Goal: Task Accomplishment & Management: Complete application form

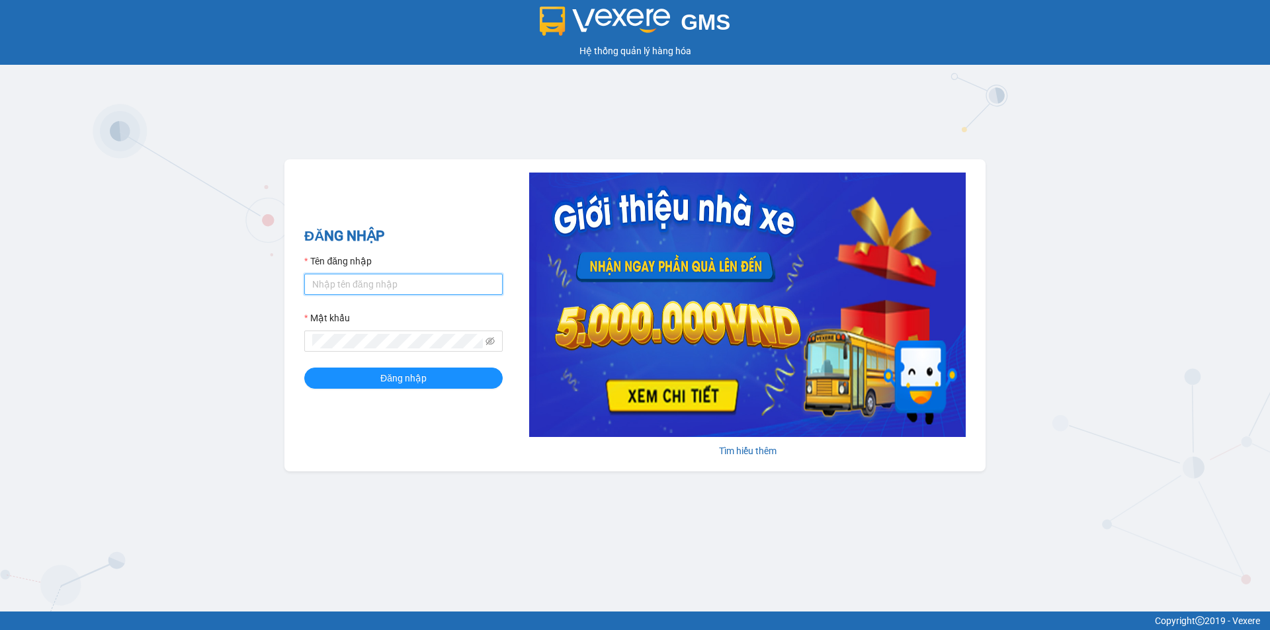
click at [337, 289] on input "Tên đăng nhập" at bounding box center [403, 284] width 198 height 21
type input "giang.ducdat"
click at [304, 368] on button "Đăng nhập" at bounding box center [403, 378] width 198 height 21
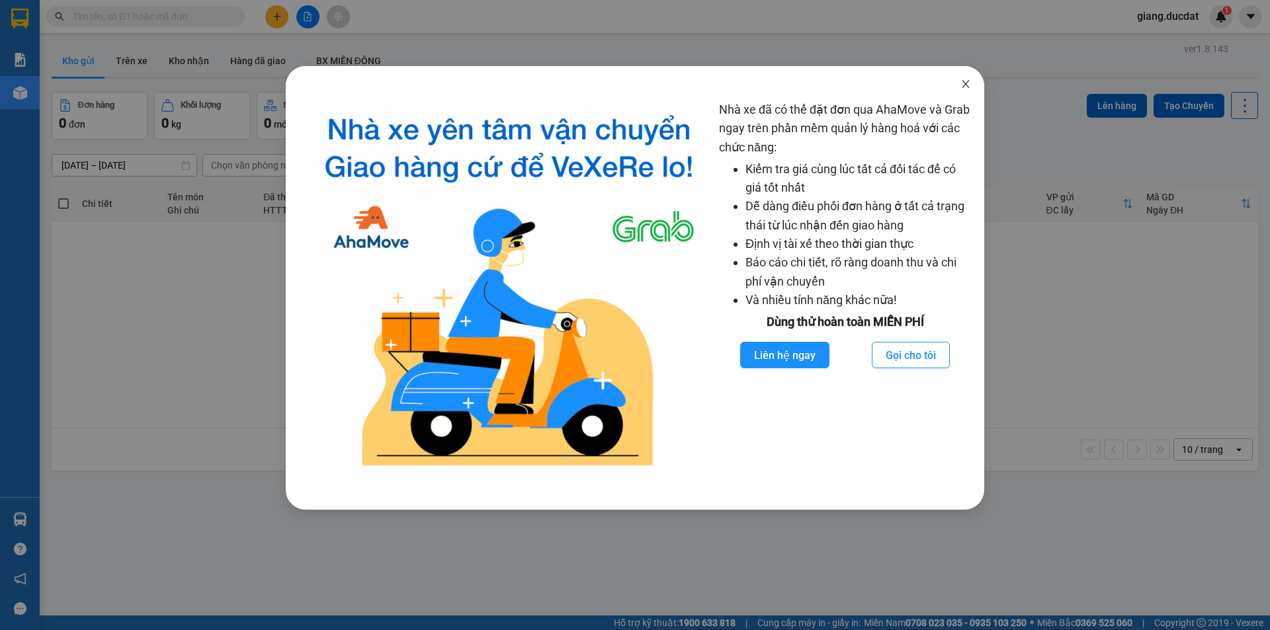
click at [965, 83] on icon "close" at bounding box center [965, 84] width 7 height 8
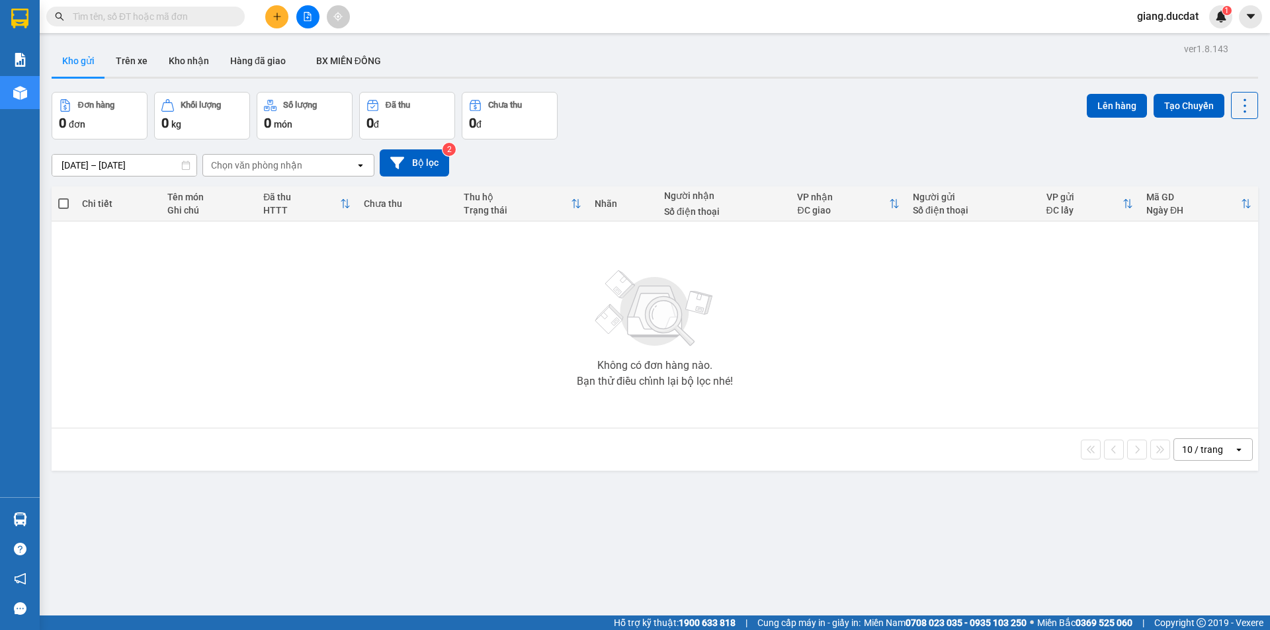
drag, startPoint x: 214, startPoint y: 13, endPoint x: 203, endPoint y: 19, distance: 12.7
click at [214, 13] on input "text" at bounding box center [151, 16] width 156 height 15
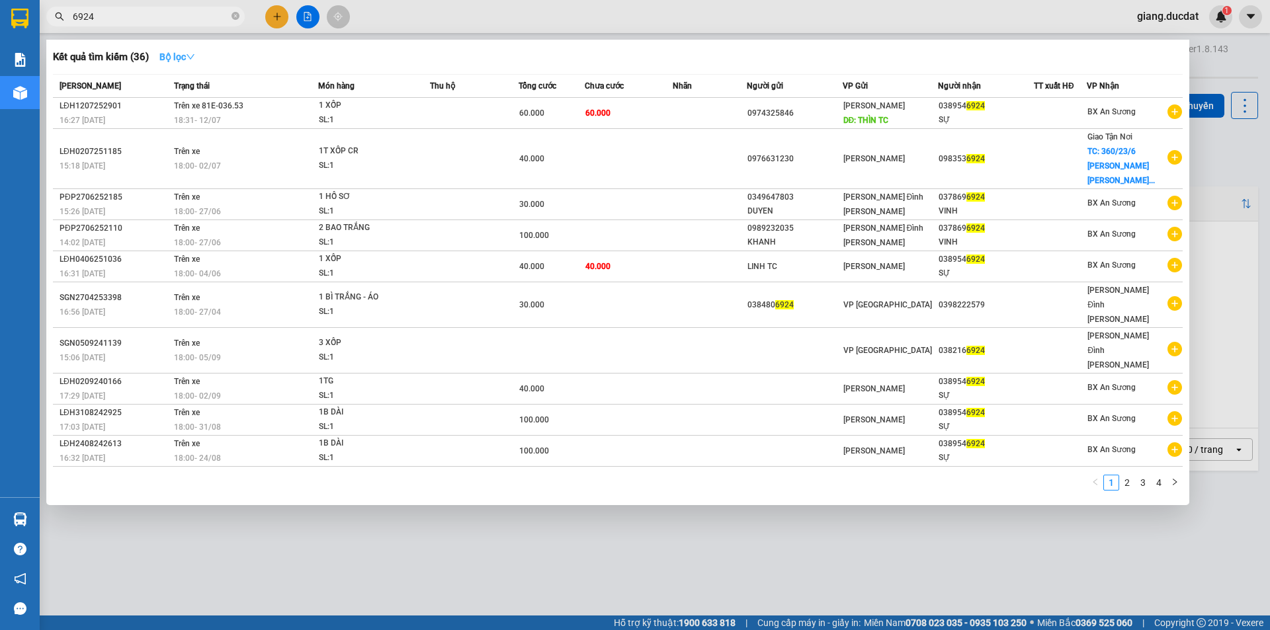
type input "6924"
drag, startPoint x: 204, startPoint y: 56, endPoint x: 210, endPoint y: 67, distance: 11.8
click at [204, 57] on button "Bộ lọc" at bounding box center [177, 56] width 57 height 21
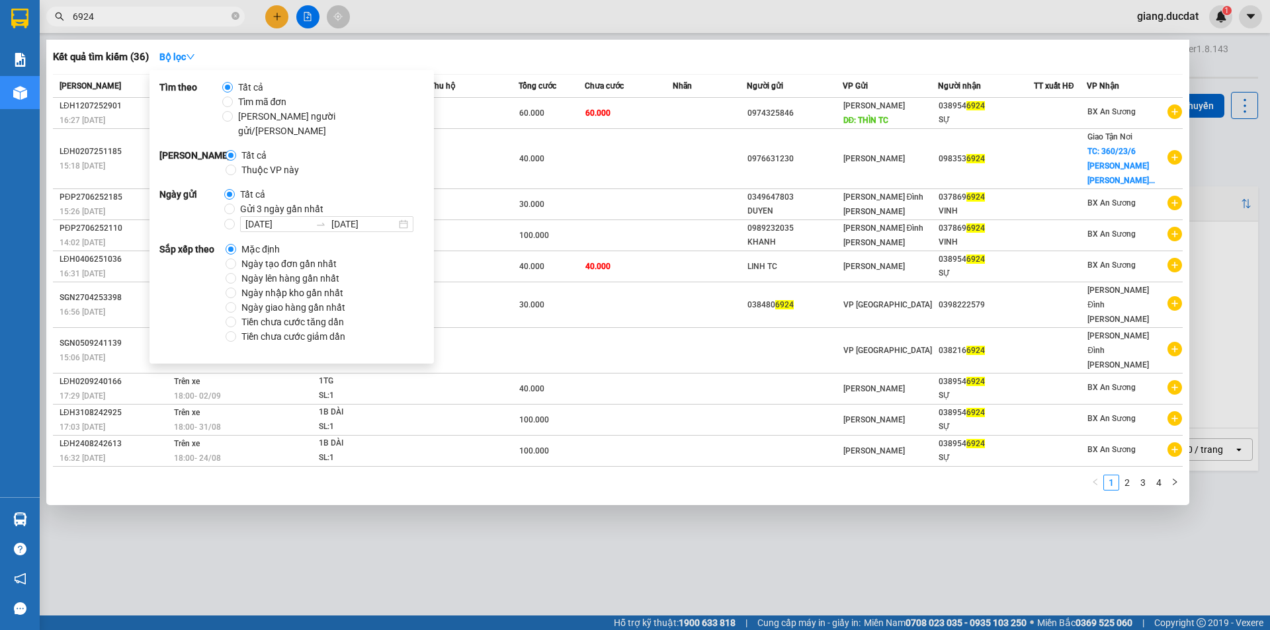
click at [287, 257] on span "Ngày tạo đơn gần nhất" at bounding box center [289, 264] width 106 height 15
click at [236, 259] on input "Ngày tạo đơn gần nhất" at bounding box center [231, 264] width 11 height 11
radio input "true"
radio input "false"
click at [520, 49] on div "Kết quả tìm kiếm ( 36 ) Bộ lọc Ngày tạo đơn gần nhất" at bounding box center [618, 56] width 1130 height 21
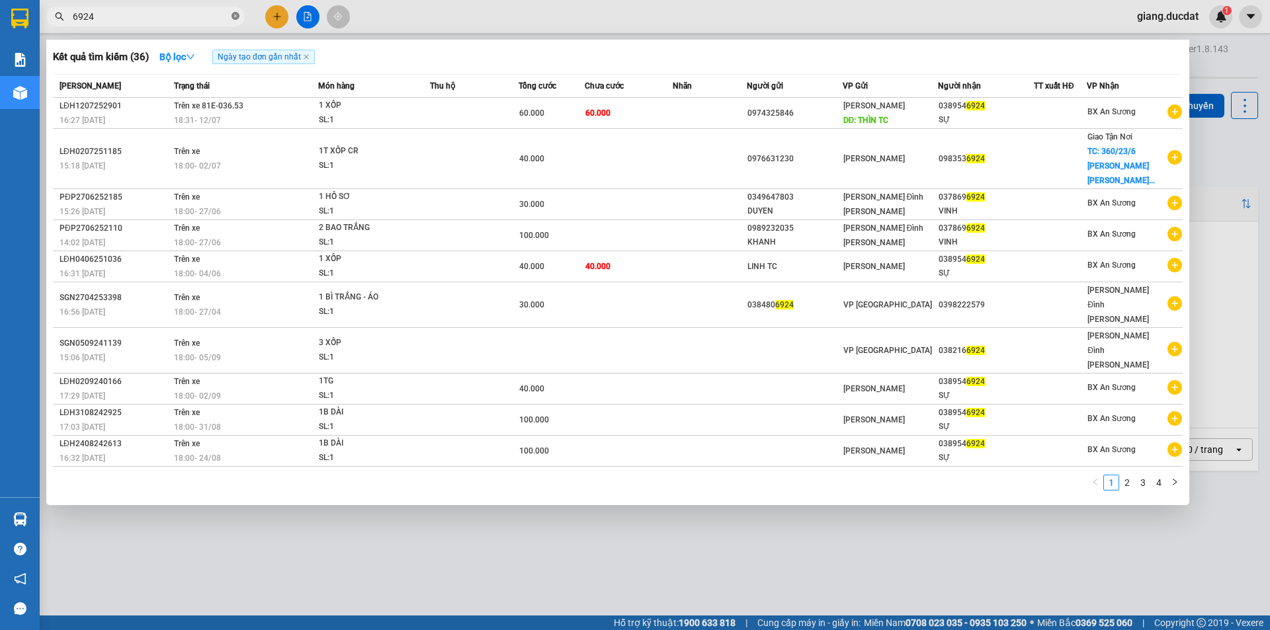
click at [235, 16] on icon "close-circle" at bounding box center [236, 16] width 8 height 8
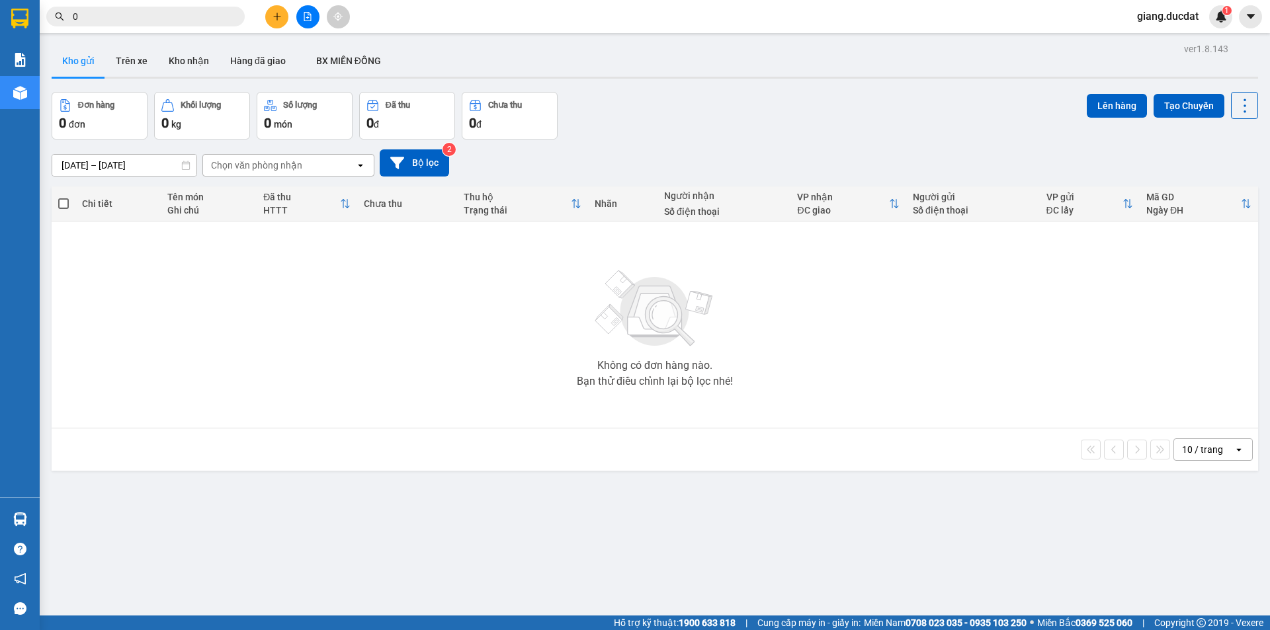
paste input "364502036"
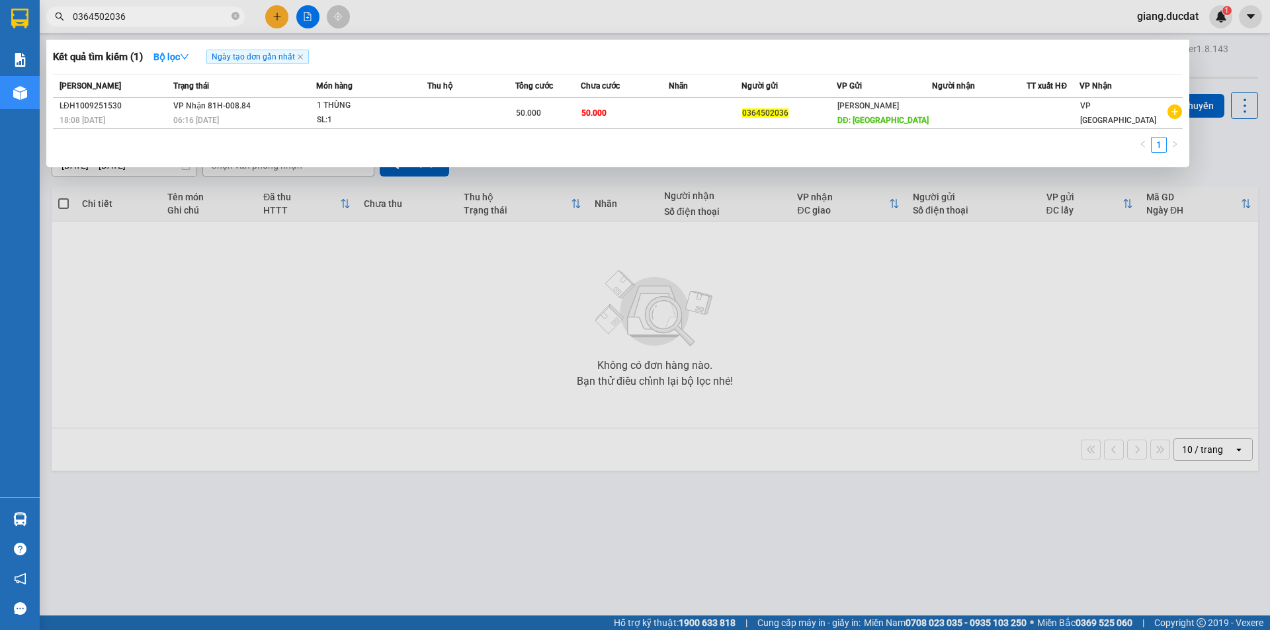
type input "0364502036"
click at [165, 339] on div at bounding box center [635, 315] width 1270 height 630
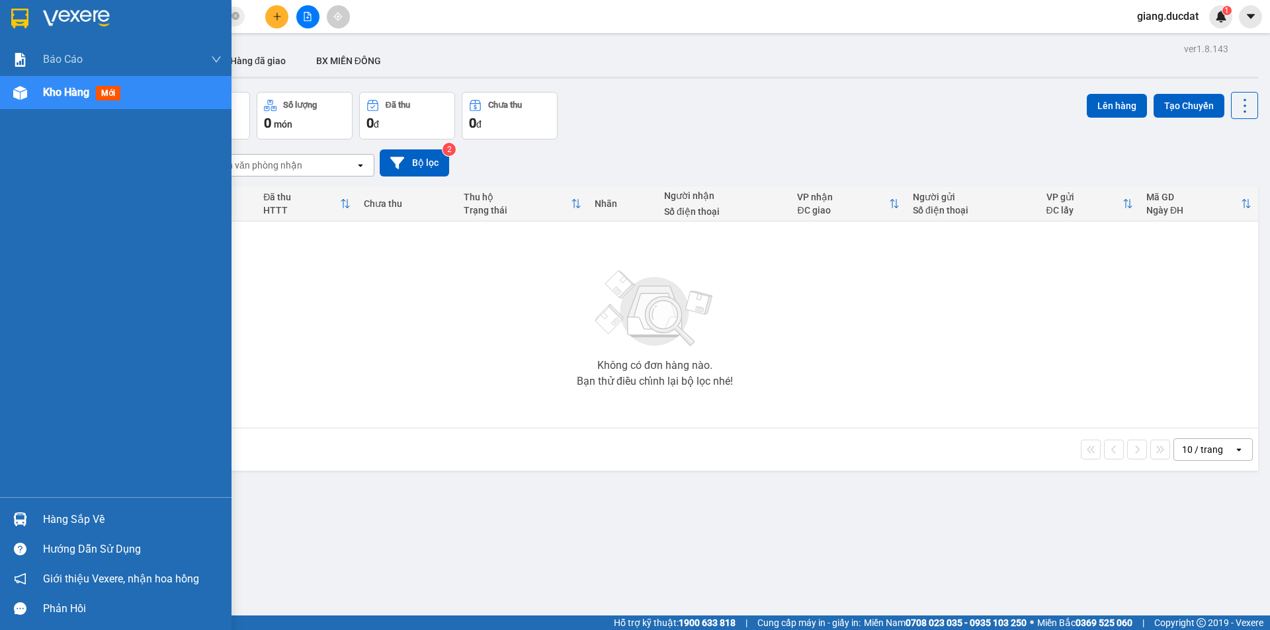
click at [1, 11] on div at bounding box center [116, 21] width 232 height 43
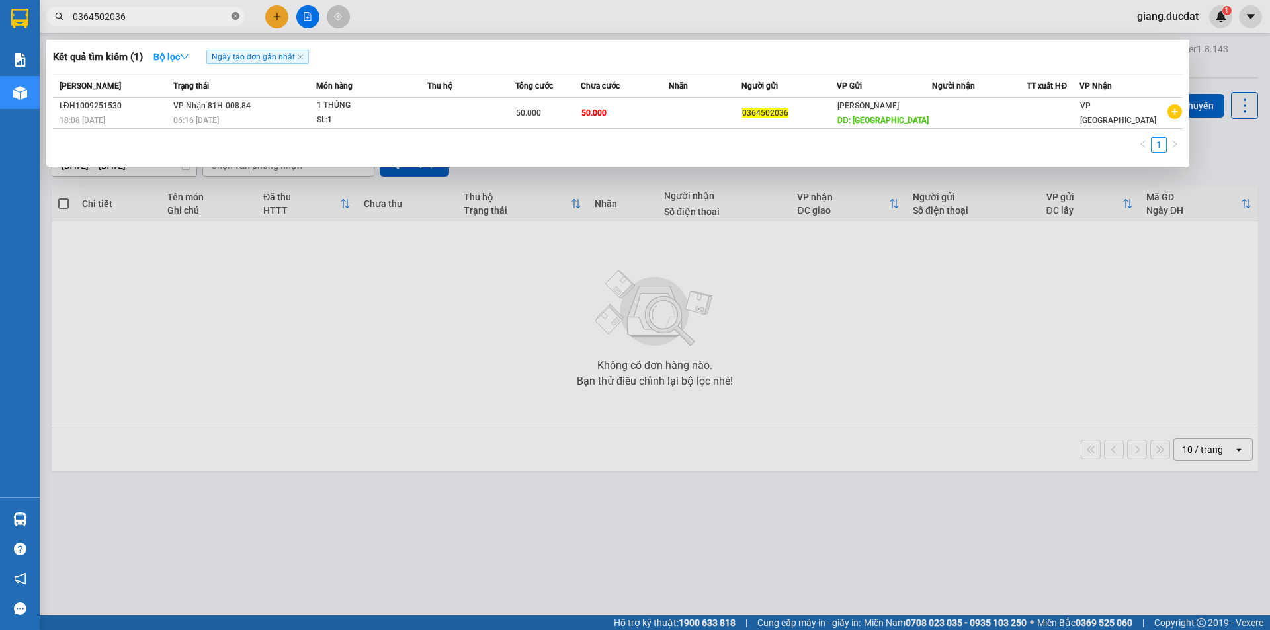
click at [237, 14] on icon "close-circle" at bounding box center [236, 16] width 8 height 8
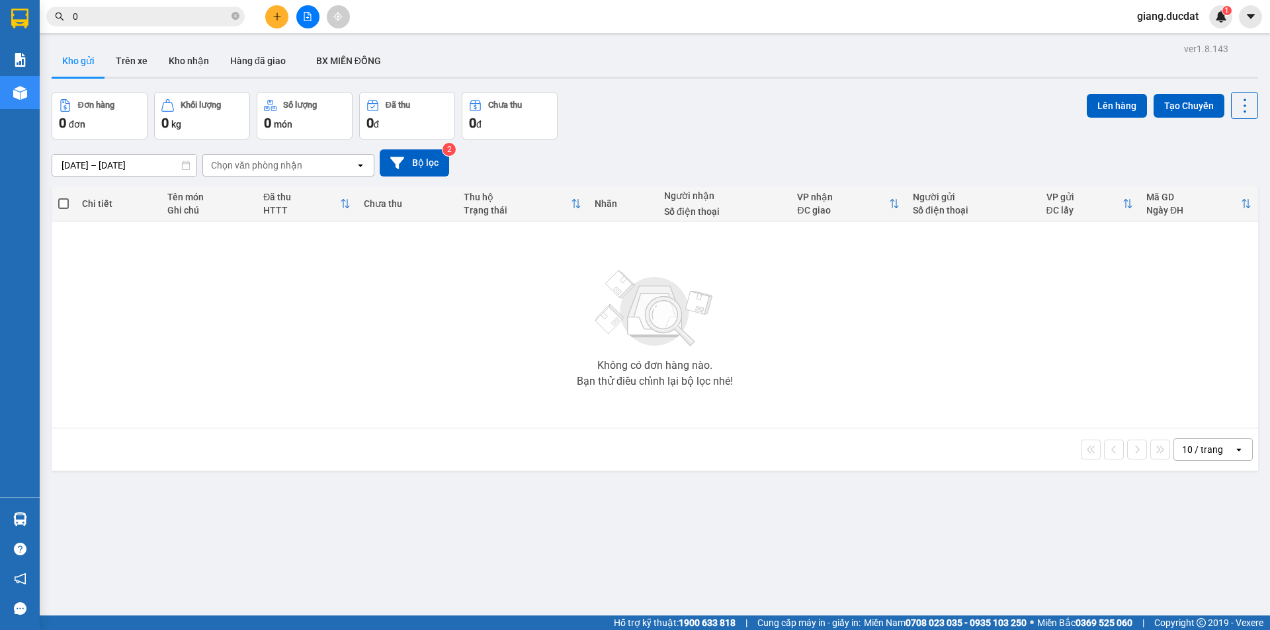
paste input "932443691"
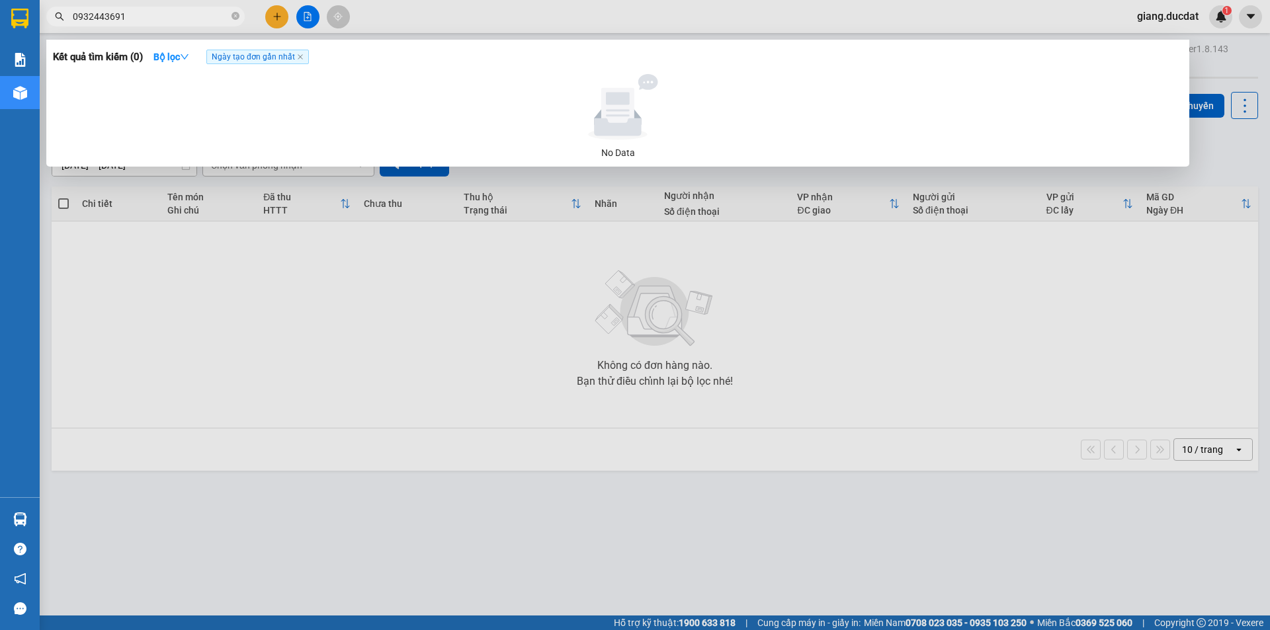
type input "0932443691"
click at [232, 20] on icon "close-circle" at bounding box center [236, 16] width 8 height 8
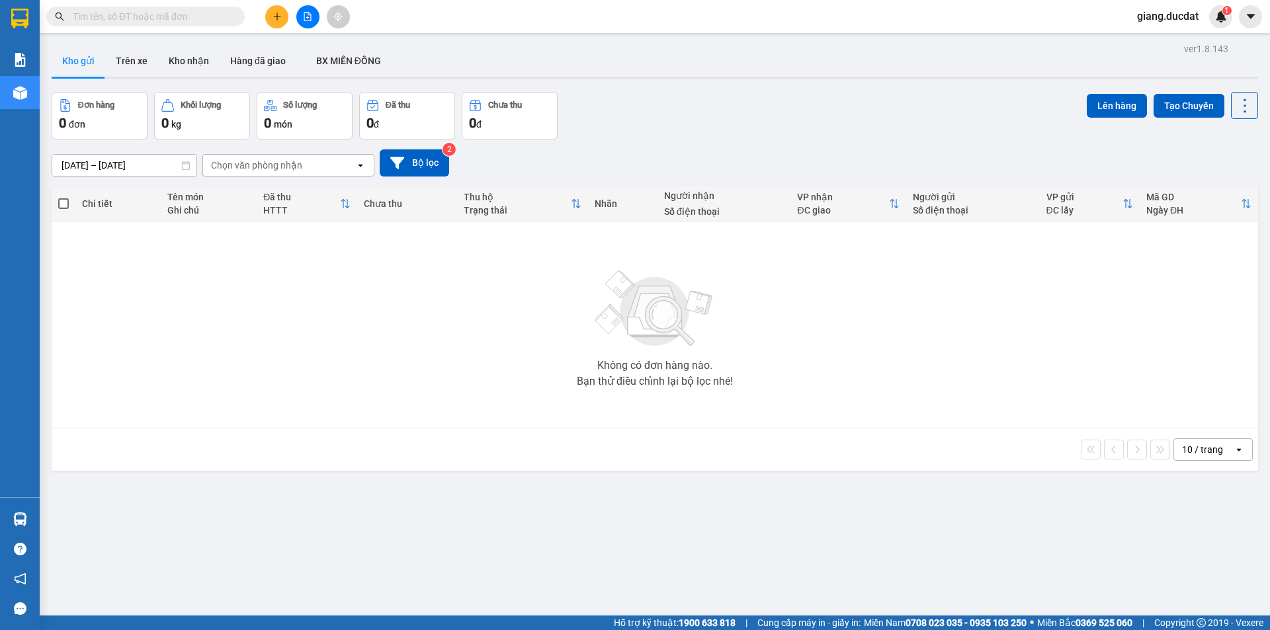
click at [210, 16] on input "text" at bounding box center [151, 16] width 156 height 15
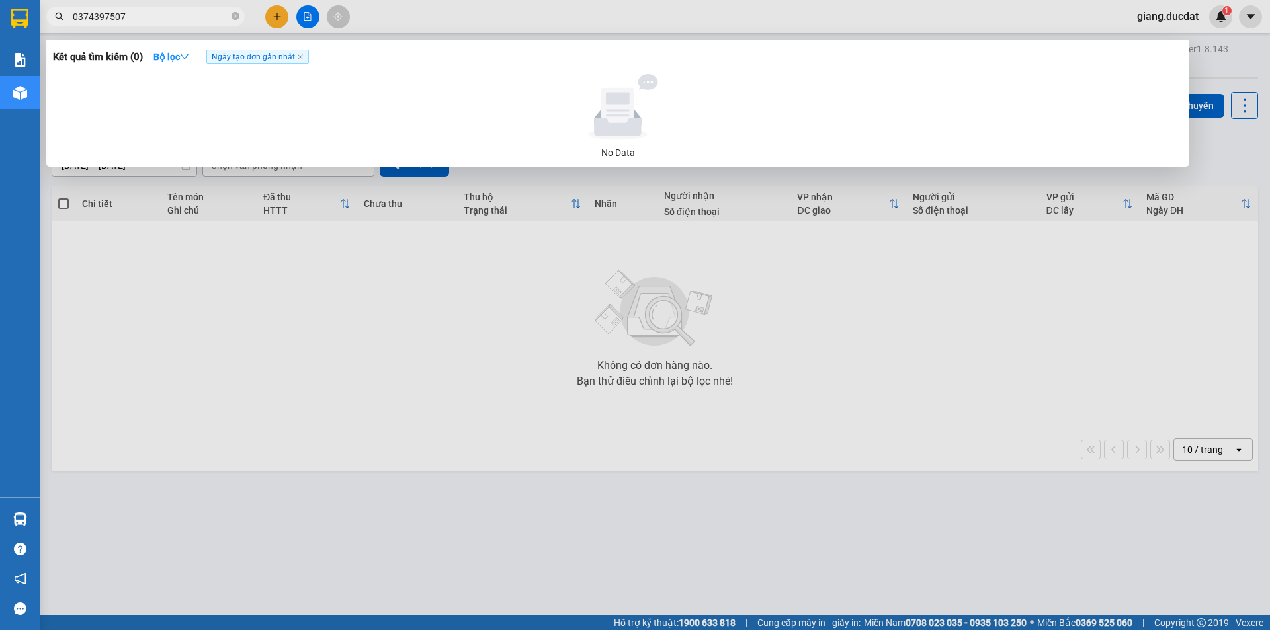
type input "0374397507"
click at [234, 16] on icon "close-circle" at bounding box center [236, 16] width 8 height 8
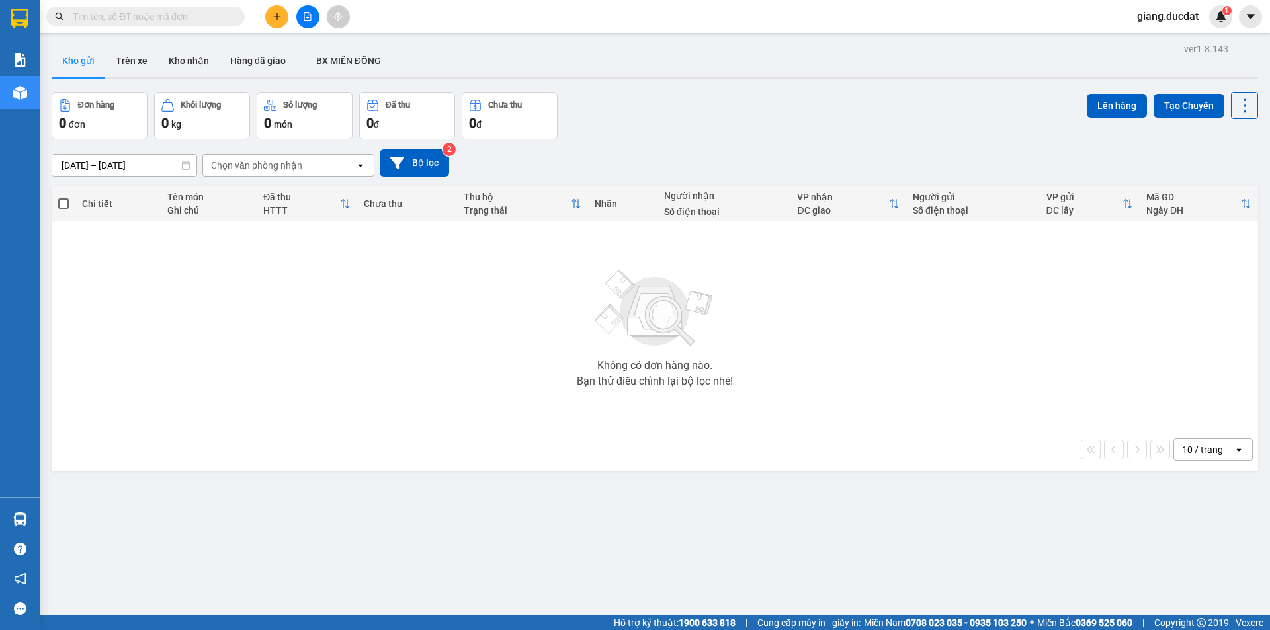
click at [185, 16] on input "text" at bounding box center [151, 16] width 156 height 15
paste input "962360912"
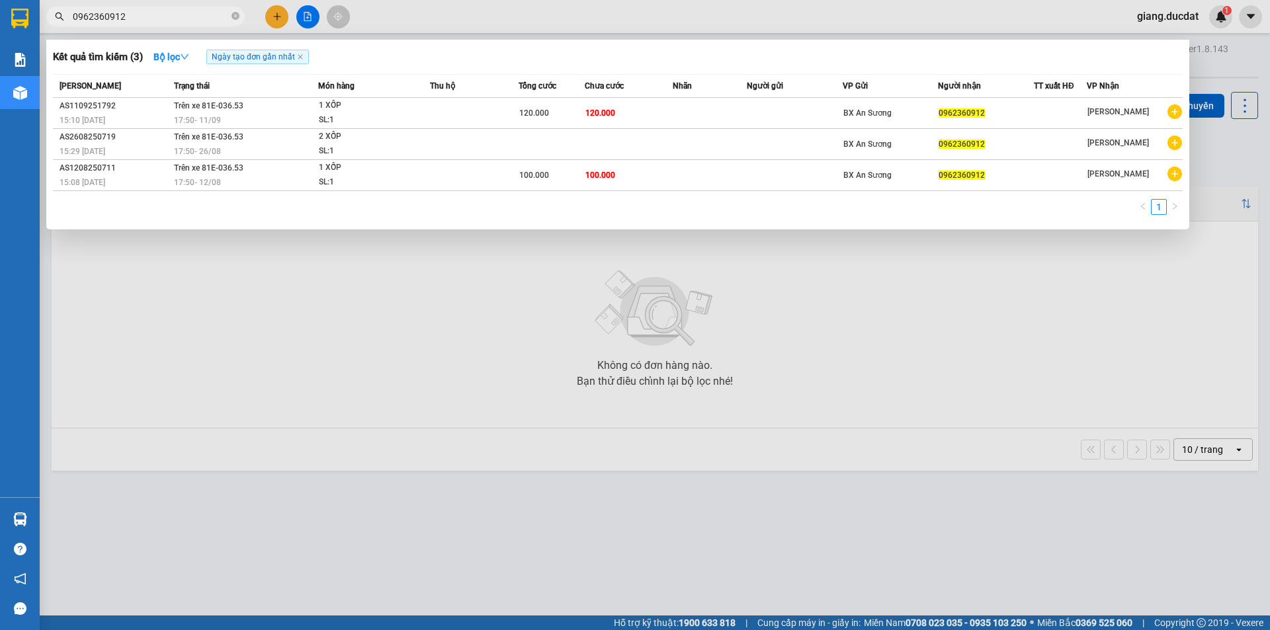
type input "0962360912"
click at [232, 16] on icon "close-circle" at bounding box center [236, 16] width 8 height 8
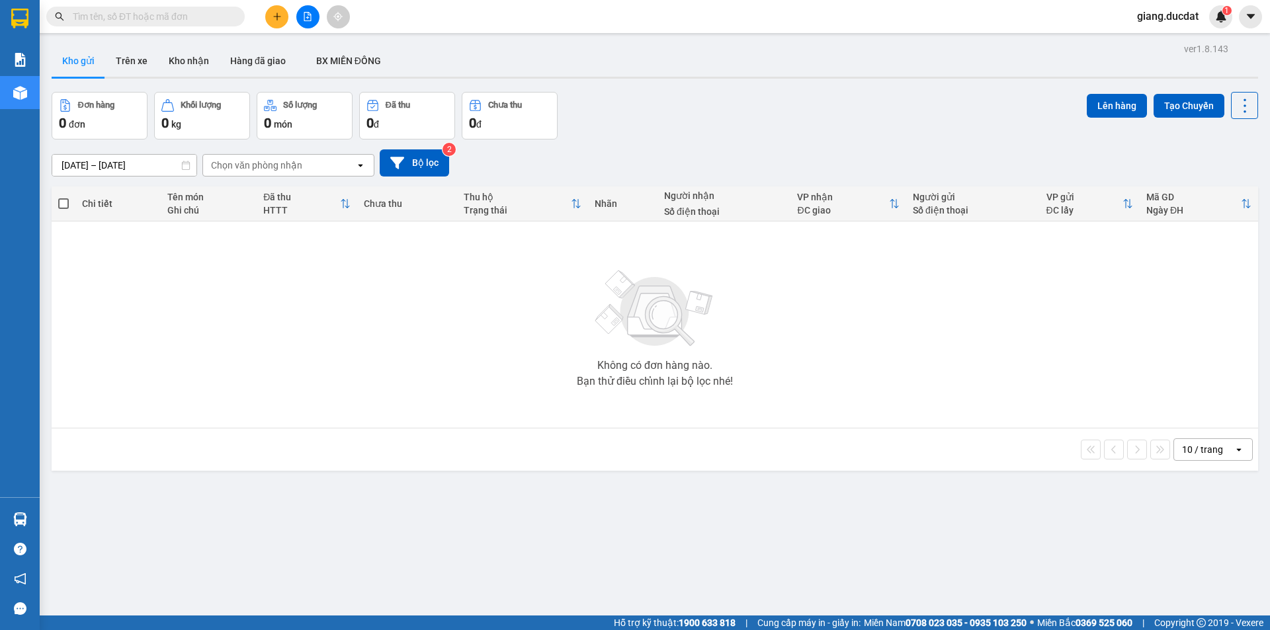
click at [155, 26] on div "Kết quả tìm kiếm ( 3 ) Bộ lọc Ngày tạo đơn gần nhất Mã ĐH Trạng thái Món hàng T…" at bounding box center [129, 16] width 258 height 23
click at [154, 26] on span at bounding box center [145, 17] width 198 height 20
click at [160, 14] on input "text" at bounding box center [151, 16] width 156 height 15
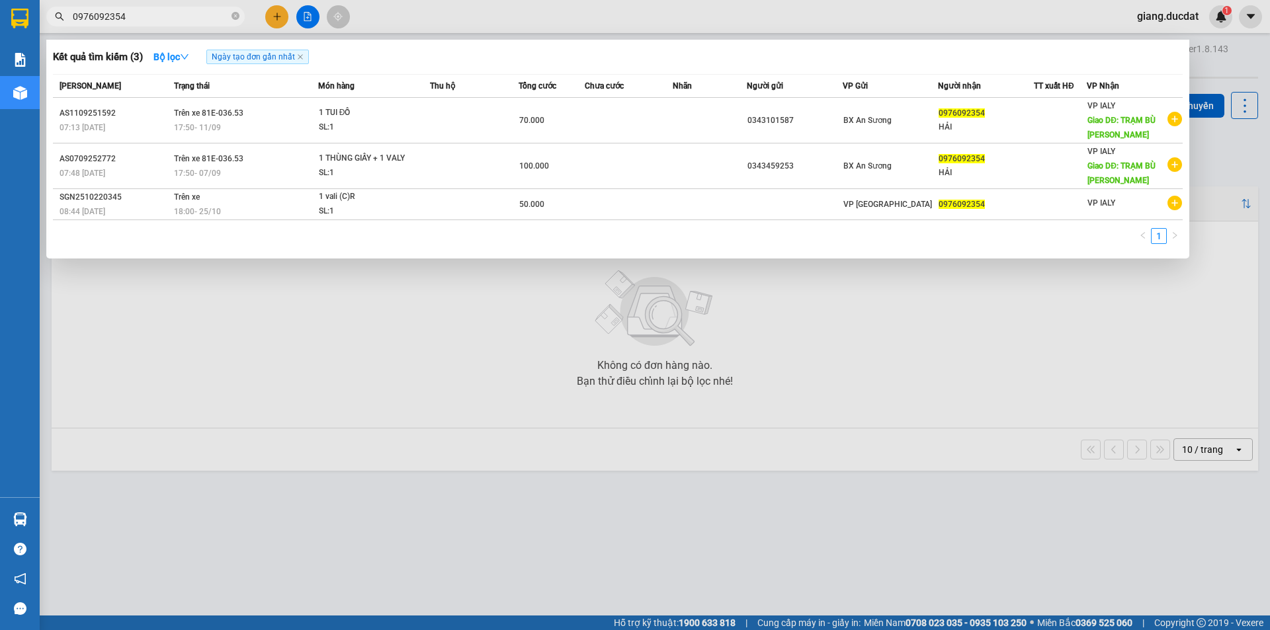
type input "0976092354"
click at [237, 17] on icon "close-circle" at bounding box center [236, 16] width 8 height 8
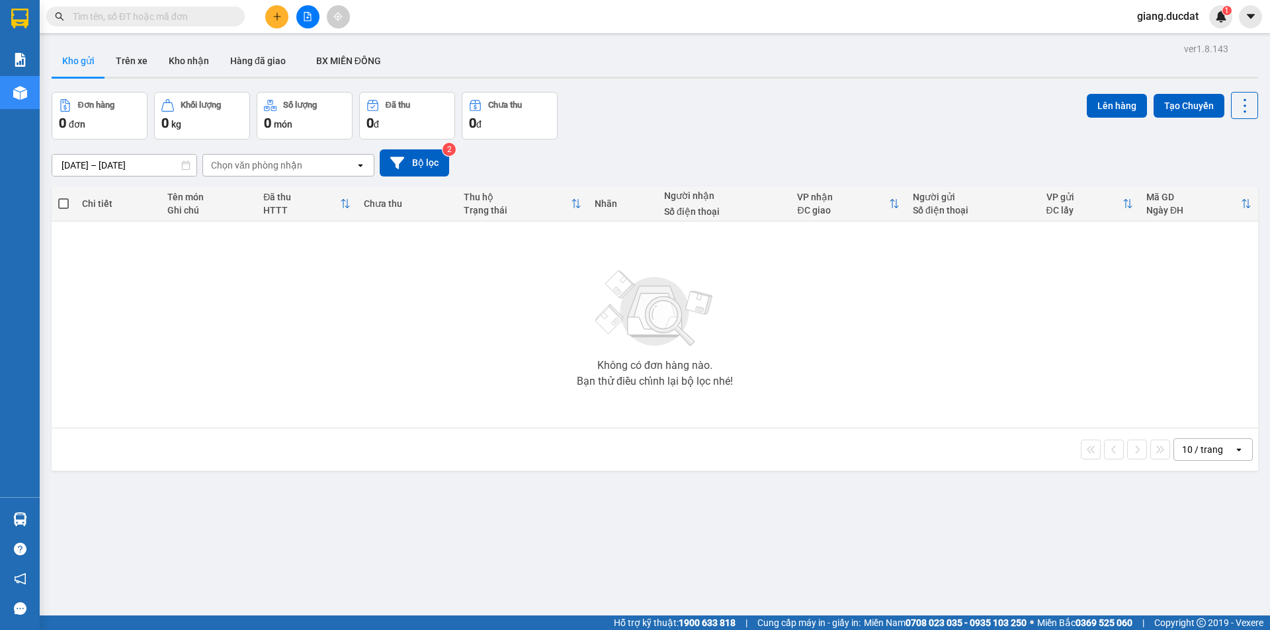
click at [202, 17] on input "text" at bounding box center [151, 16] width 156 height 15
click at [200, 16] on input "text" at bounding box center [151, 16] width 156 height 15
click at [224, 17] on input "text" at bounding box center [151, 16] width 156 height 15
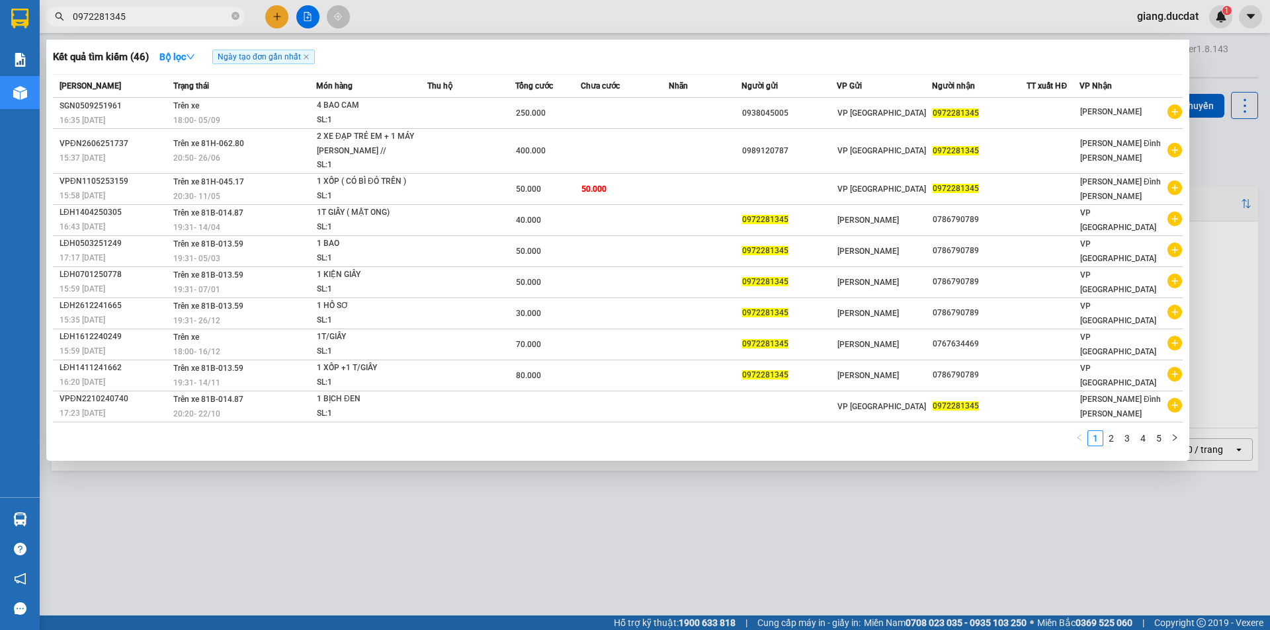
type input "0972281345"
click at [235, 20] on icon "close-circle" at bounding box center [236, 16] width 8 height 8
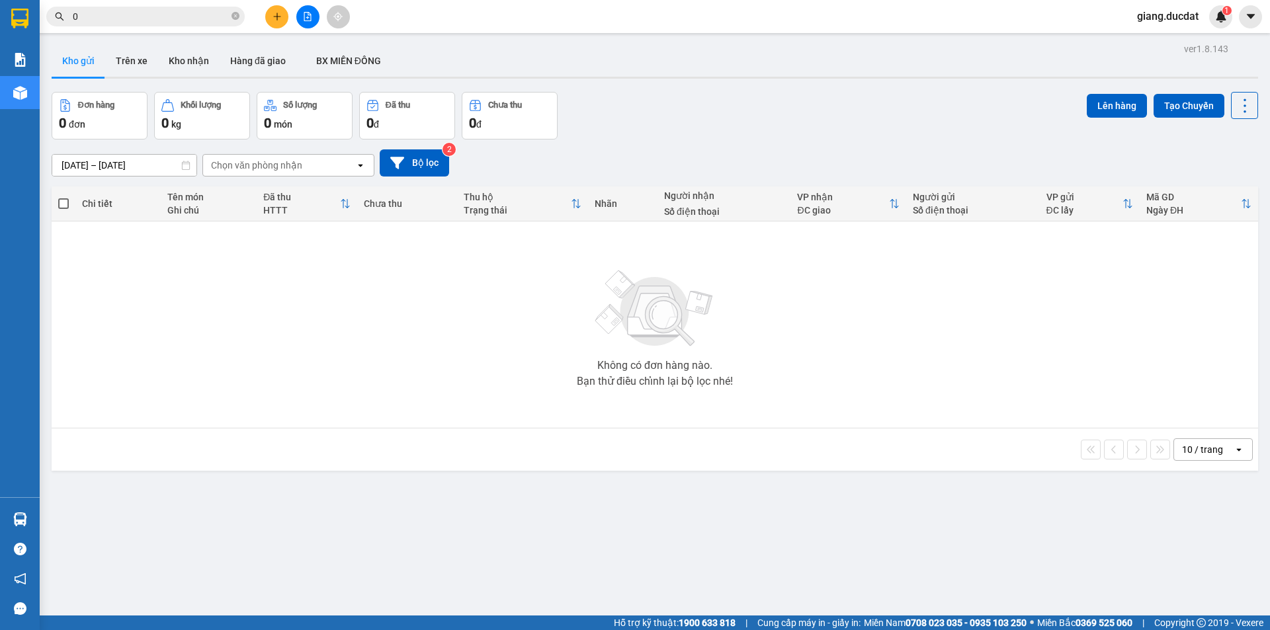
paste input "919232839"
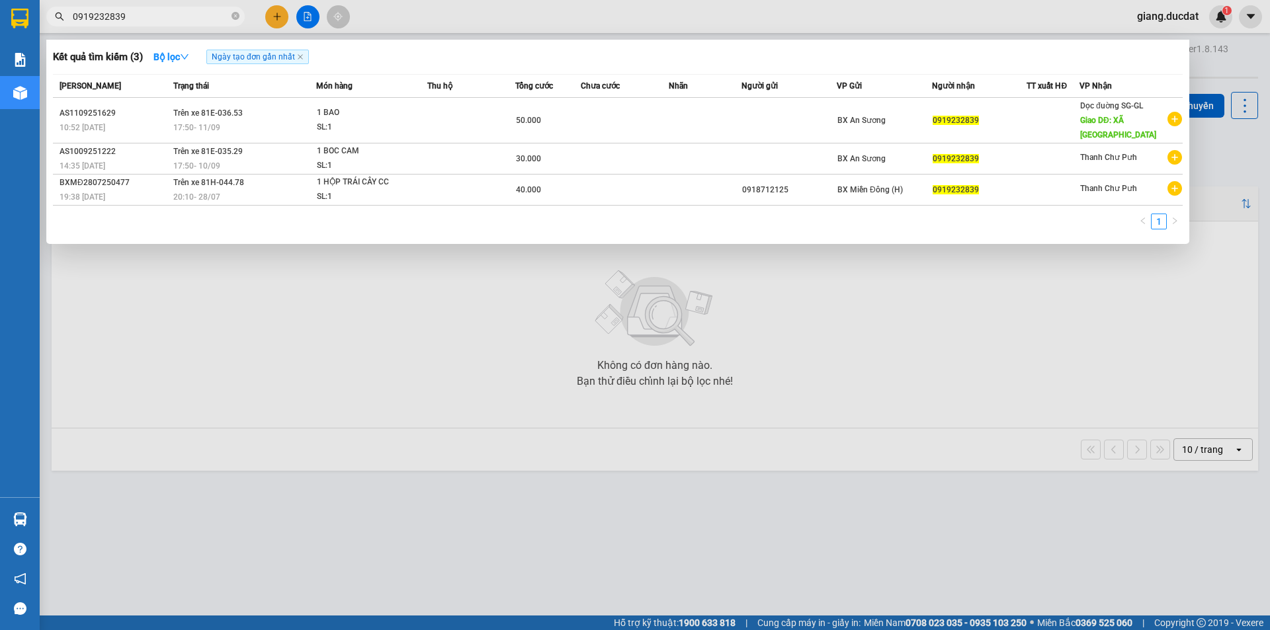
type input "0919232839"
click at [233, 16] on icon "close-circle" at bounding box center [236, 16] width 8 height 8
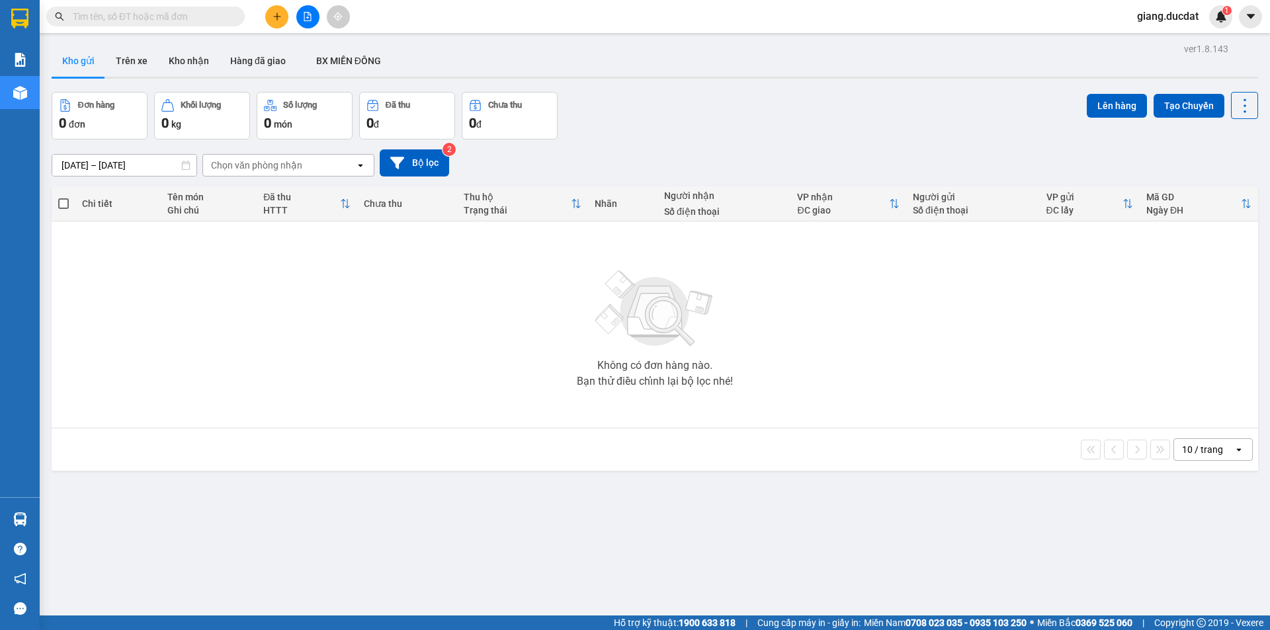
click at [196, 24] on span at bounding box center [145, 17] width 198 height 20
click at [171, 21] on input "text" at bounding box center [151, 16] width 156 height 15
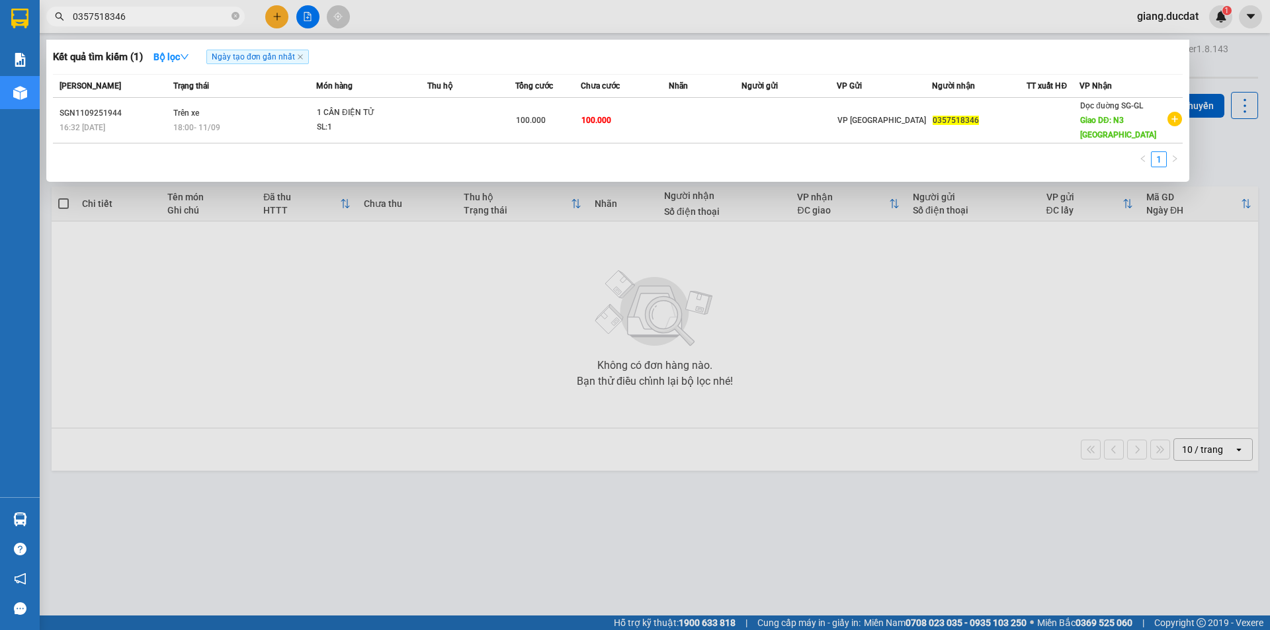
type input "0357518346"
click at [233, 15] on icon "close-circle" at bounding box center [236, 16] width 8 height 8
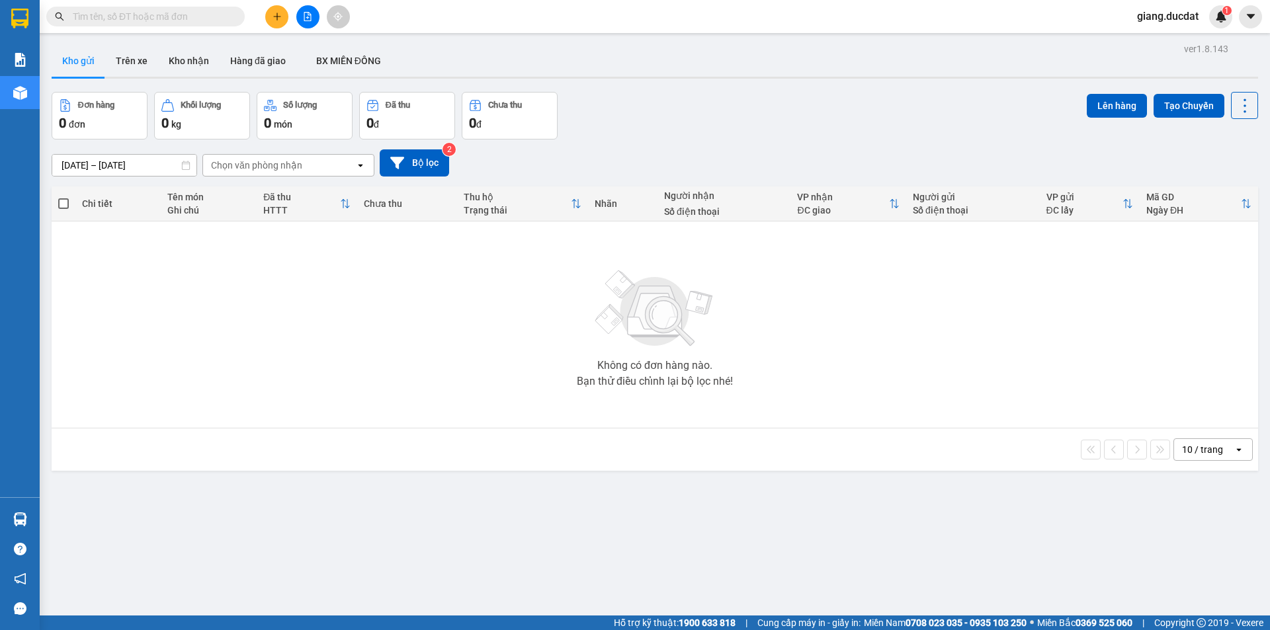
click at [210, 16] on input "text" at bounding box center [151, 16] width 156 height 15
paste input "905150106"
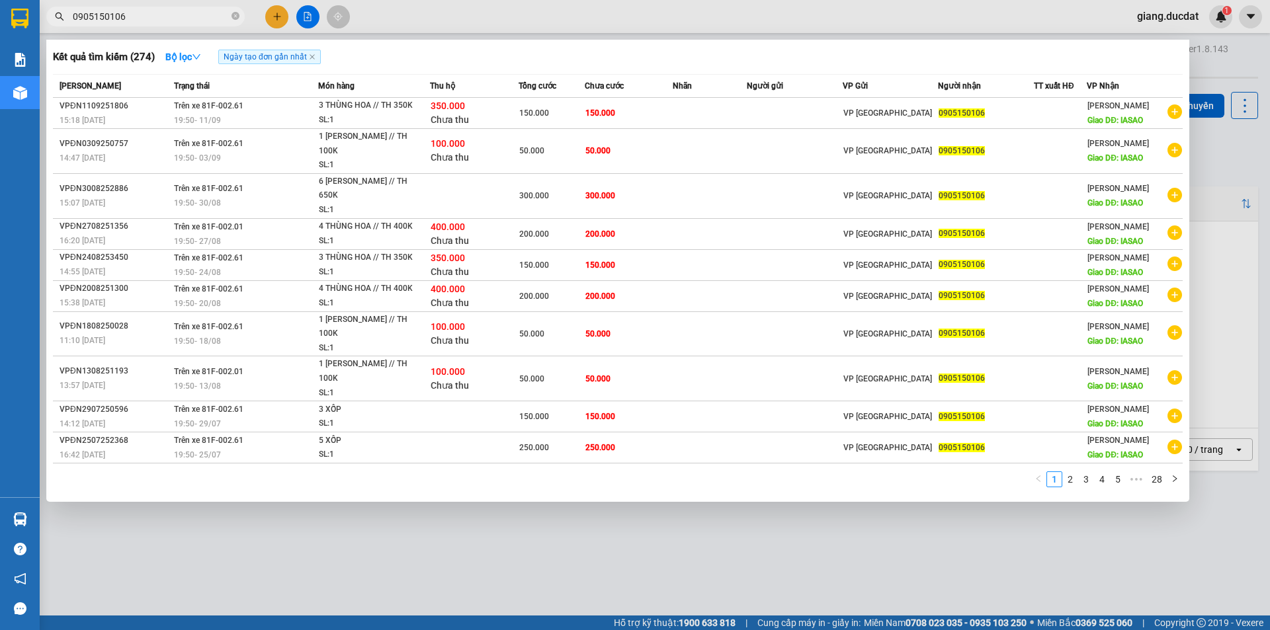
type input "0905150106"
click at [235, 19] on icon "close-circle" at bounding box center [236, 16] width 8 height 8
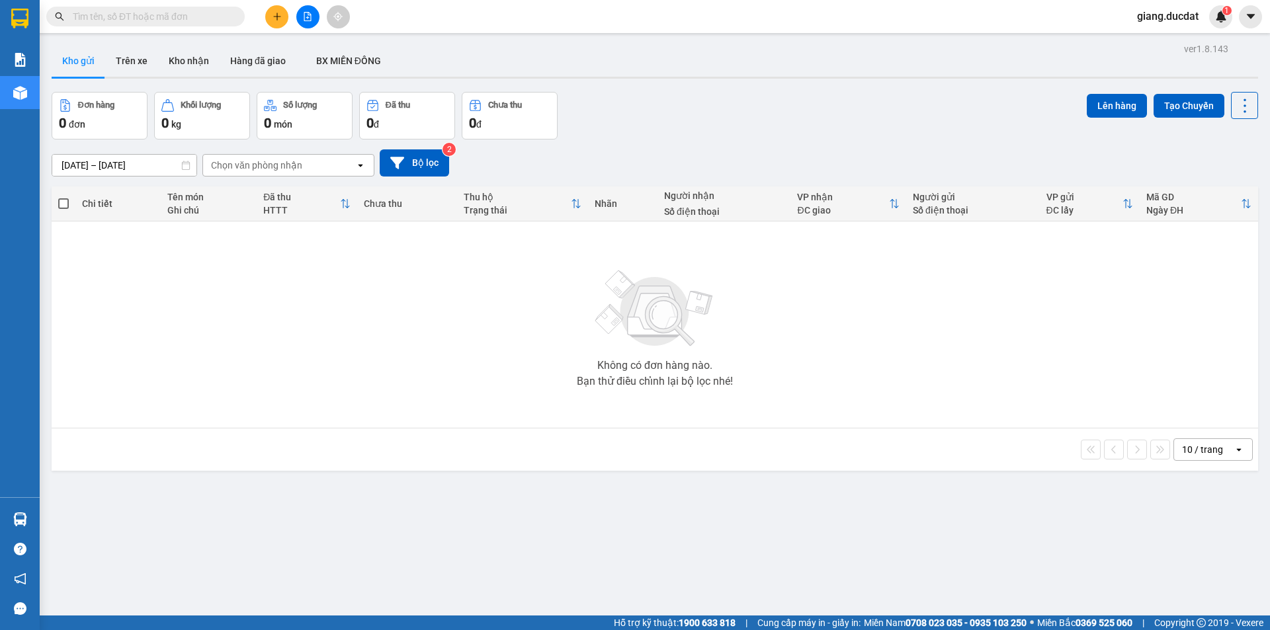
click at [202, 20] on input "text" at bounding box center [151, 16] width 156 height 15
paste input "977806516"
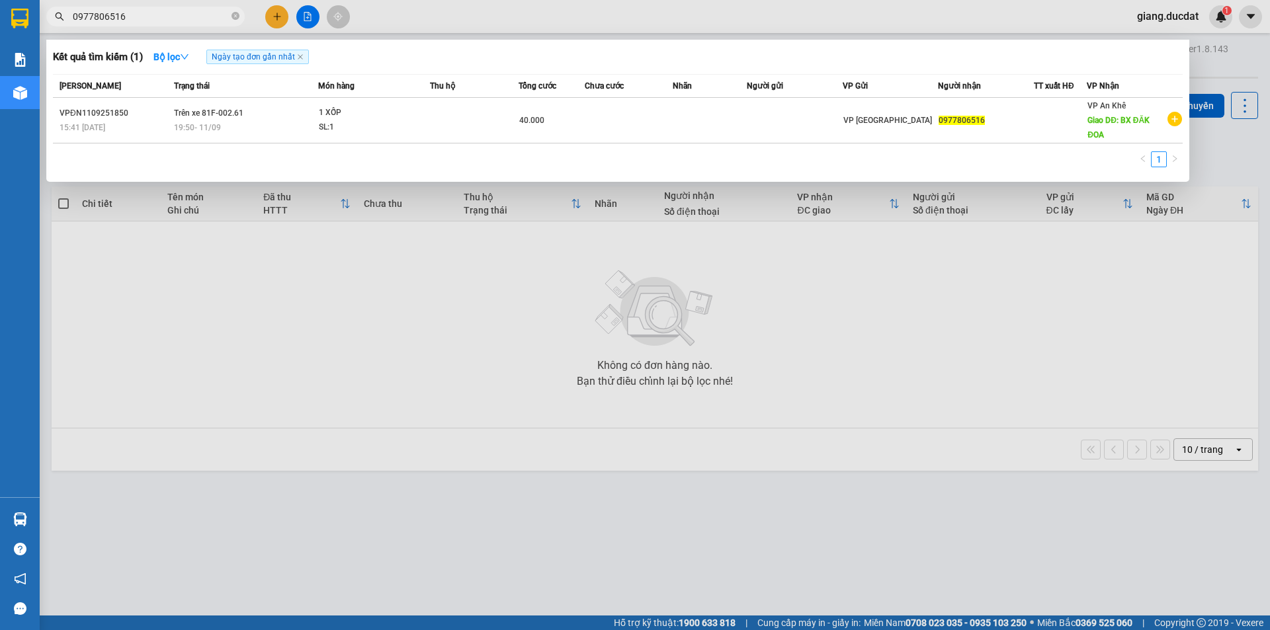
type input "0977806516"
click at [238, 17] on icon "close-circle" at bounding box center [236, 16] width 8 height 8
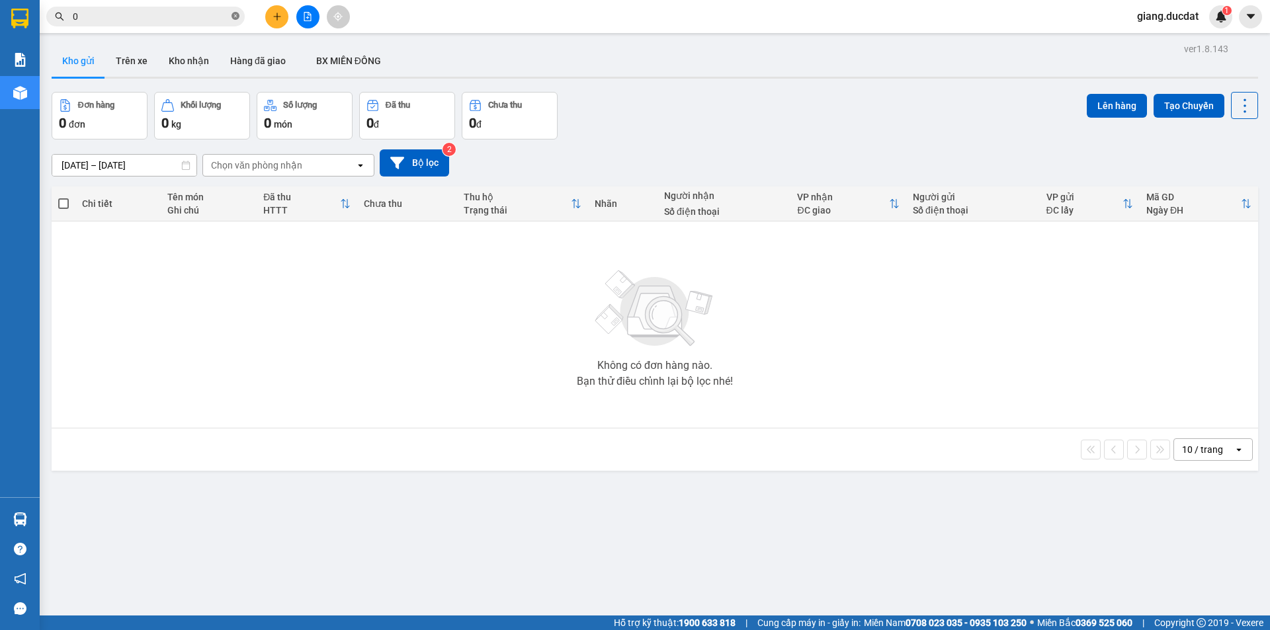
paste input "869815597"
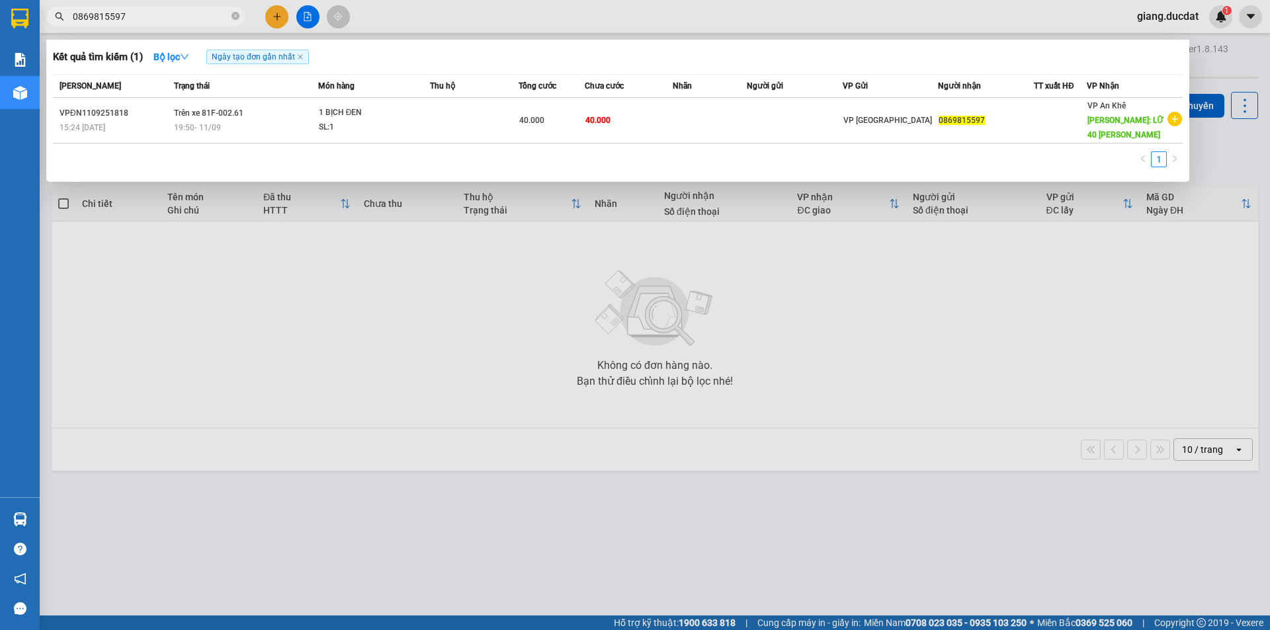
type input "0869815597"
click at [237, 16] on icon "close-circle" at bounding box center [236, 16] width 8 height 8
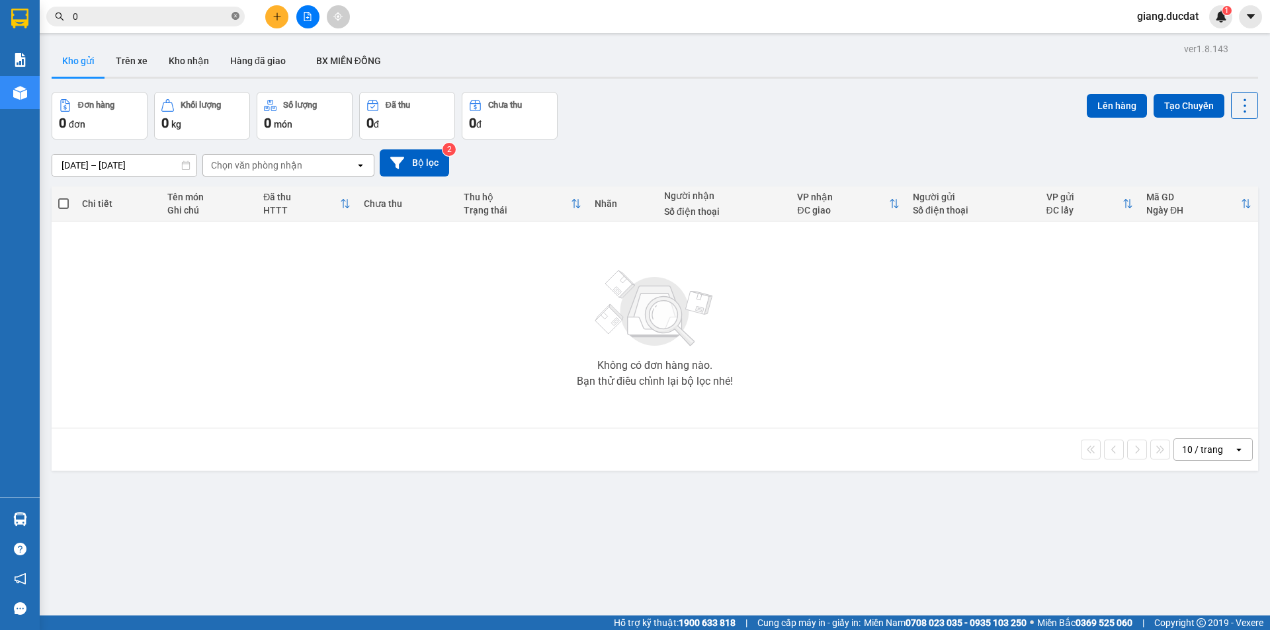
paste input "823816679"
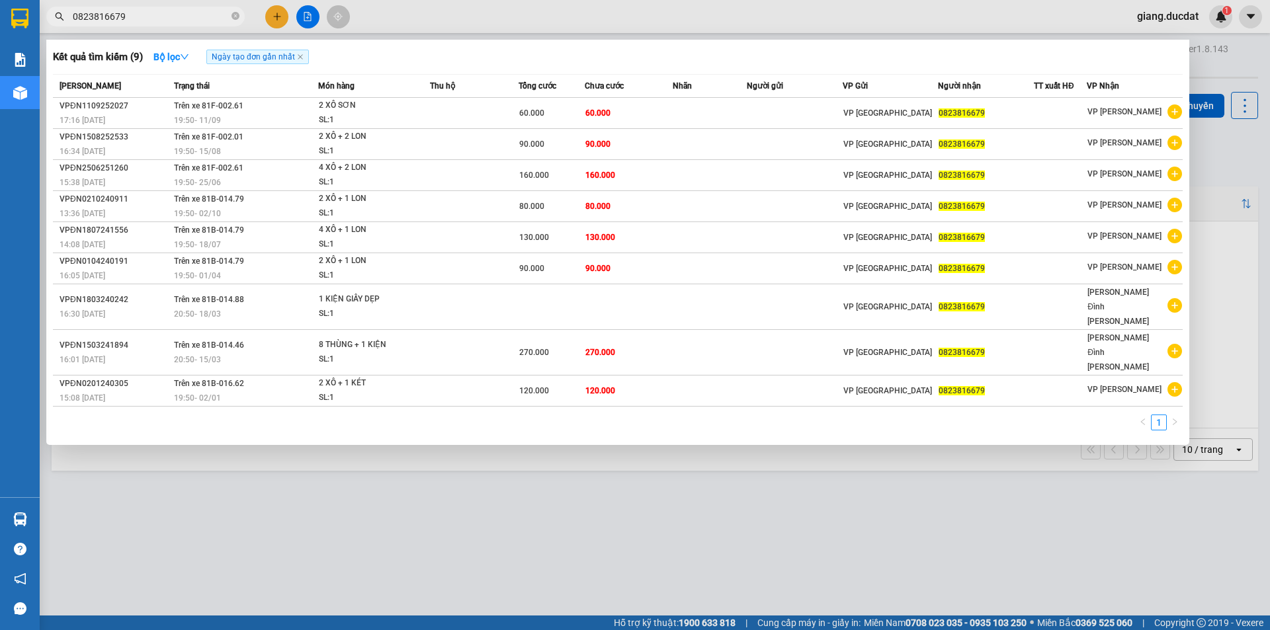
type input "0823816679"
click at [239, 19] on span "0823816679" at bounding box center [145, 17] width 198 height 20
click at [237, 20] on icon "close-circle" at bounding box center [236, 16] width 8 height 8
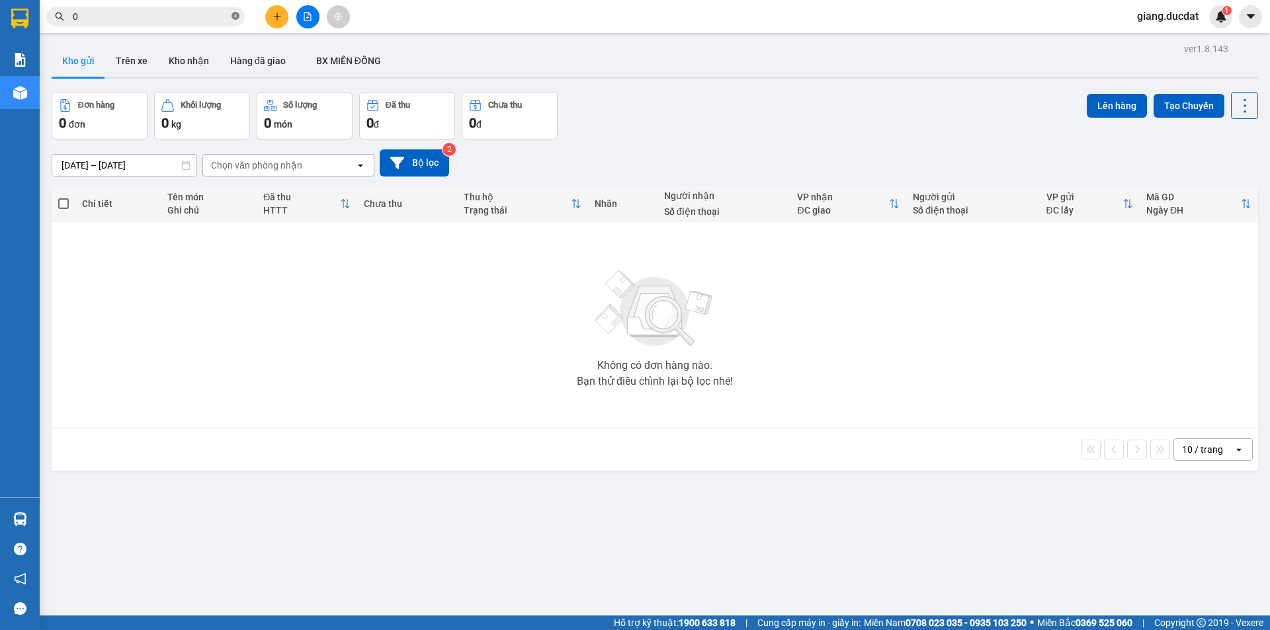
paste input "336063399"
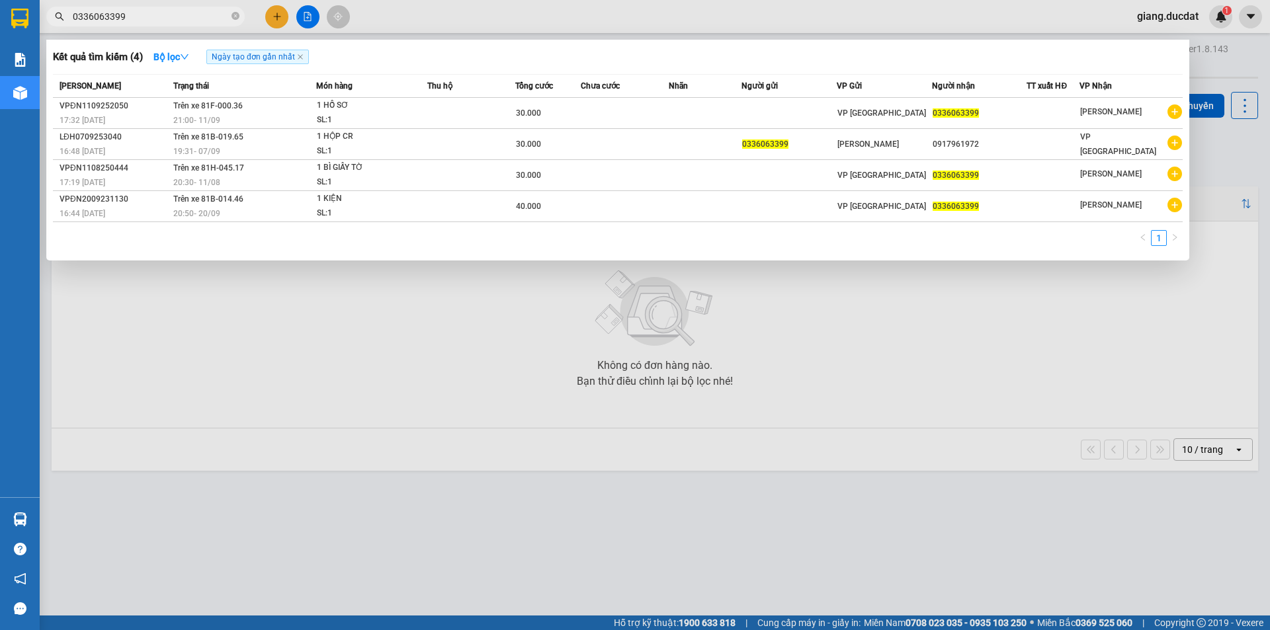
type input "0336063399"
click at [230, 15] on span "0336063399" at bounding box center [145, 17] width 198 height 20
click at [229, 15] on span "0336063399" at bounding box center [145, 17] width 198 height 20
click at [234, 16] on icon "close-circle" at bounding box center [236, 16] width 8 height 8
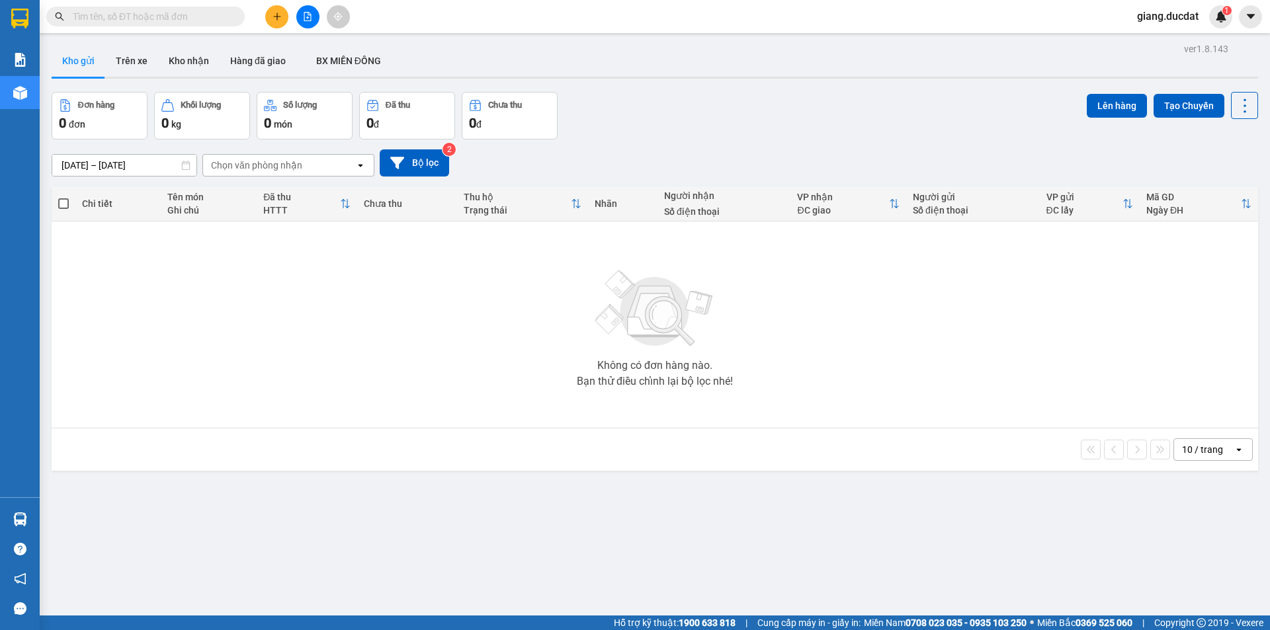
click at [224, 16] on input "text" at bounding box center [151, 16] width 156 height 15
paste input "372470520"
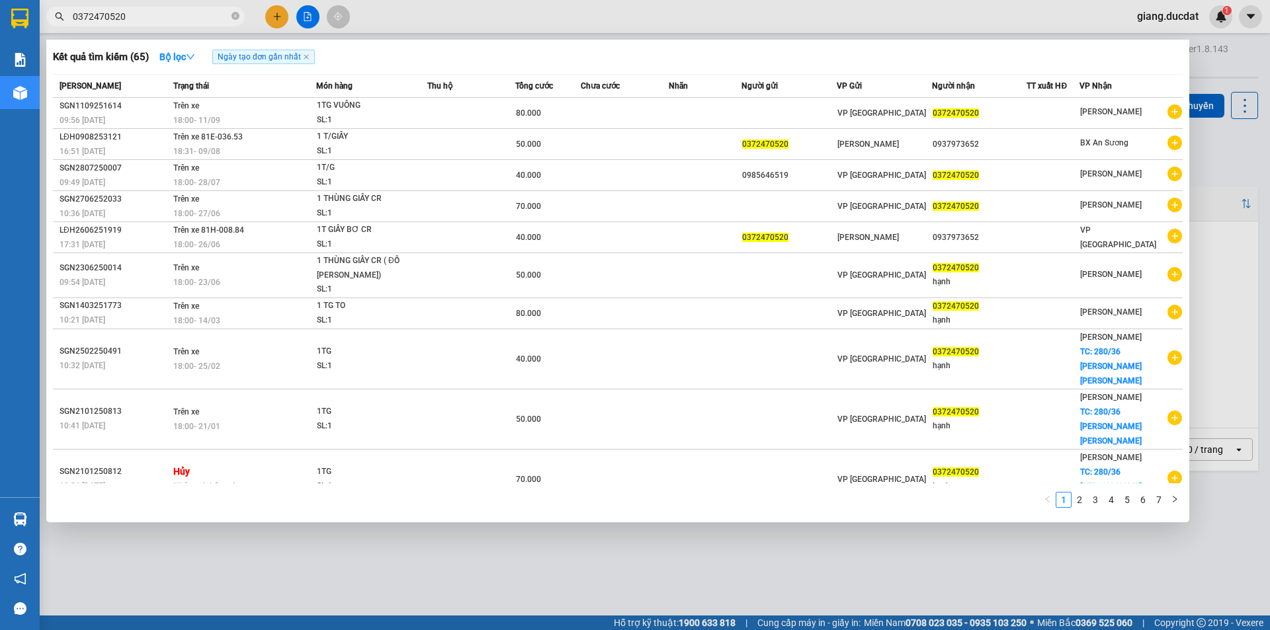
type input "0372470520"
click at [342, 540] on div at bounding box center [635, 315] width 1270 height 630
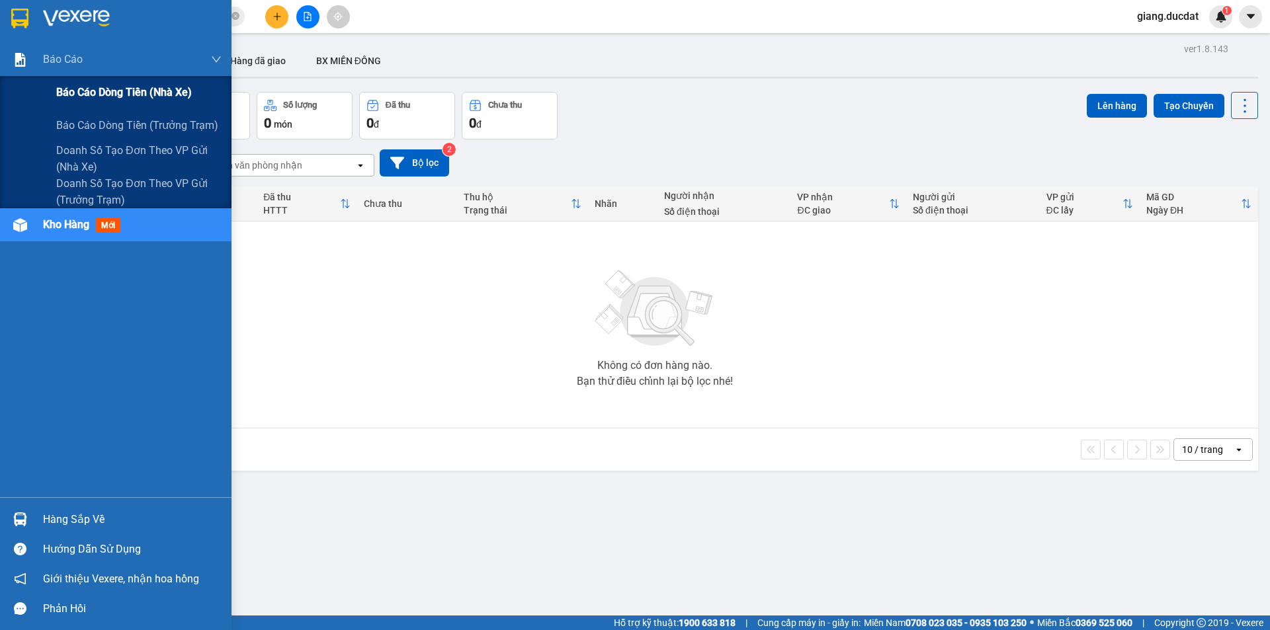
click at [100, 101] on div "Báo cáo dòng tiền (nhà xe)" at bounding box center [138, 92] width 165 height 33
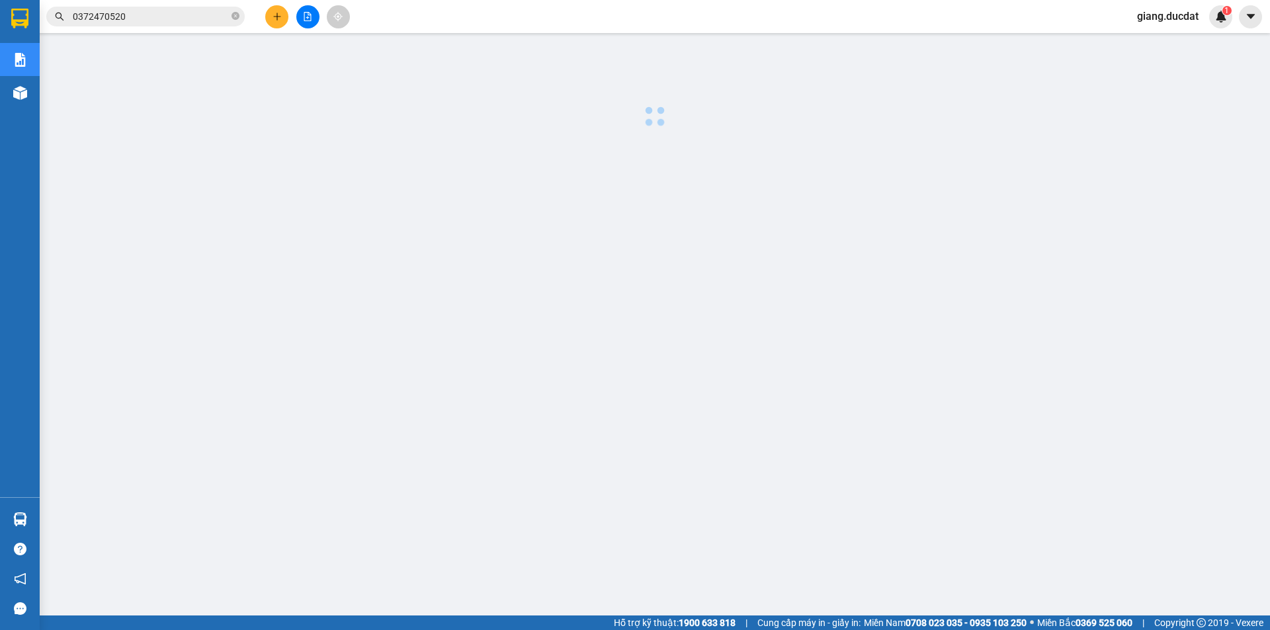
click at [436, 19] on div "Kết quả tìm kiếm ( 65 ) Bộ lọc Ngày tạo đơn gần nhất Mã ĐH Trạng thái Món hàng …" at bounding box center [635, 16] width 1270 height 33
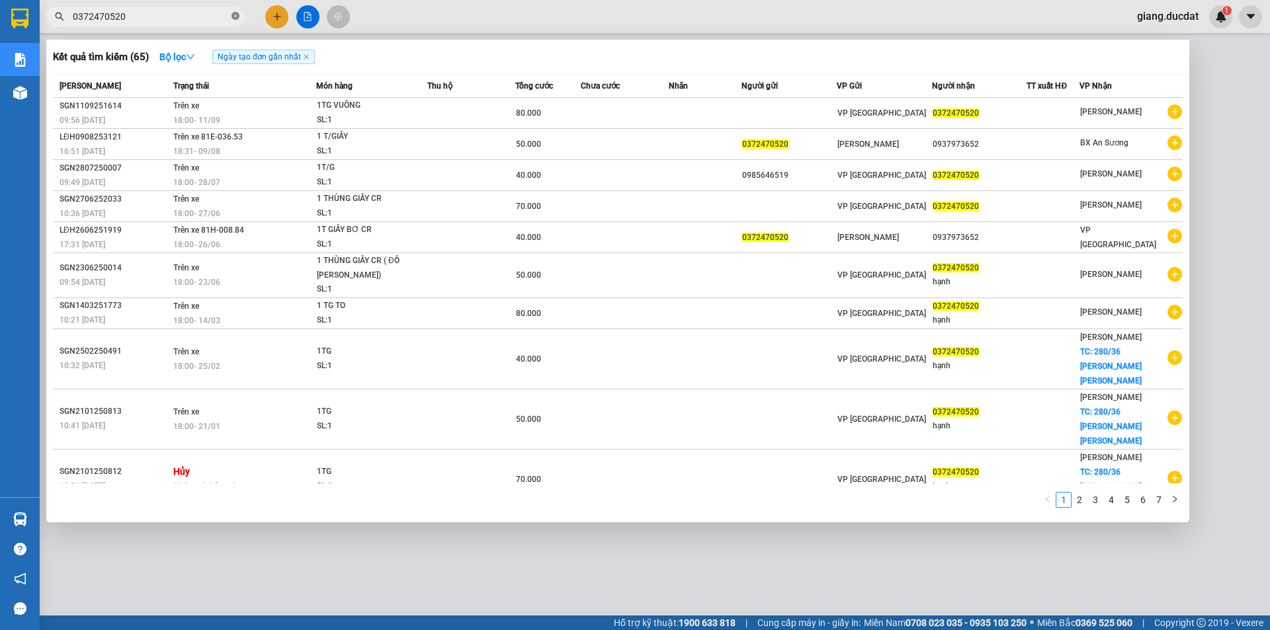
click at [238, 15] on icon "close-circle" at bounding box center [236, 16] width 8 height 8
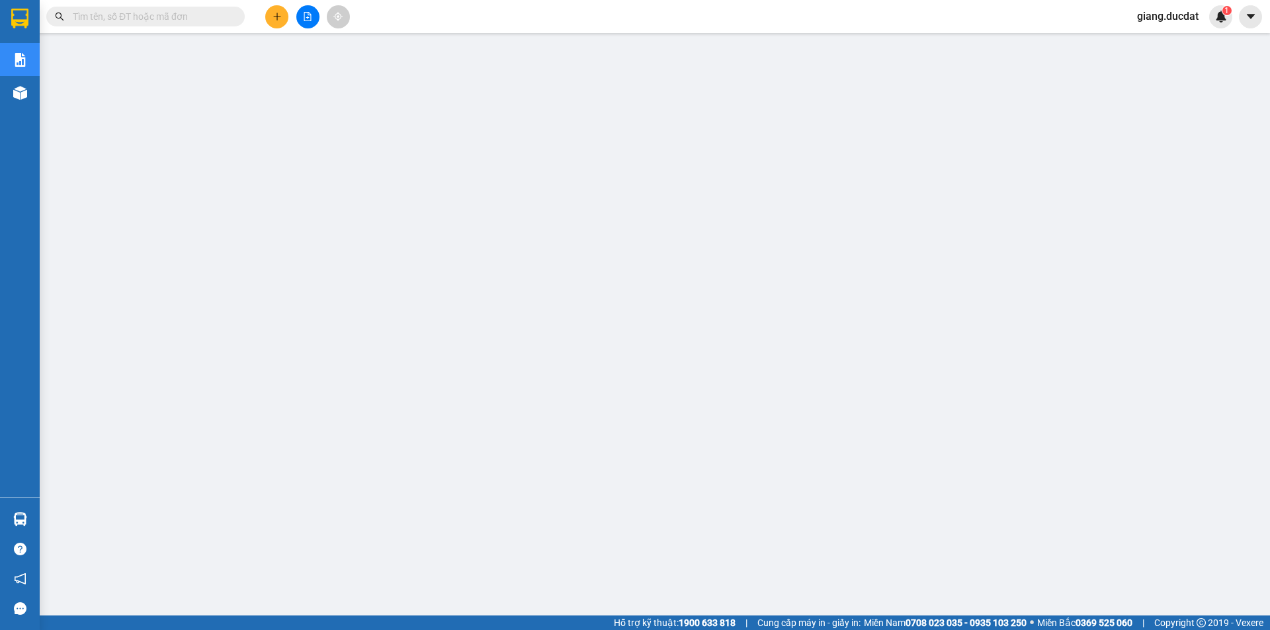
click at [187, 15] on input "text" at bounding box center [151, 16] width 156 height 15
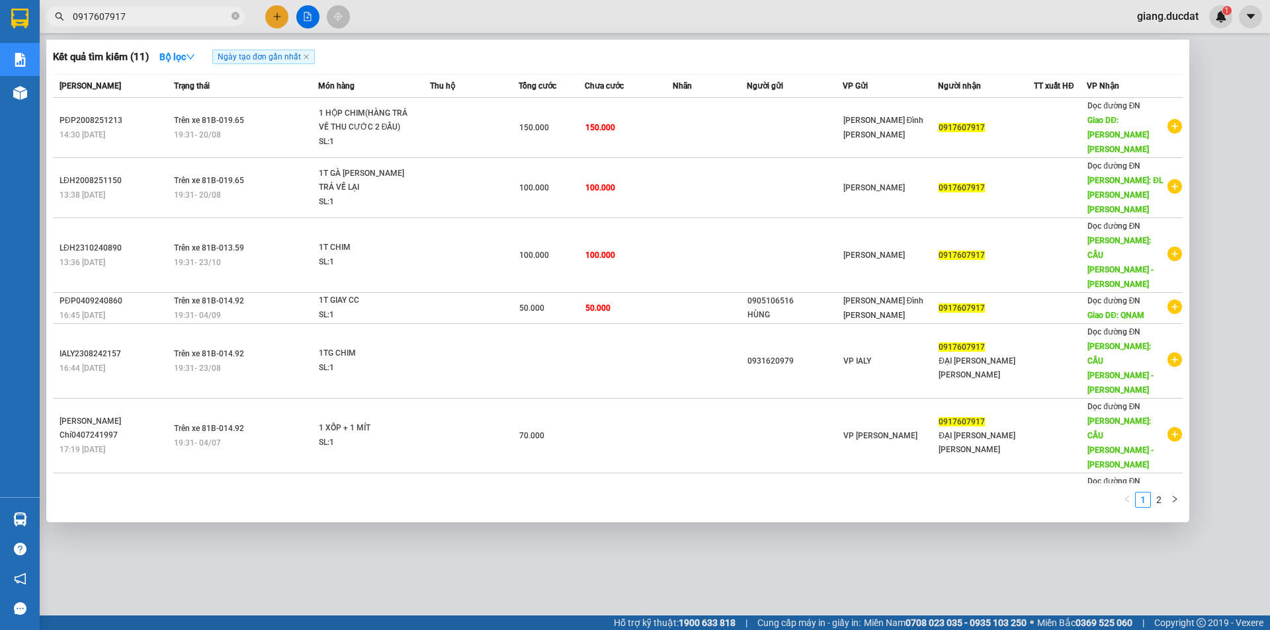
type input "0917607917"
click at [288, 19] on div at bounding box center [635, 315] width 1270 height 630
click at [288, 19] on div at bounding box center [307, 16] width 99 height 23
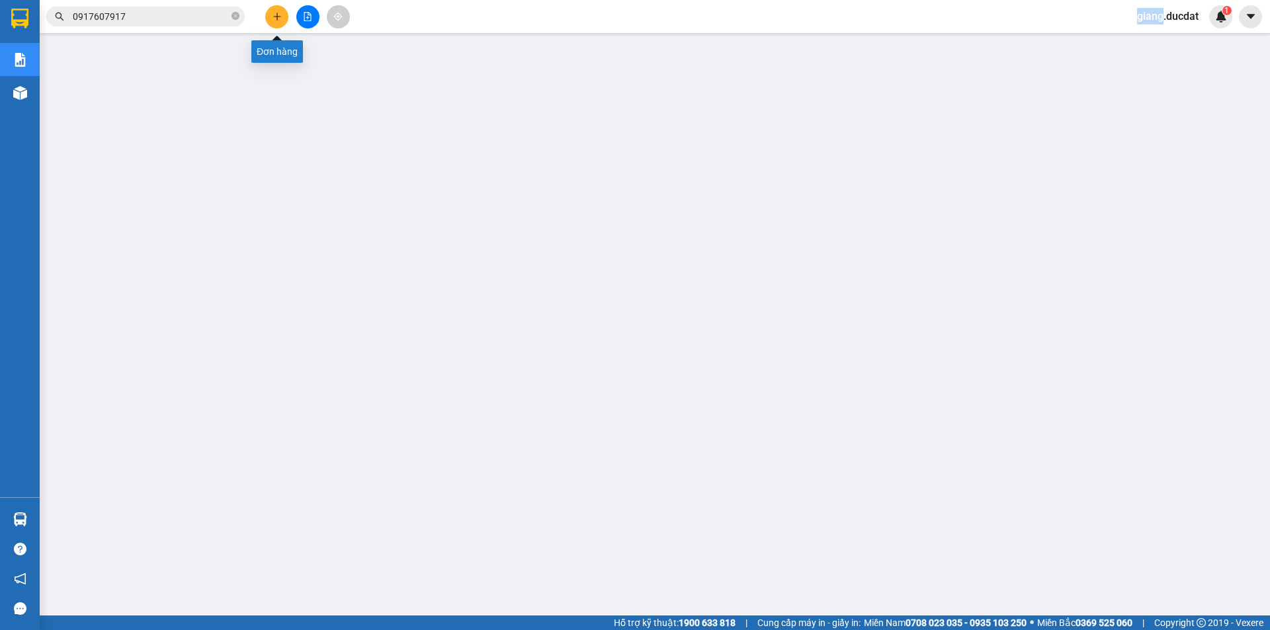
click at [275, 16] on icon "plus" at bounding box center [277, 16] width 9 height 9
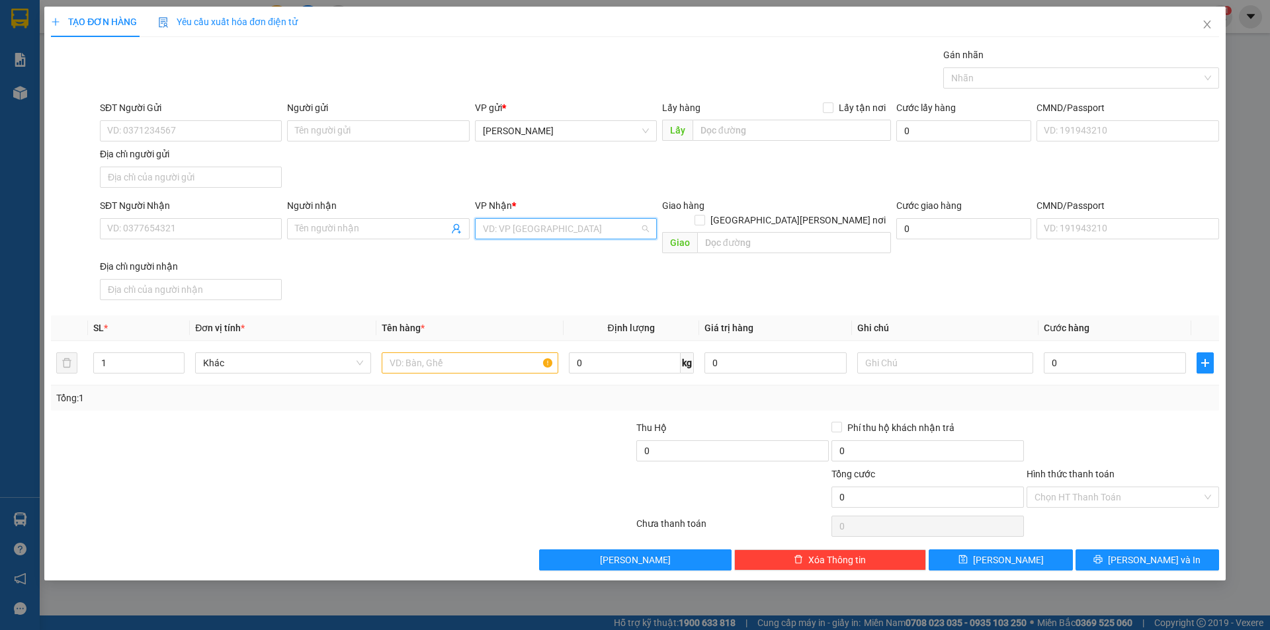
click at [539, 224] on input "search" at bounding box center [561, 229] width 157 height 20
type input "Q"
click at [540, 253] on div "VP Quy Nhơn" at bounding box center [566, 255] width 166 height 15
click at [185, 227] on input "SĐT Người Nhận" at bounding box center [191, 228] width 182 height 21
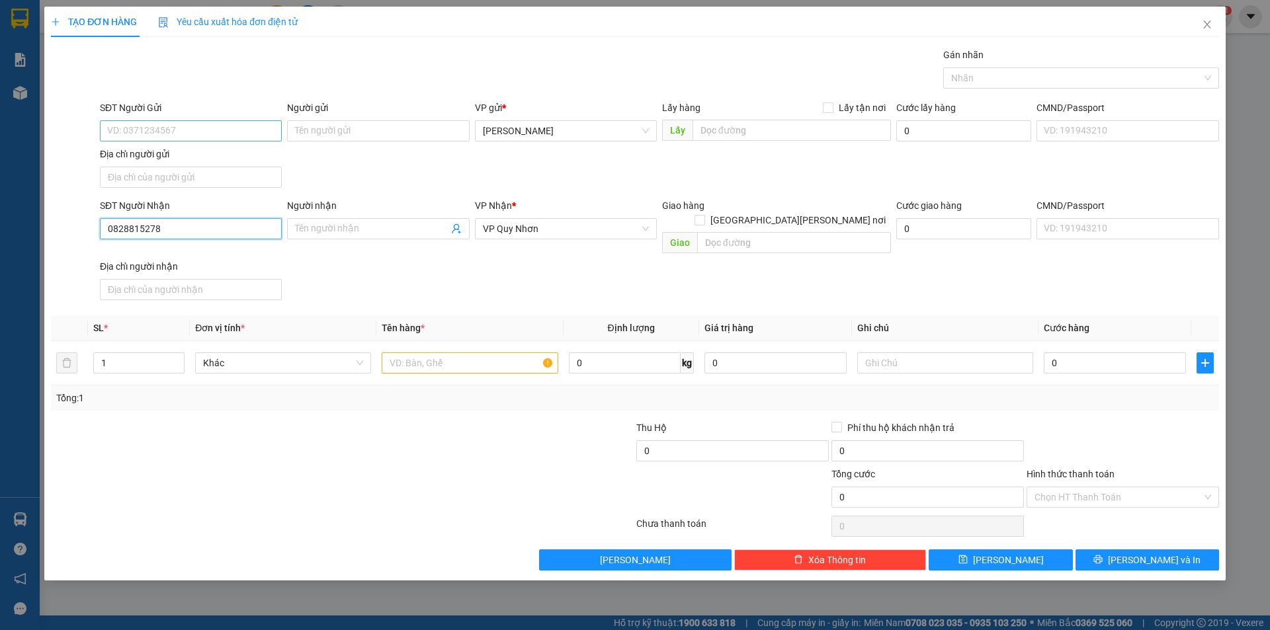
type input "0828815278"
click at [173, 130] on input "SĐT Người Gửi" at bounding box center [191, 130] width 182 height 21
type input "0914876229"
click at [434, 353] on input "text" at bounding box center [470, 363] width 176 height 21
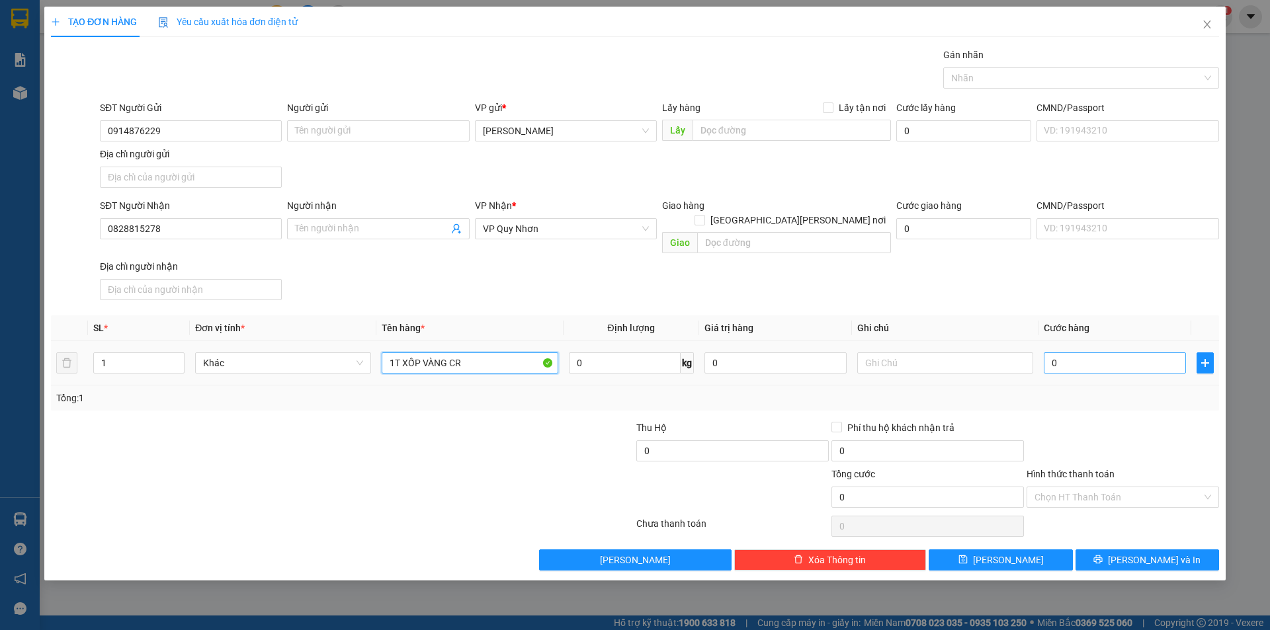
type input "1T XỐP VÀNG CR"
click at [1087, 353] on input "0" at bounding box center [1115, 363] width 142 height 21
type input "5"
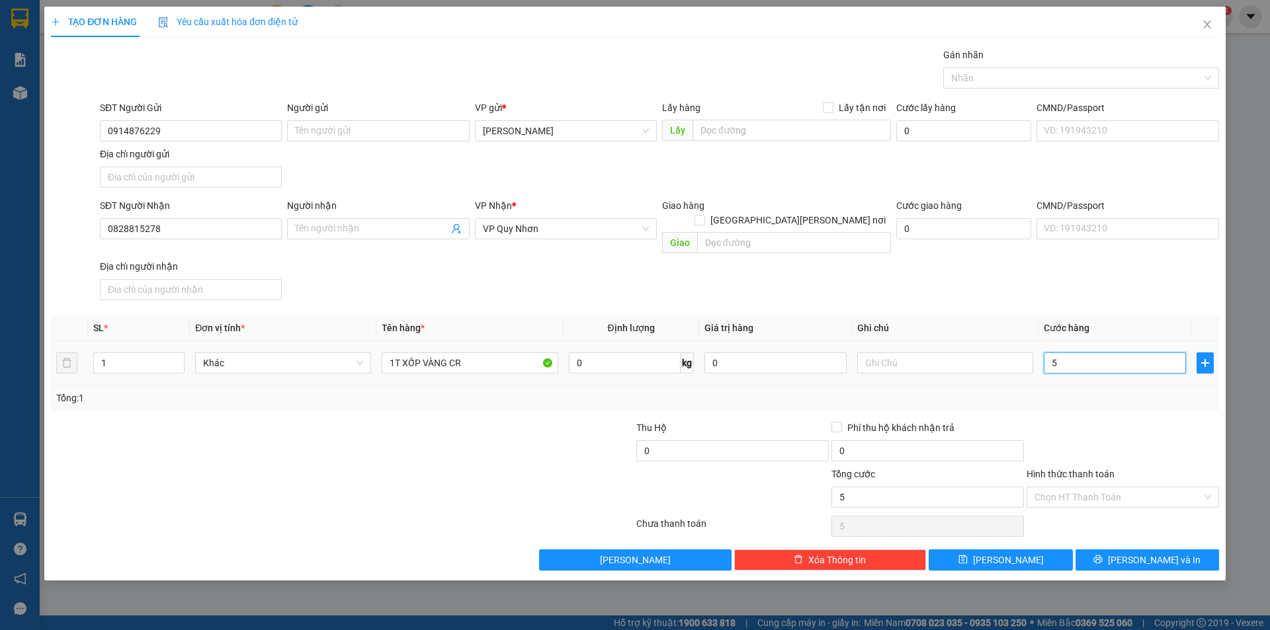
type input "50"
drag, startPoint x: 1101, startPoint y: 349, endPoint x: 870, endPoint y: 368, distance: 232.4
click at [870, 368] on tr "1 Khác 1T XỐP VÀNG CR 0 kg 0 50" at bounding box center [635, 363] width 1168 height 44
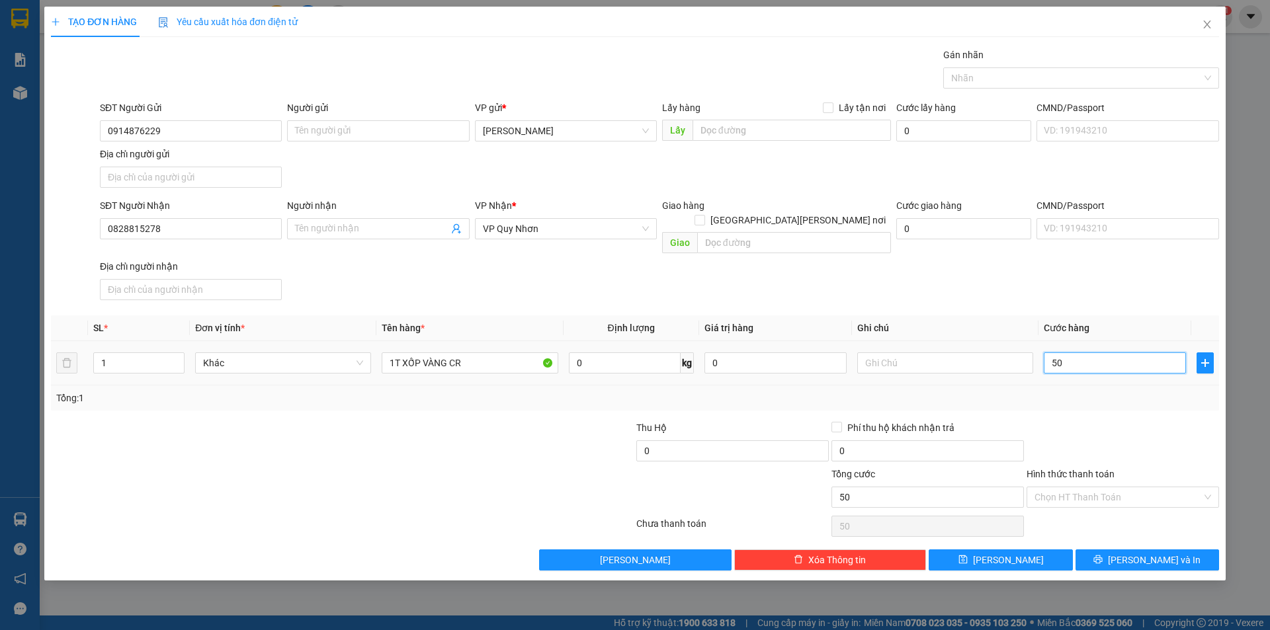
type input "4"
type input "40"
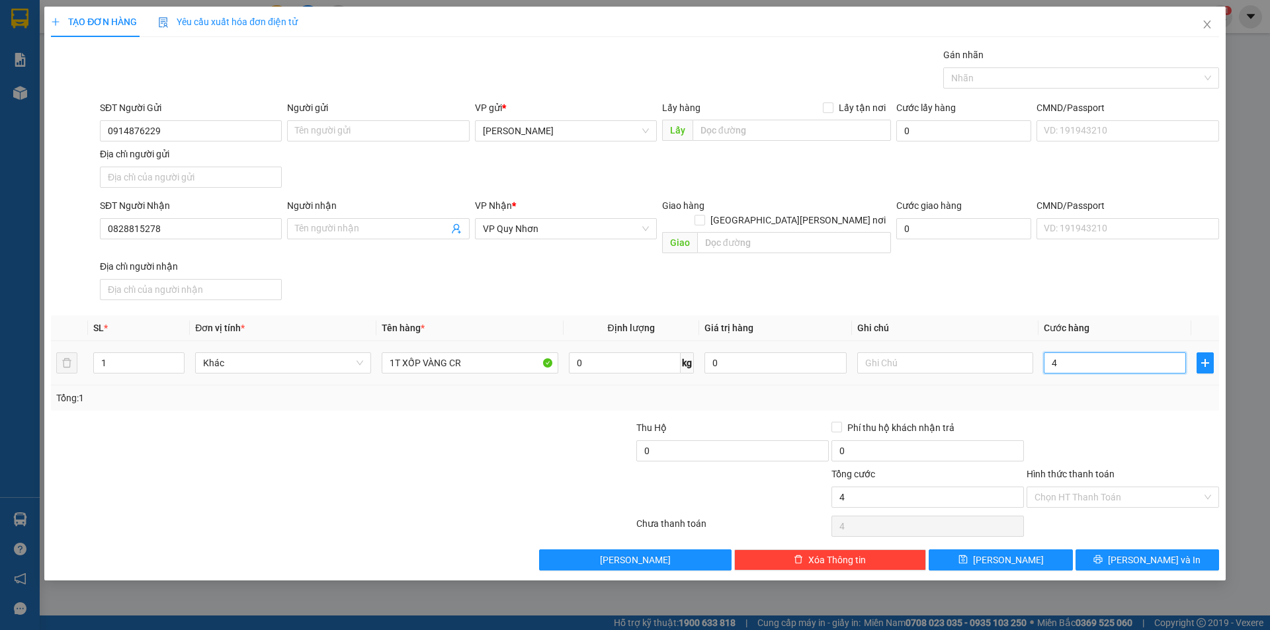
type input "40"
type input "40.000"
click at [1068, 421] on div at bounding box center [1122, 444] width 195 height 46
click at [1091, 488] on input "Hình thức thanh toán" at bounding box center [1118, 498] width 167 height 20
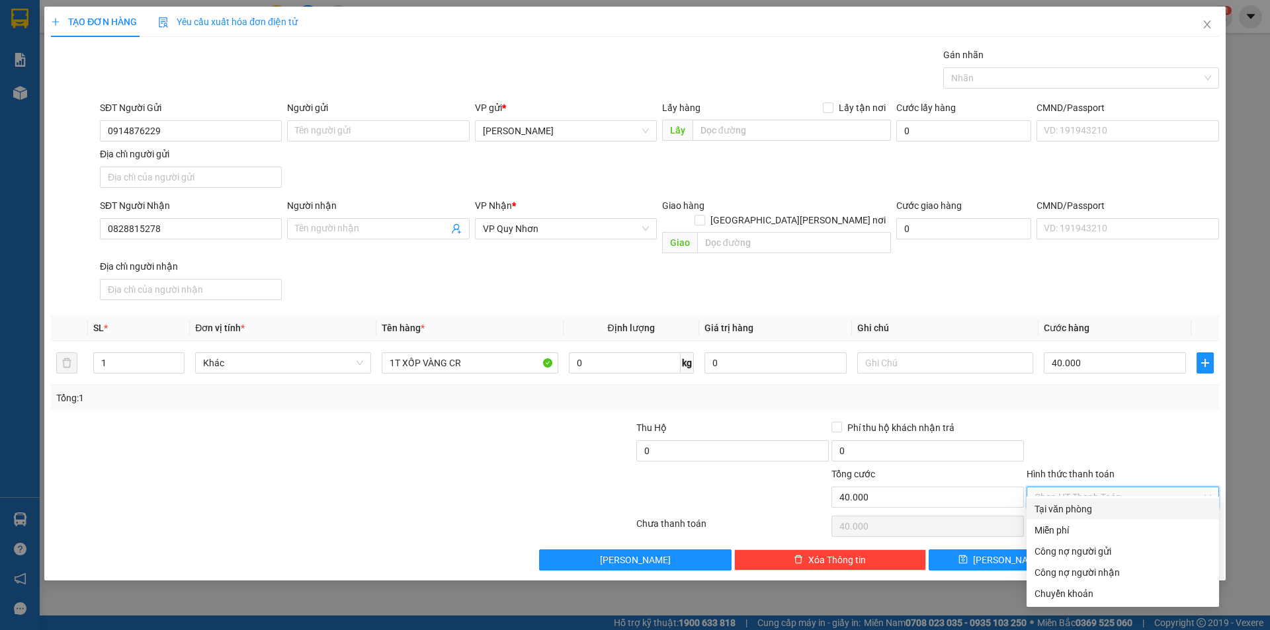
click at [1106, 507] on div "Tại văn phòng" at bounding box center [1123, 509] width 177 height 15
type input "0"
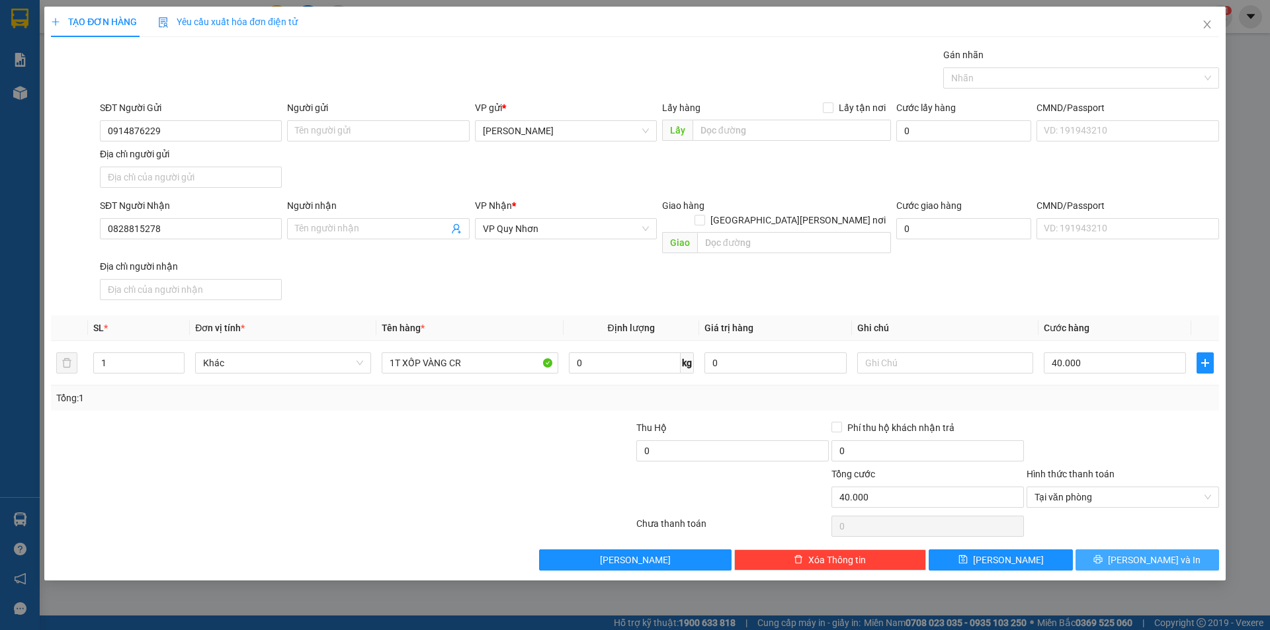
click at [1146, 553] on span "Lưu và In" at bounding box center [1154, 560] width 93 height 15
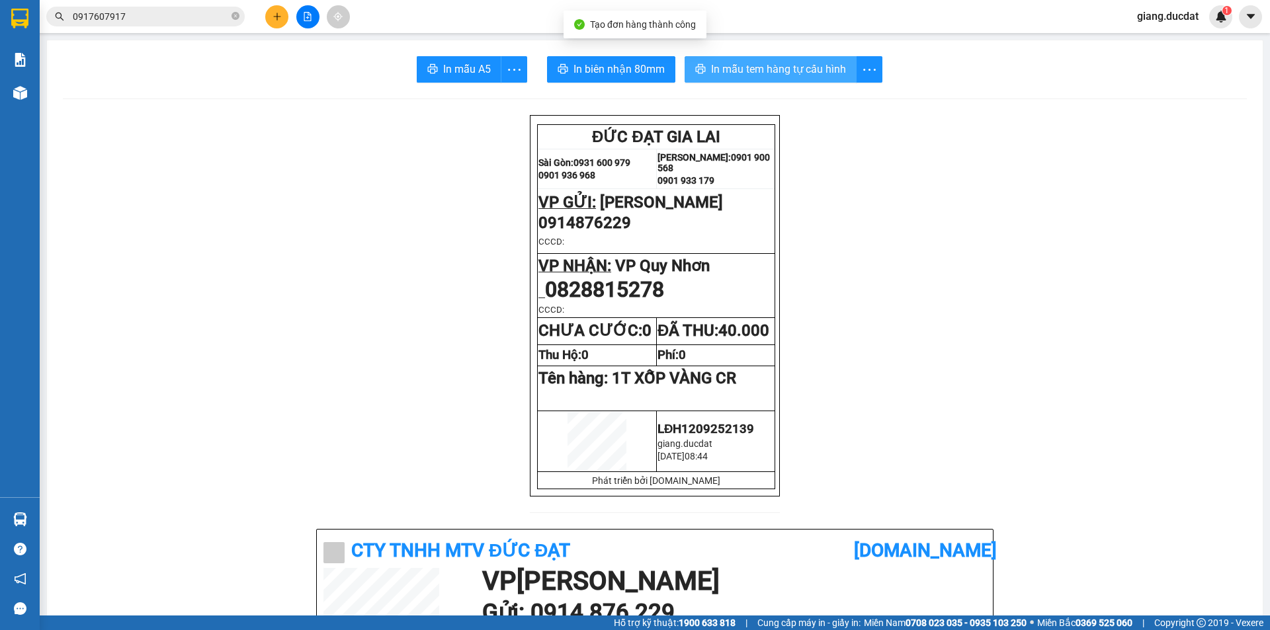
click at [790, 73] on span "In mẫu tem hàng tự cấu hình" at bounding box center [778, 69] width 135 height 17
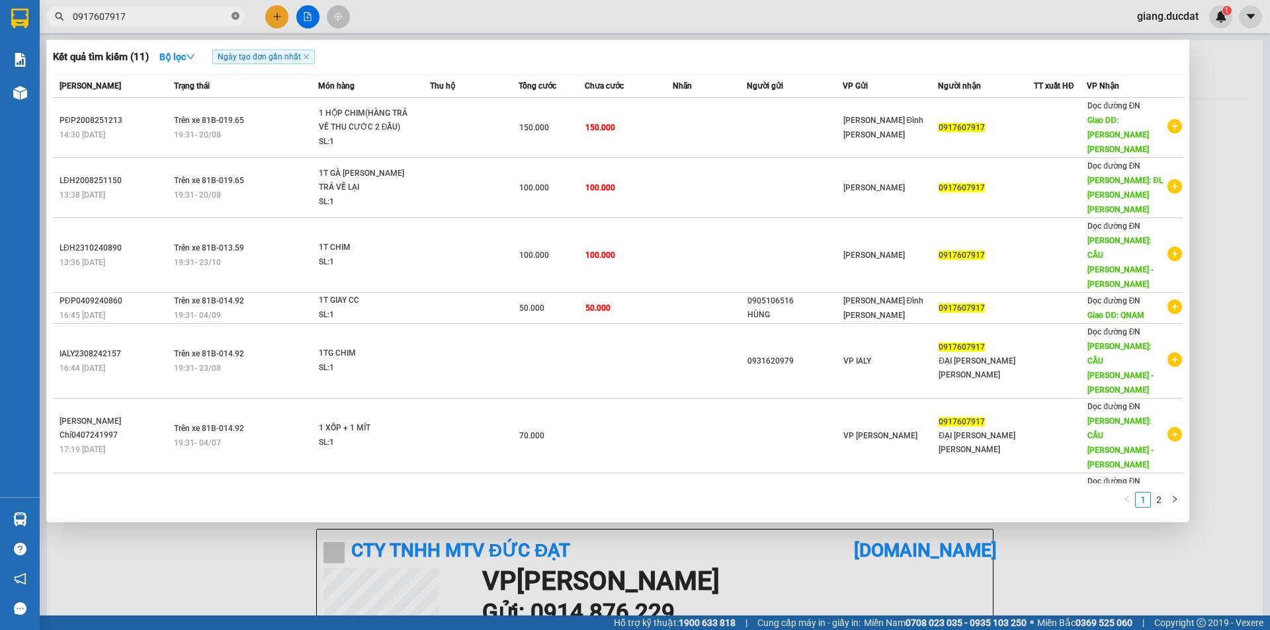
click at [235, 15] on icon "close-circle" at bounding box center [236, 16] width 8 height 8
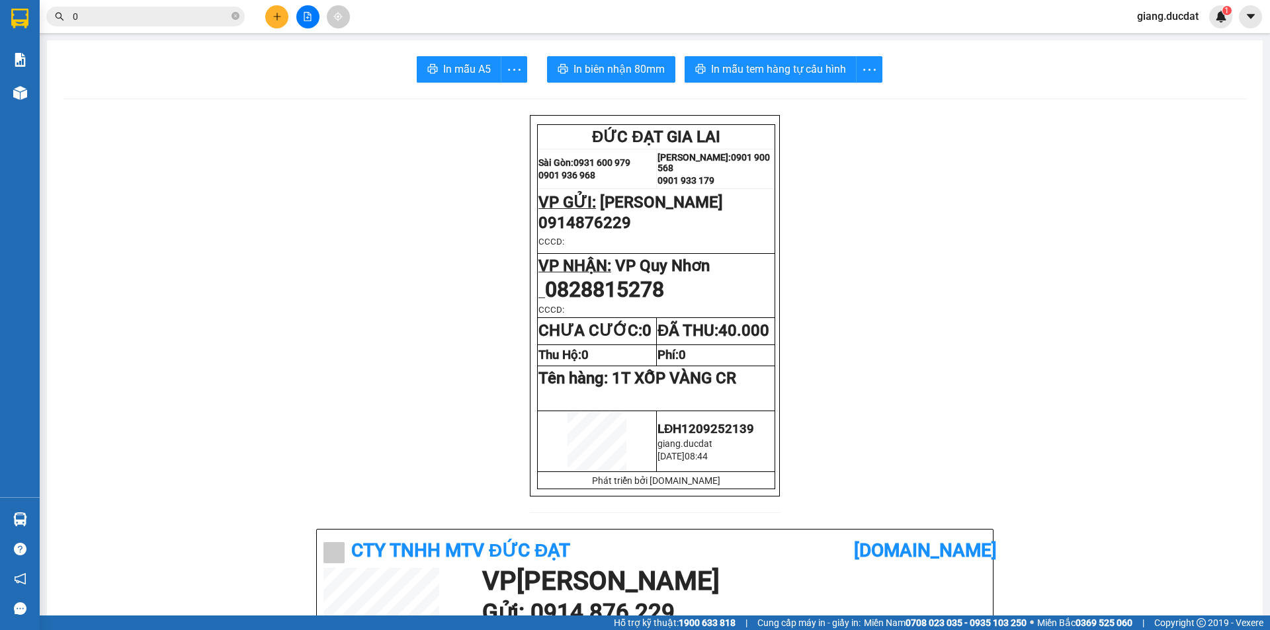
paste input "978130138"
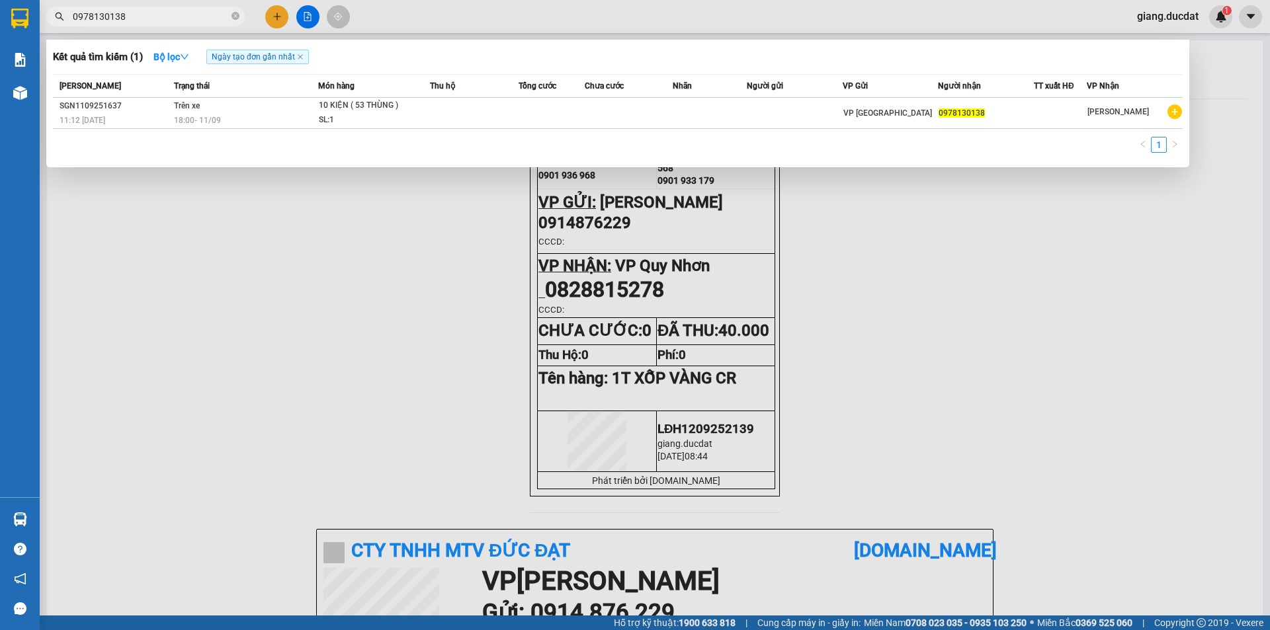
type input "0978130138"
click at [233, 17] on icon "close-circle" at bounding box center [236, 16] width 8 height 8
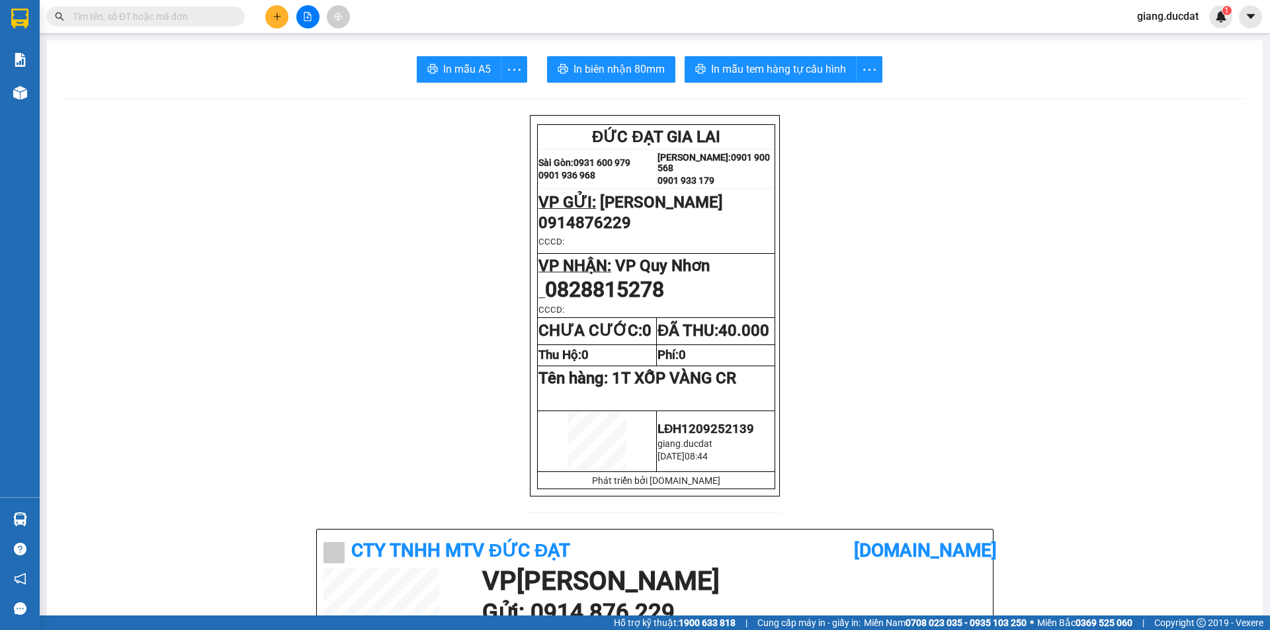
click at [212, 21] on input "text" at bounding box center [151, 16] width 156 height 15
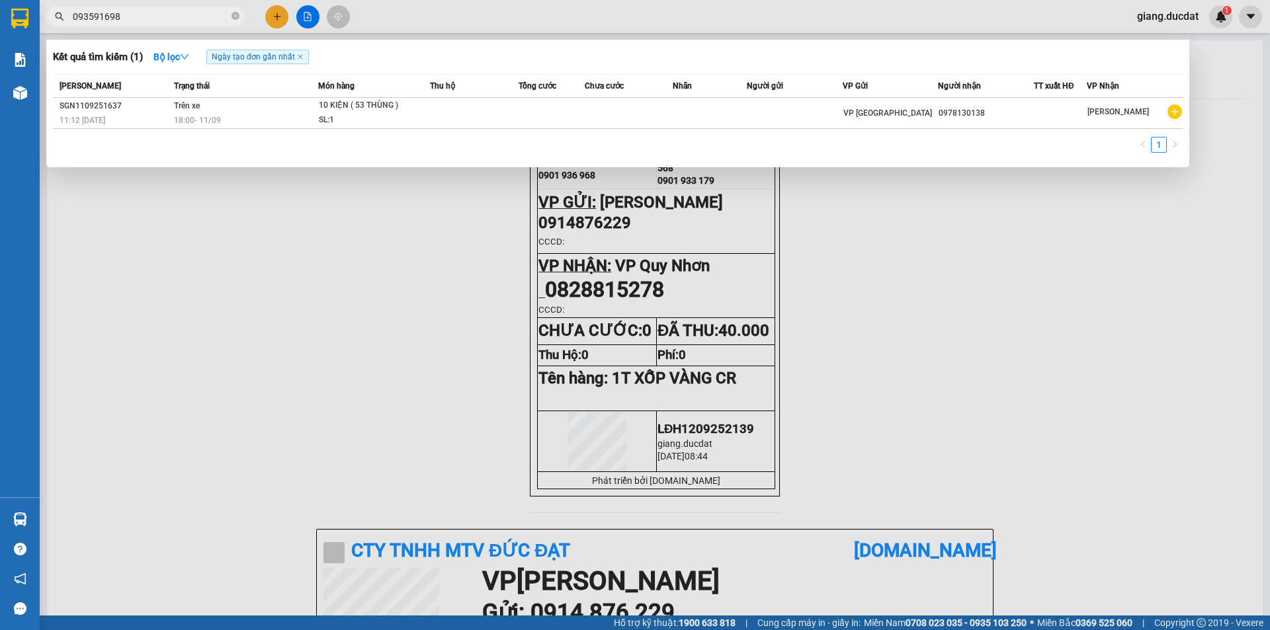
type input "0935916987"
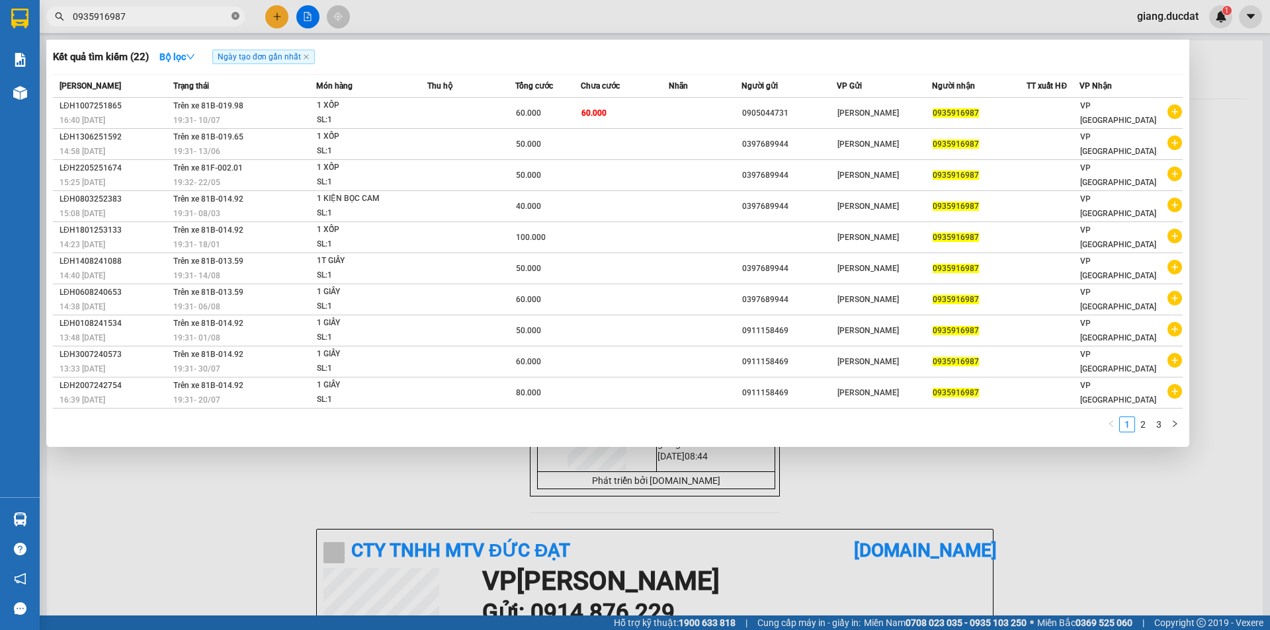
click at [233, 15] on icon "close-circle" at bounding box center [236, 16] width 8 height 8
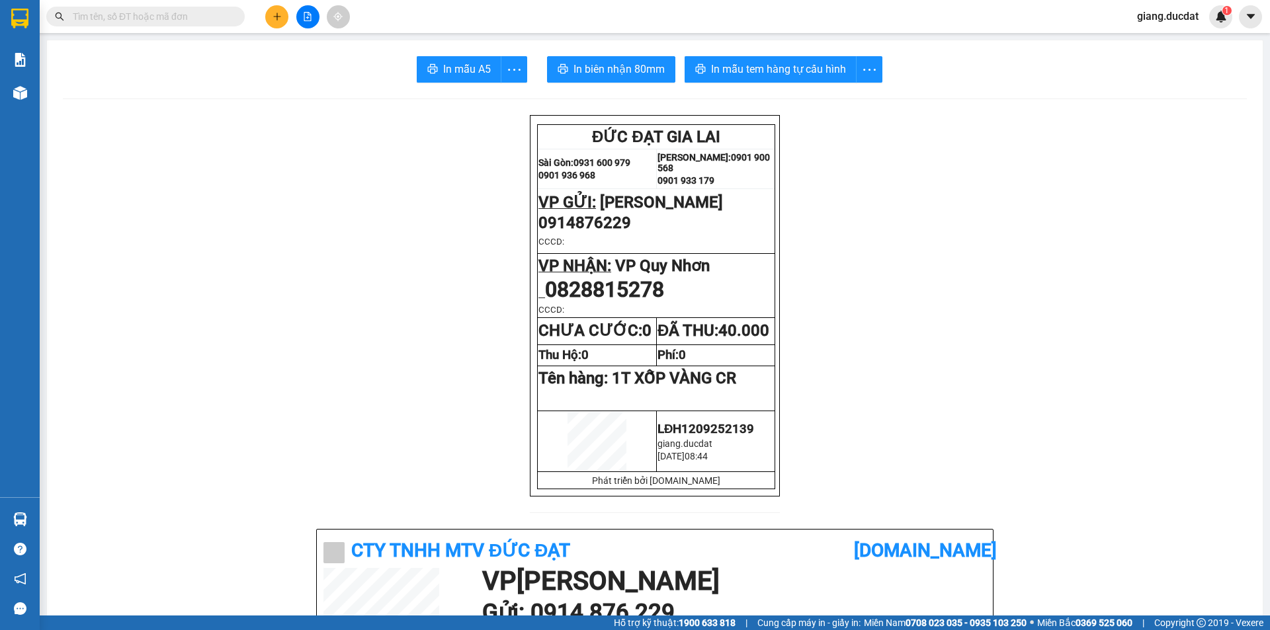
click at [179, 15] on input "text" at bounding box center [151, 16] width 156 height 15
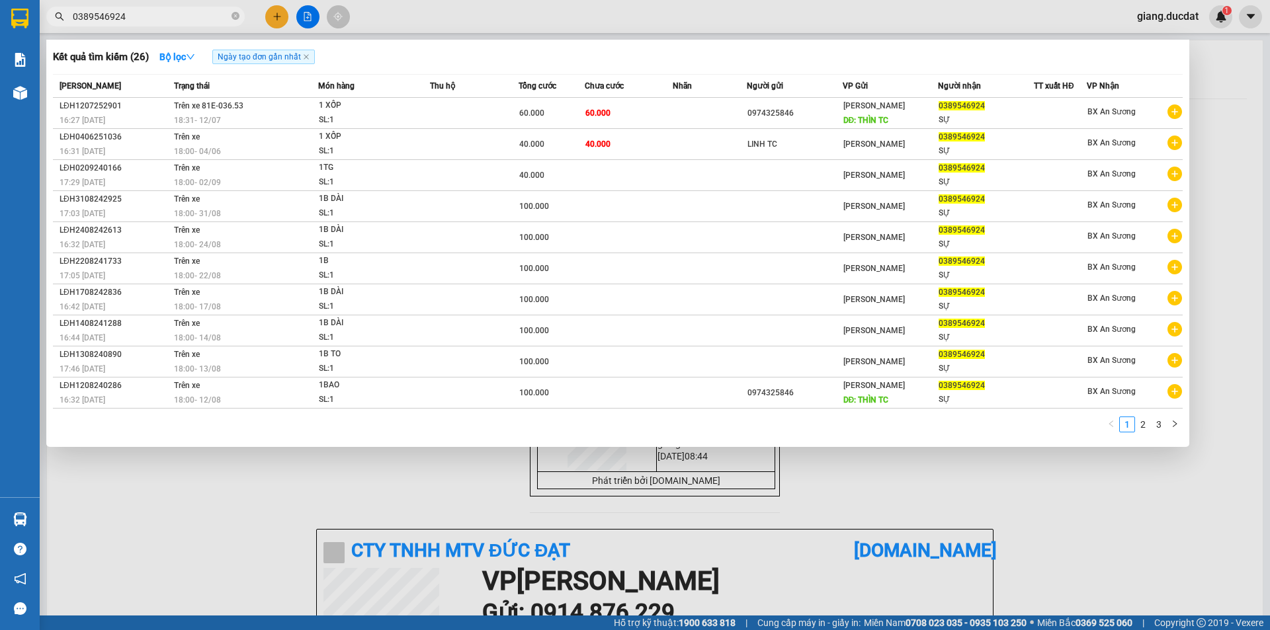
click at [169, 13] on input "0389546924" at bounding box center [151, 16] width 156 height 15
type input "0389546924"
click at [235, 19] on icon "close-circle" at bounding box center [236, 16] width 8 height 8
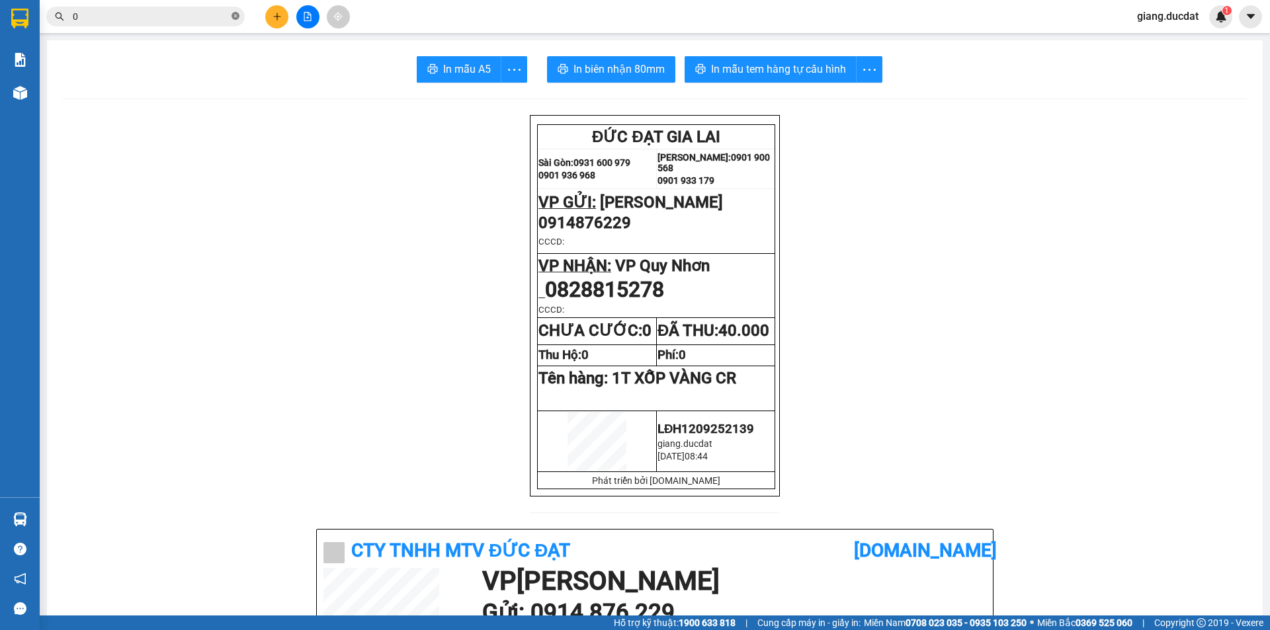
paste input "888822811"
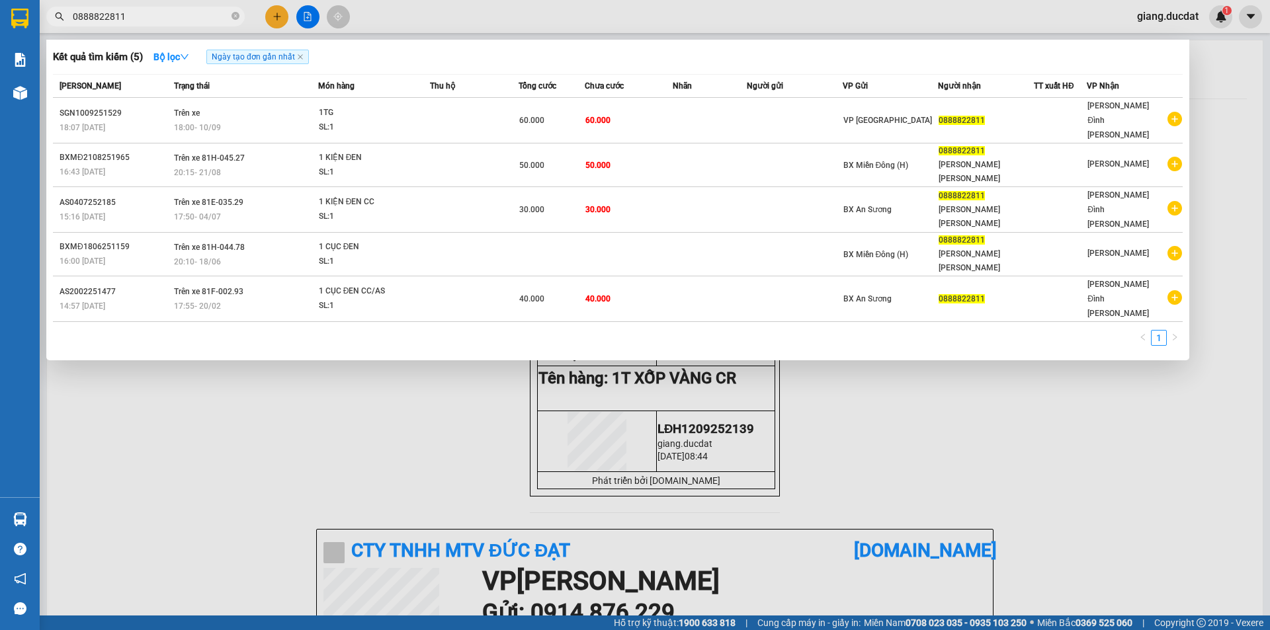
type input "0888822811"
click at [235, 15] on icon "close-circle" at bounding box center [236, 16] width 8 height 8
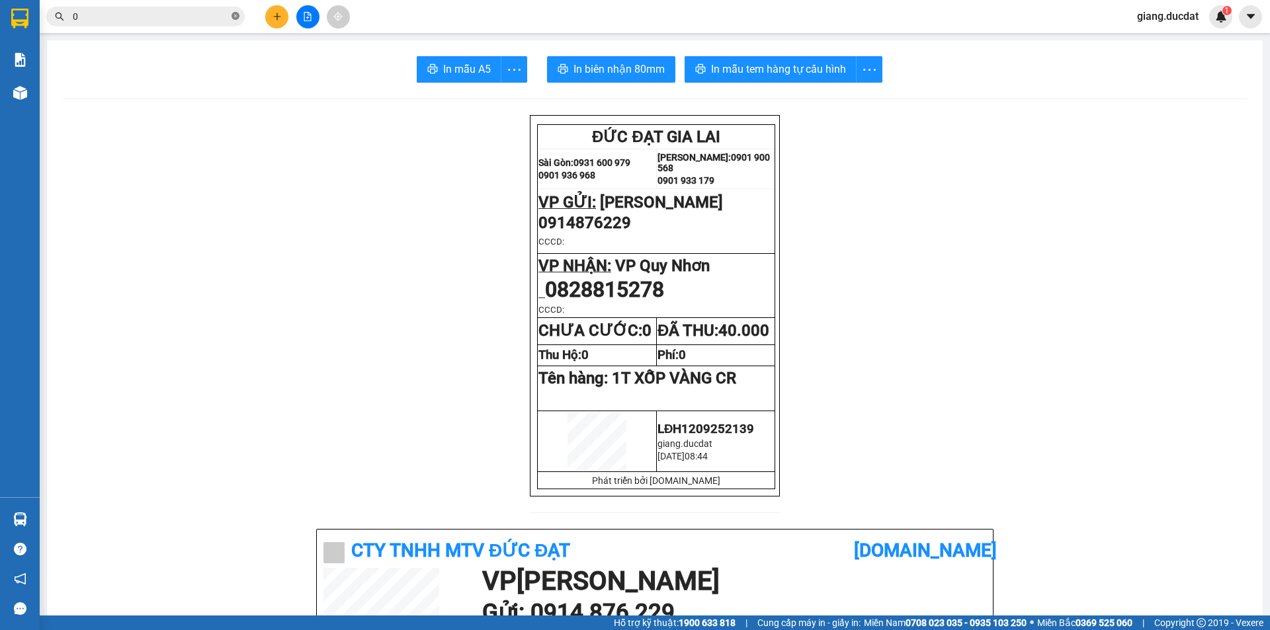
paste input "904752647"
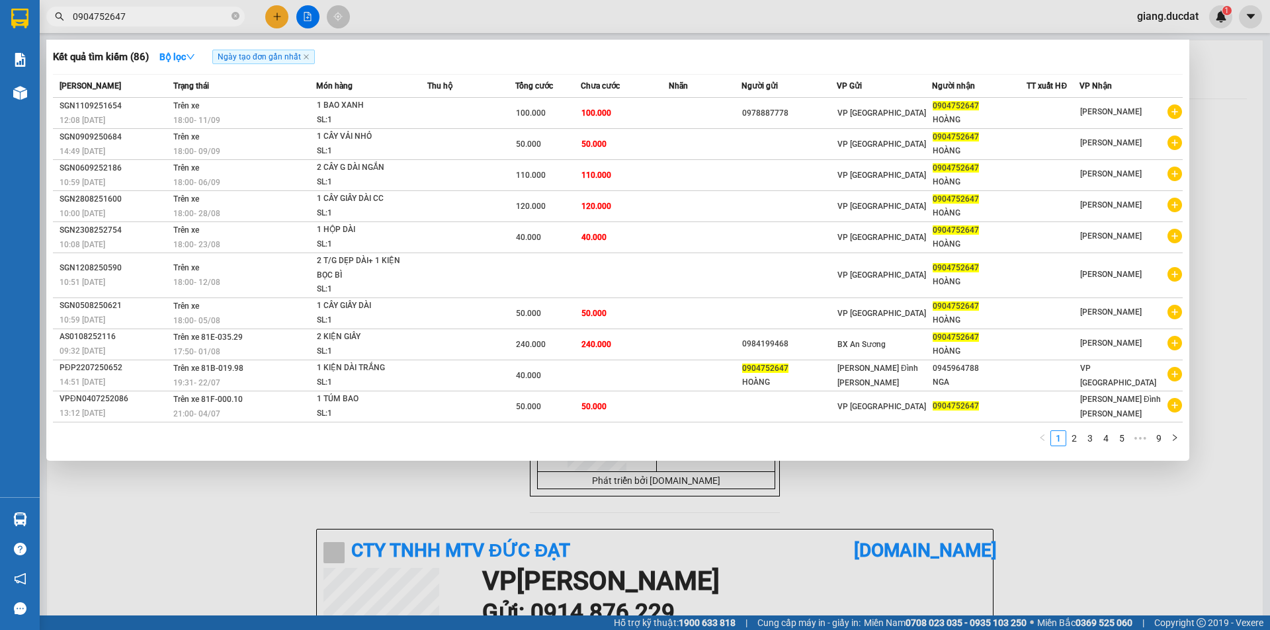
type input "0904752647"
click at [232, 19] on icon "close-circle" at bounding box center [236, 16] width 8 height 8
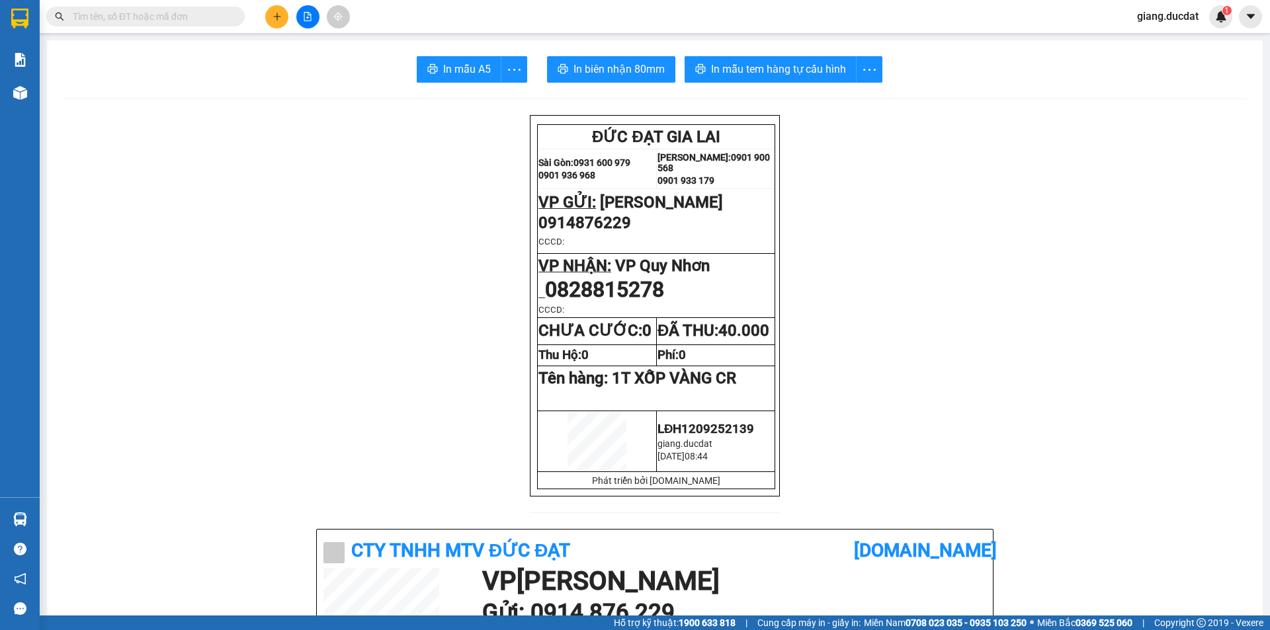
click at [184, 19] on input "text" at bounding box center [151, 16] width 156 height 15
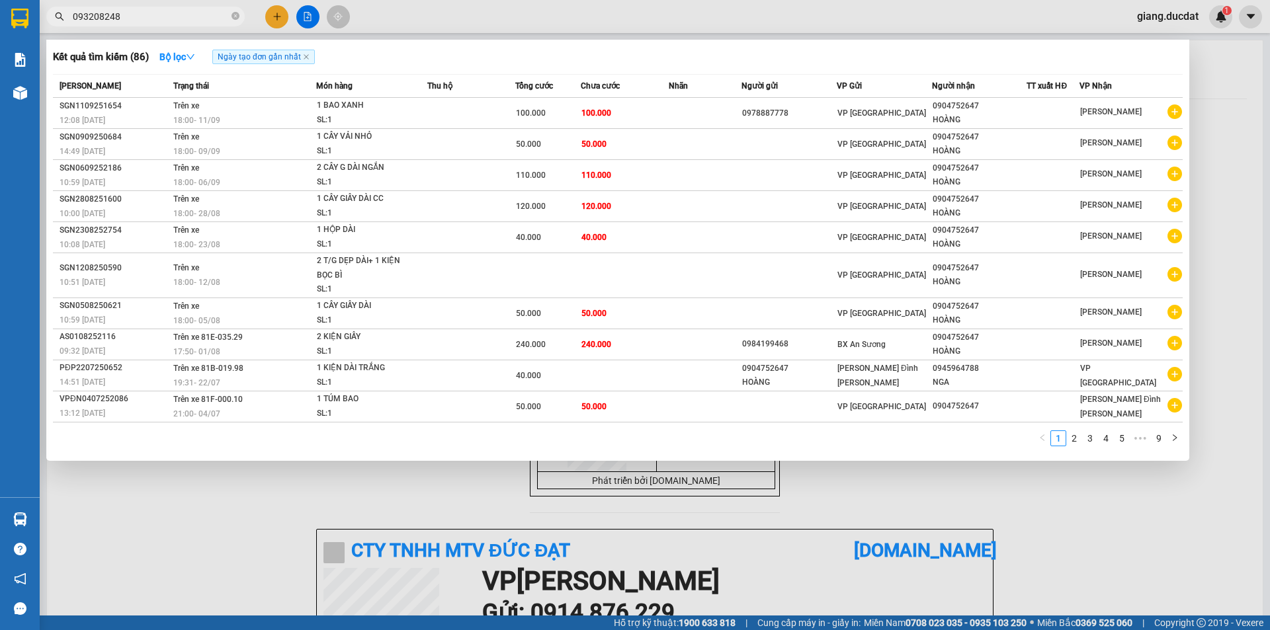
type input "0932082485"
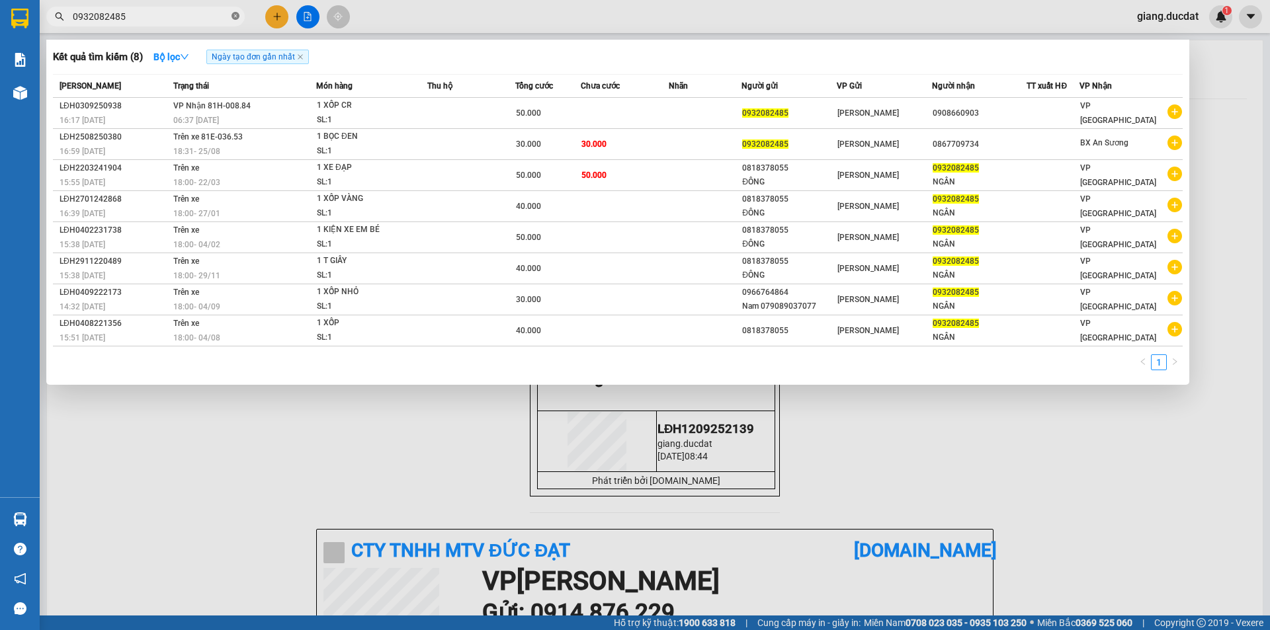
click at [233, 19] on icon "close-circle" at bounding box center [236, 16] width 8 height 8
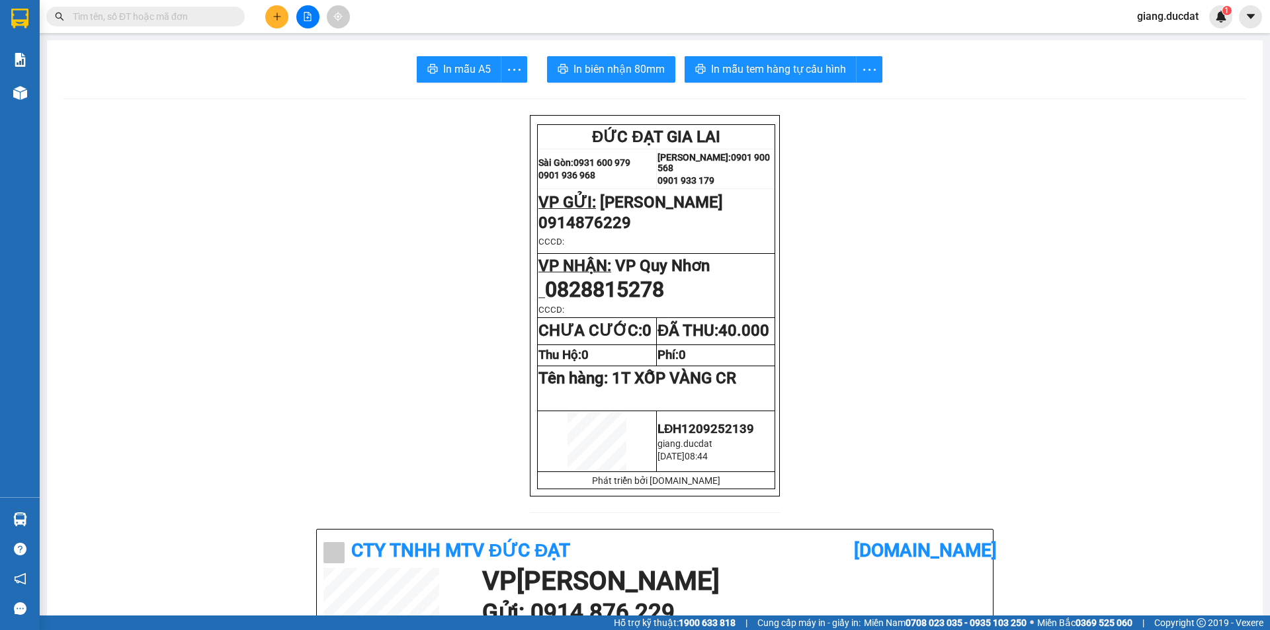
click at [156, 19] on input "text" at bounding box center [151, 16] width 156 height 15
click at [273, 15] on icon "plus" at bounding box center [277, 16] width 9 height 9
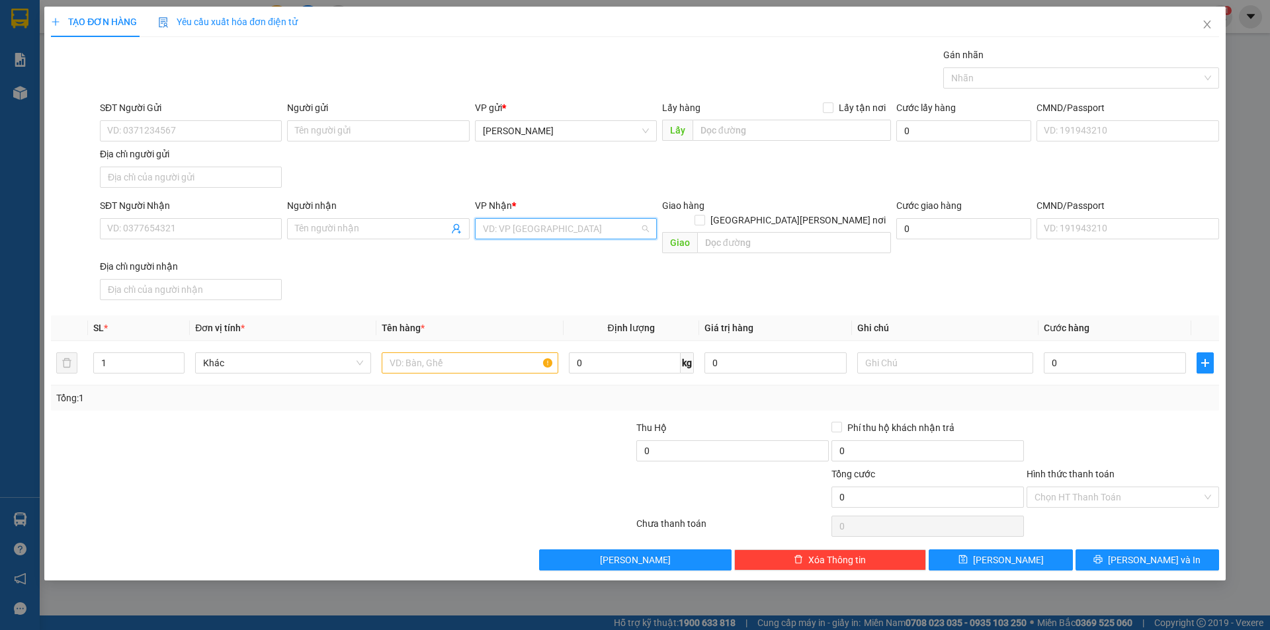
click at [528, 229] on input "search" at bounding box center [561, 229] width 157 height 20
type input "Q"
click at [544, 259] on div "VP Quy Nhơn" at bounding box center [566, 255] width 166 height 15
click at [224, 229] on input "SĐT Người Nhận" at bounding box center [191, 228] width 182 height 21
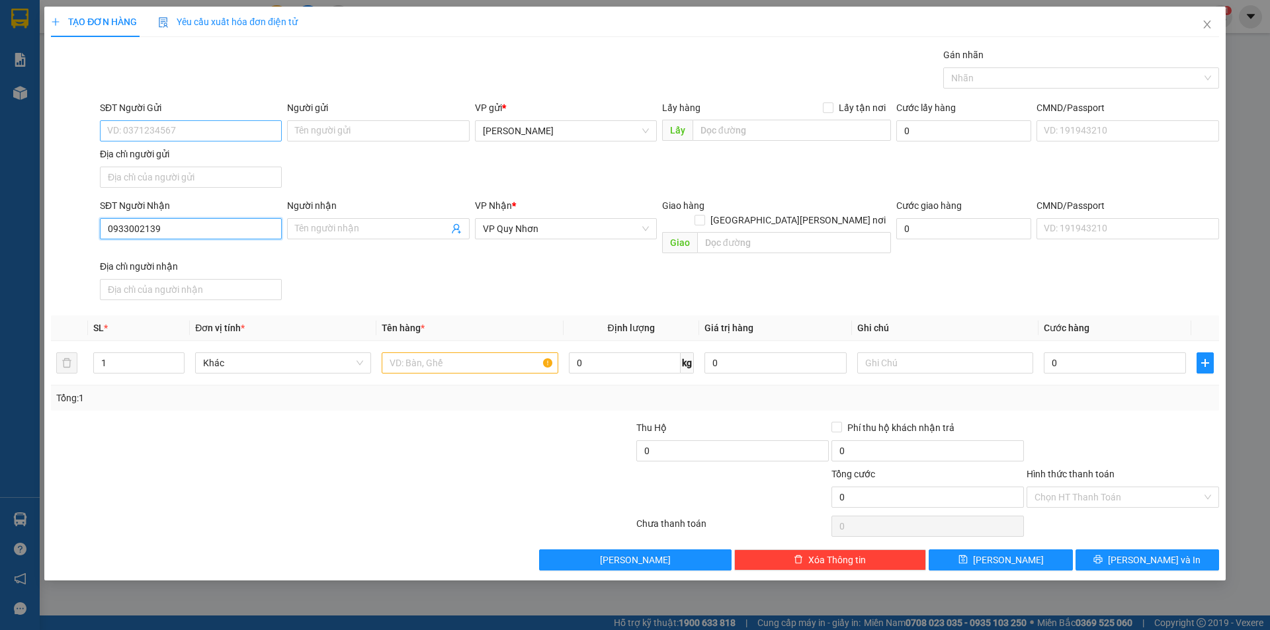
type input "0933002139"
click at [223, 124] on input "SĐT Người Gửi" at bounding box center [191, 130] width 182 height 21
type input "0944663368"
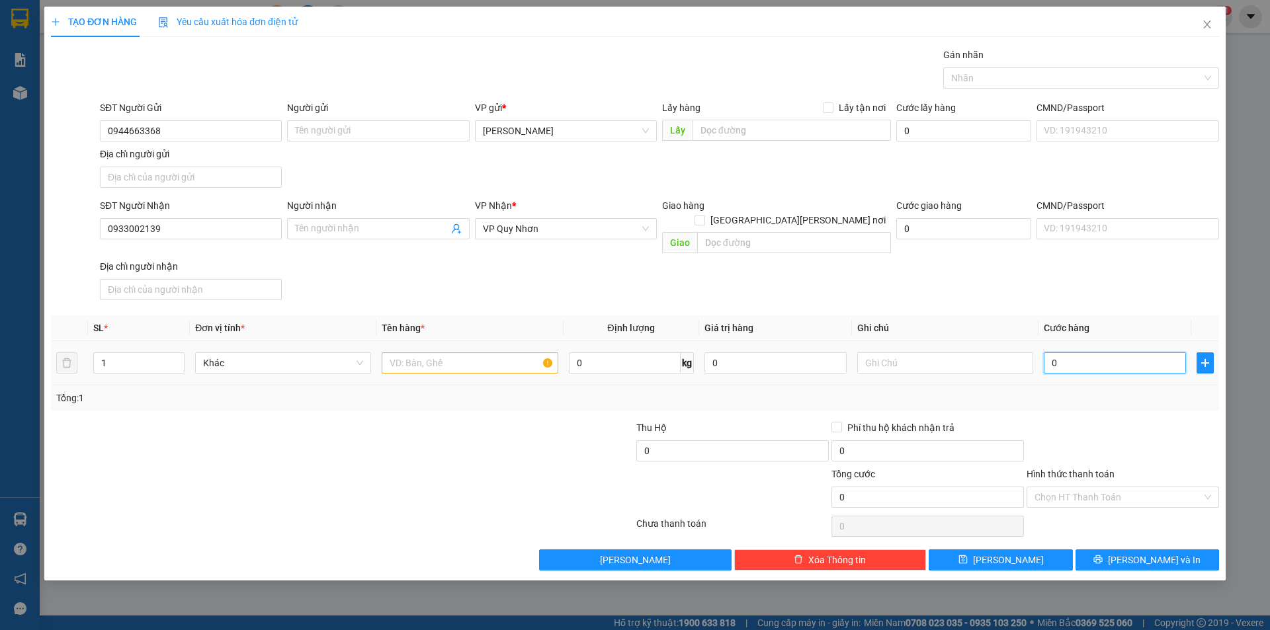
click at [1096, 357] on input "0" at bounding box center [1115, 363] width 142 height 21
type input "3"
type input "30"
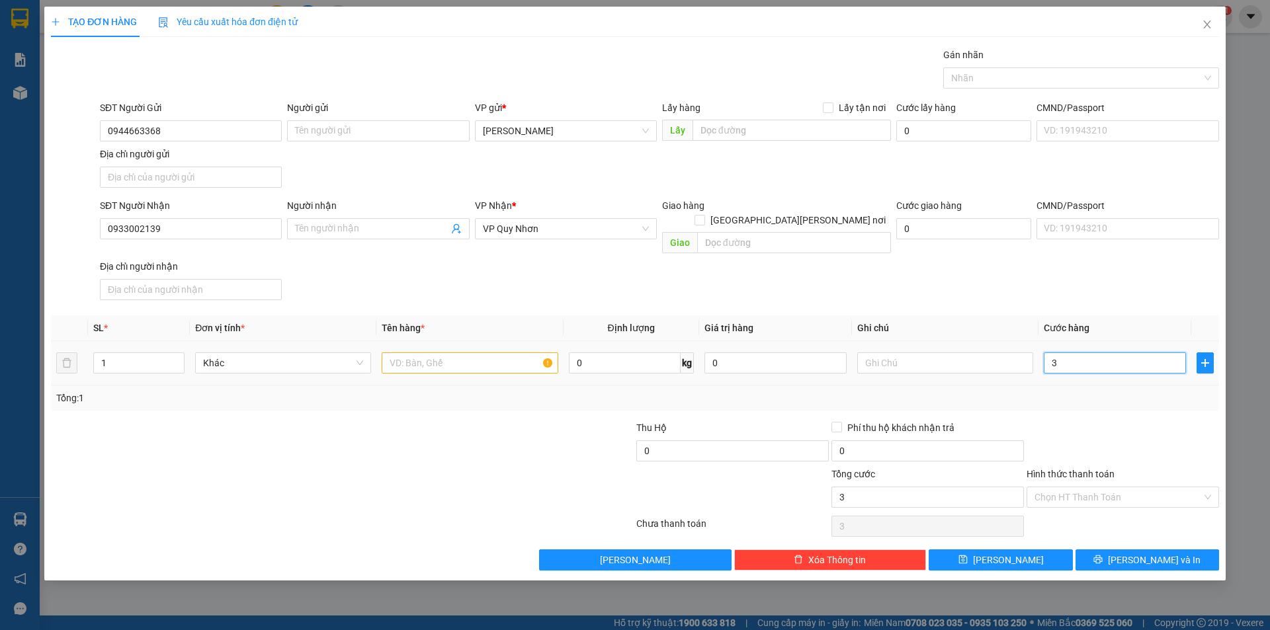
type input "30"
type input "30.000"
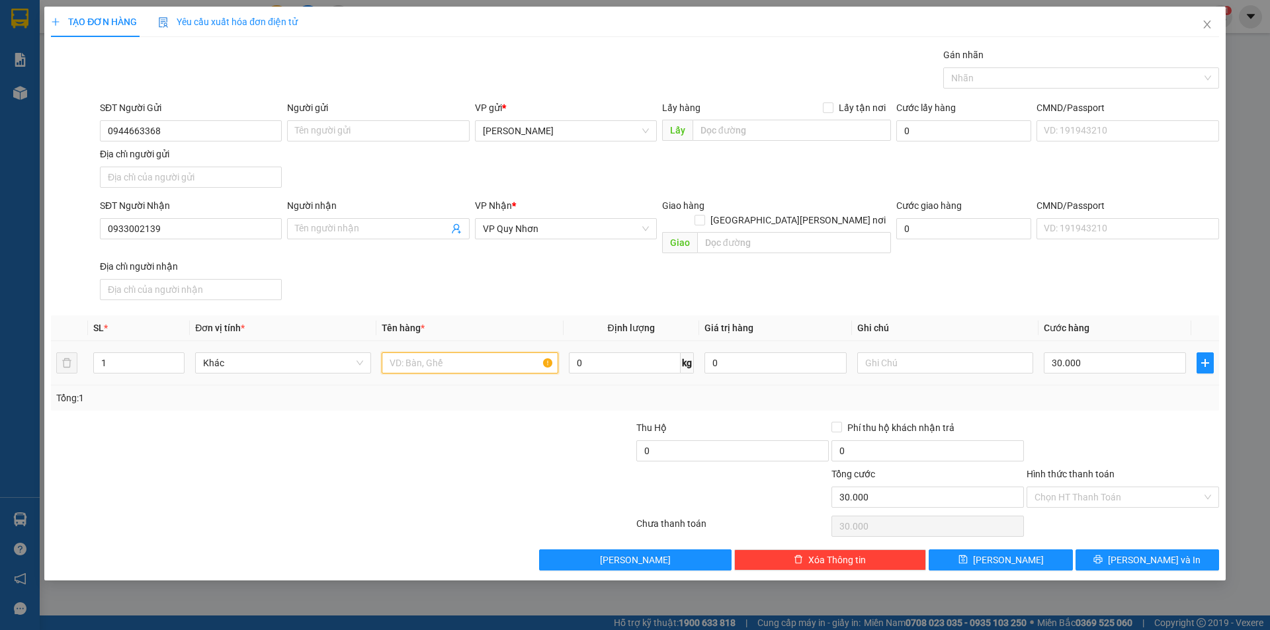
click at [470, 353] on input "text" at bounding box center [470, 363] width 176 height 21
type input "1 BÌ HS CR"
click at [893, 353] on input "text" at bounding box center [945, 363] width 176 height 21
type input "GTN 30K"
click at [1137, 488] on input "Hình thức thanh toán" at bounding box center [1118, 498] width 167 height 20
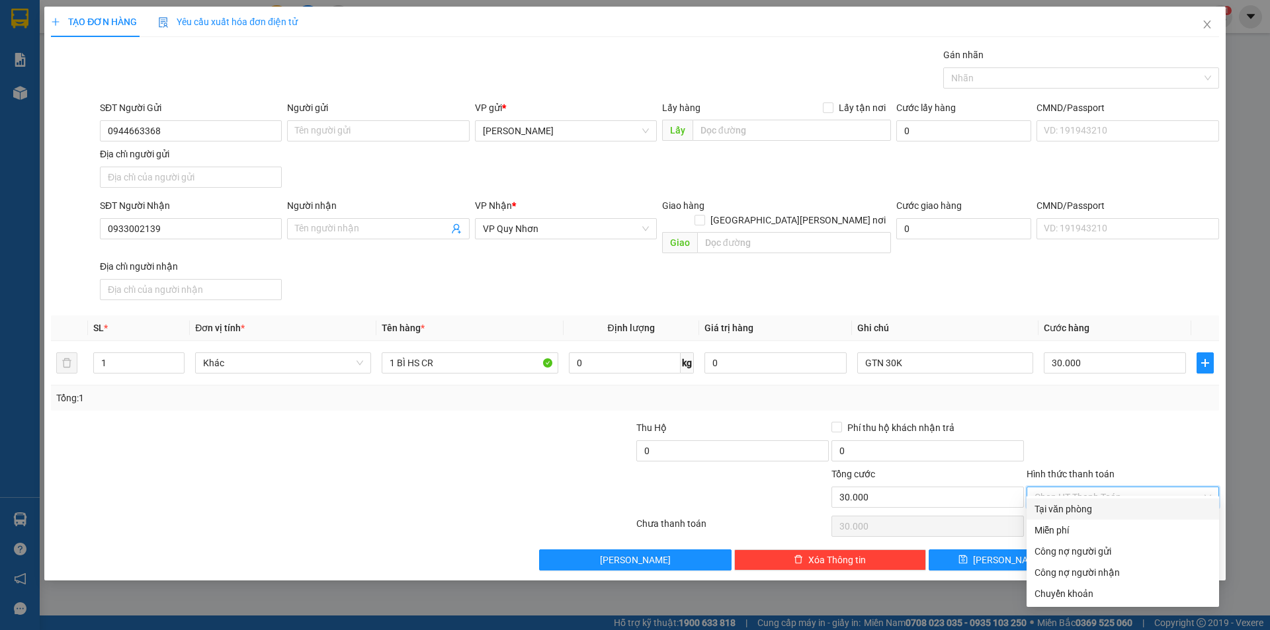
click at [1104, 516] on div "Tại văn phòng" at bounding box center [1123, 509] width 177 height 15
type input "0"
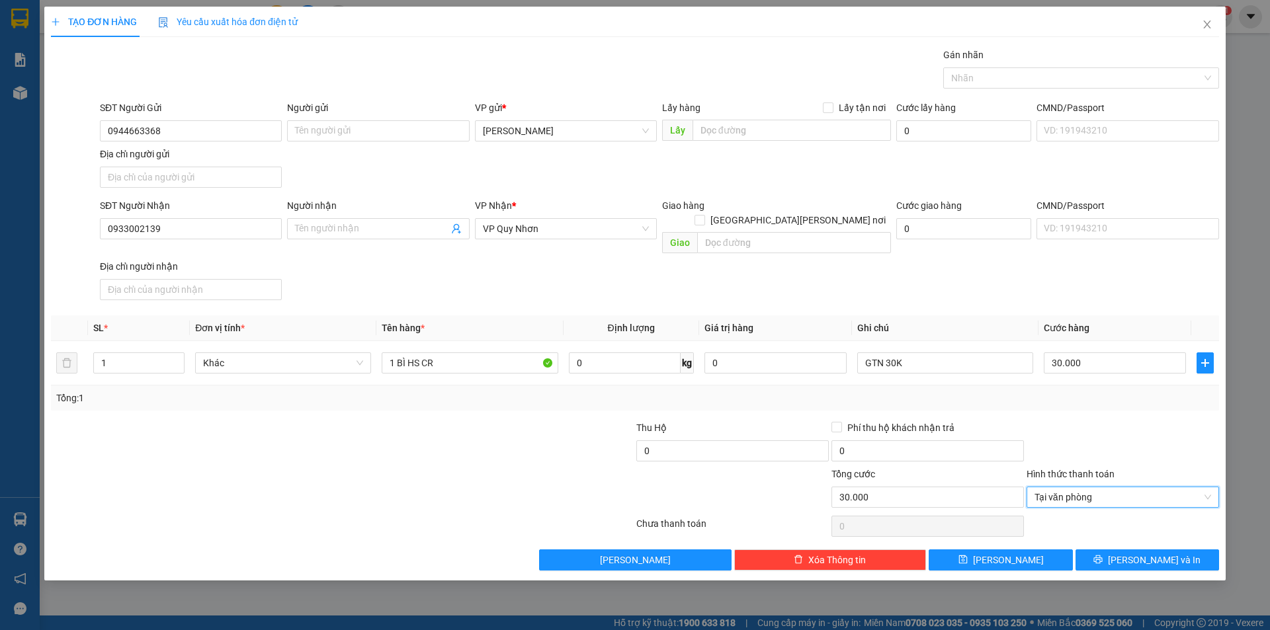
click at [1153, 558] on div "TẠO ĐƠN HÀNG Yêu cầu xuất hóa đơn điện tử Transit Pickup Surcharge Ids Transit …" at bounding box center [634, 294] width 1181 height 574
click at [1150, 530] on div "Transit Pickup Surcharge Ids Transit Deliver Surcharge Ids Transit Deliver Surc…" at bounding box center [635, 309] width 1168 height 523
click at [1150, 553] on span "Lưu và In" at bounding box center [1154, 560] width 93 height 15
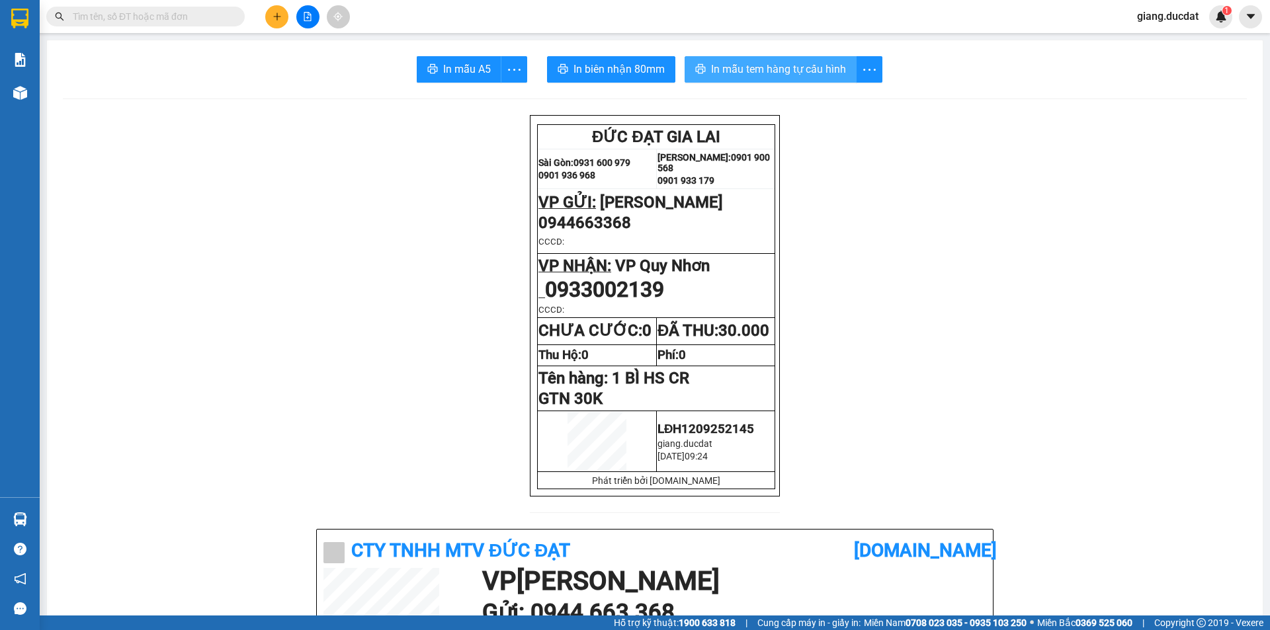
click at [746, 67] on span "In mẫu tem hàng tự cấu hình" at bounding box center [778, 69] width 135 height 17
drag, startPoint x: 224, startPoint y: 15, endPoint x: 228, endPoint y: 9, distance: 7.2
click at [228, 9] on input "text" at bounding box center [151, 16] width 156 height 15
paste input "932443691"
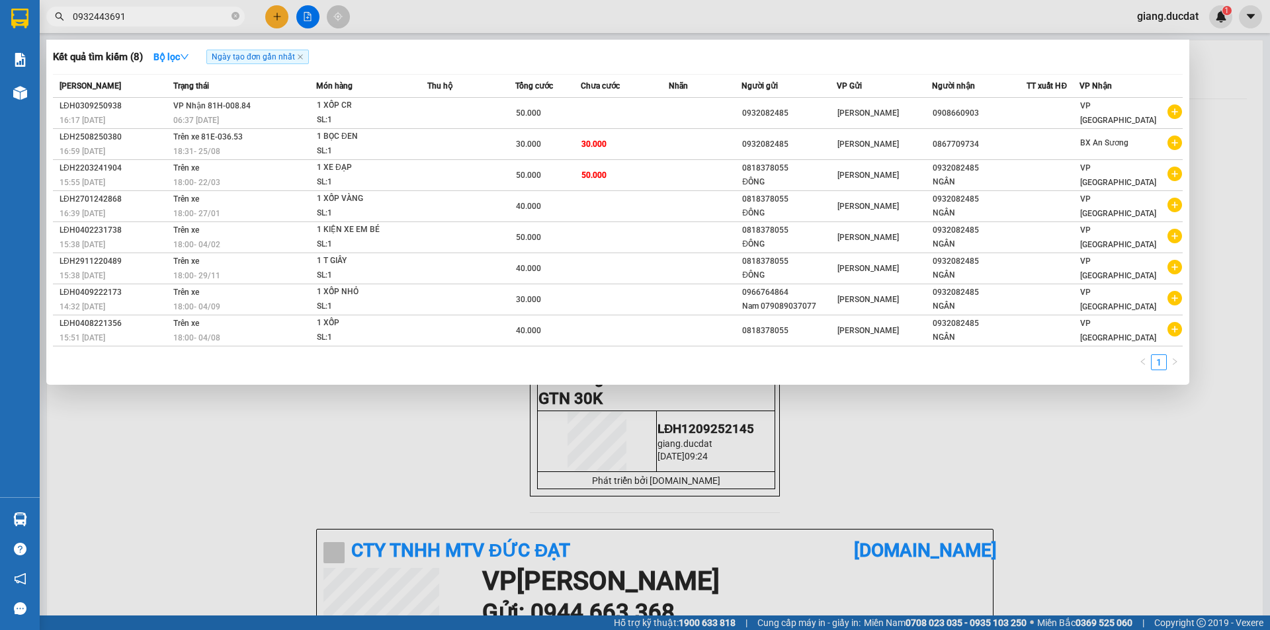
type input "0932443691"
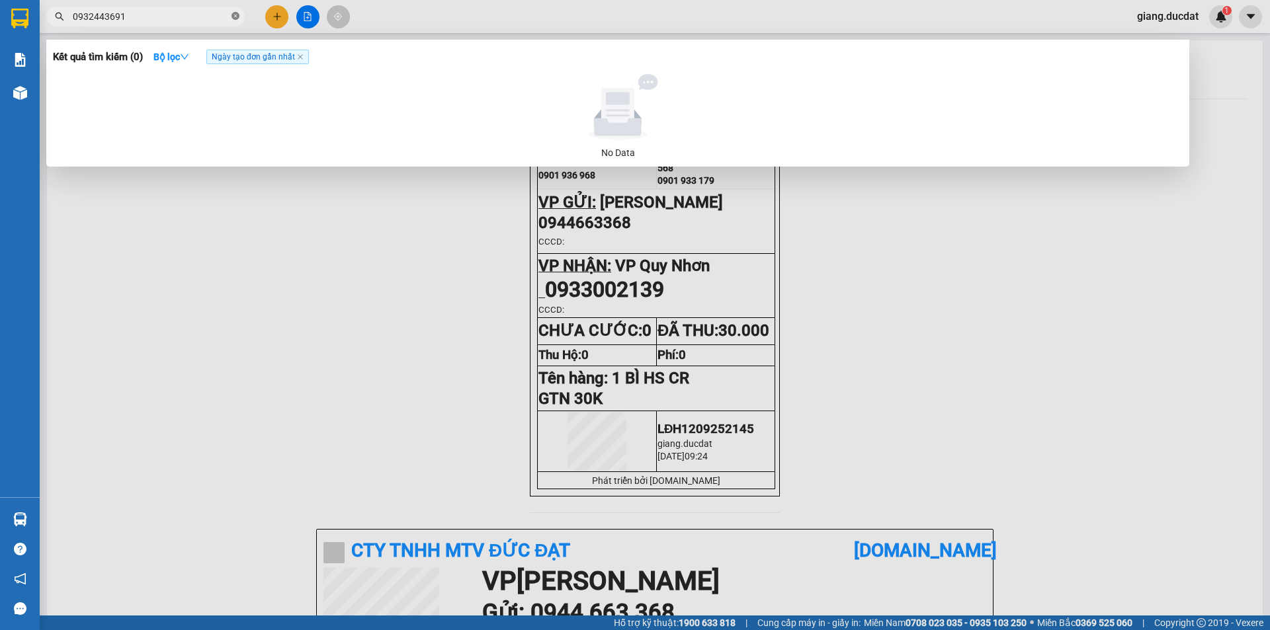
click at [237, 15] on icon "close-circle" at bounding box center [236, 16] width 8 height 8
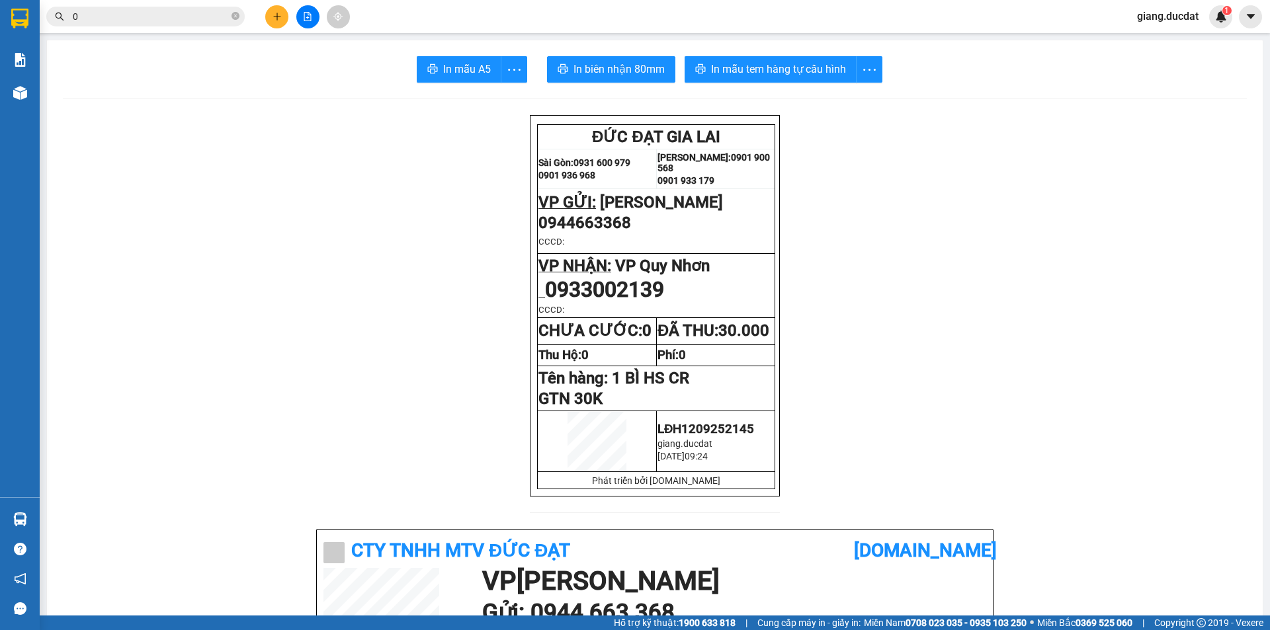
paste input "935772421"
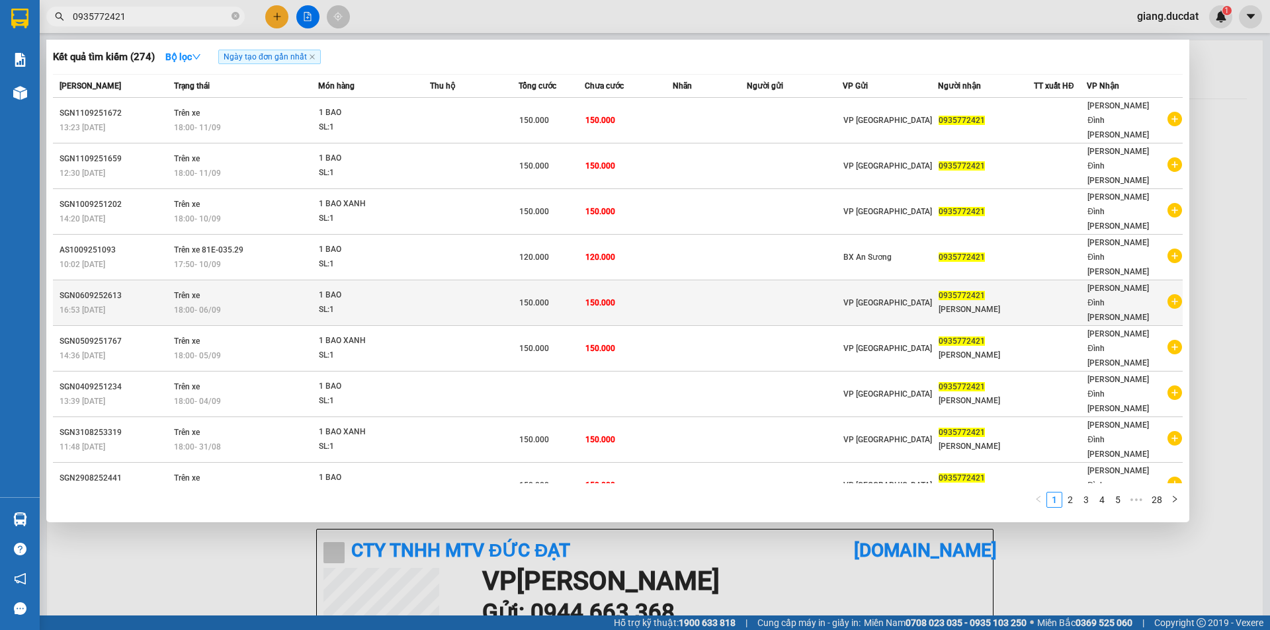
type input "0935772421"
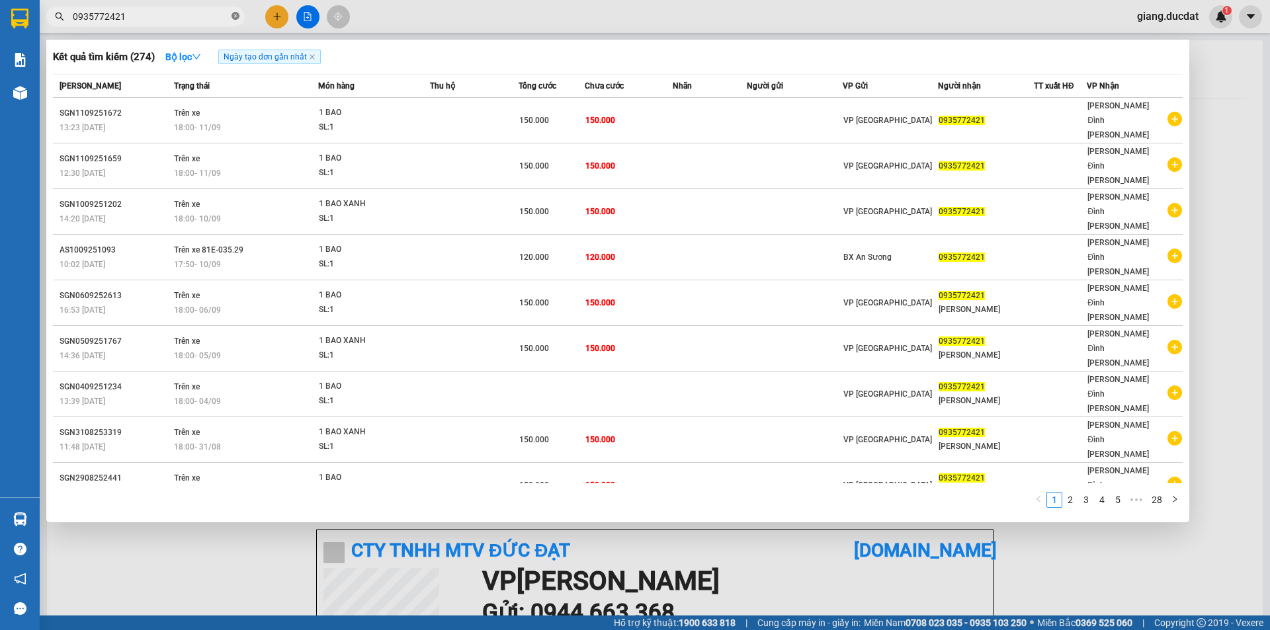
click at [235, 17] on icon "close-circle" at bounding box center [236, 16] width 8 height 8
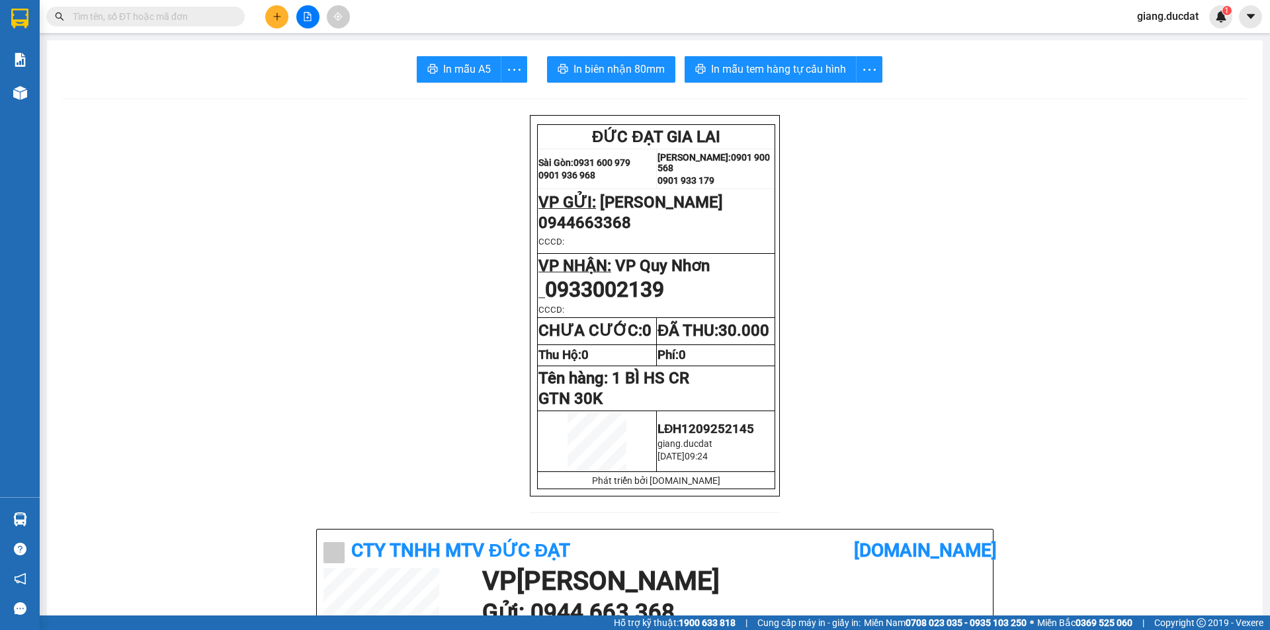
click at [169, 13] on input "text" at bounding box center [151, 16] width 156 height 15
paste input "906855372"
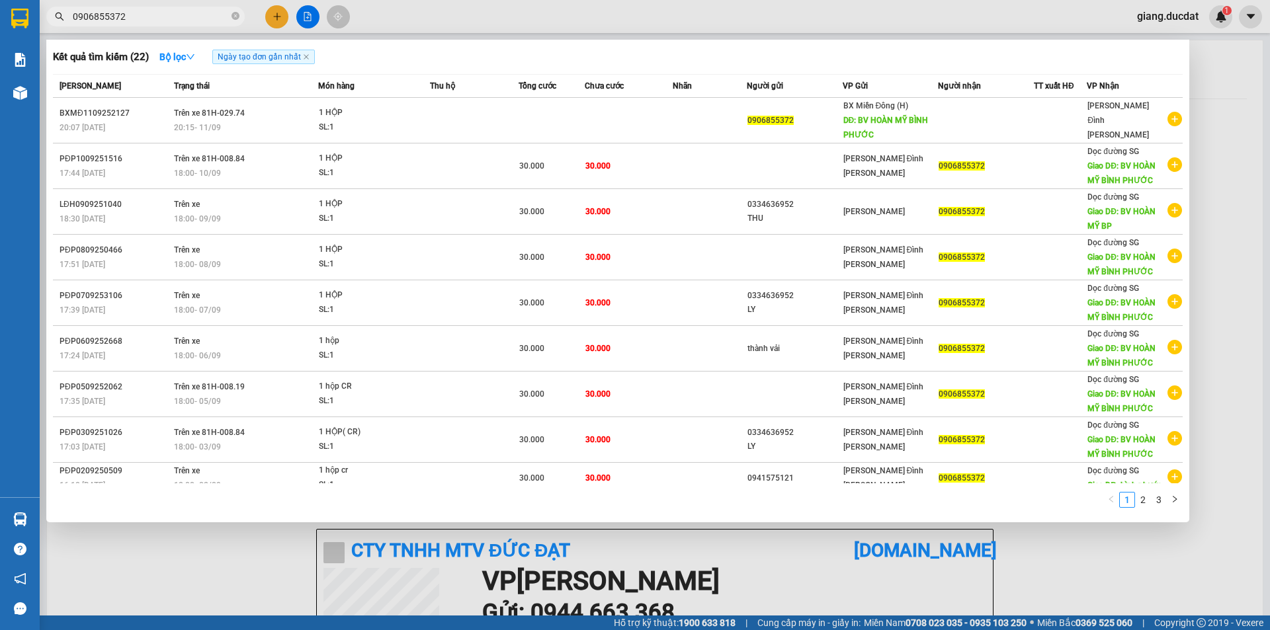
type input "0906855372"
drag, startPoint x: 257, startPoint y: 578, endPoint x: 253, endPoint y: 568, distance: 10.7
click at [255, 574] on div at bounding box center [635, 315] width 1270 height 630
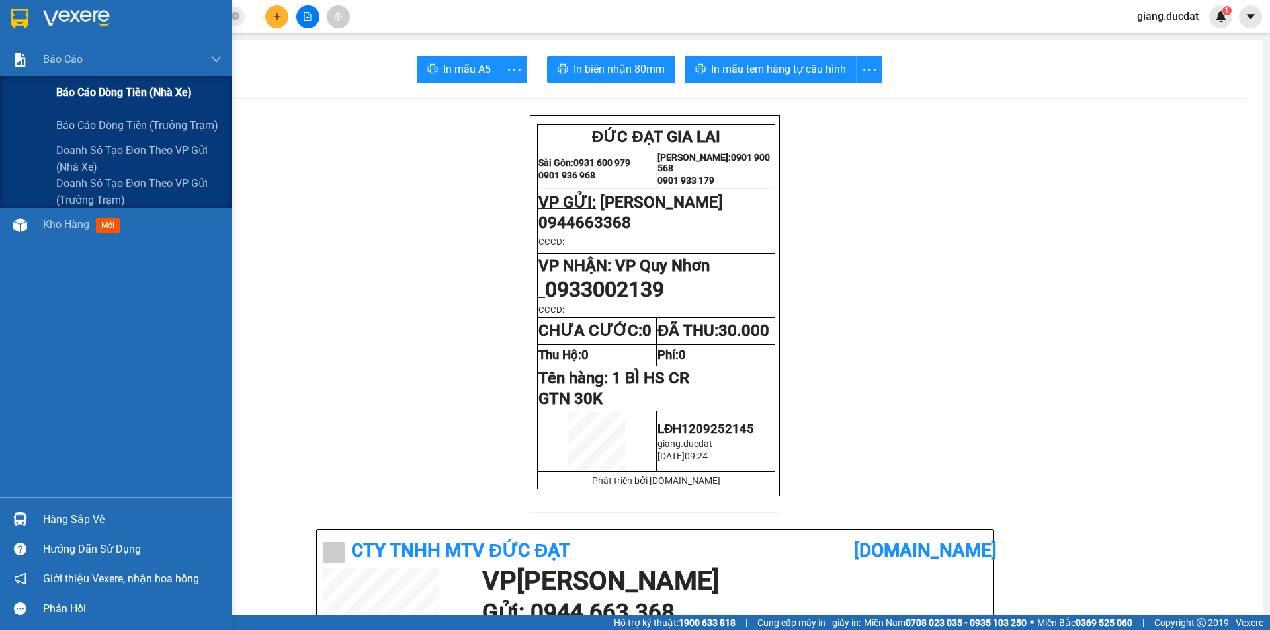
click at [99, 84] on span "Báo cáo dòng tiền (nhà xe)" at bounding box center [124, 92] width 136 height 17
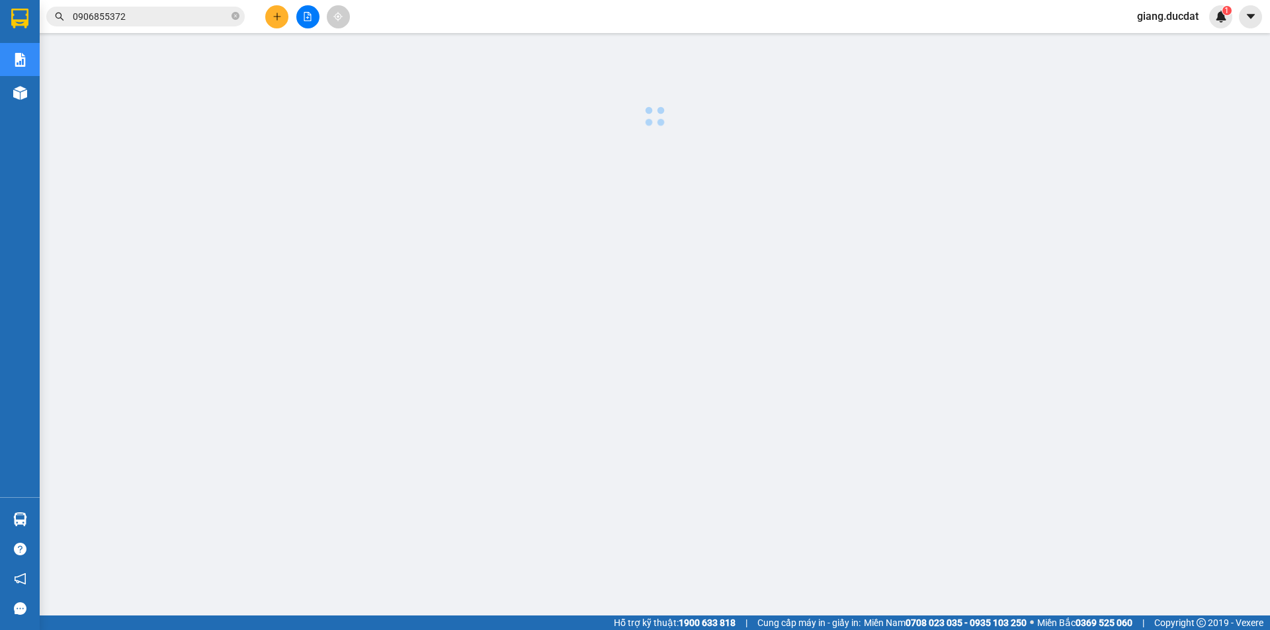
click at [445, 14] on div "Kết quả tìm kiếm ( 22 ) Bộ lọc Ngày tạo đơn gần nhất Mã ĐH Trạng thái Món hàng …" at bounding box center [635, 16] width 1270 height 33
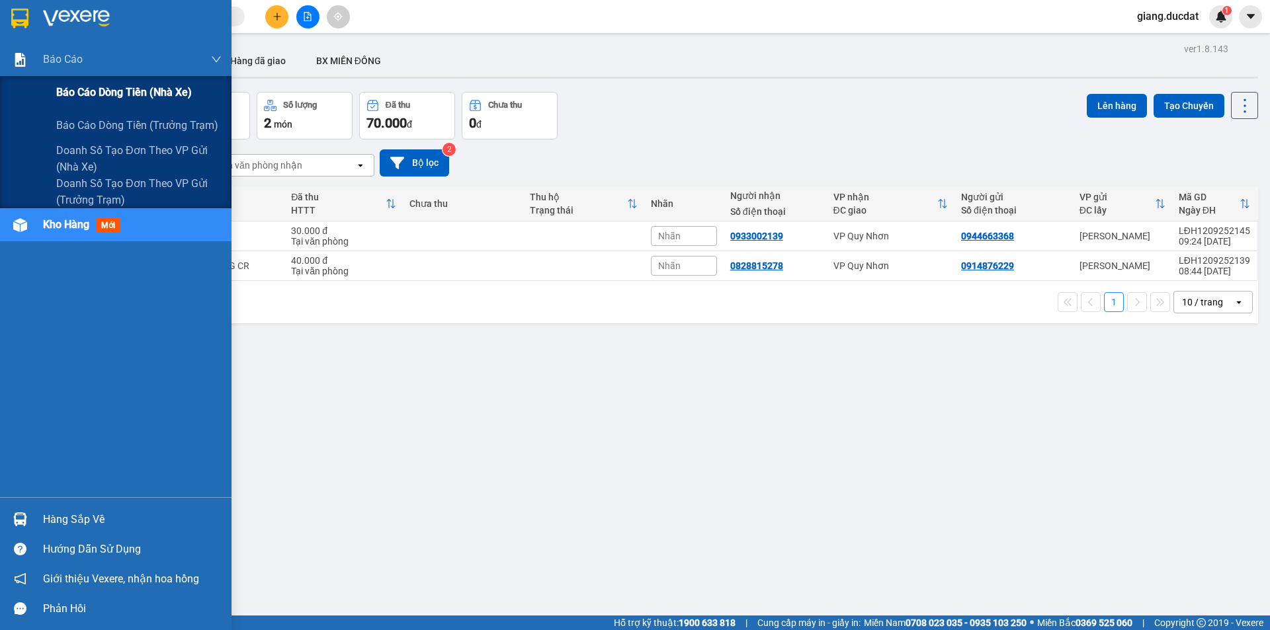
click at [91, 93] on span "Báo cáo dòng tiền (nhà xe)" at bounding box center [124, 92] width 136 height 17
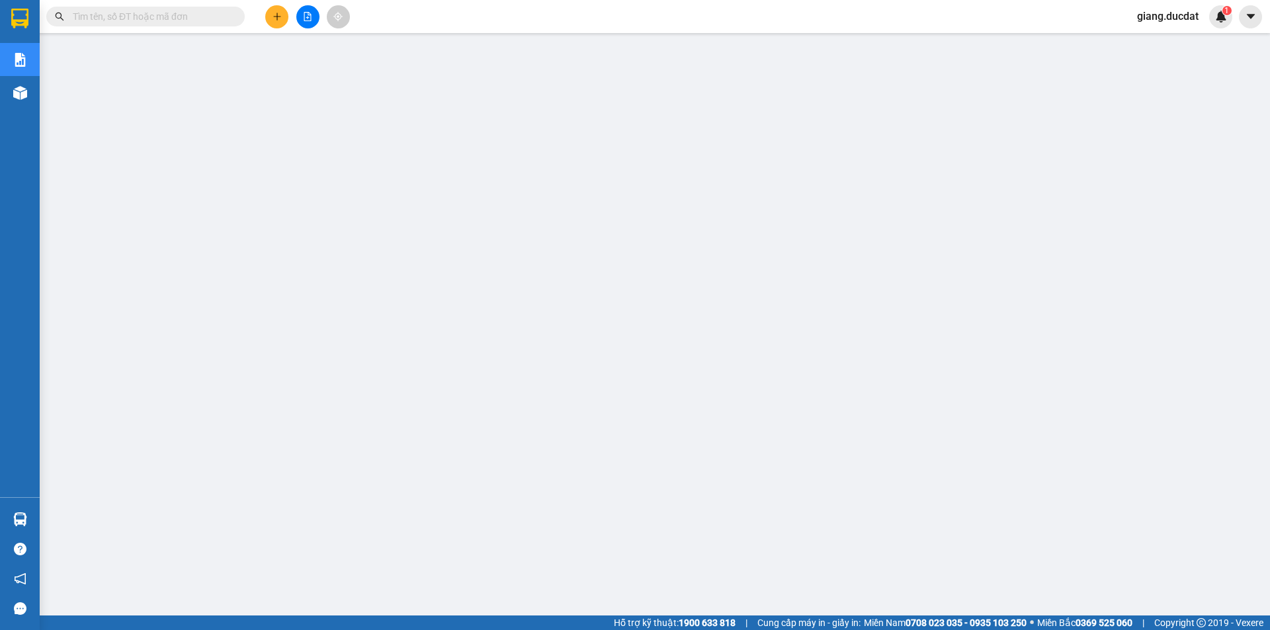
click at [218, 15] on input "text" at bounding box center [151, 16] width 156 height 15
paste input "779123467"
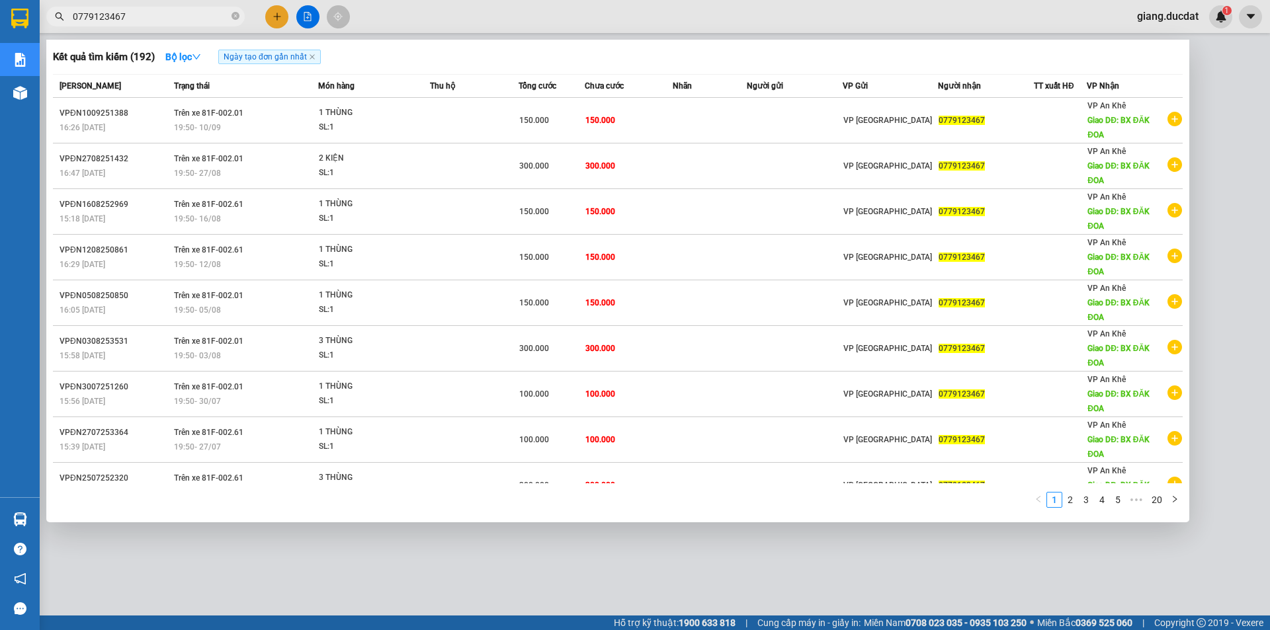
type input "0779123467"
click at [235, 14] on icon "close-circle" at bounding box center [236, 16] width 8 height 8
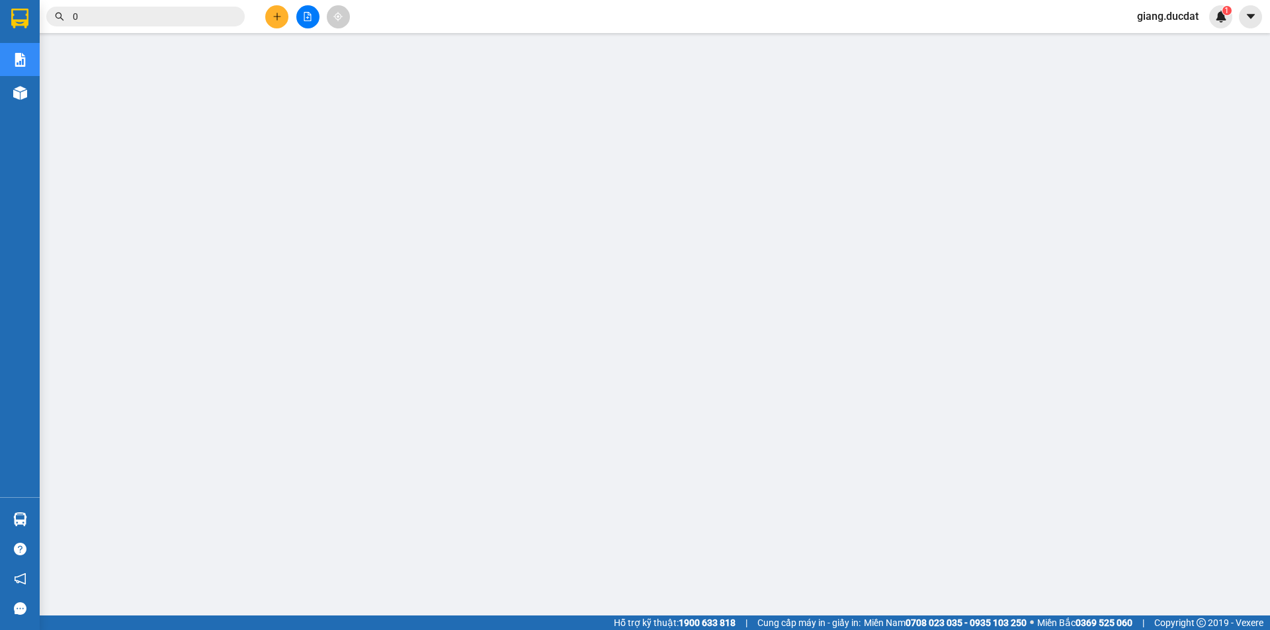
paste input "987283835"
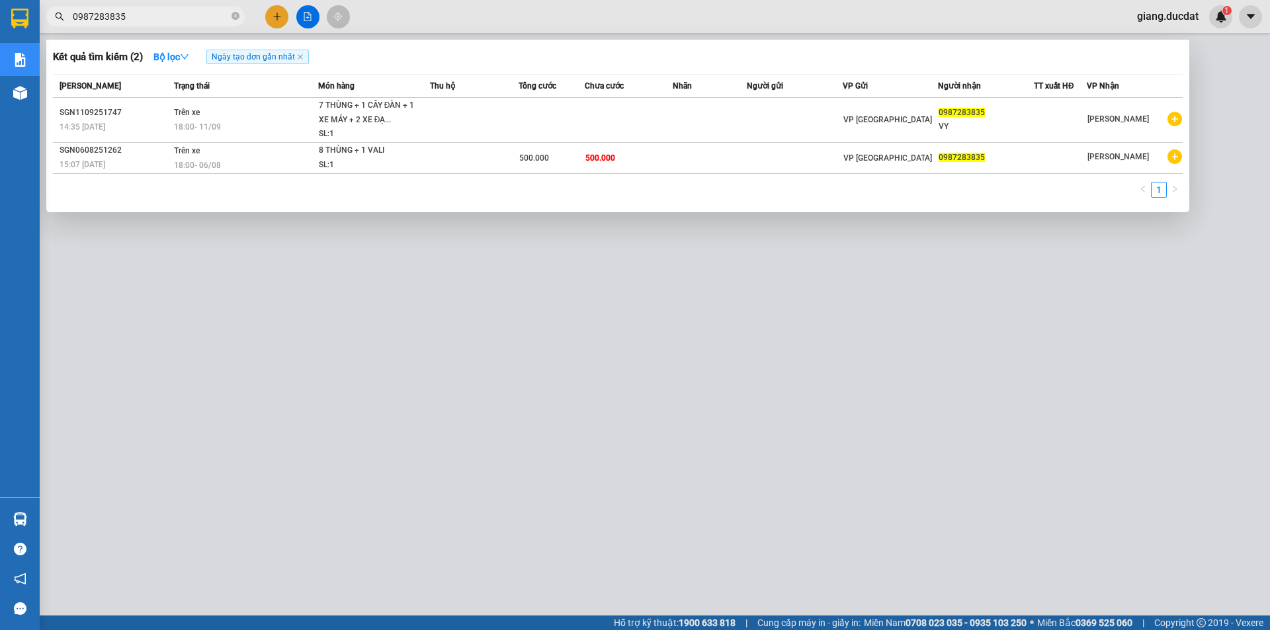
type input "0987283835"
click at [235, 14] on icon "close-circle" at bounding box center [236, 16] width 8 height 8
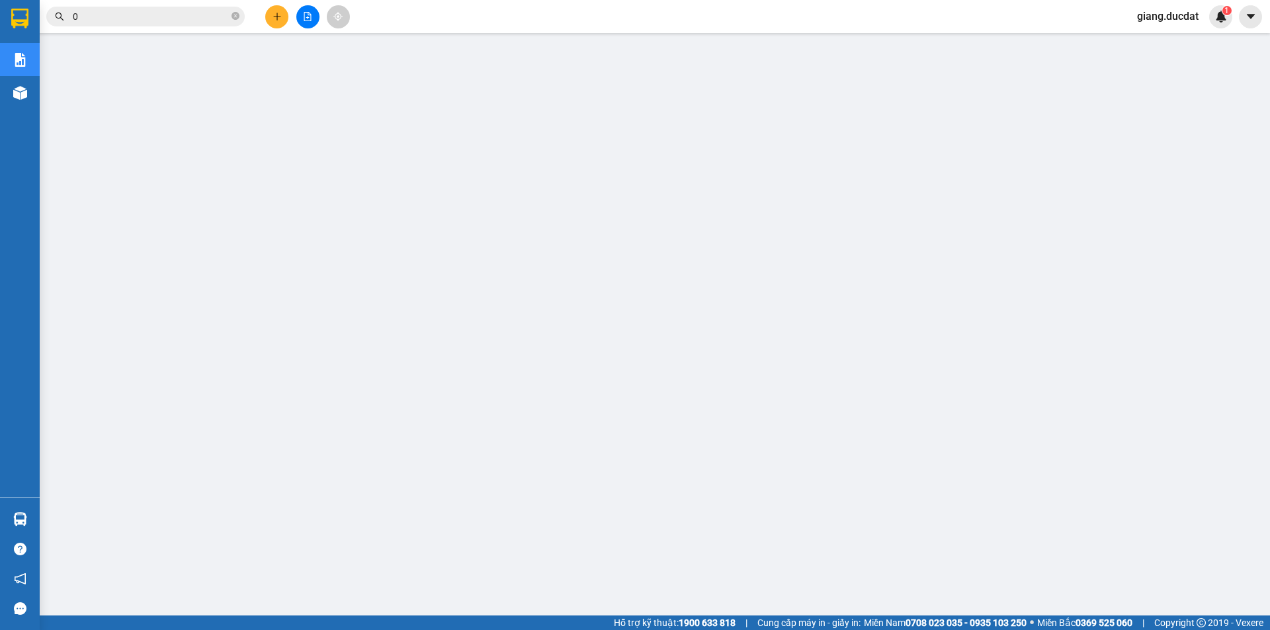
paste input "987283835"
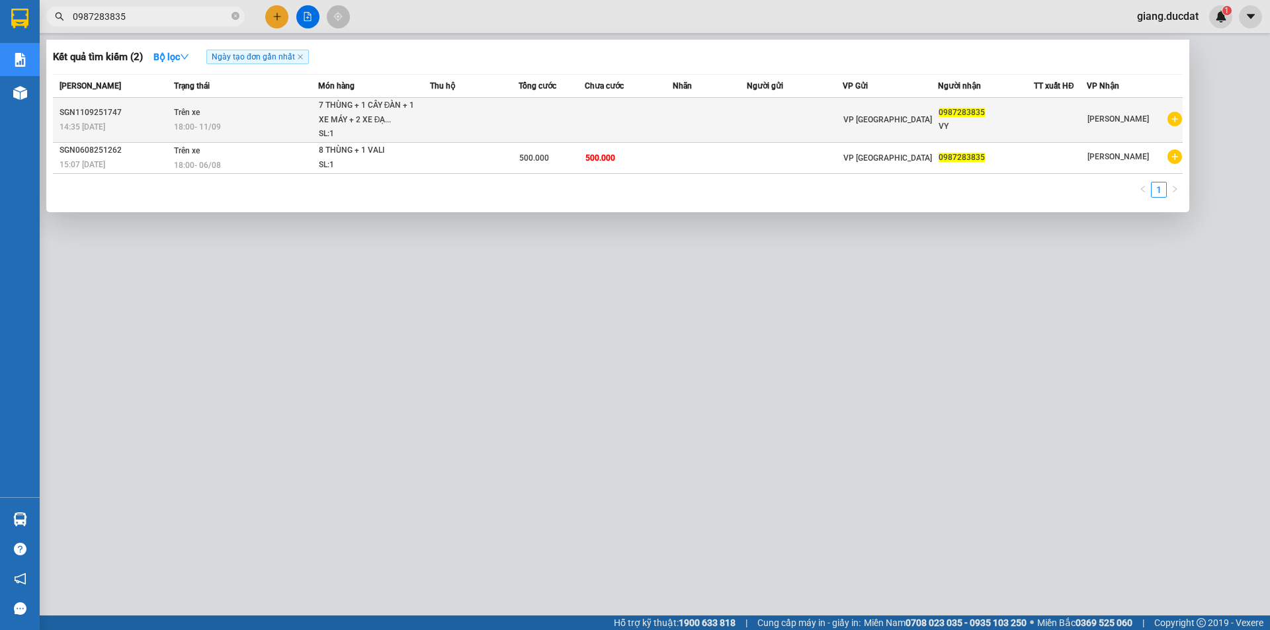
type input "0987283835"
click at [552, 123] on td at bounding box center [552, 120] width 66 height 45
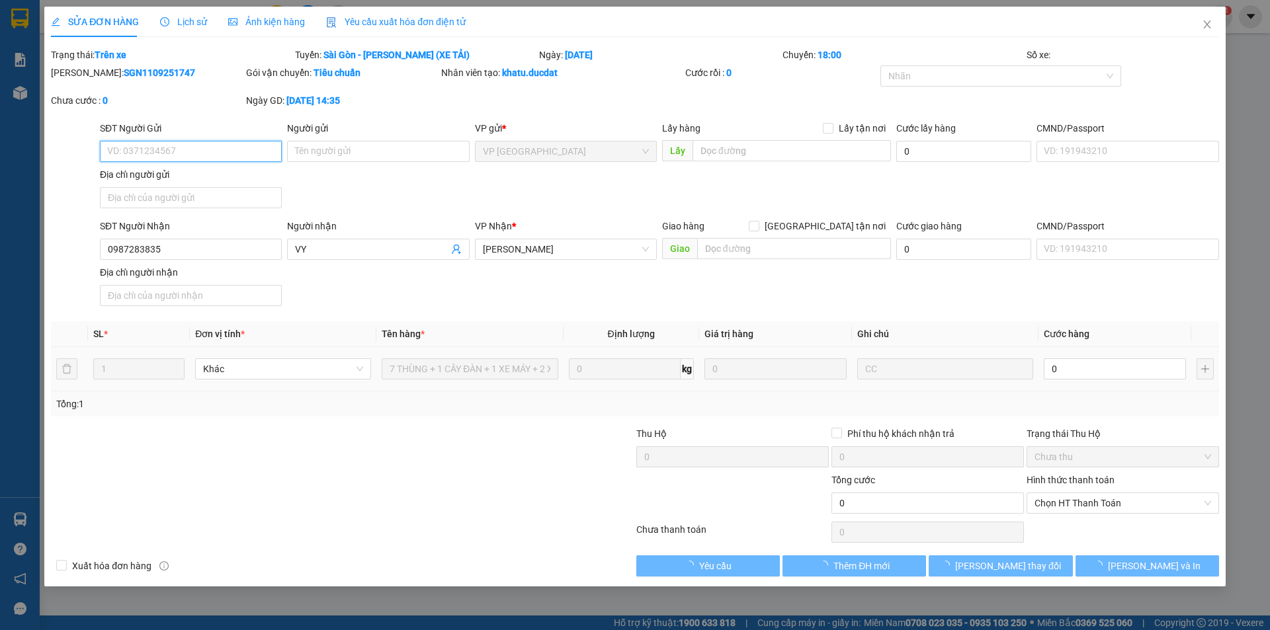
type input "0987283835"
type input "VY"
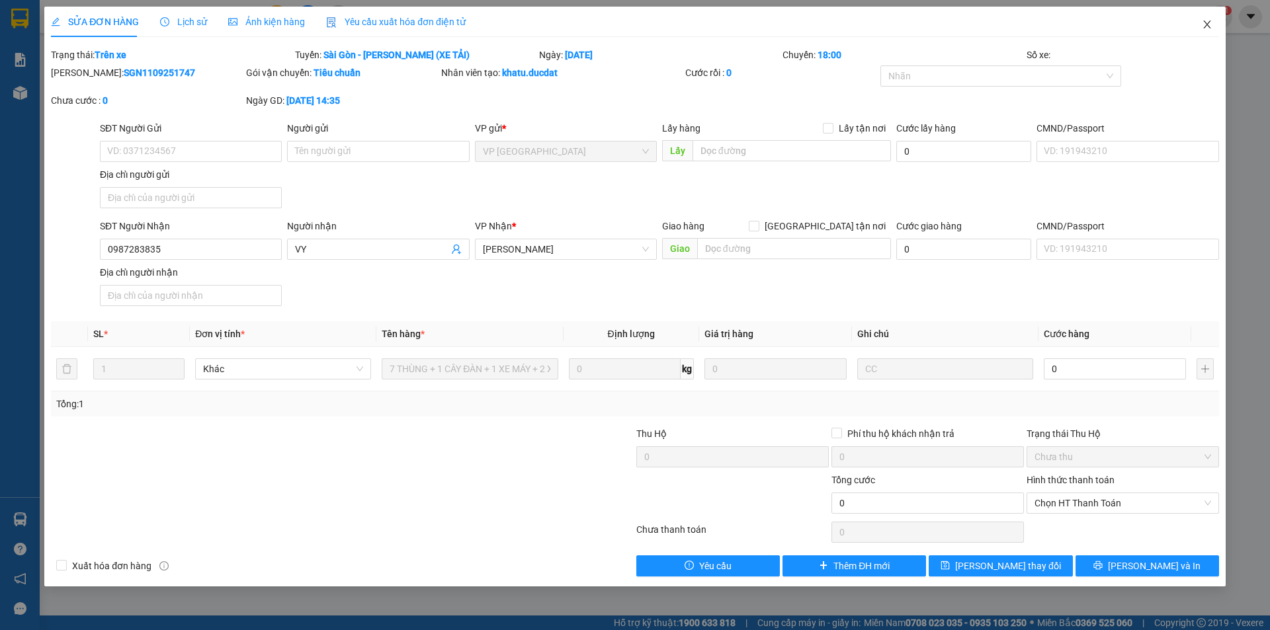
drag, startPoint x: 1208, startPoint y: 23, endPoint x: 669, endPoint y: 17, distance: 538.5
click at [1202, 22] on icon "close" at bounding box center [1207, 24] width 11 height 11
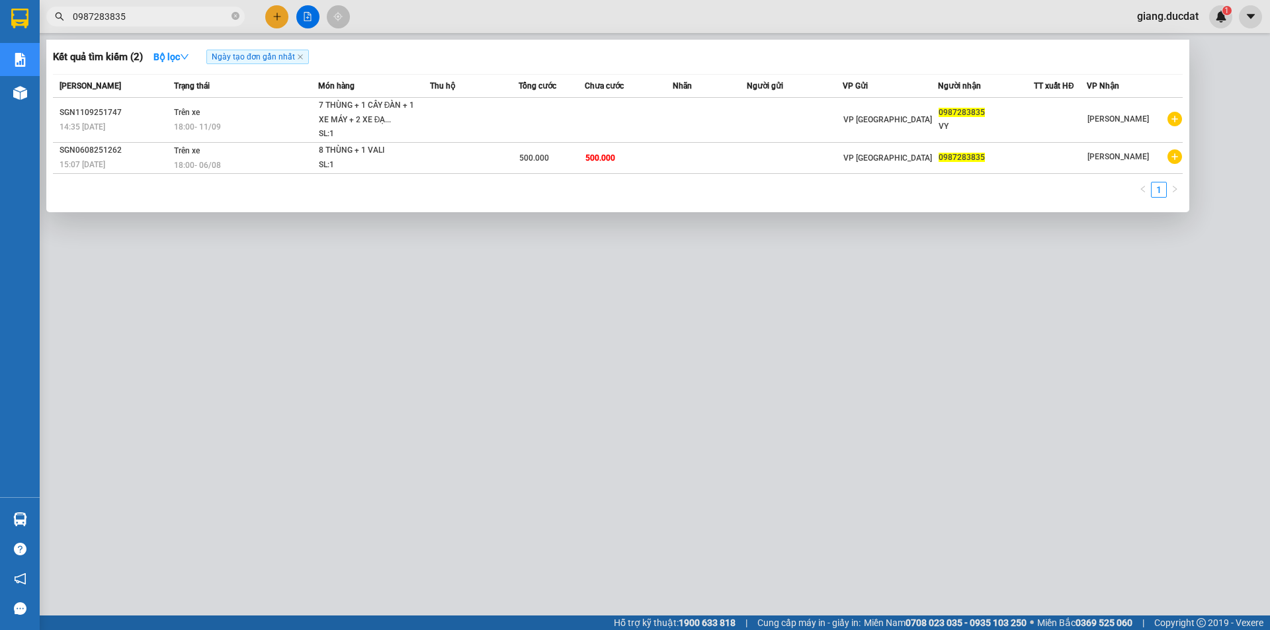
click at [240, 19] on span "0987283835" at bounding box center [145, 17] width 198 height 20
click at [232, 17] on icon "close-circle" at bounding box center [236, 16] width 8 height 8
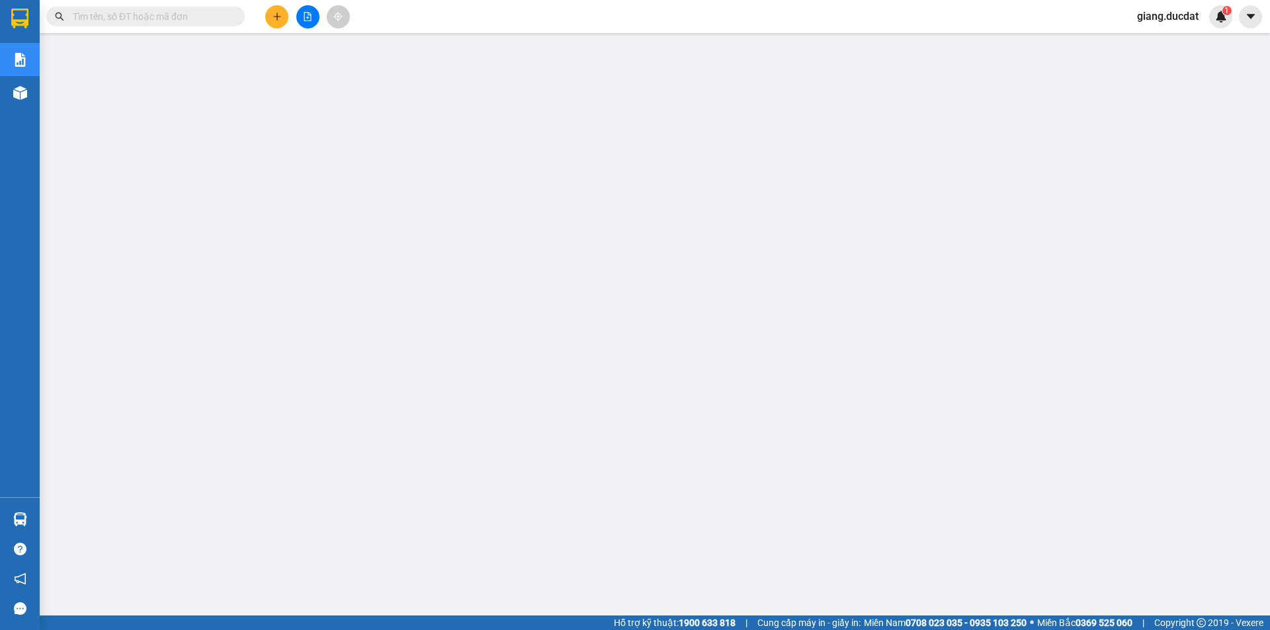
click at [171, 17] on input "text" at bounding box center [151, 16] width 156 height 15
paste input "987283835"
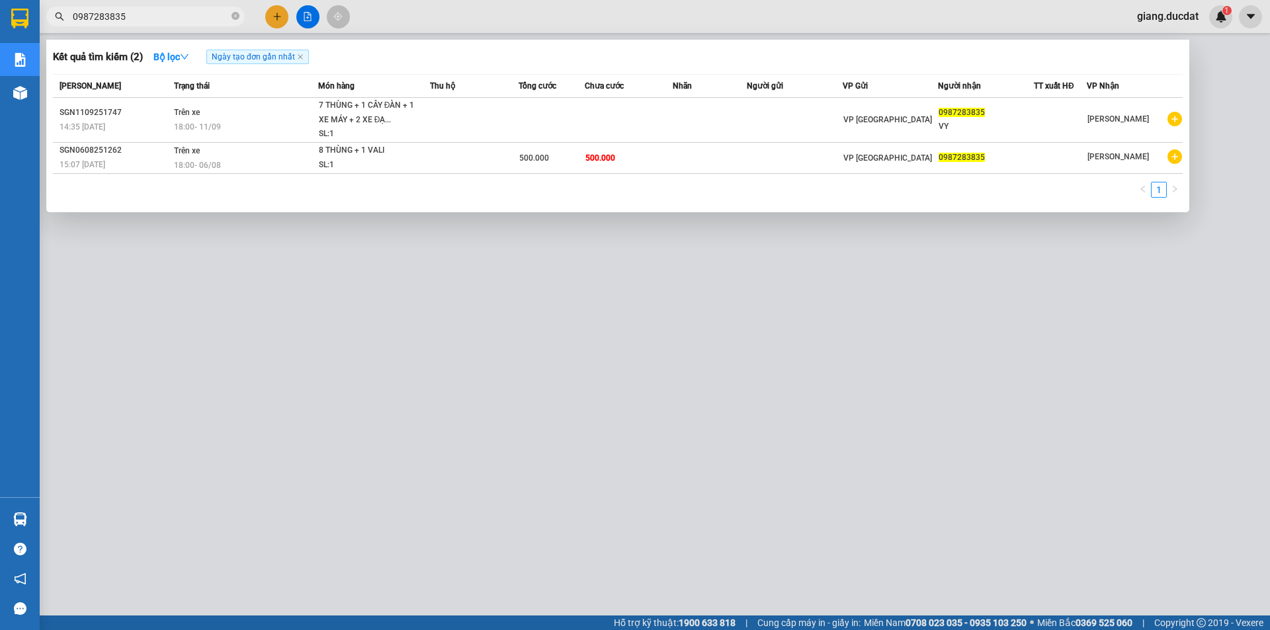
type input "0987283835"
click at [232, 18] on icon "close-circle" at bounding box center [236, 16] width 8 height 8
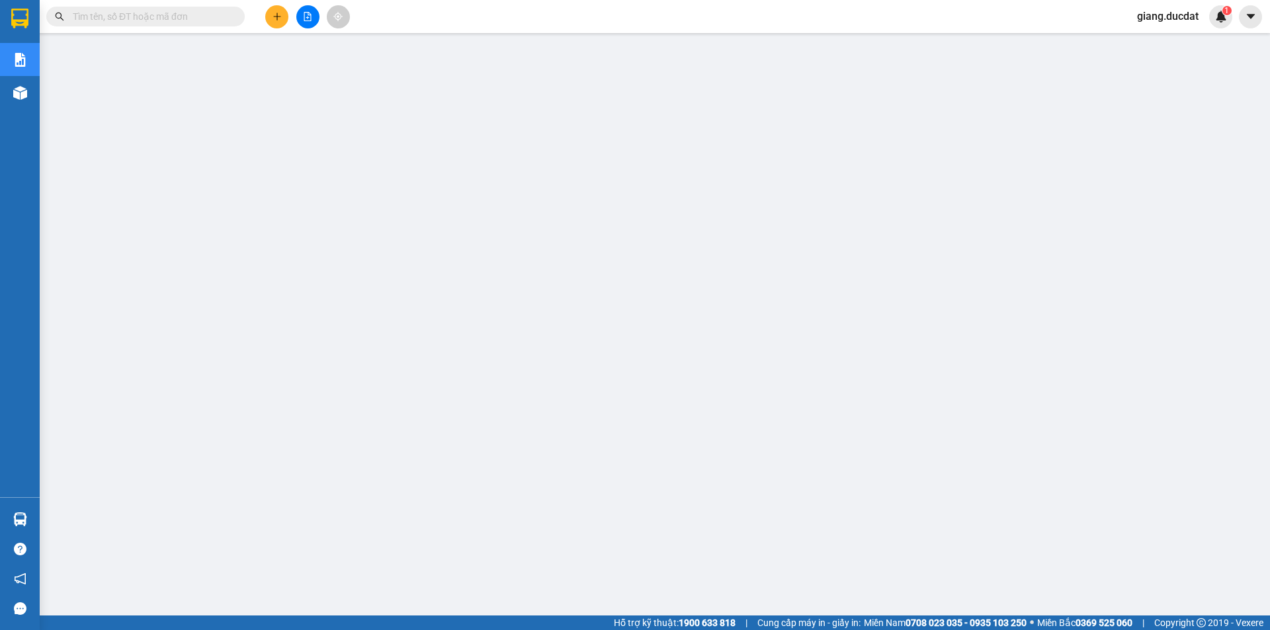
click at [224, 17] on input "text" at bounding box center [151, 16] width 156 height 15
paste input "827738758"
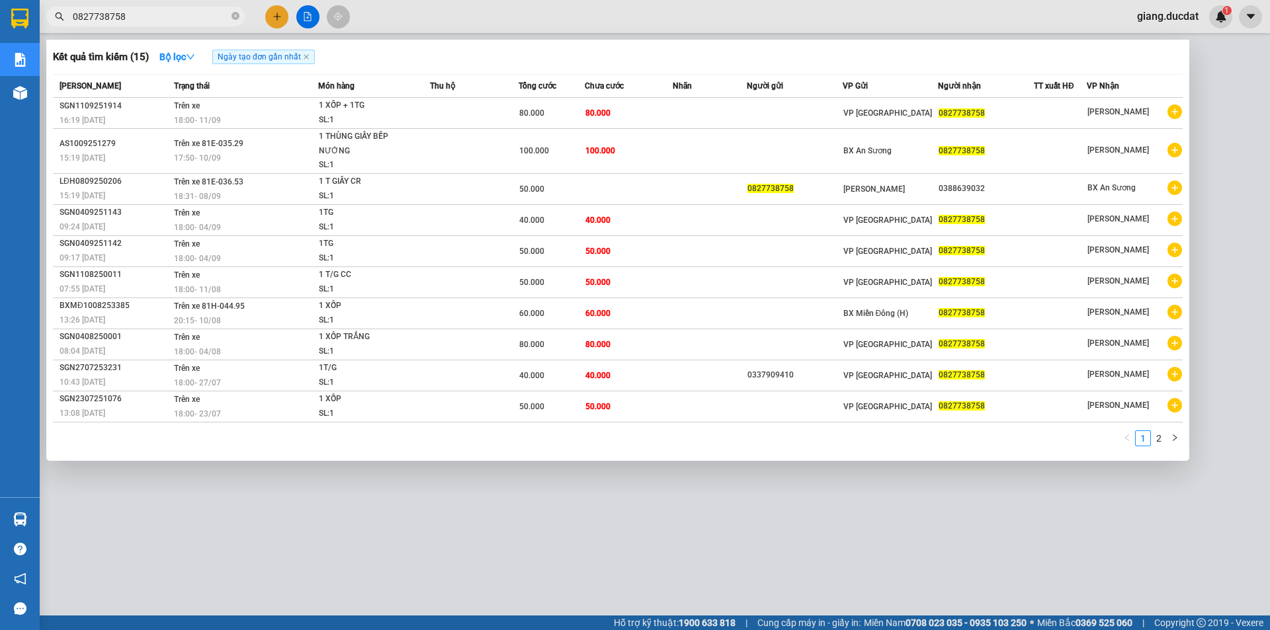
type input "0827738758"
drag, startPoint x: 237, startPoint y: 15, endPoint x: 186, endPoint y: 19, distance: 51.7
click at [236, 15] on icon "close-circle" at bounding box center [236, 16] width 8 height 8
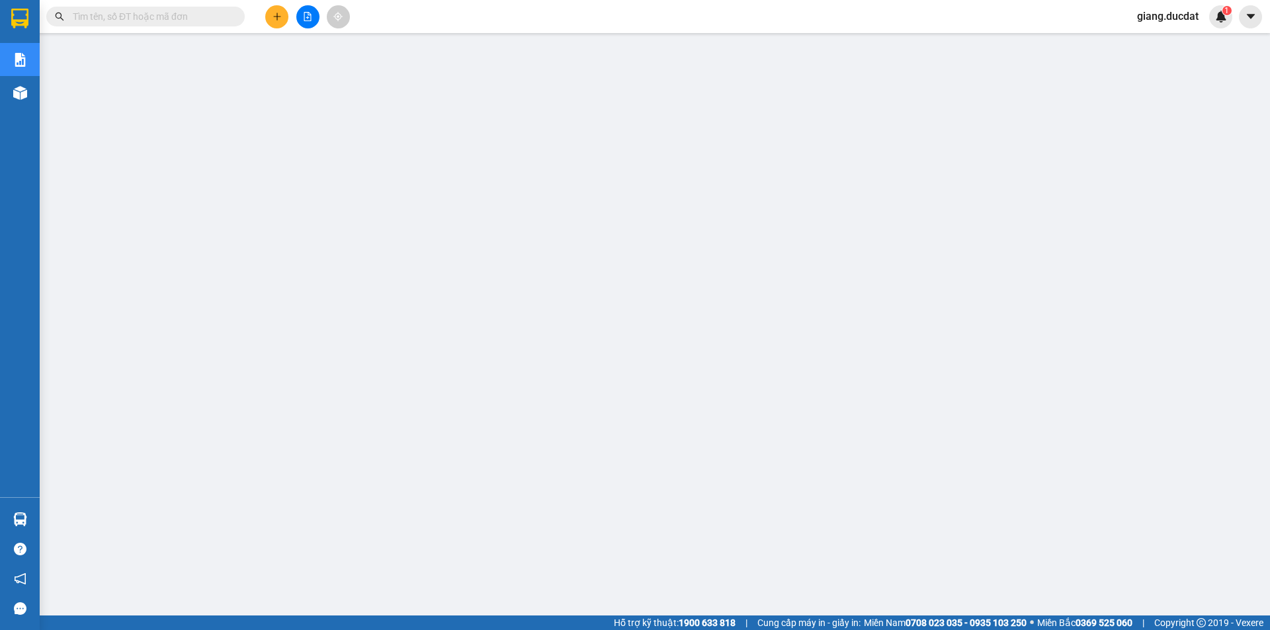
click at [186, 19] on input "text" at bounding box center [151, 16] width 156 height 15
paste input "976092354"
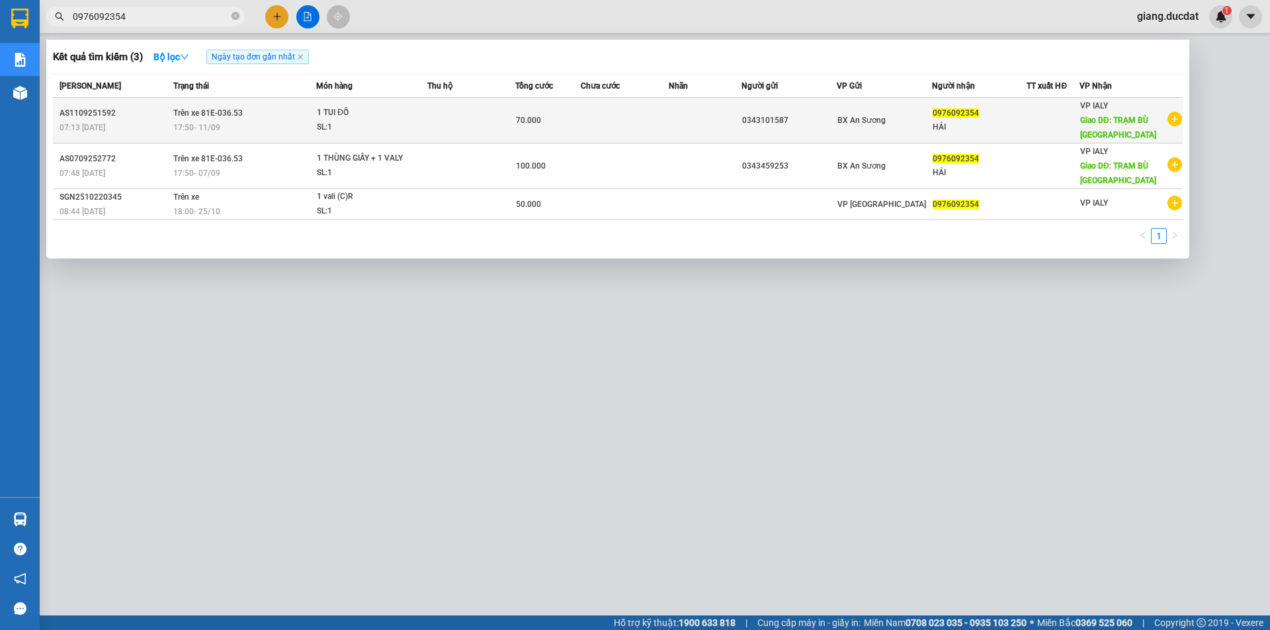
type input "0976092354"
click at [462, 110] on td at bounding box center [471, 121] width 88 height 46
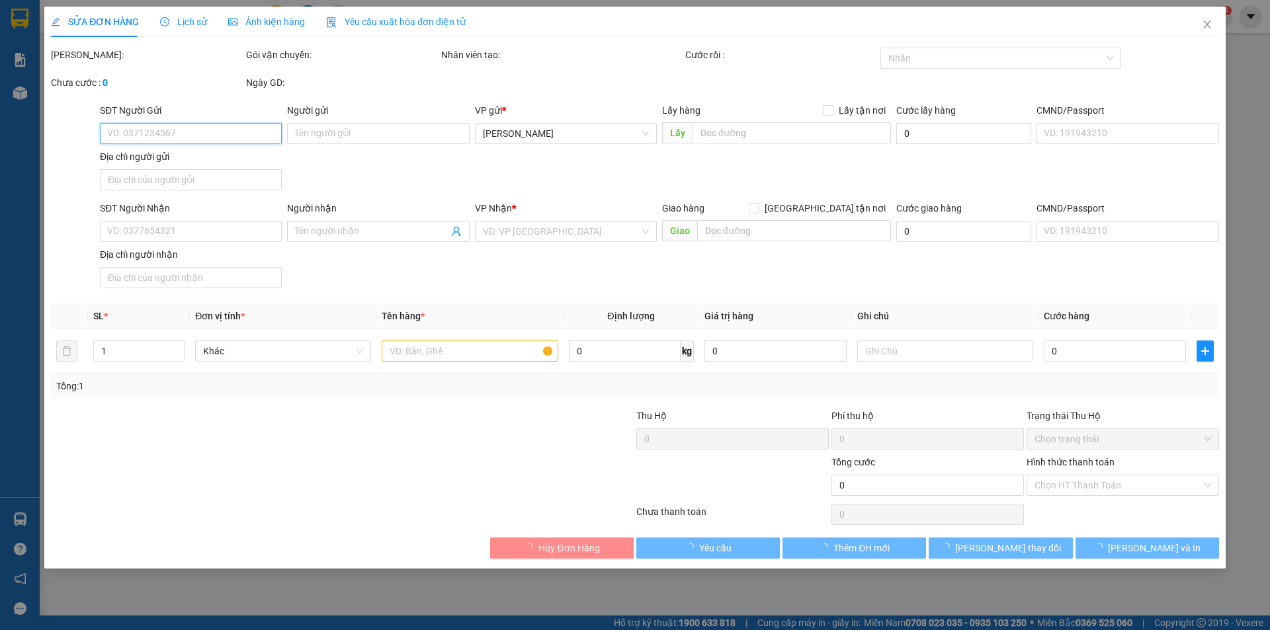
type input "0343101587"
type input "0976092354"
type input "HẢI"
type input "TRẠM BÙ PHÚ HÒA"
type input "70.000"
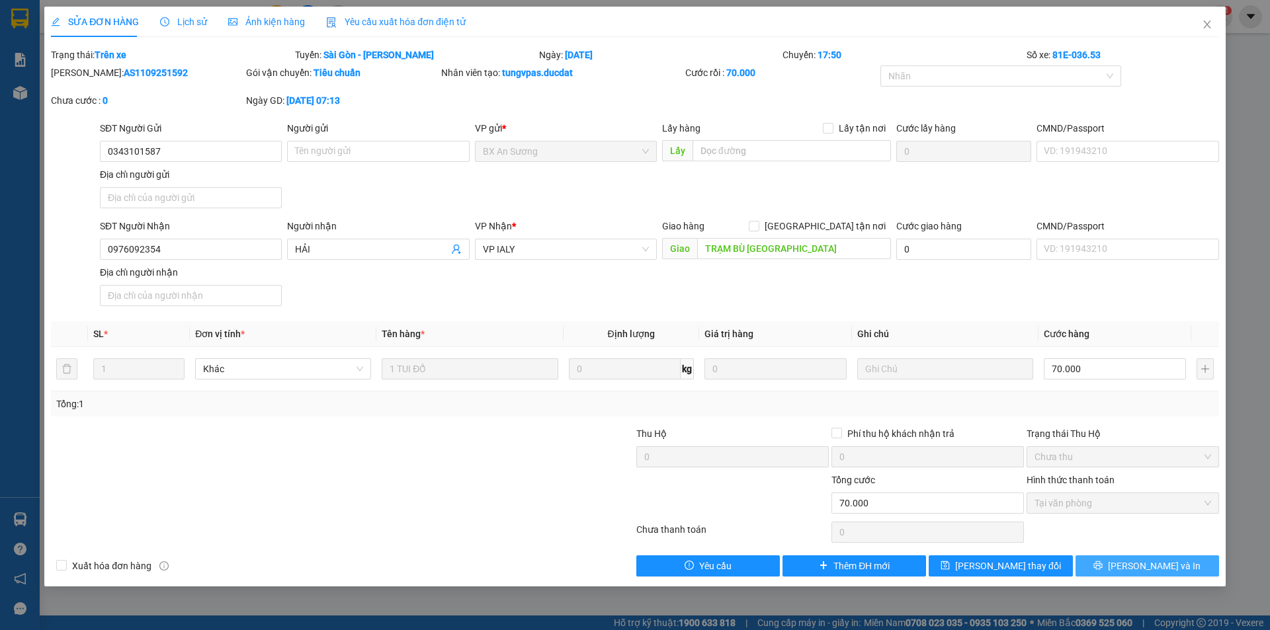
click at [1133, 570] on button "Lưu và In" at bounding box center [1148, 566] width 144 height 21
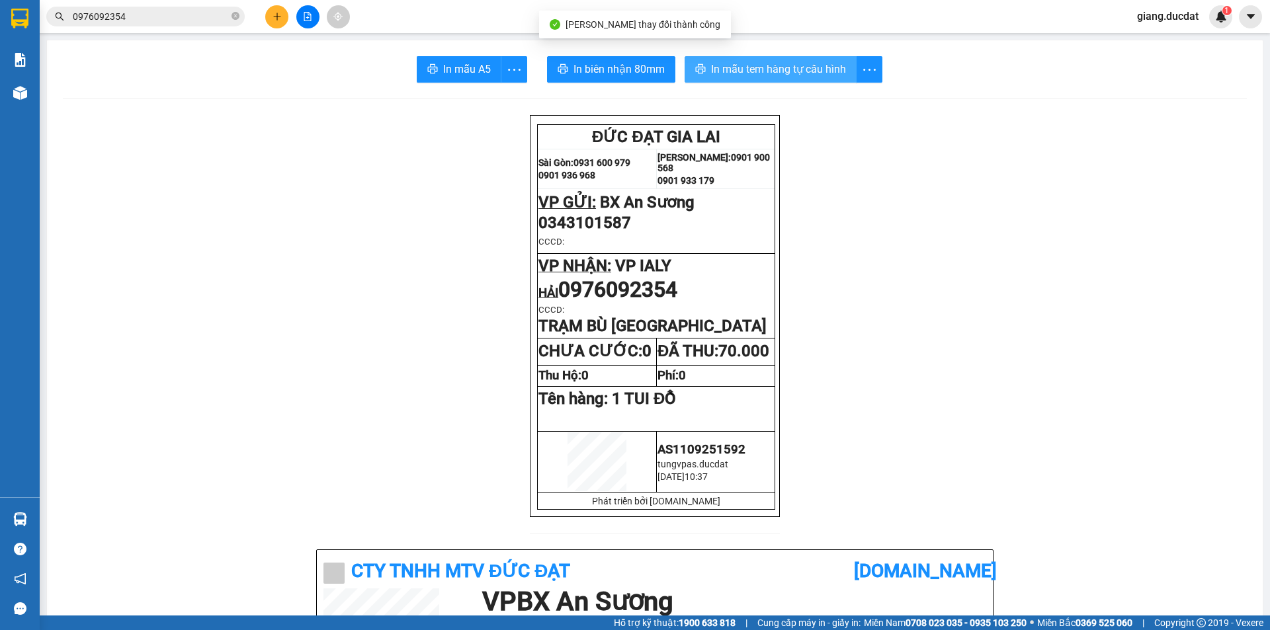
click at [737, 66] on span "In mẫu tem hàng tự cấu hình" at bounding box center [778, 69] width 135 height 17
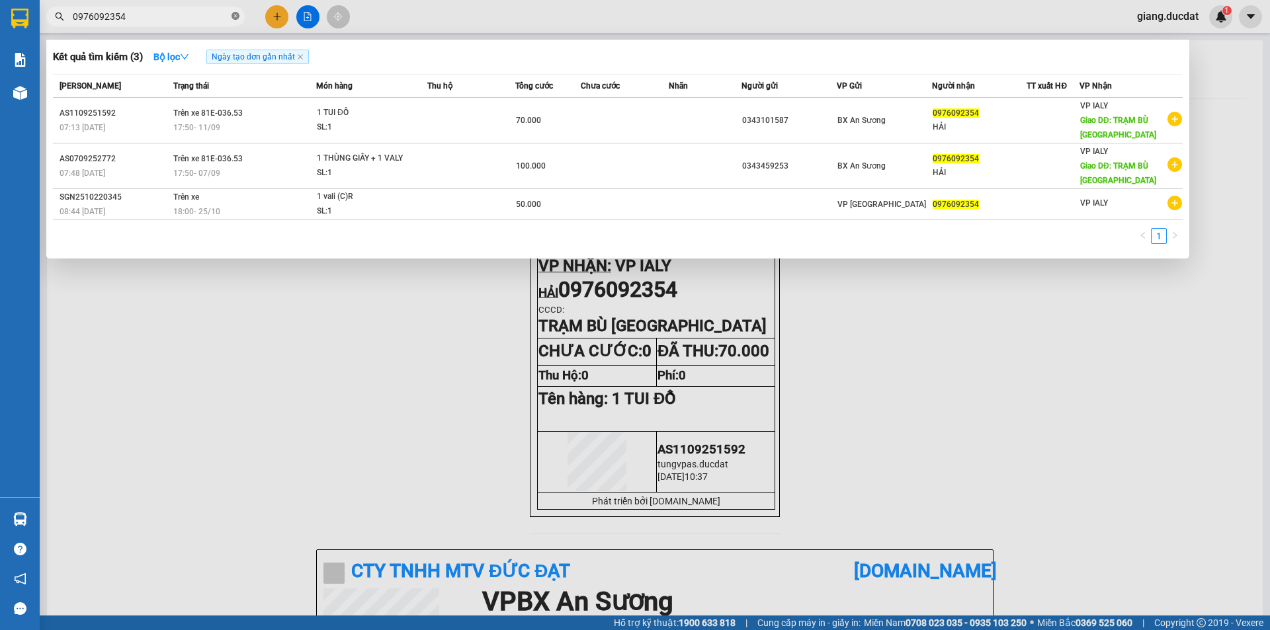
click at [234, 16] on icon "close-circle" at bounding box center [236, 16] width 8 height 8
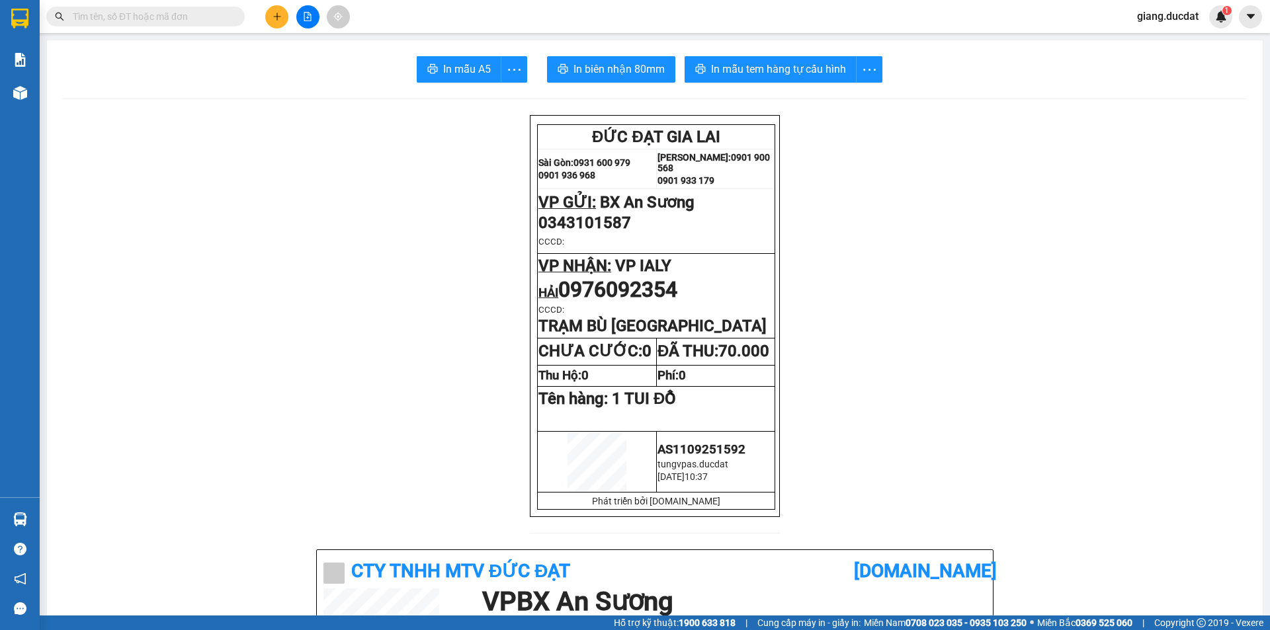
click at [162, 29] on div "Kết quả tìm kiếm ( 3 ) Bộ lọc Ngày tạo đơn gần nhất Mã ĐH Trạng thái Món hàng T…" at bounding box center [635, 16] width 1270 height 33
click at [128, 22] on input "text" at bounding box center [151, 16] width 156 height 15
paste input "386828458"
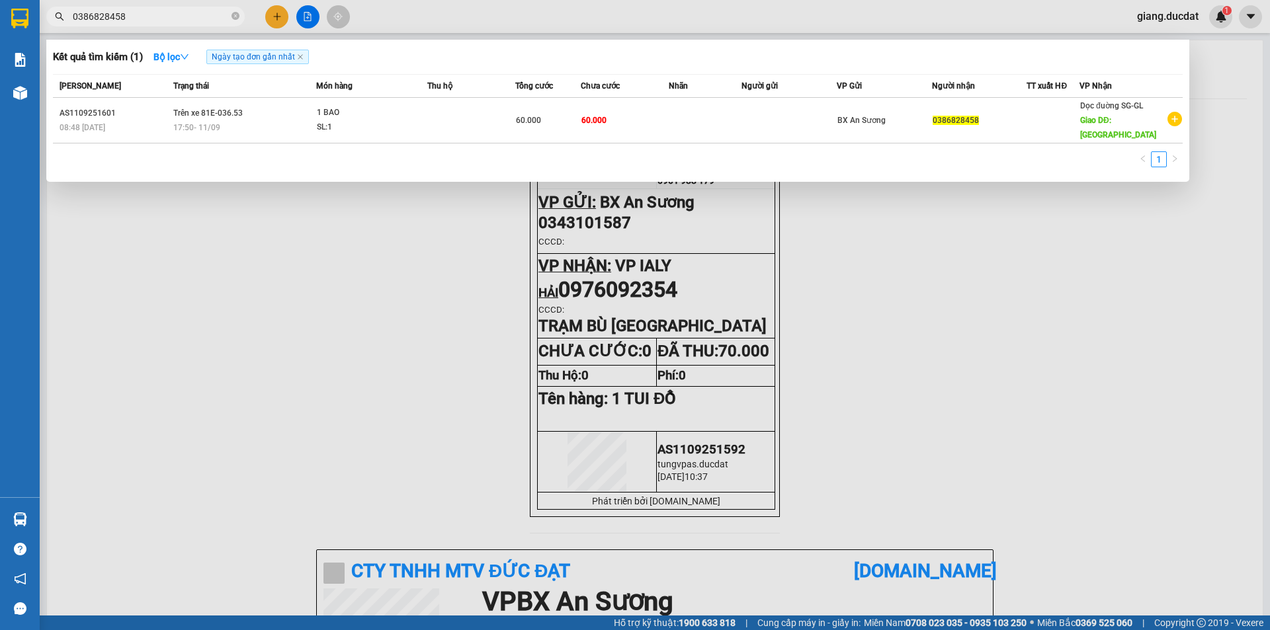
type input "0386828458"
click at [232, 20] on icon "close-circle" at bounding box center [236, 16] width 8 height 8
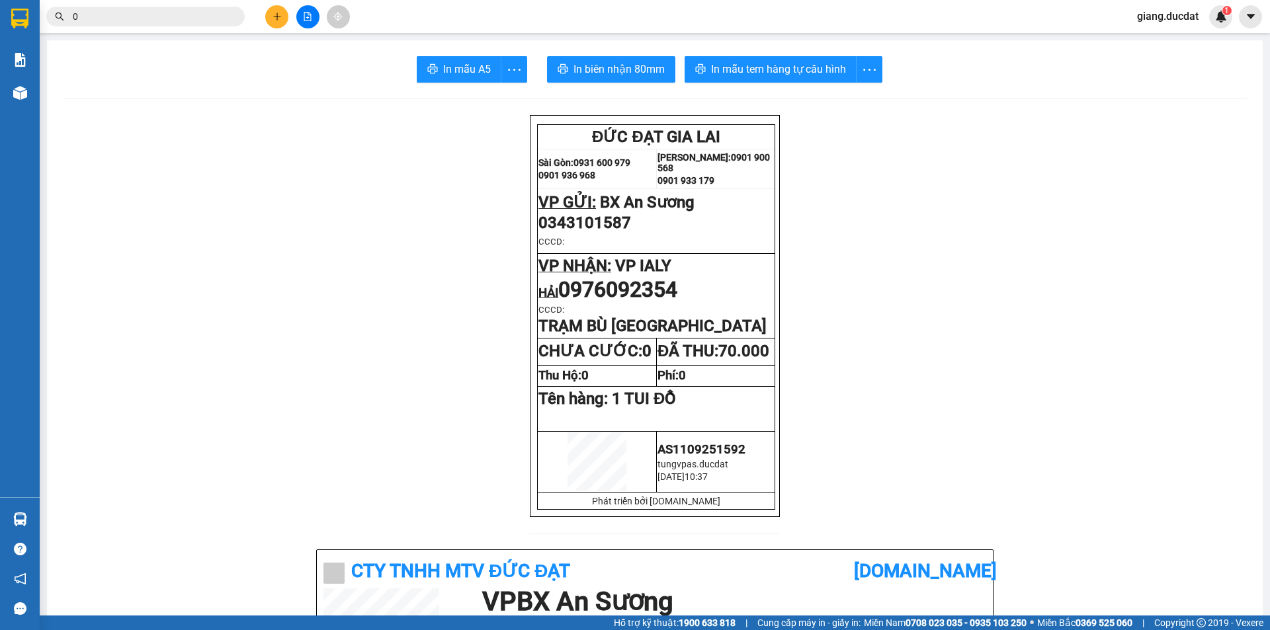
paste input "948373678"
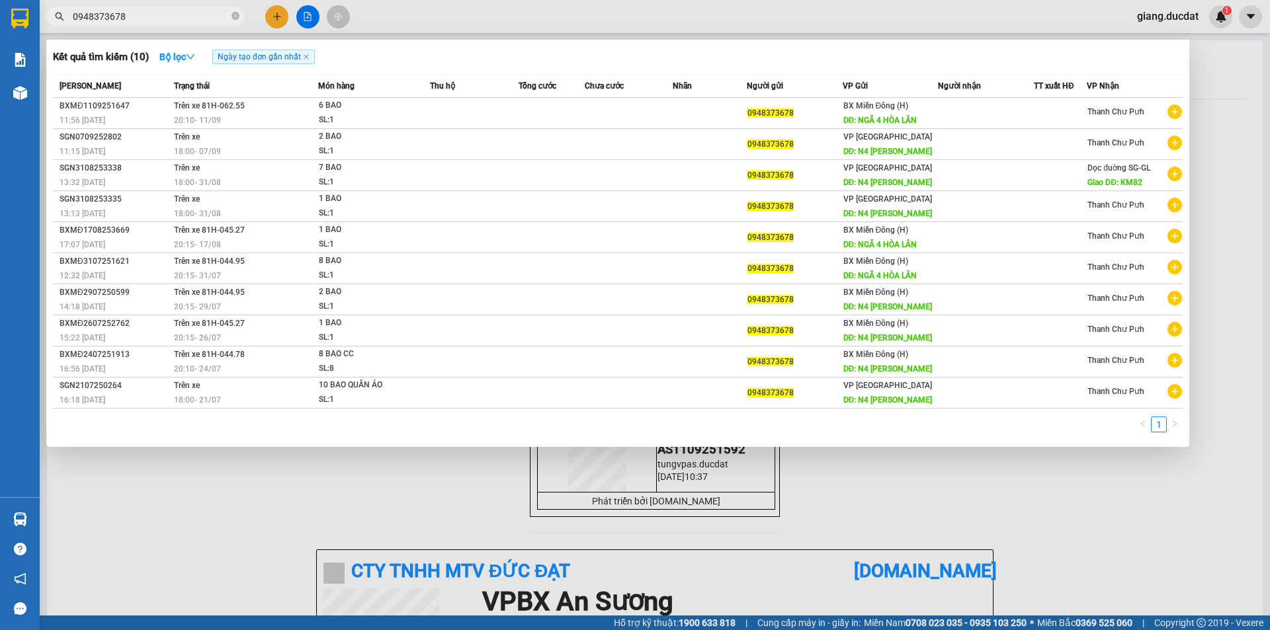
type input "0948373678"
click at [236, 15] on icon "close-circle" at bounding box center [236, 16] width 8 height 8
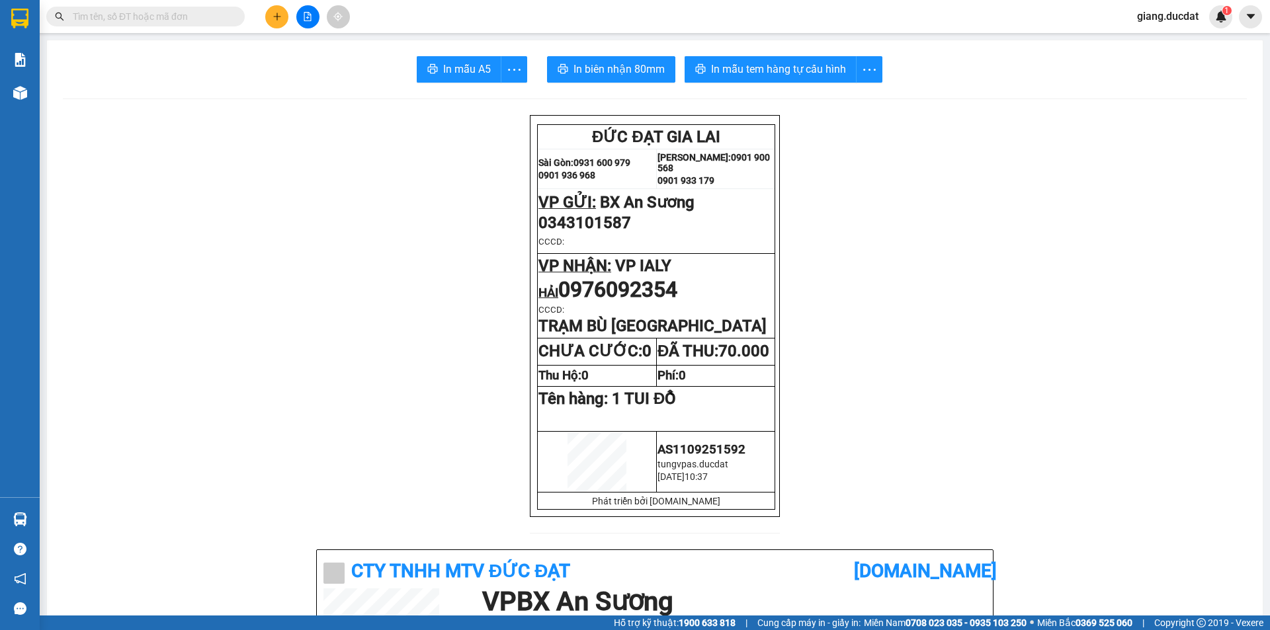
click at [212, 12] on input "text" at bounding box center [151, 16] width 156 height 15
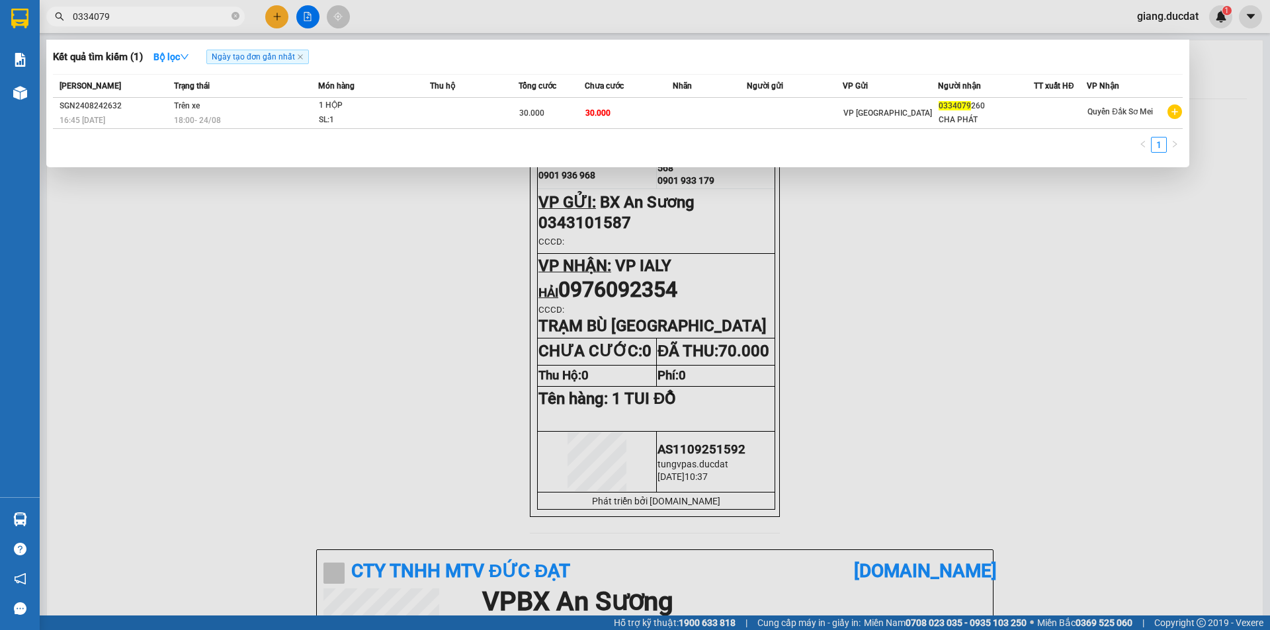
type input "0334079"
click at [232, 13] on icon "close-circle" at bounding box center [236, 16] width 8 height 8
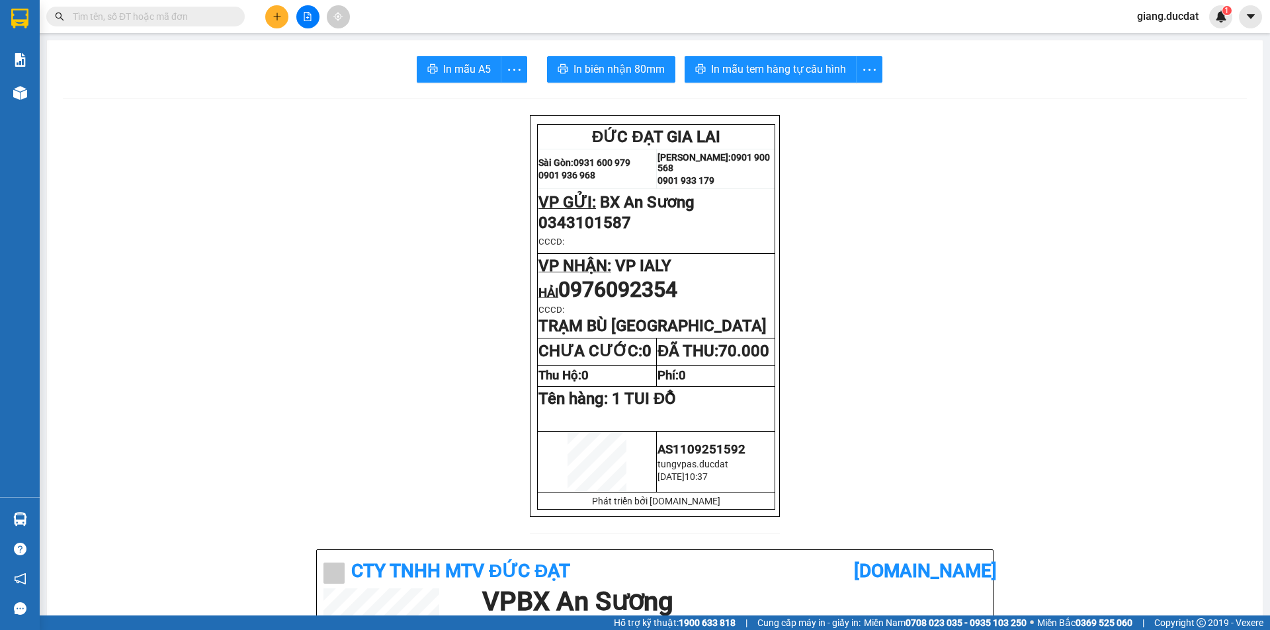
click at [200, 17] on input "text" at bounding box center [151, 16] width 156 height 15
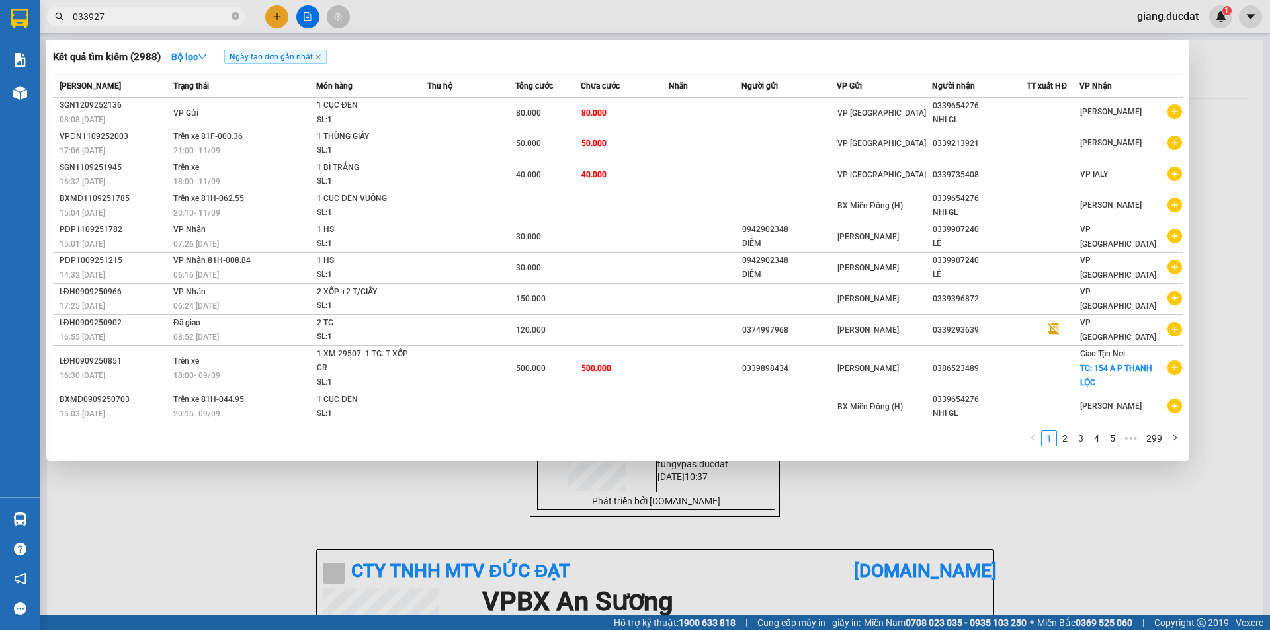
type input "0339274"
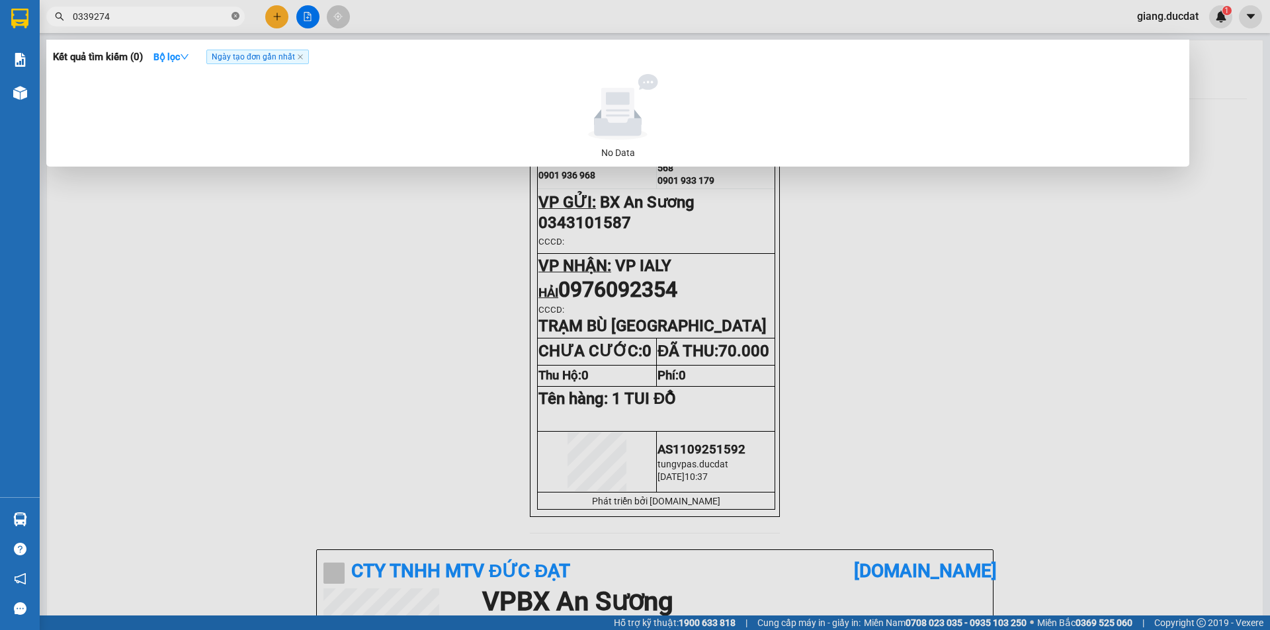
click at [233, 15] on icon "close-circle" at bounding box center [236, 16] width 8 height 8
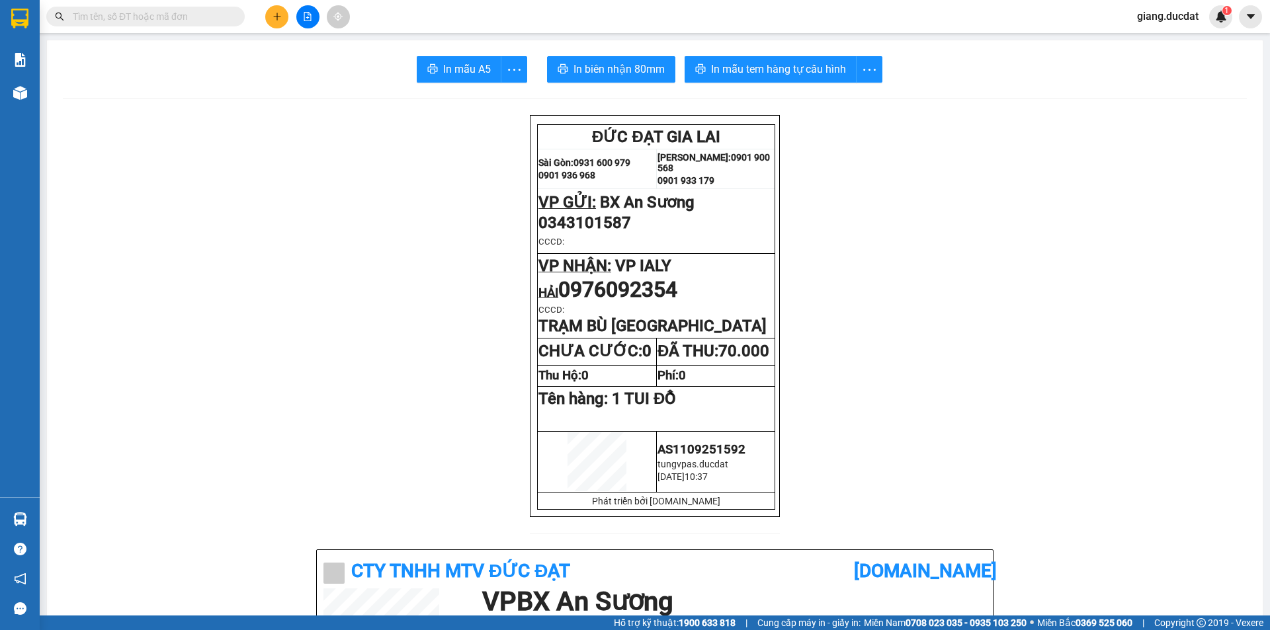
click at [196, 14] on input "text" at bounding box center [151, 16] width 156 height 15
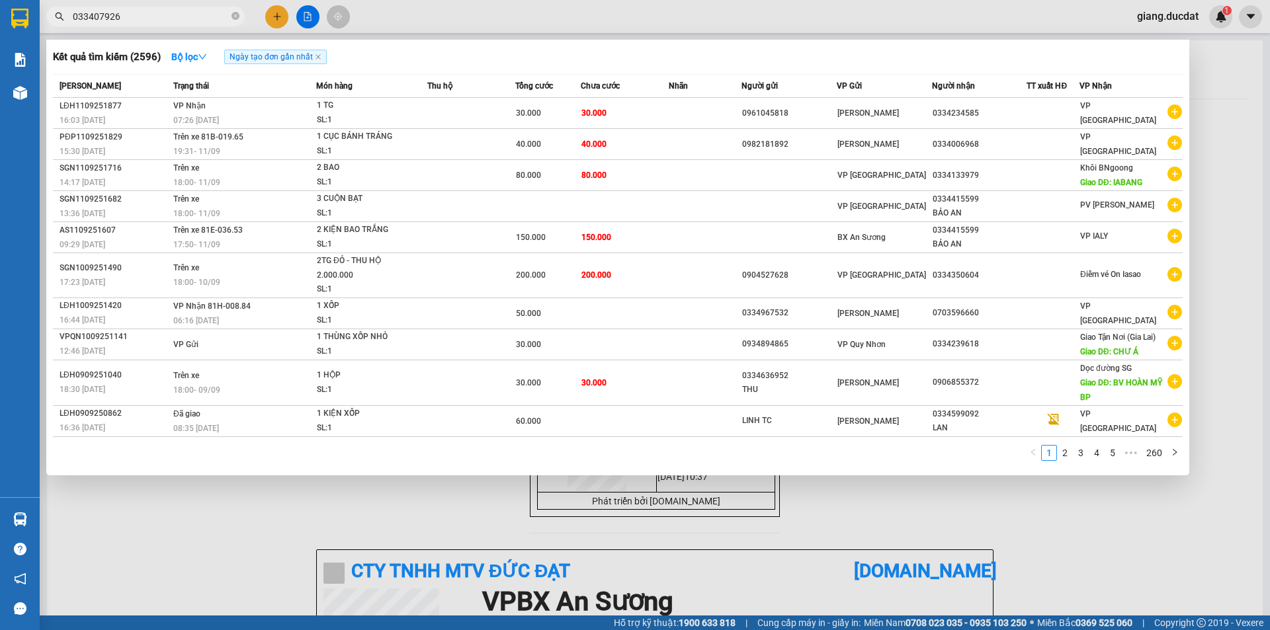
type input "0334079260"
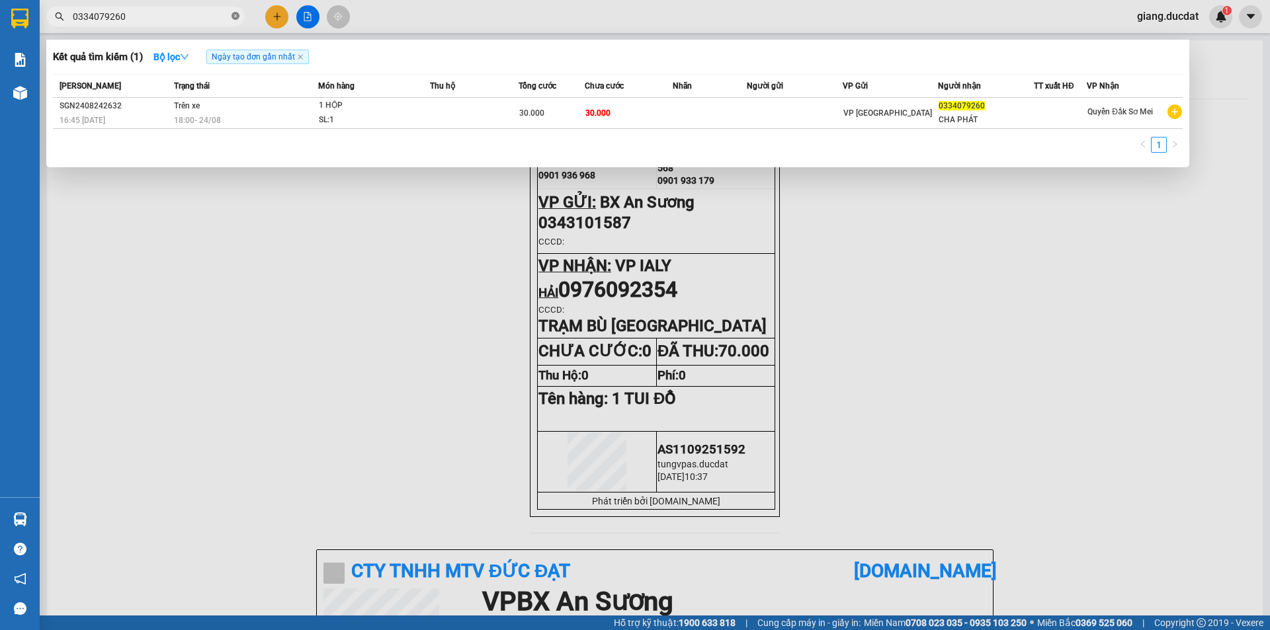
click at [237, 15] on icon "close-circle" at bounding box center [236, 16] width 8 height 8
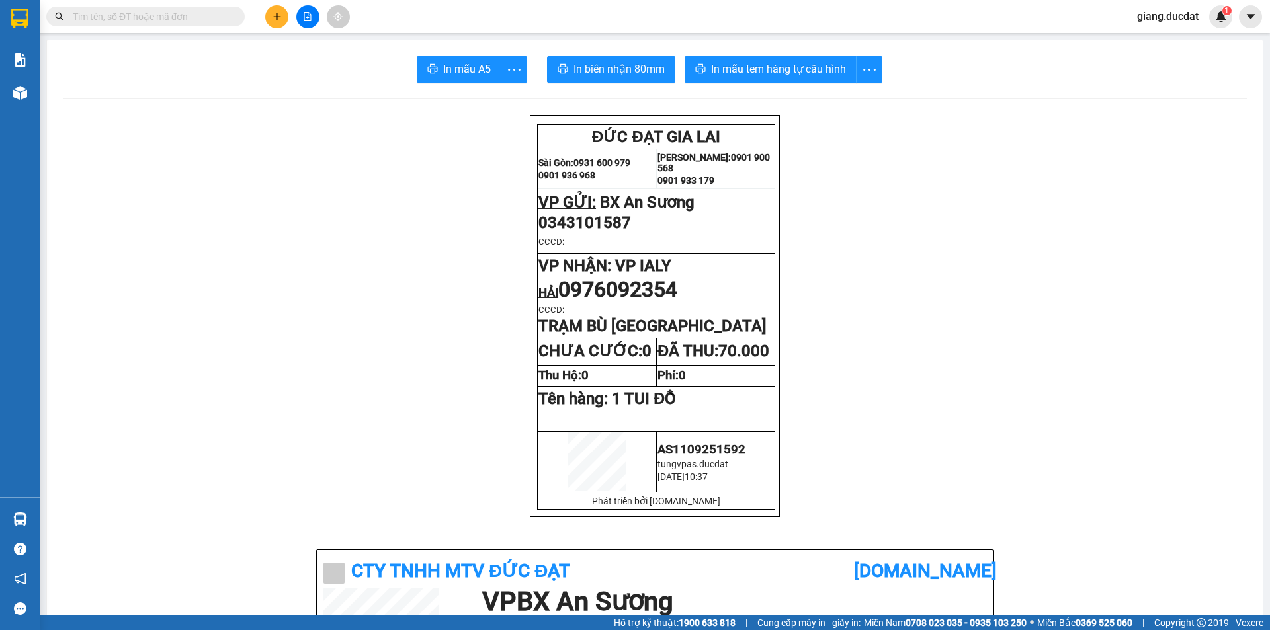
click at [161, 18] on input "text" at bounding box center [151, 16] width 156 height 15
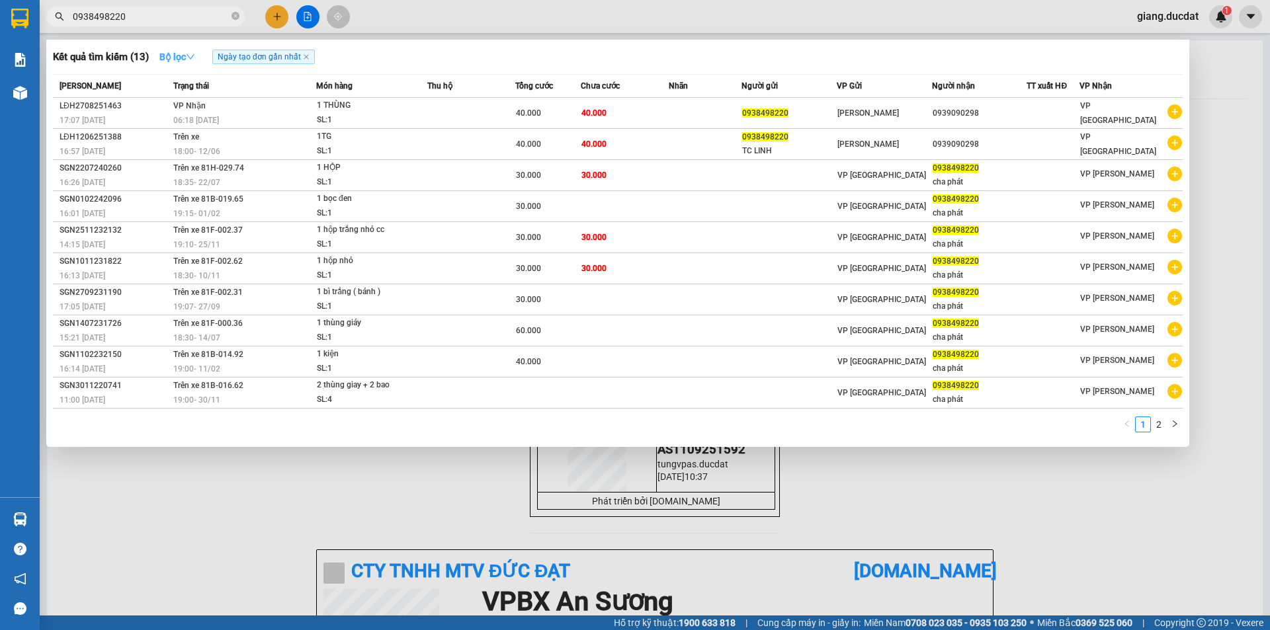
type input "0938498220"
click at [194, 57] on icon "down" at bounding box center [190, 56] width 9 height 9
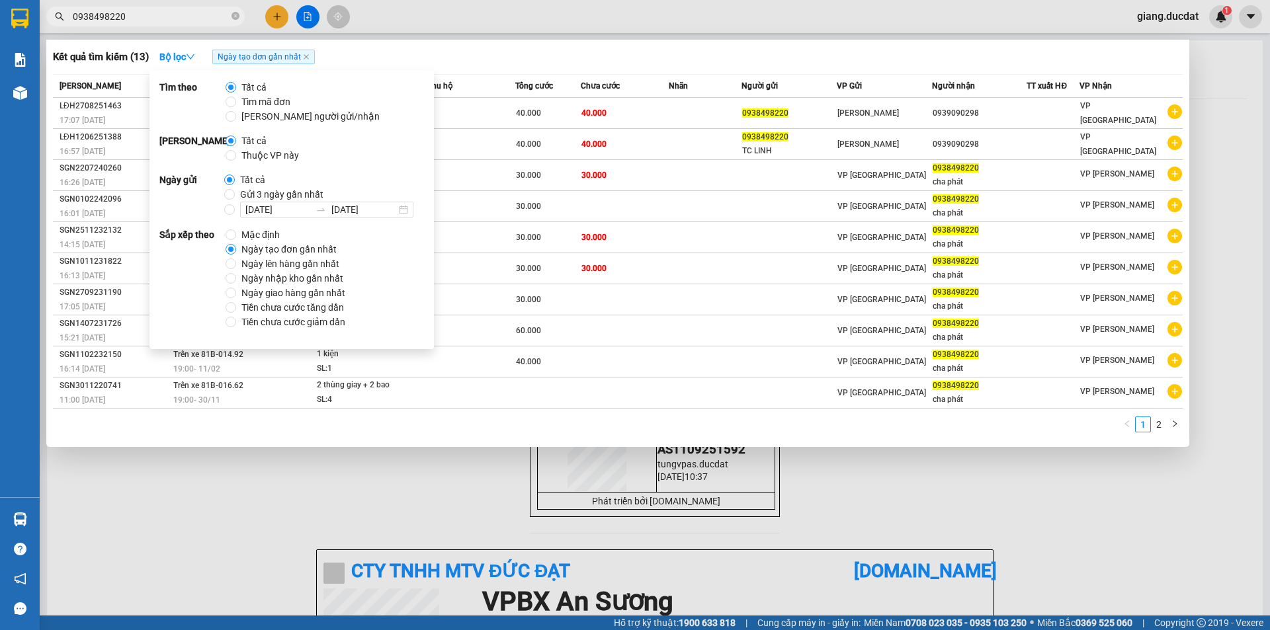
click at [267, 254] on span "Ngày tạo đơn gần nhất" at bounding box center [289, 249] width 106 height 15
click at [236, 254] on input "Ngày tạo đơn gần nhất" at bounding box center [231, 249] width 11 height 11
click at [486, 60] on div "Kết quả tìm kiếm ( 13 ) Bộ lọc Ngày tạo đơn gần nhất" at bounding box center [618, 56] width 1130 height 21
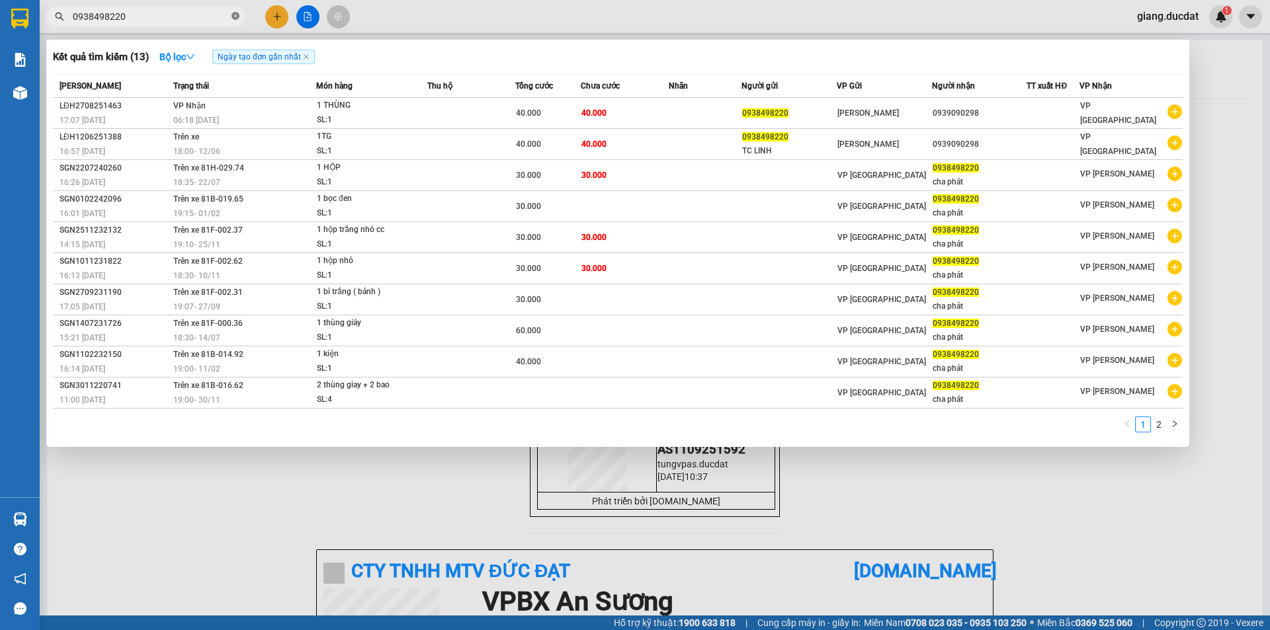
click at [236, 16] on icon "close-circle" at bounding box center [236, 16] width 8 height 8
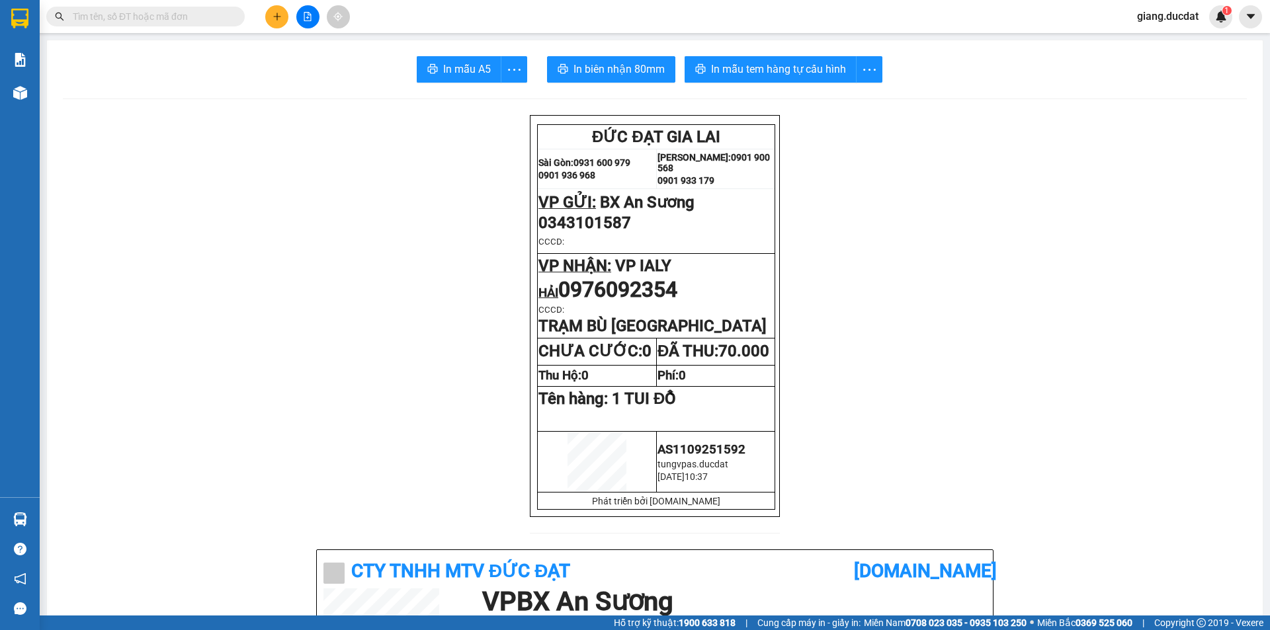
click at [216, 16] on input "text" at bounding box center [151, 16] width 156 height 15
paste input "919232839"
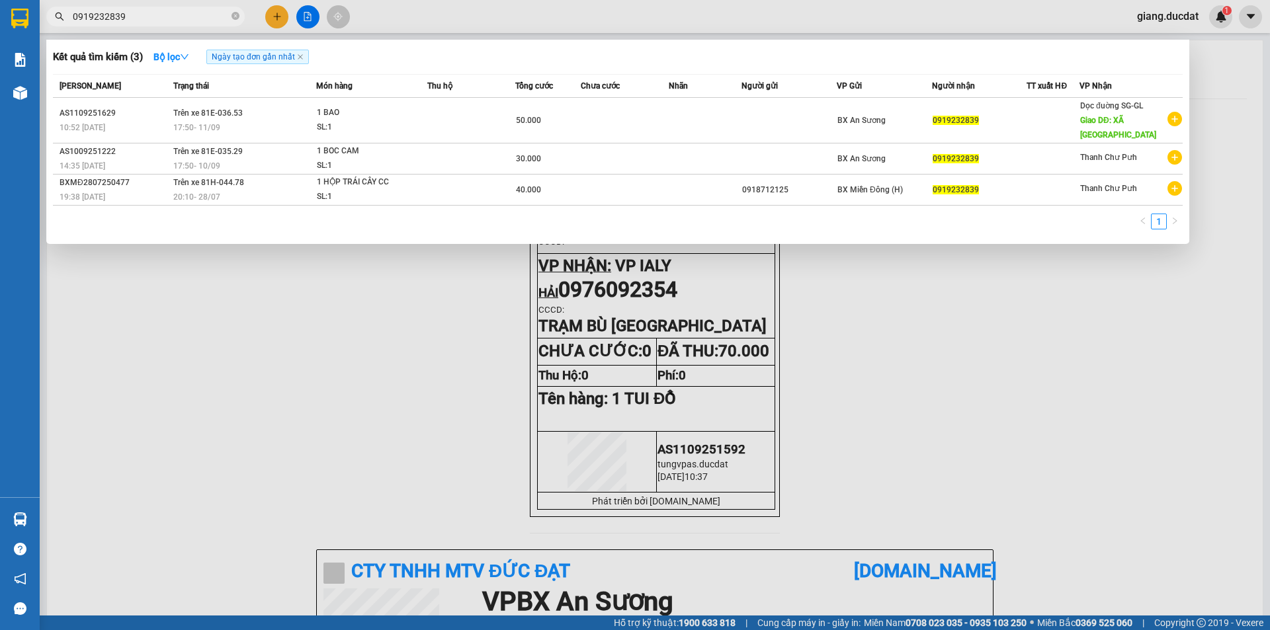
type input "0919232839"
click at [233, 13] on icon "close-circle" at bounding box center [236, 16] width 8 height 8
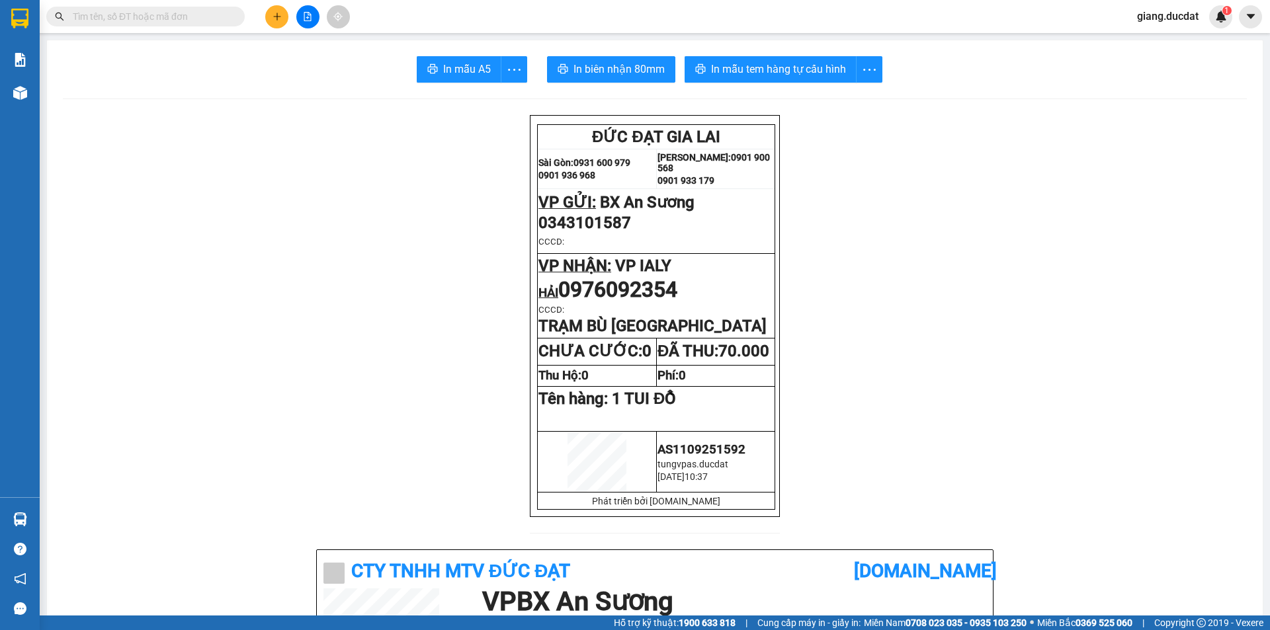
click at [213, 13] on input "text" at bounding box center [151, 16] width 156 height 15
paste input "344191390"
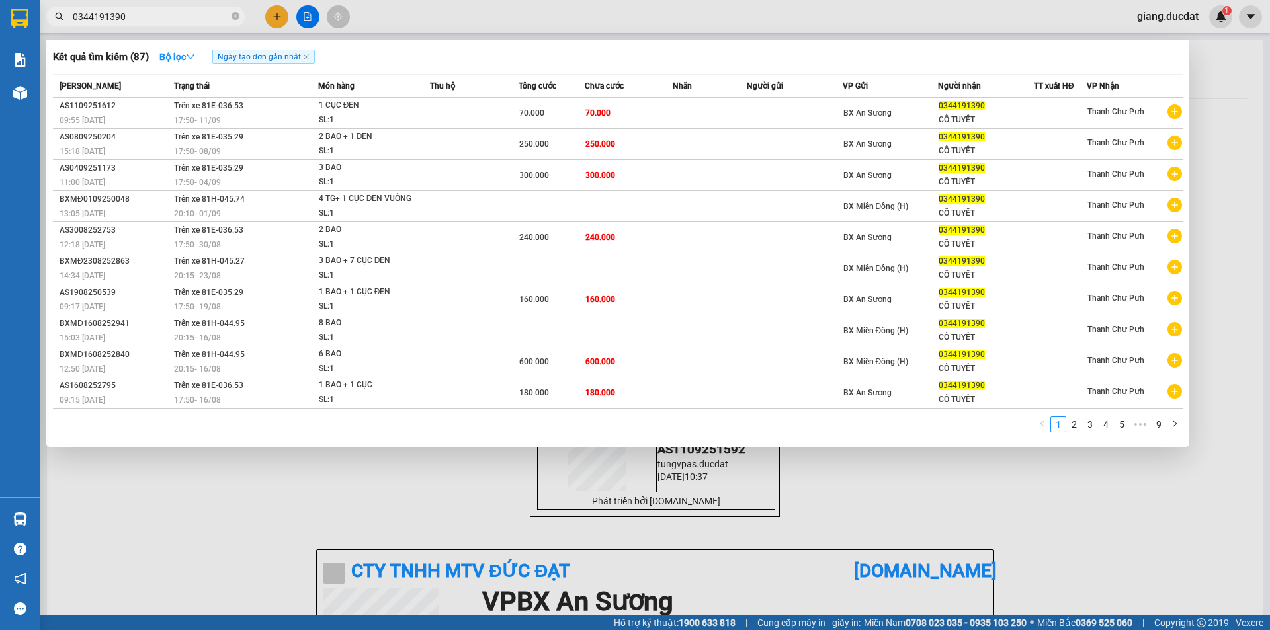
type input "0344191390"
click at [237, 19] on icon "close-circle" at bounding box center [236, 16] width 8 height 8
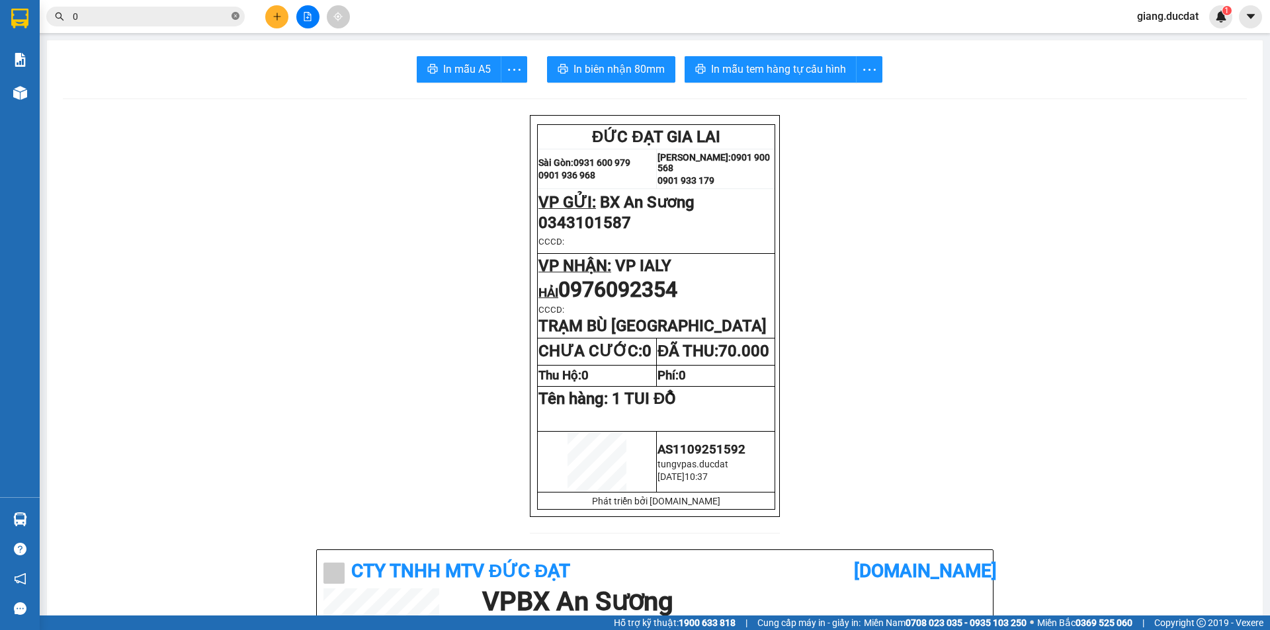
paste input "353613601"
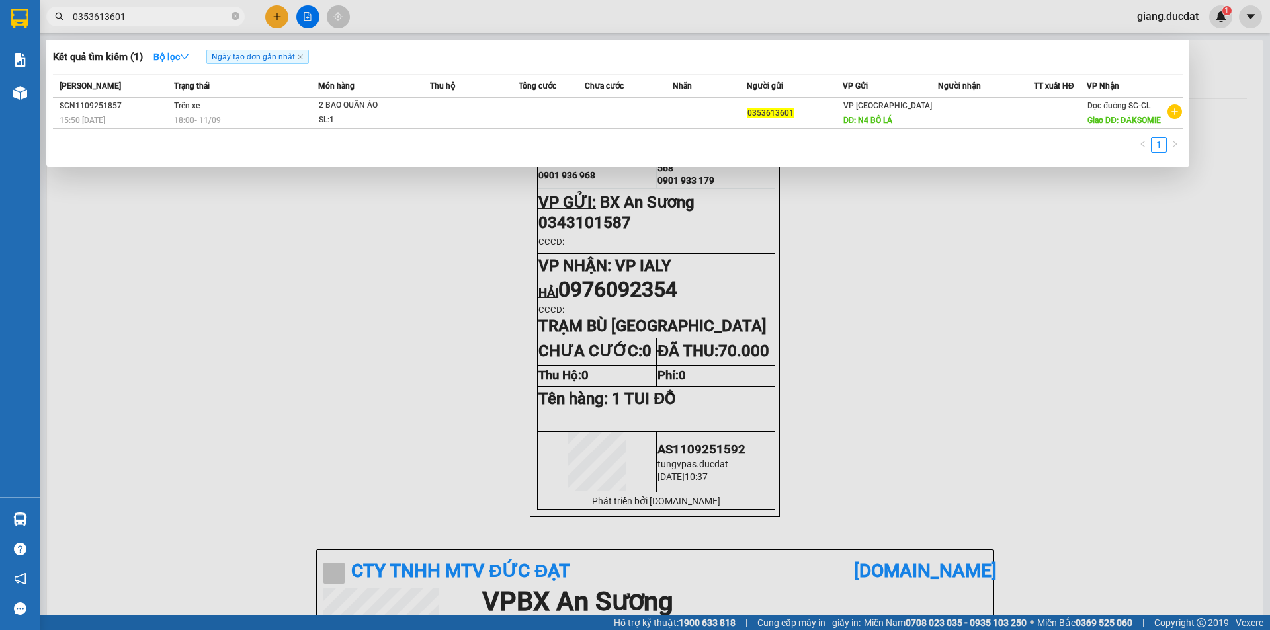
type input "0353613601"
click at [231, 17] on span "0353613601" at bounding box center [145, 17] width 198 height 20
click at [234, 15] on icon "close-circle" at bounding box center [236, 16] width 8 height 8
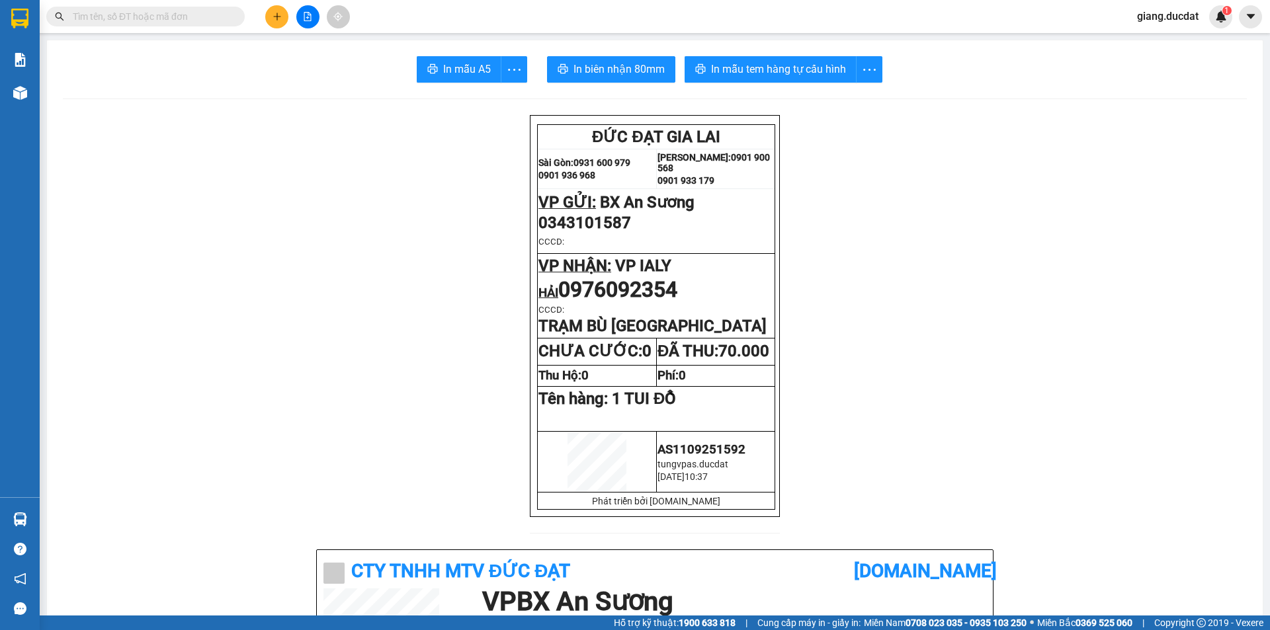
click at [214, 16] on input "text" at bounding box center [151, 16] width 156 height 15
paste input "947793536"
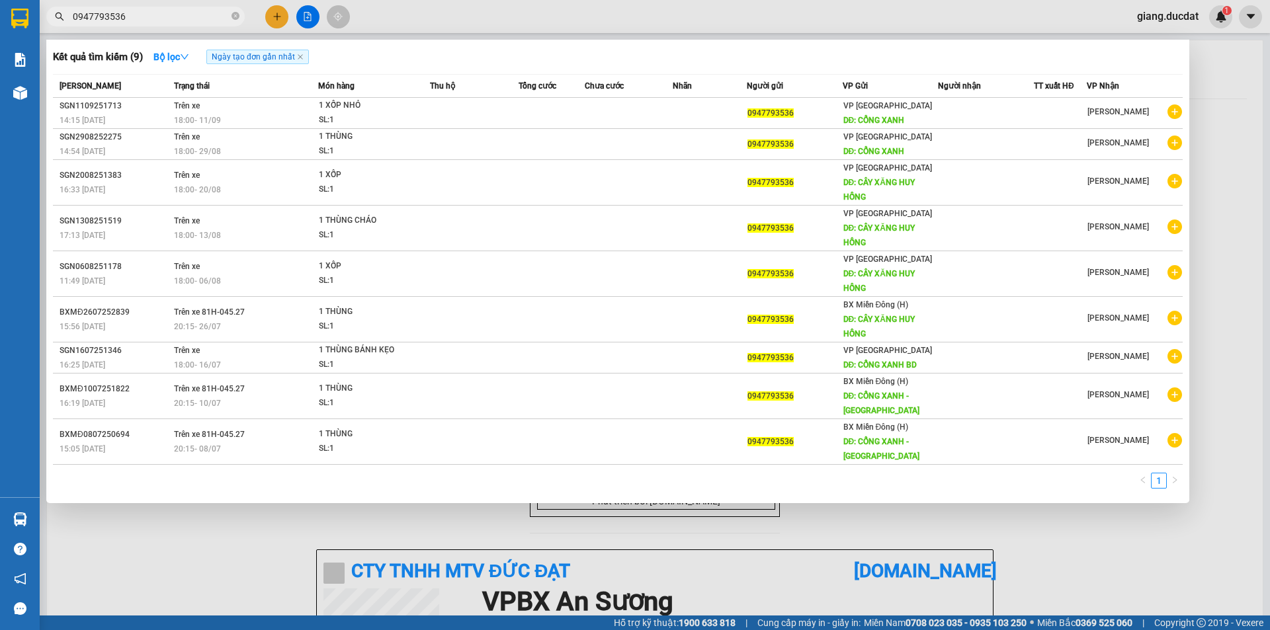
type input "0947793536"
click at [235, 17] on icon "close-circle" at bounding box center [236, 16] width 8 height 8
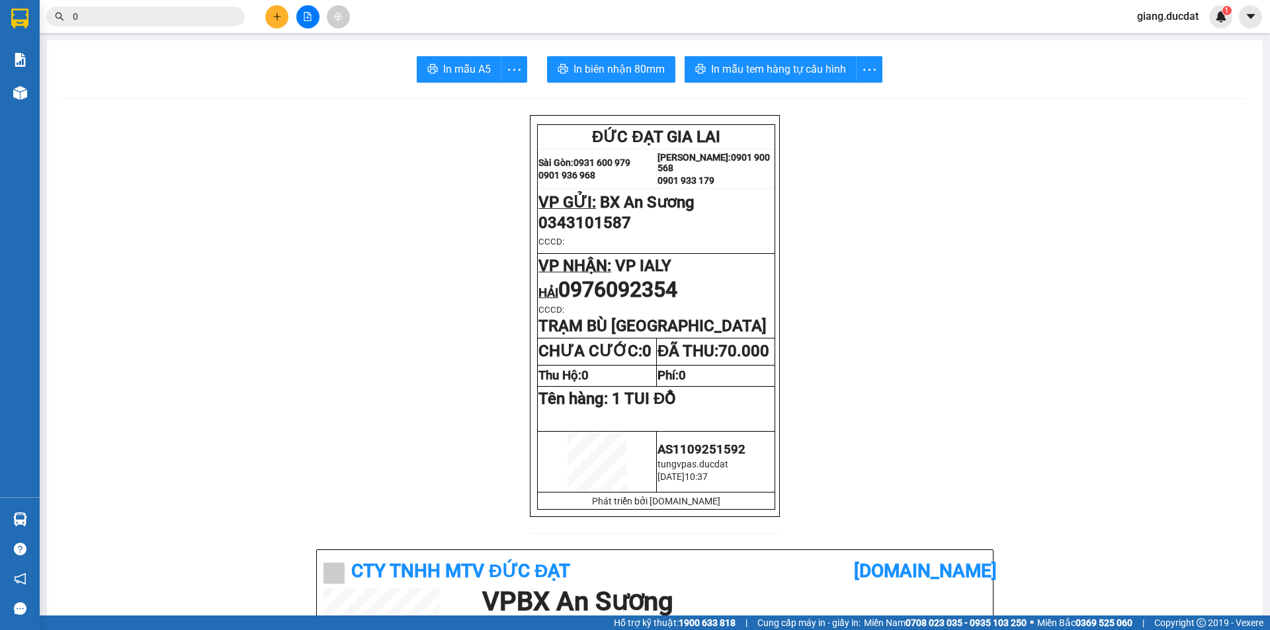
paste input "982534054"
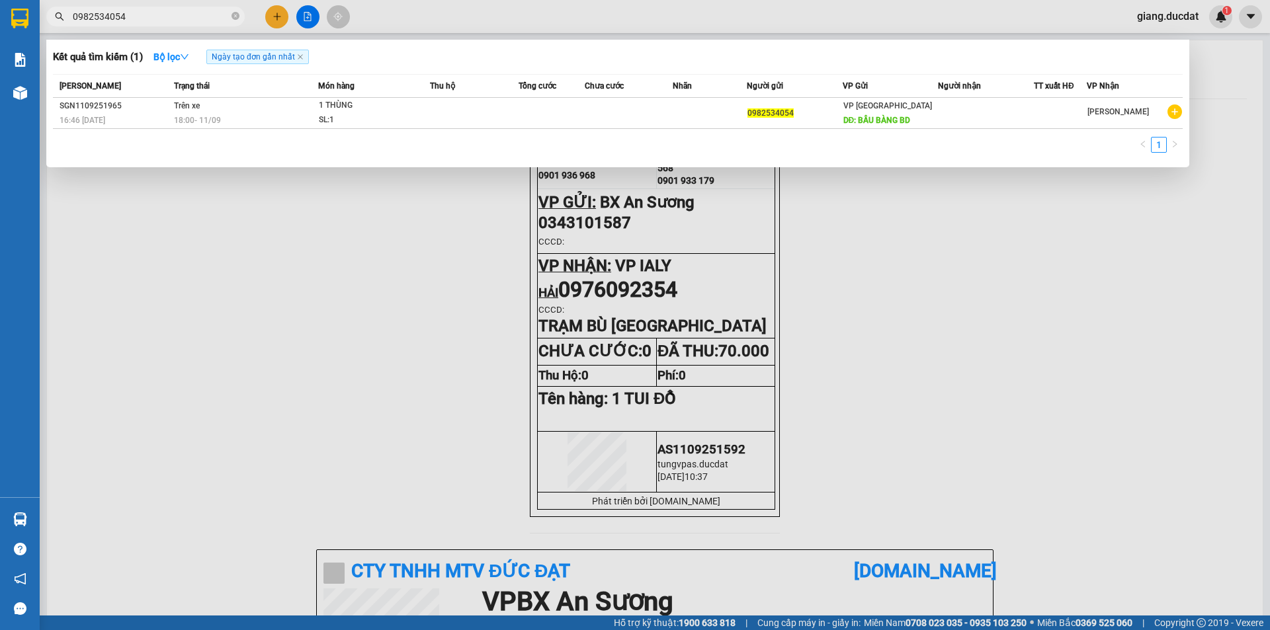
type input "0982534054"
click at [232, 19] on icon "close-circle" at bounding box center [236, 16] width 8 height 8
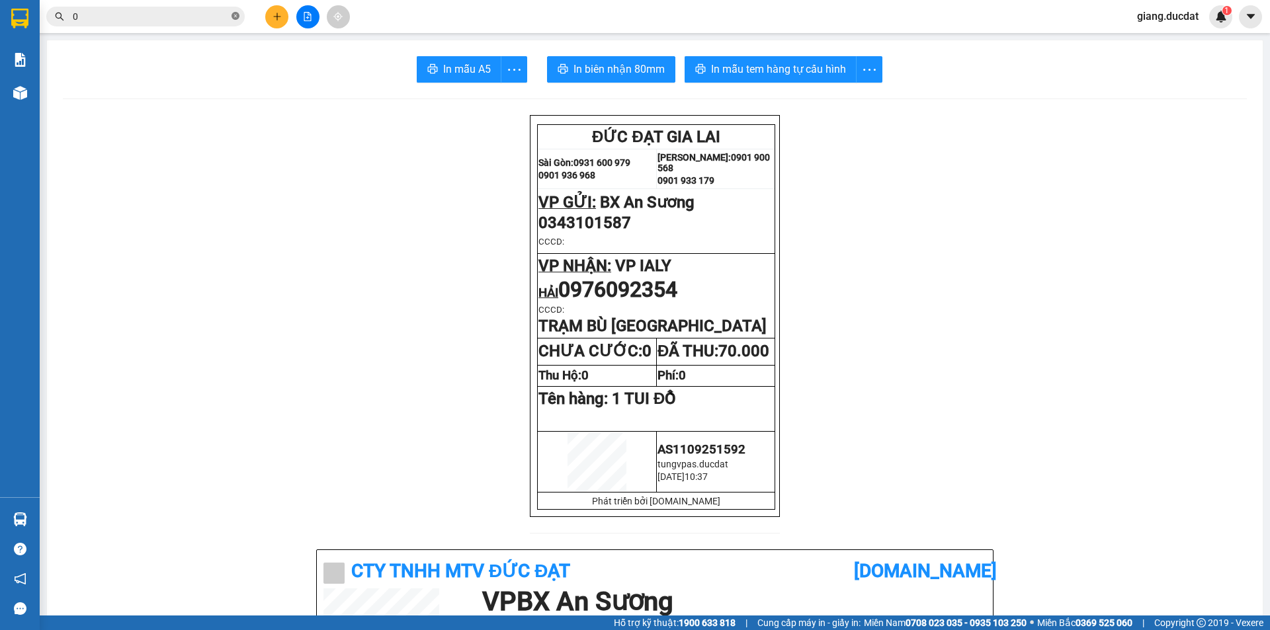
paste input "919232839"
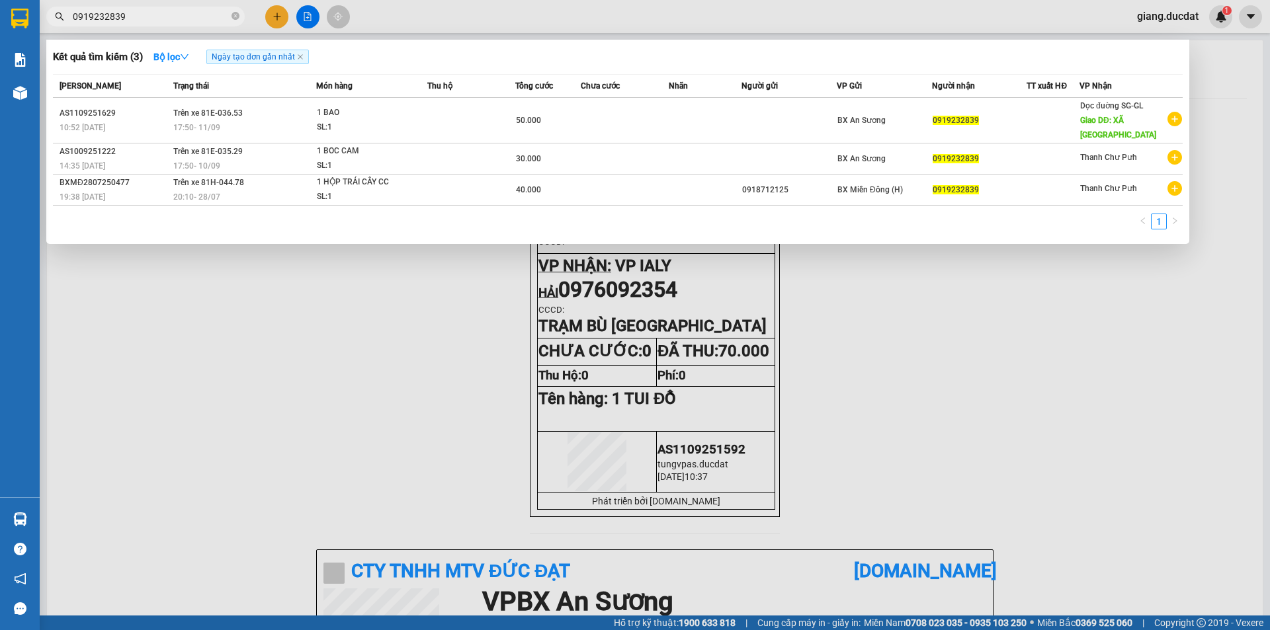
type input "0919232839"
click at [230, 14] on span "0919232839" at bounding box center [145, 17] width 198 height 20
click at [232, 19] on icon "close-circle" at bounding box center [236, 16] width 8 height 8
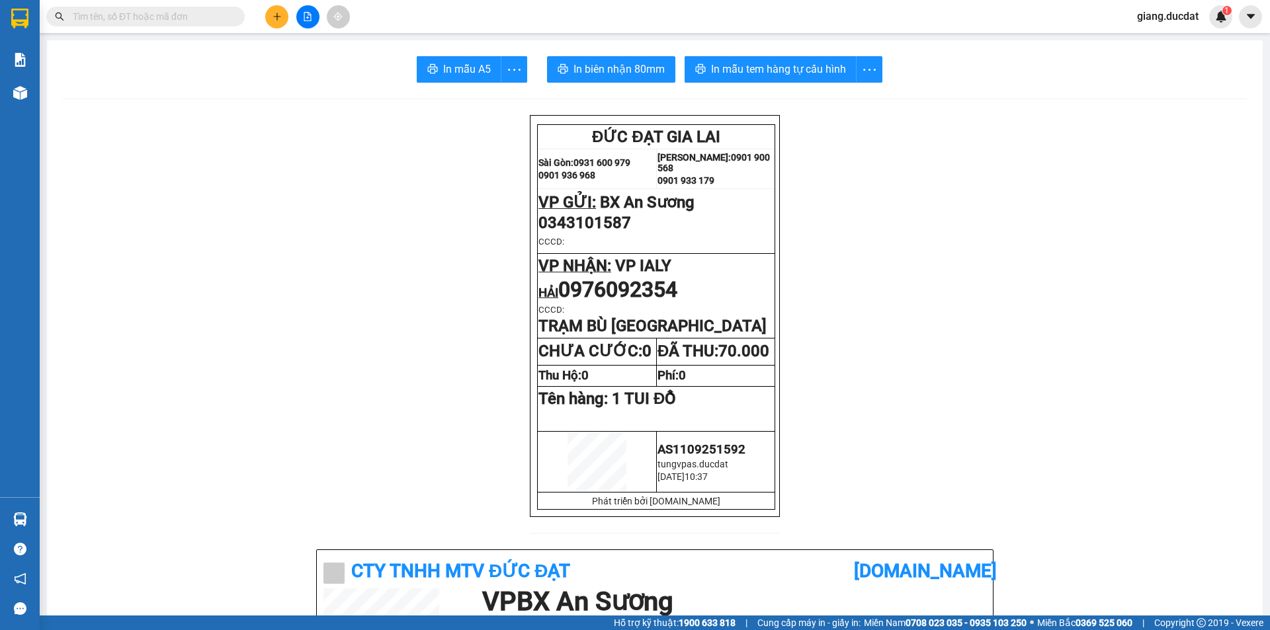
click at [226, 19] on input "text" at bounding box center [151, 16] width 156 height 15
paste input "914234677"
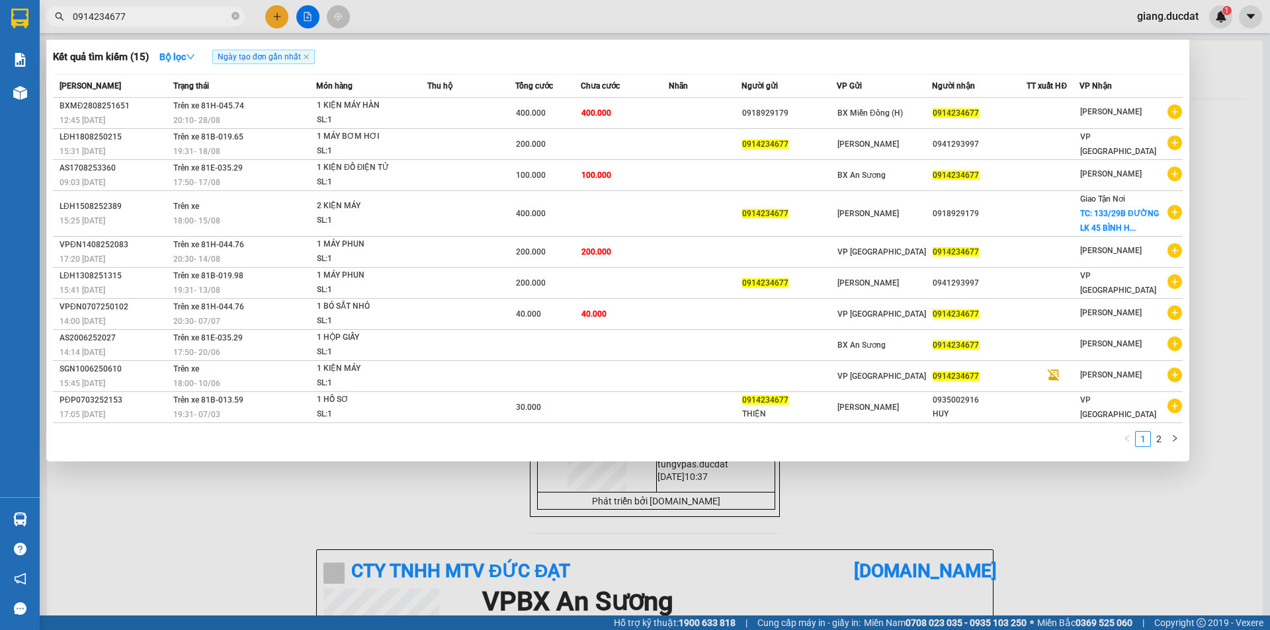
type input "0914234677"
drag, startPoint x: 237, startPoint y: 17, endPoint x: 200, endPoint y: 13, distance: 37.3
click at [236, 17] on icon "close-circle" at bounding box center [236, 16] width 8 height 8
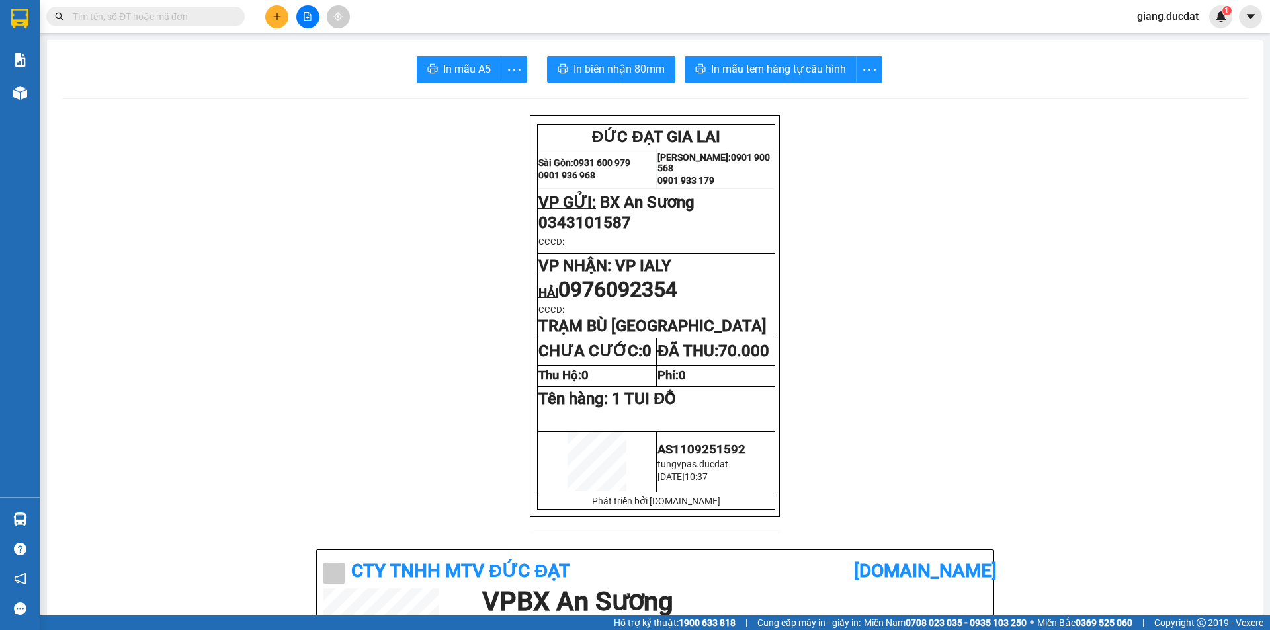
click at [173, 14] on input "text" at bounding box center [151, 16] width 156 height 15
paste input "948373678"
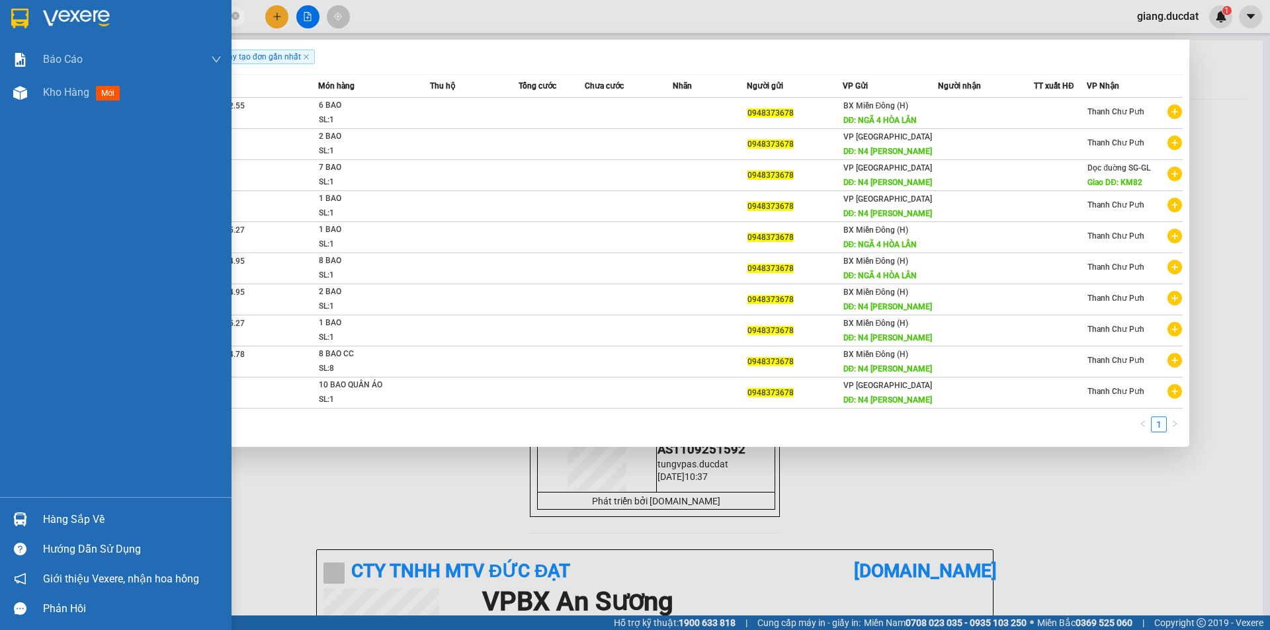
type input "0948373678"
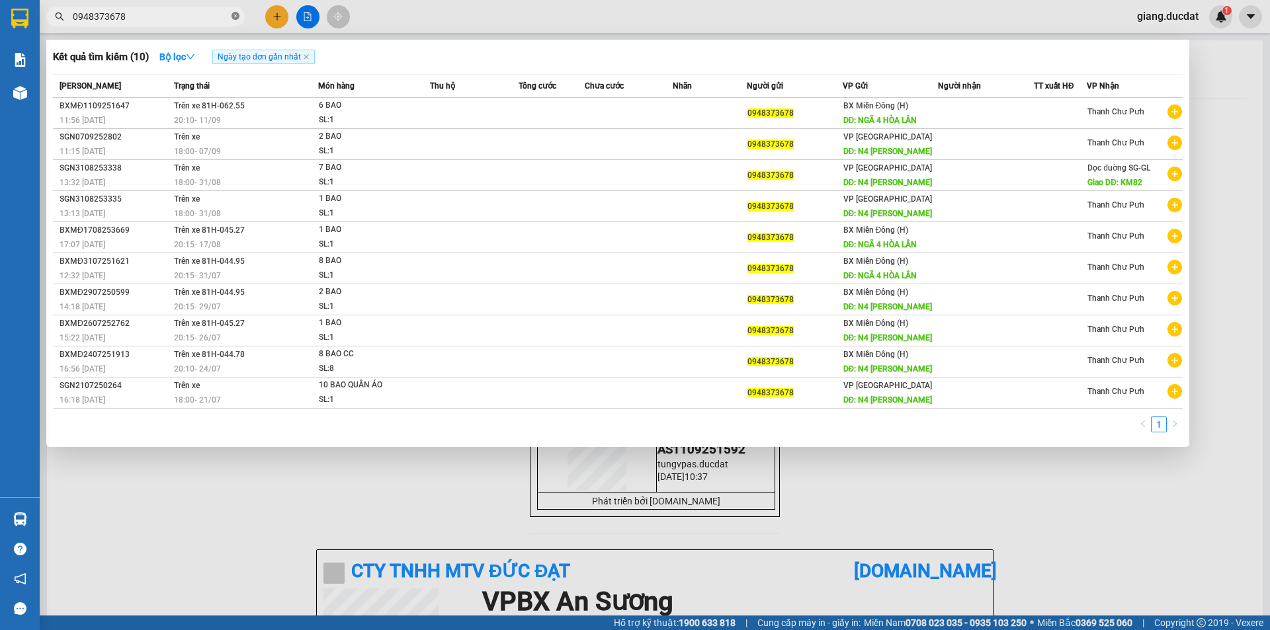
click at [233, 14] on icon "close-circle" at bounding box center [236, 16] width 8 height 8
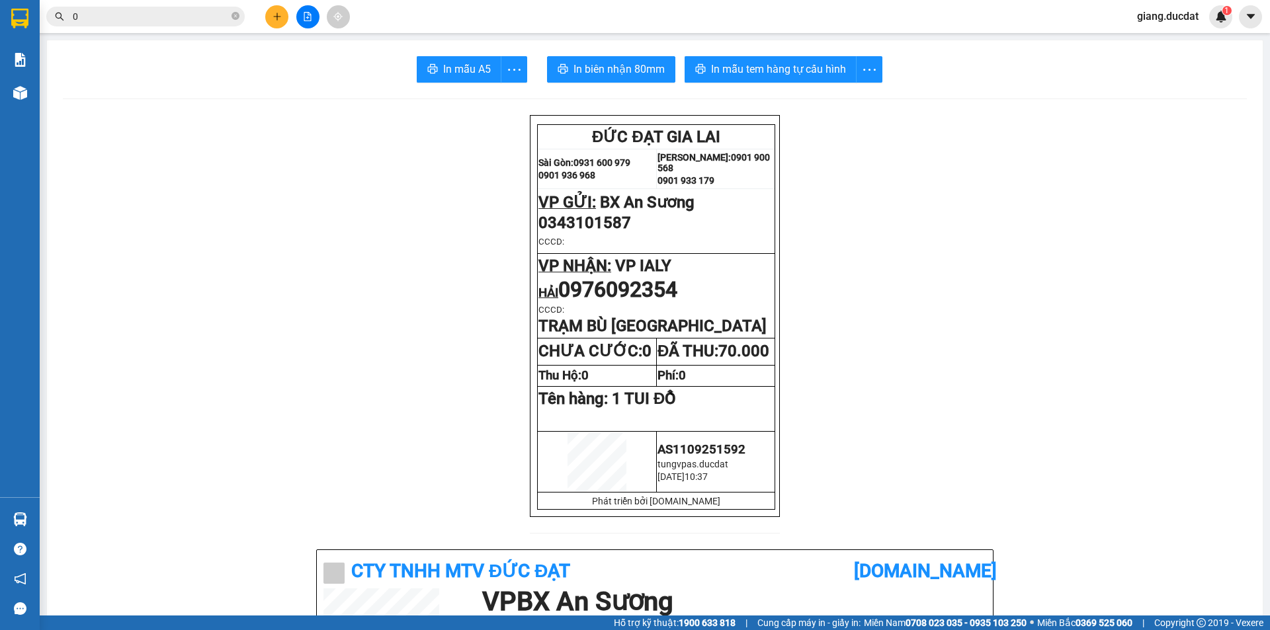
paste input "353613601"
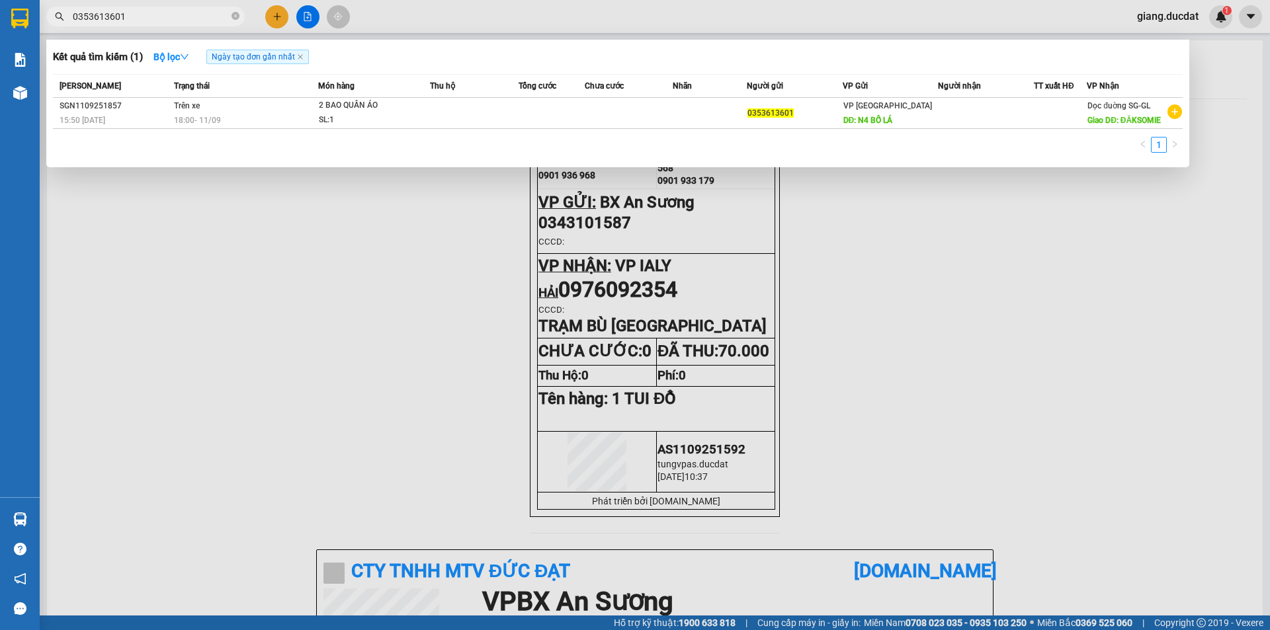
type input "0353613601"
click at [233, 19] on icon "close-circle" at bounding box center [236, 16] width 8 height 8
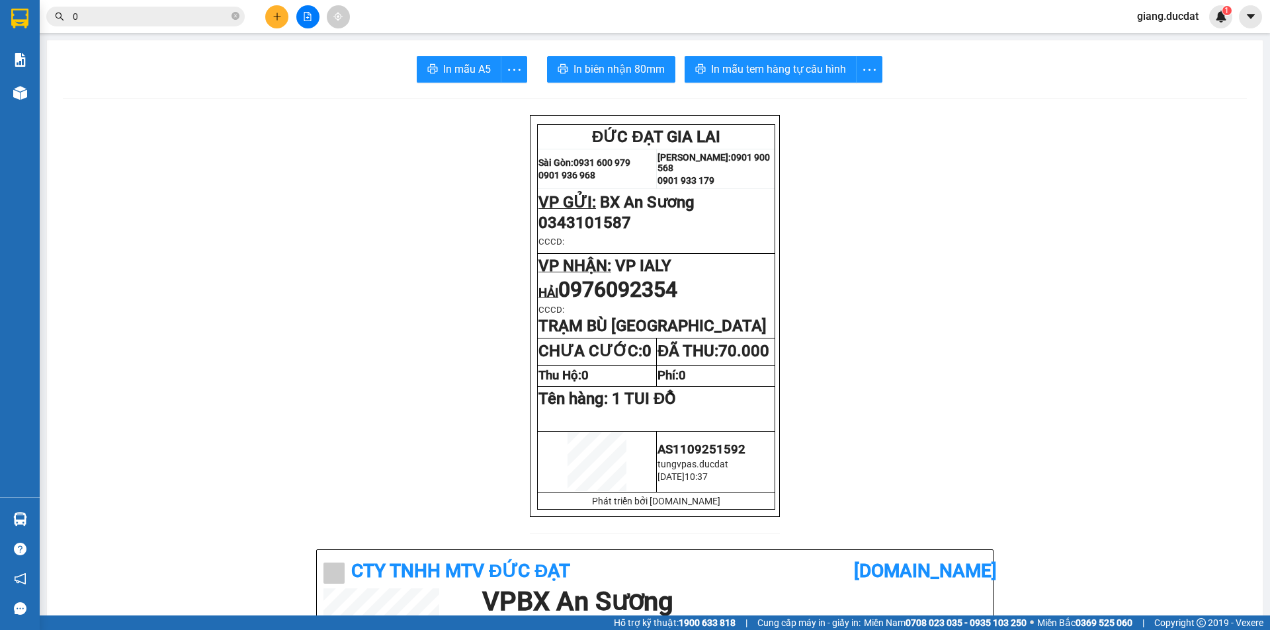
paste input "378765312"
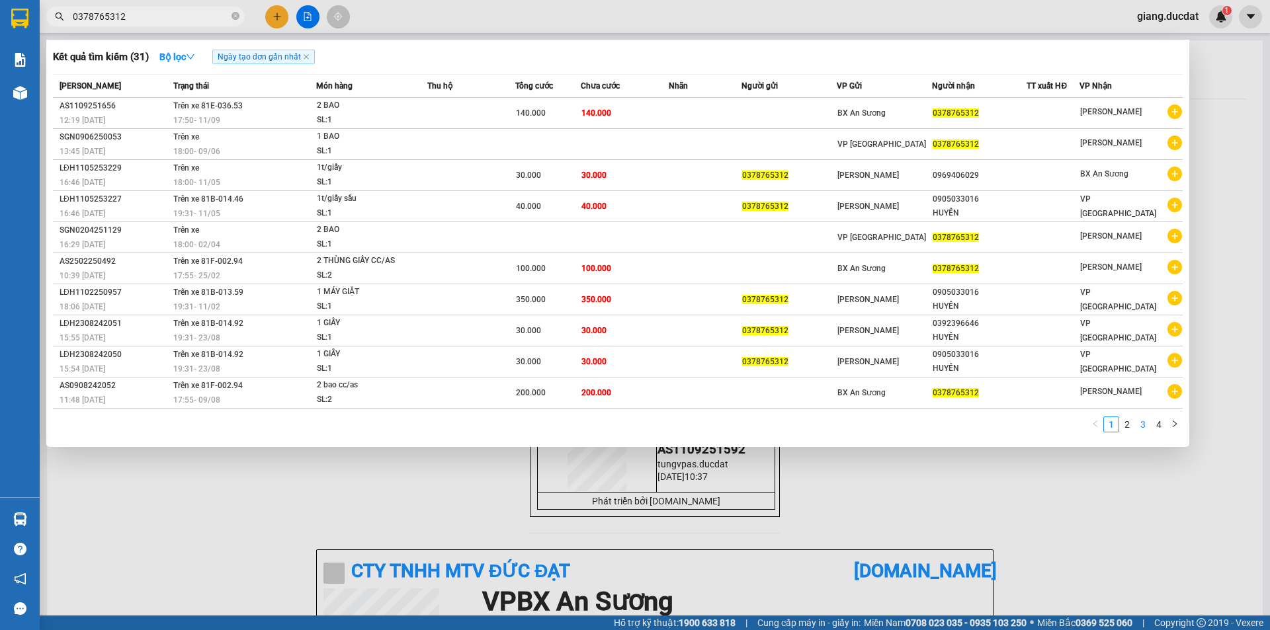
type input "0378765312"
click at [1138, 429] on link "3" at bounding box center [1143, 424] width 15 height 15
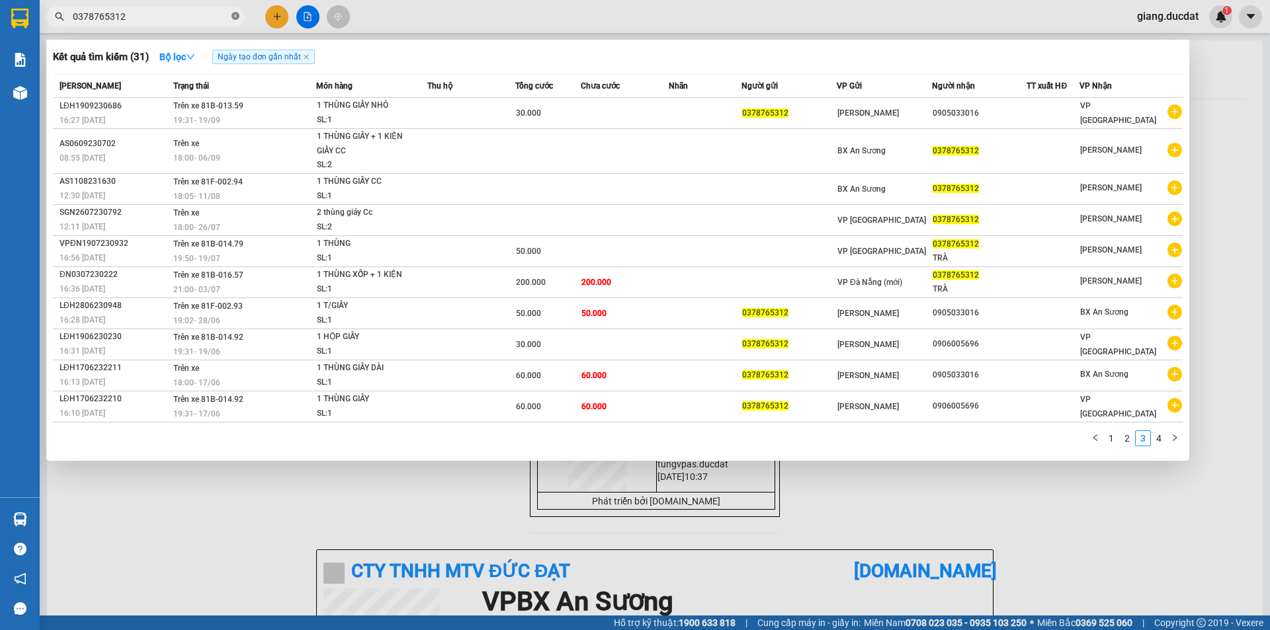
click at [235, 19] on icon "close-circle" at bounding box center [236, 16] width 8 height 8
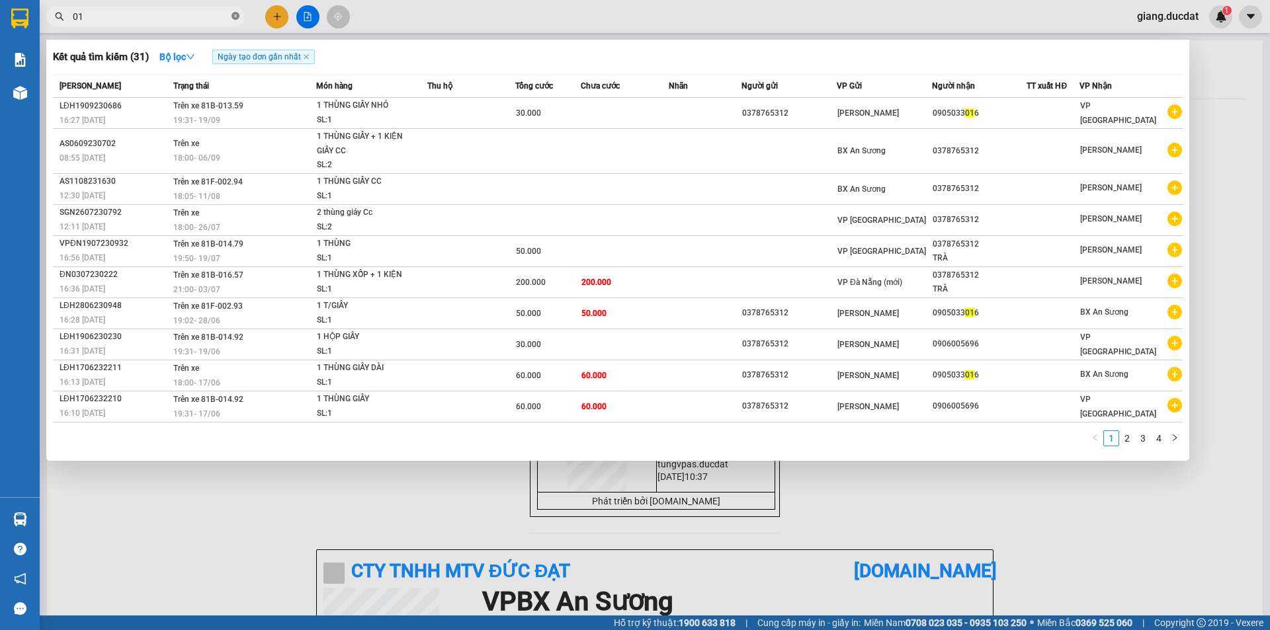
paste input "827738758"
type input "01827738758"
click at [235, 19] on icon "close-circle" at bounding box center [236, 16] width 8 height 8
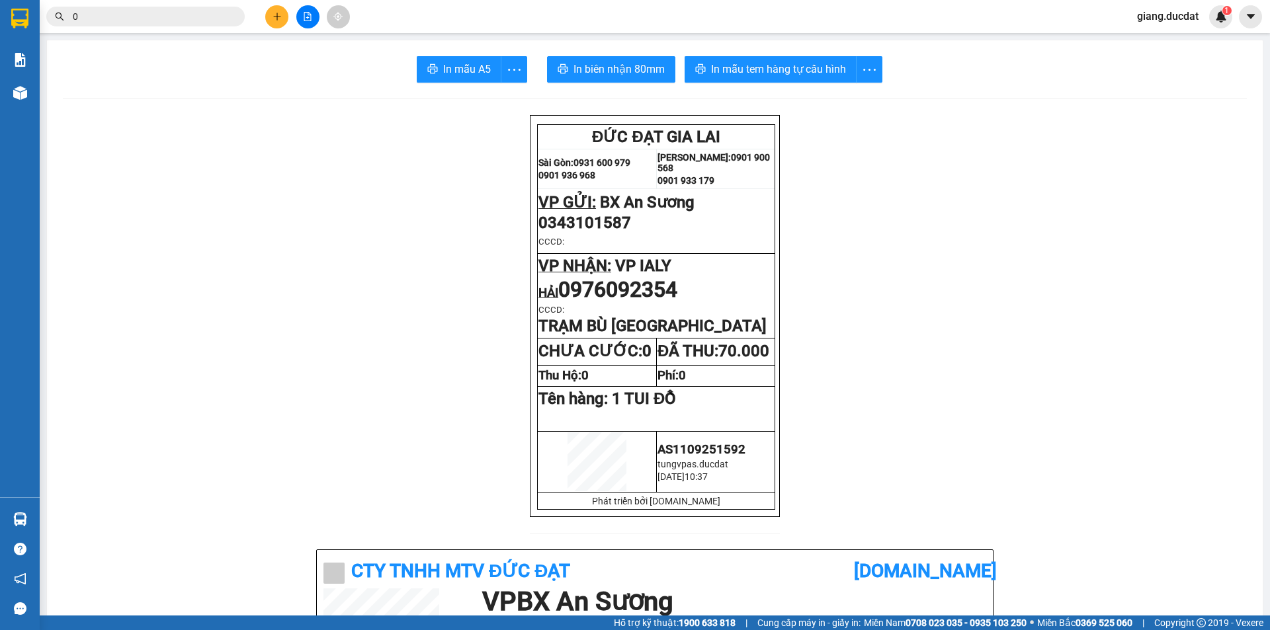
paste input "827738758"
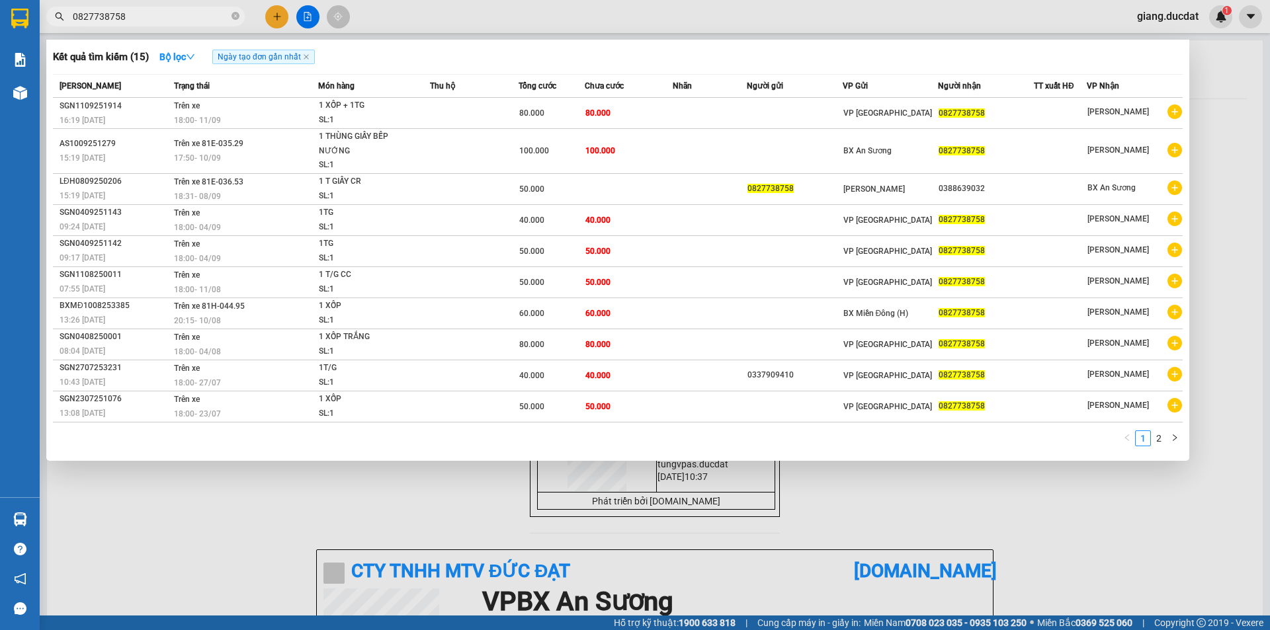
type input "0827738758"
click at [240, 17] on span "0827738758" at bounding box center [145, 17] width 198 height 20
click at [235, 17] on icon "close-circle" at bounding box center [236, 16] width 8 height 8
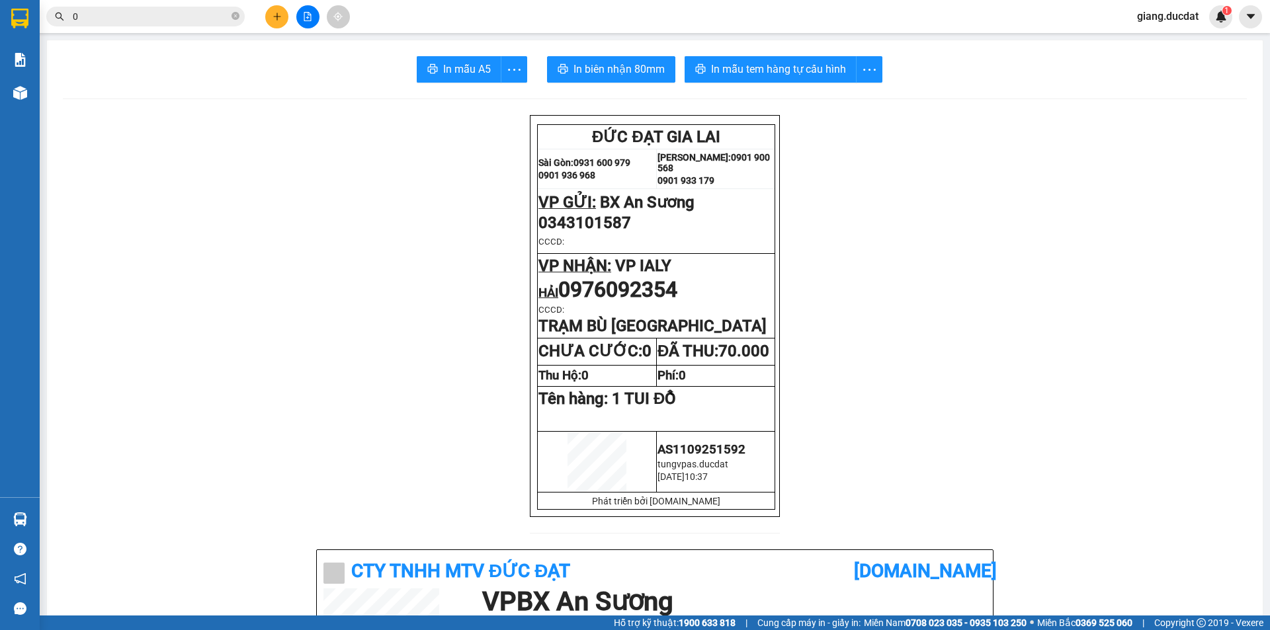
paste input "898766314"
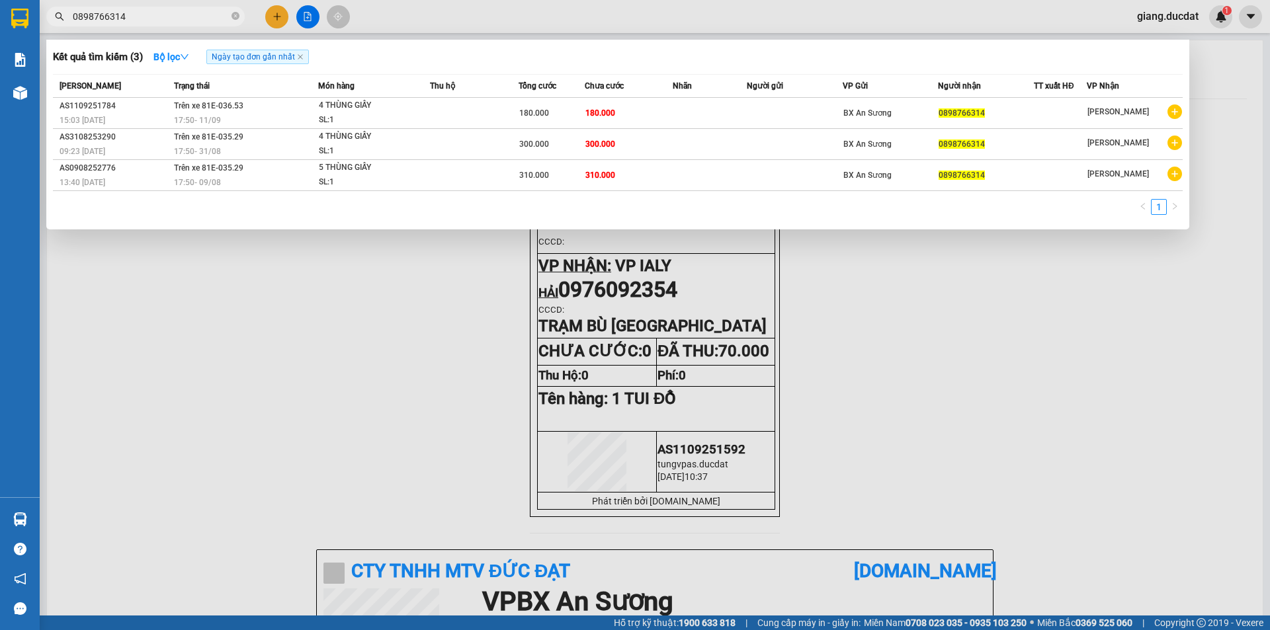
type input "0898766314"
click at [236, 18] on icon "close-circle" at bounding box center [236, 16] width 8 height 8
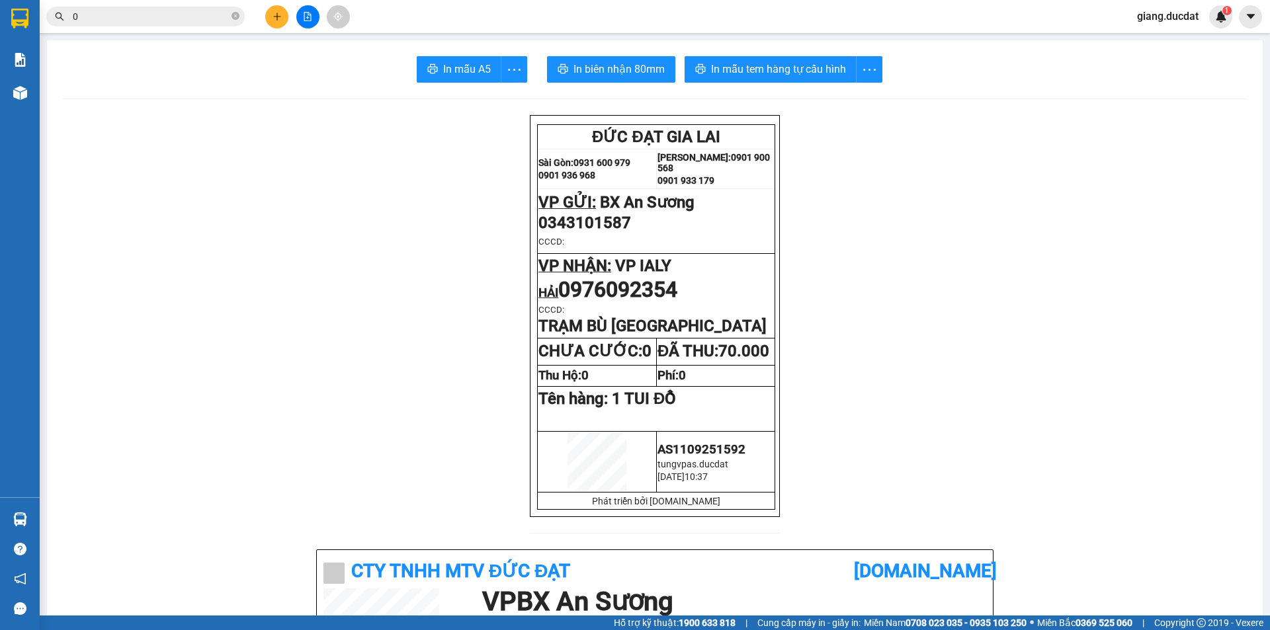
paste input "986857364"
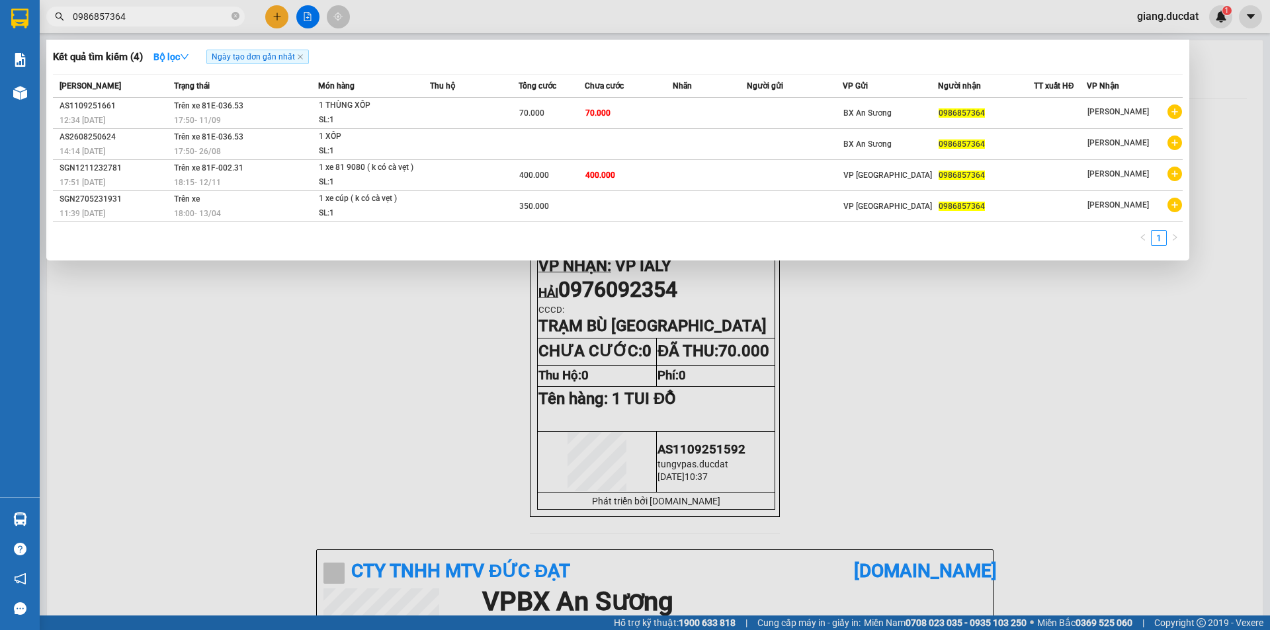
type input "0986857364"
click at [232, 18] on icon "close-circle" at bounding box center [236, 16] width 8 height 8
paste input "972245367"
type input "01972245367"
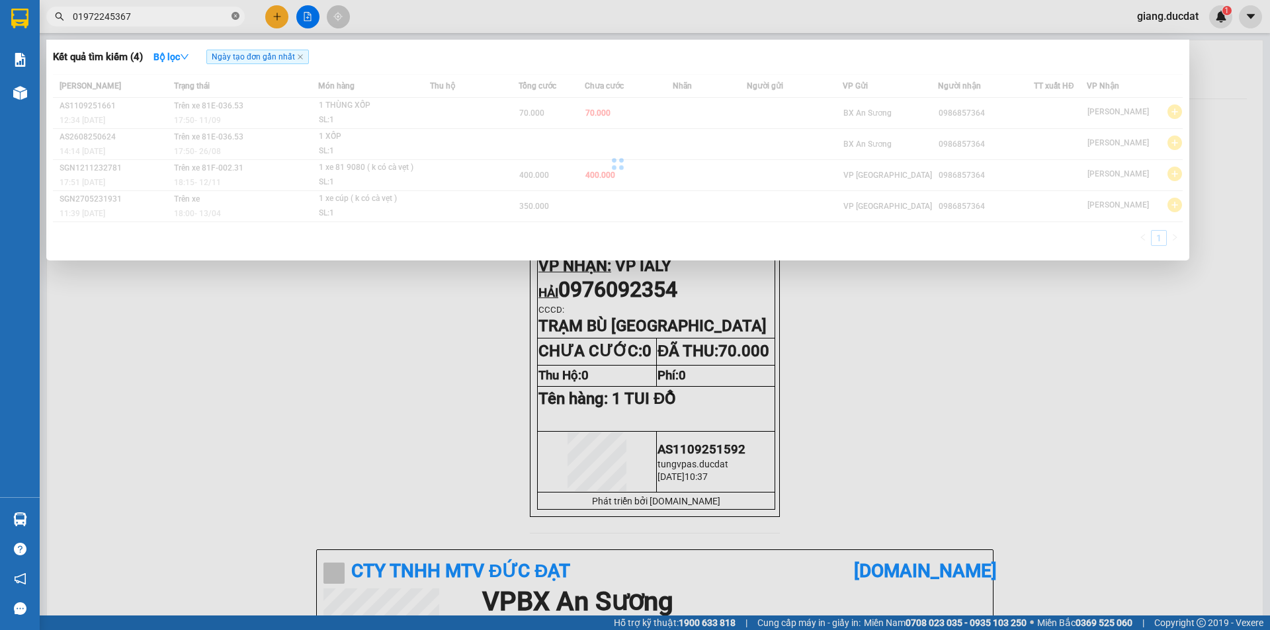
click at [232, 18] on icon "close-circle" at bounding box center [236, 16] width 8 height 8
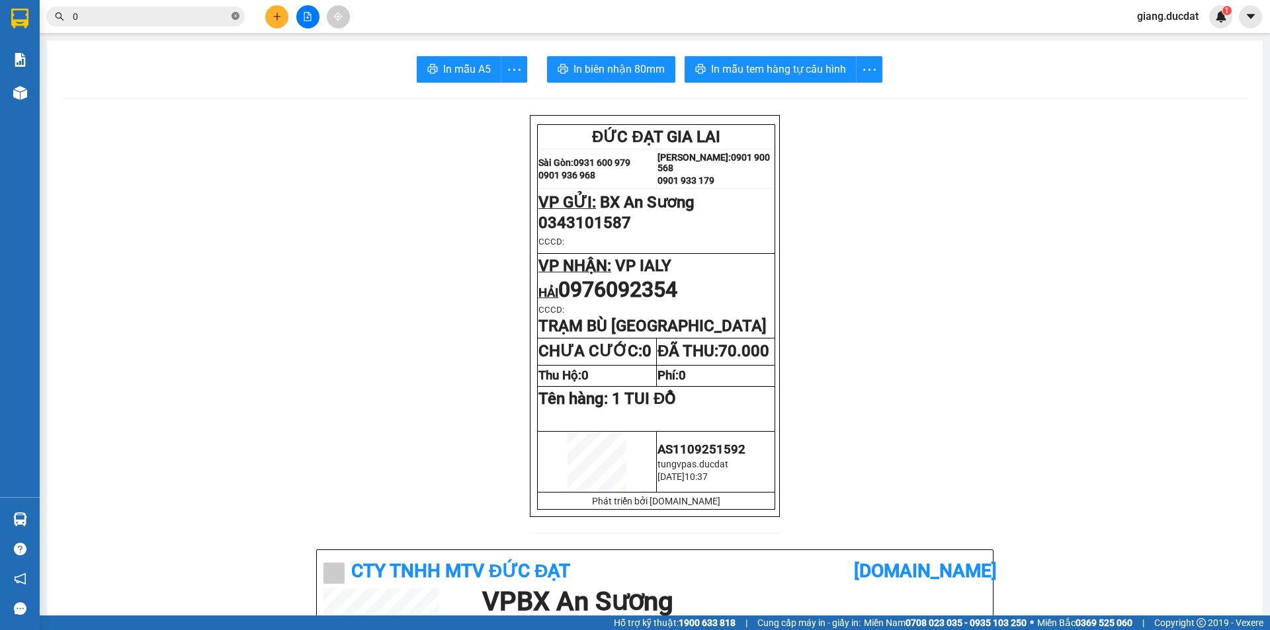
type input "0"
click at [232, 19] on icon "close-circle" at bounding box center [236, 16] width 8 height 8
paste input "972245367"
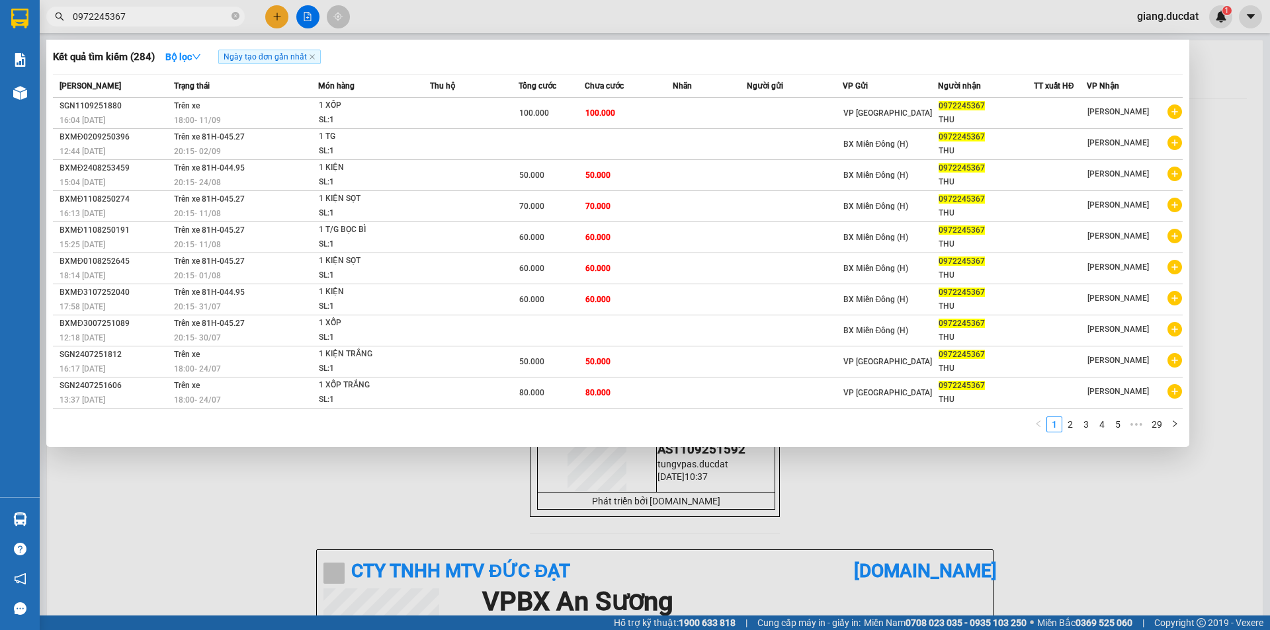
type input "0972245367"
click at [1120, 425] on link "5" at bounding box center [1118, 424] width 15 height 15
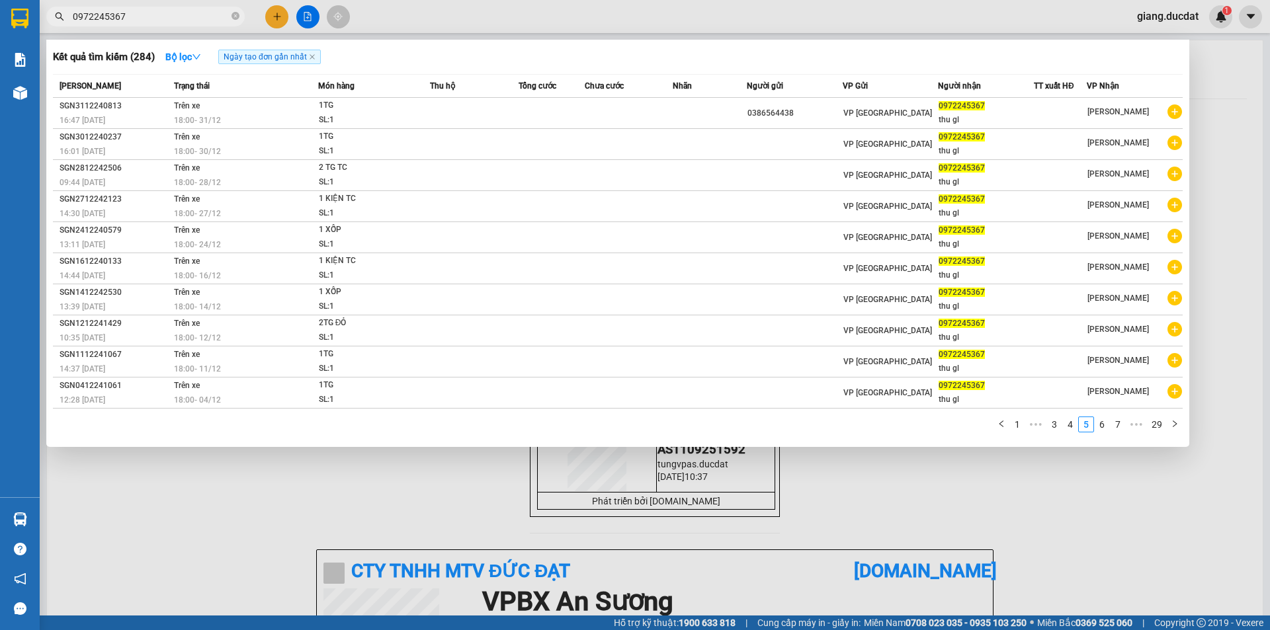
click at [1120, 424] on link "7" at bounding box center [1118, 424] width 15 height 15
click at [230, 20] on span "0972245367" at bounding box center [145, 17] width 198 height 20
click at [233, 17] on icon "close-circle" at bounding box center [236, 16] width 8 height 8
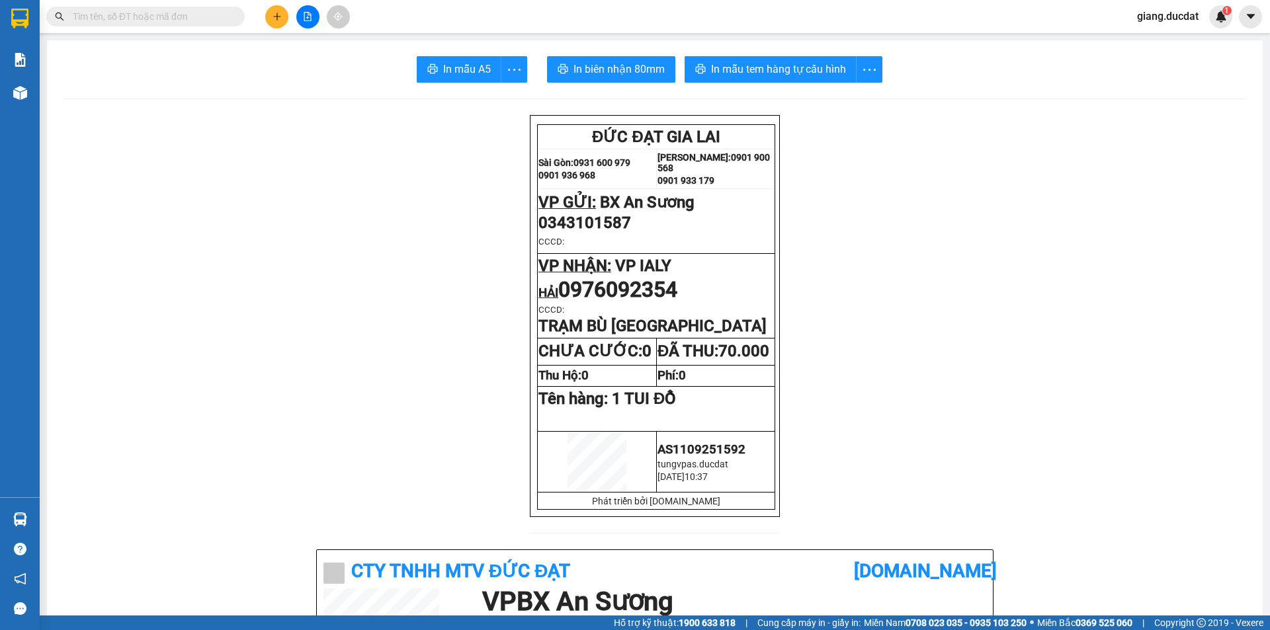
click at [233, 17] on span at bounding box center [236, 16] width 8 height 15
click at [202, 24] on span at bounding box center [145, 17] width 198 height 20
click at [199, 21] on input "text" at bounding box center [151, 16] width 156 height 15
paste input "342203004"
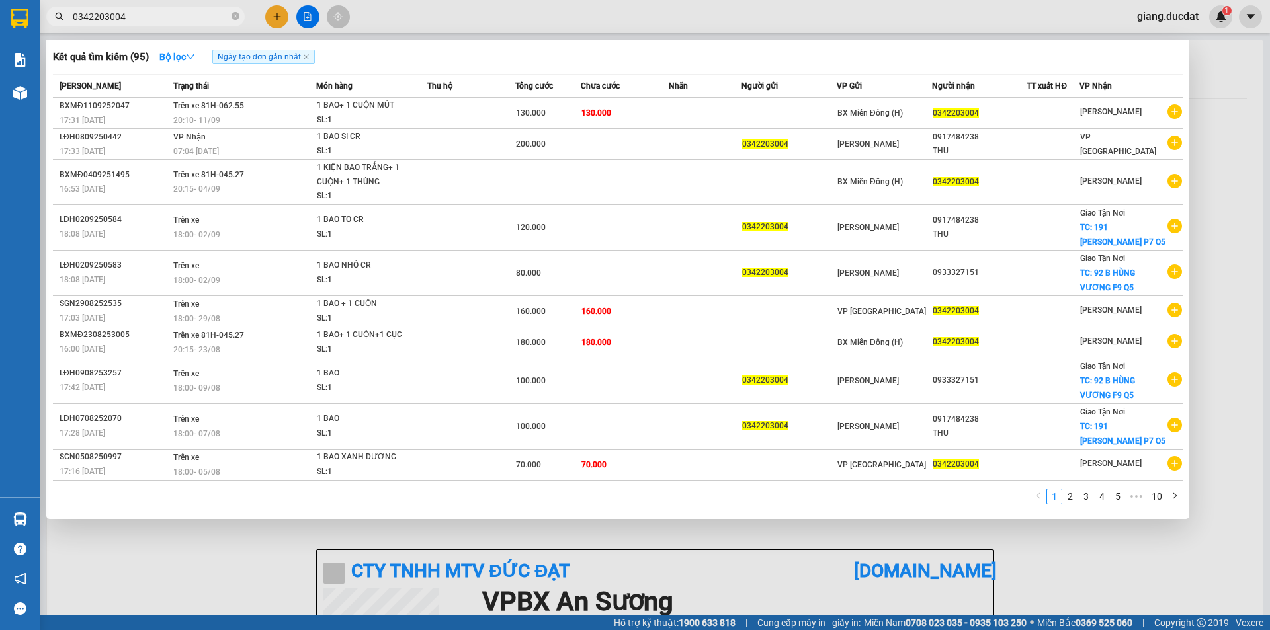
type input "0342203004"
click at [236, 15] on icon "close-circle" at bounding box center [236, 16] width 8 height 8
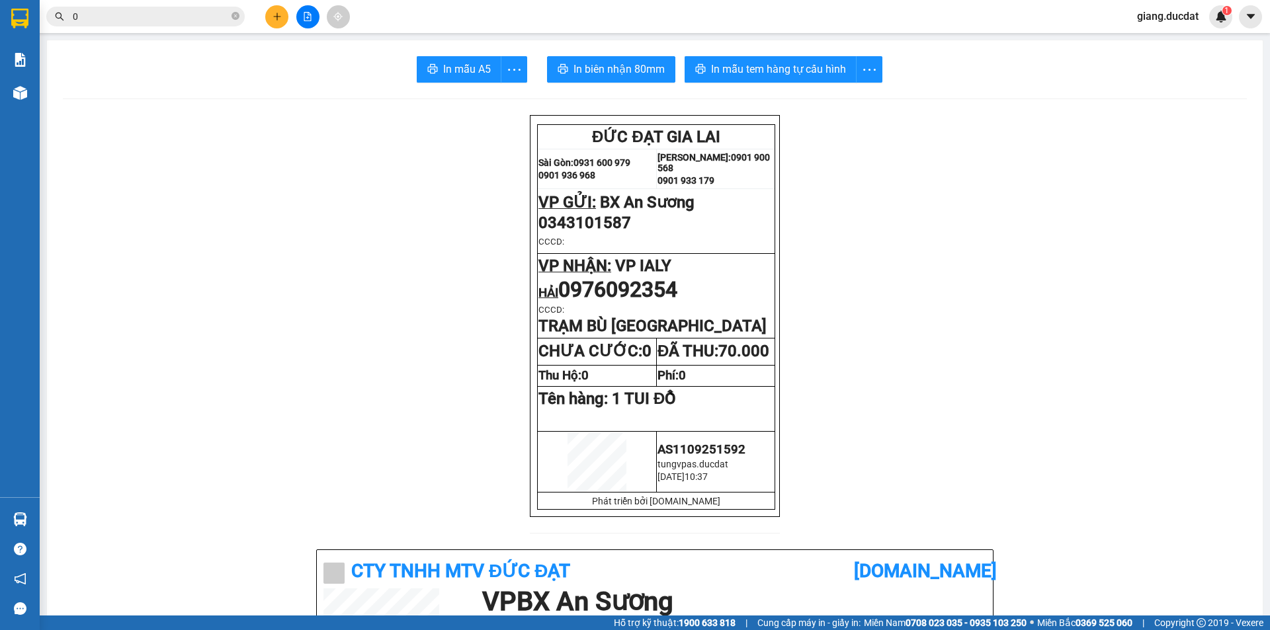
paste input "977952777"
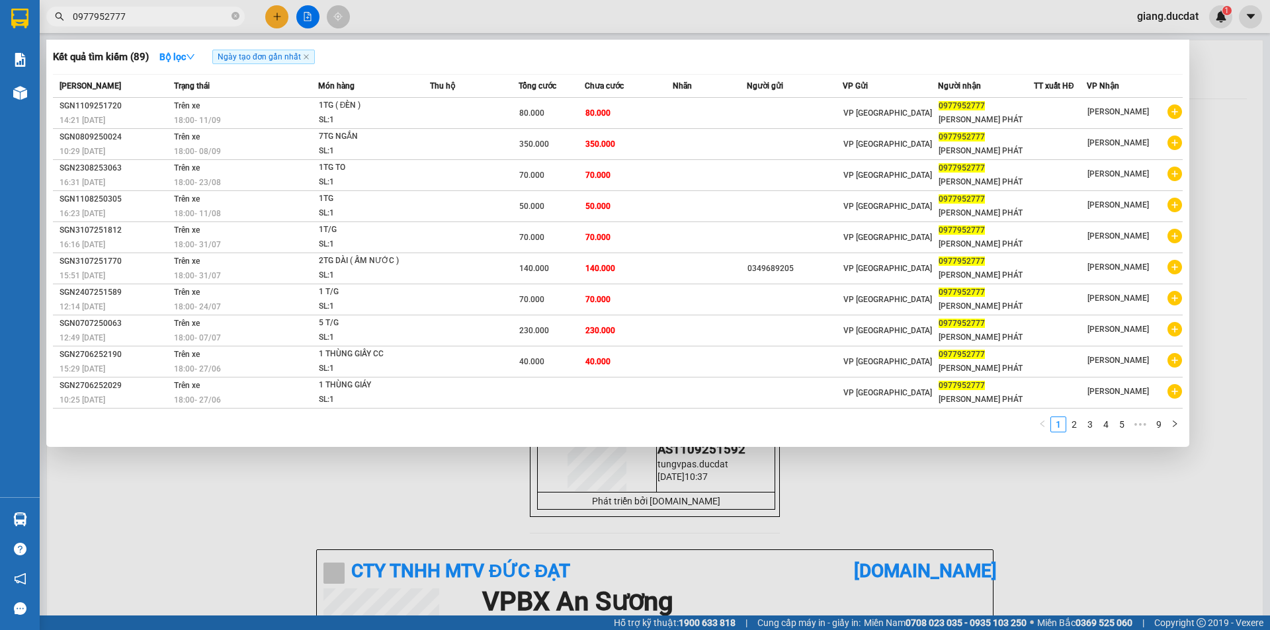
type input "0977952777"
click at [239, 17] on icon "close-circle" at bounding box center [236, 16] width 8 height 8
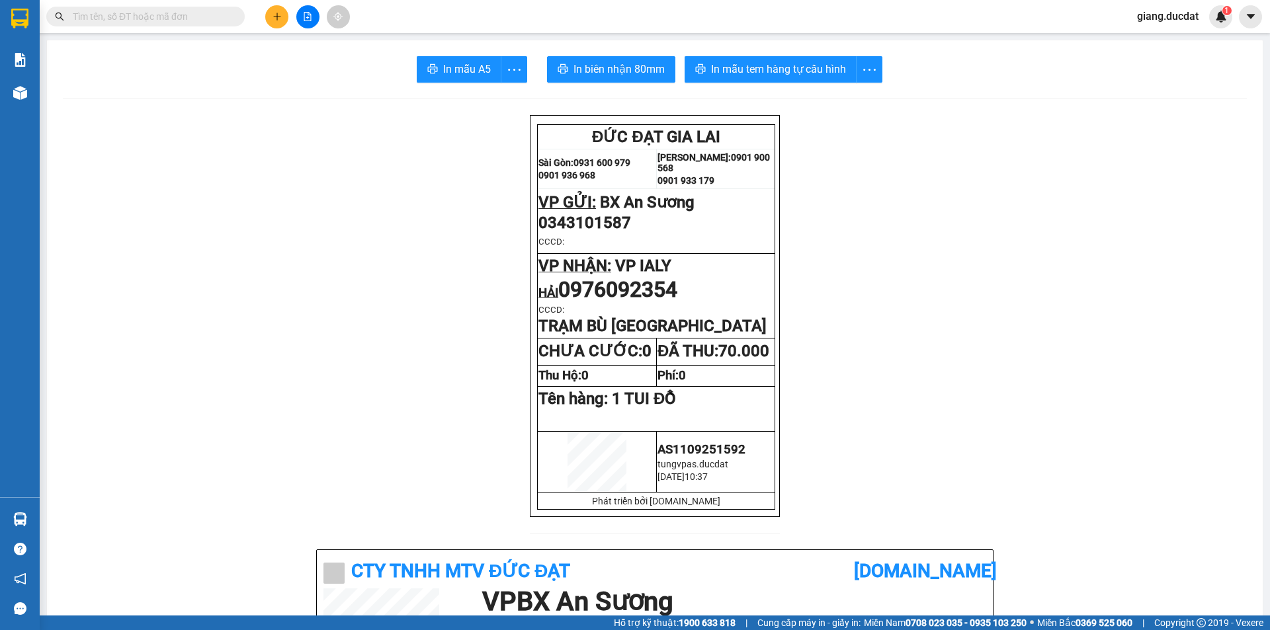
click at [218, 17] on input "text" at bounding box center [151, 16] width 156 height 15
paste input "378765312"
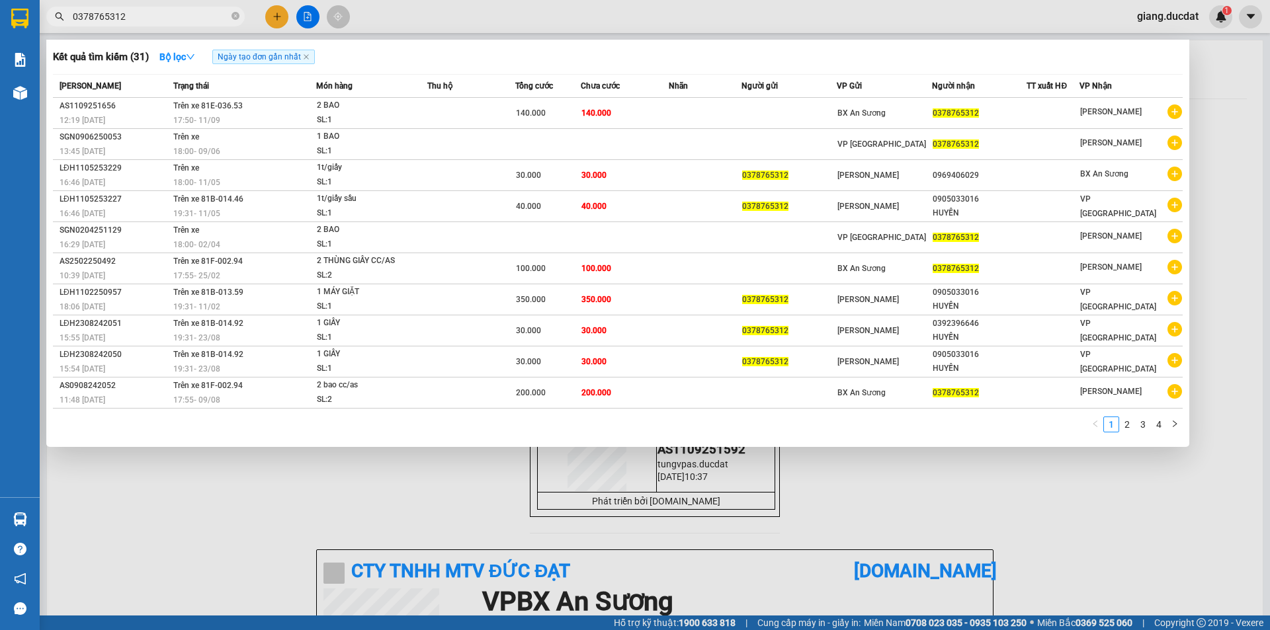
type input "0378765312"
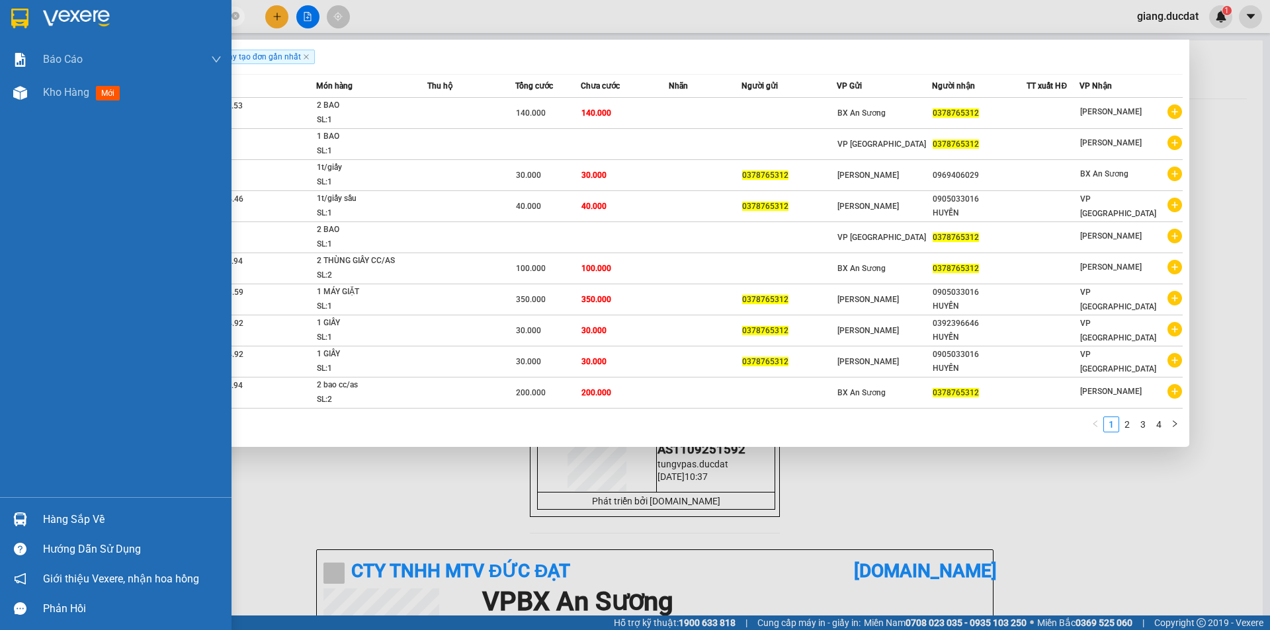
click at [17, 20] on img at bounding box center [19, 19] width 17 height 20
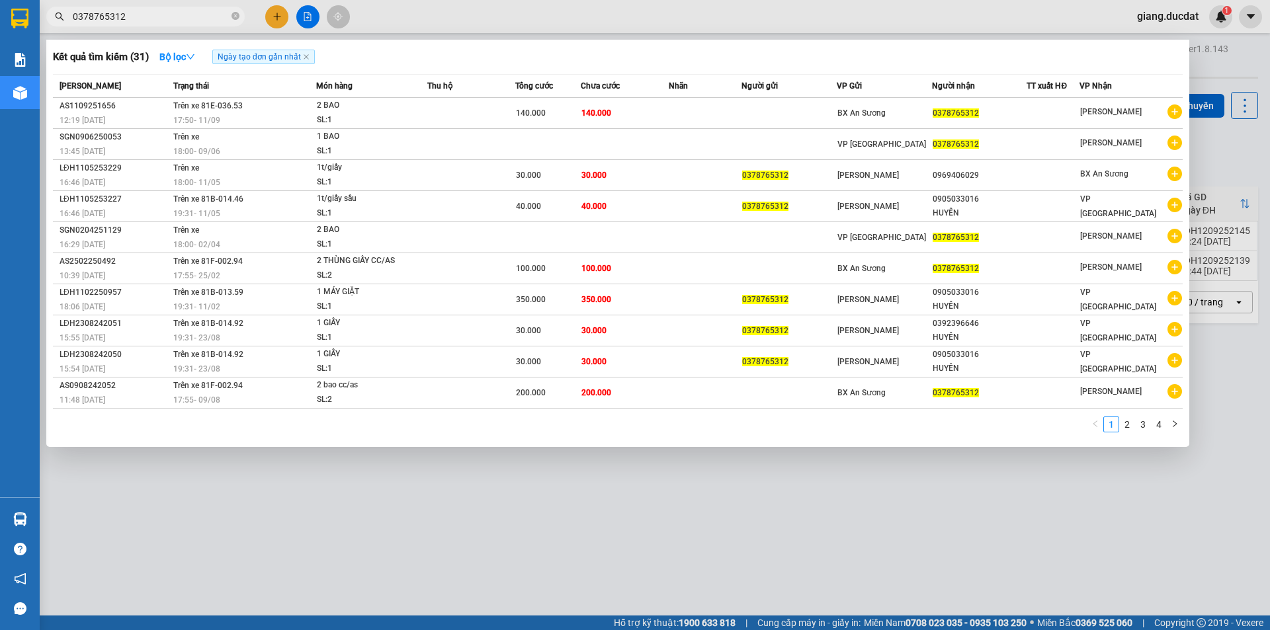
click at [452, 489] on div at bounding box center [635, 315] width 1270 height 630
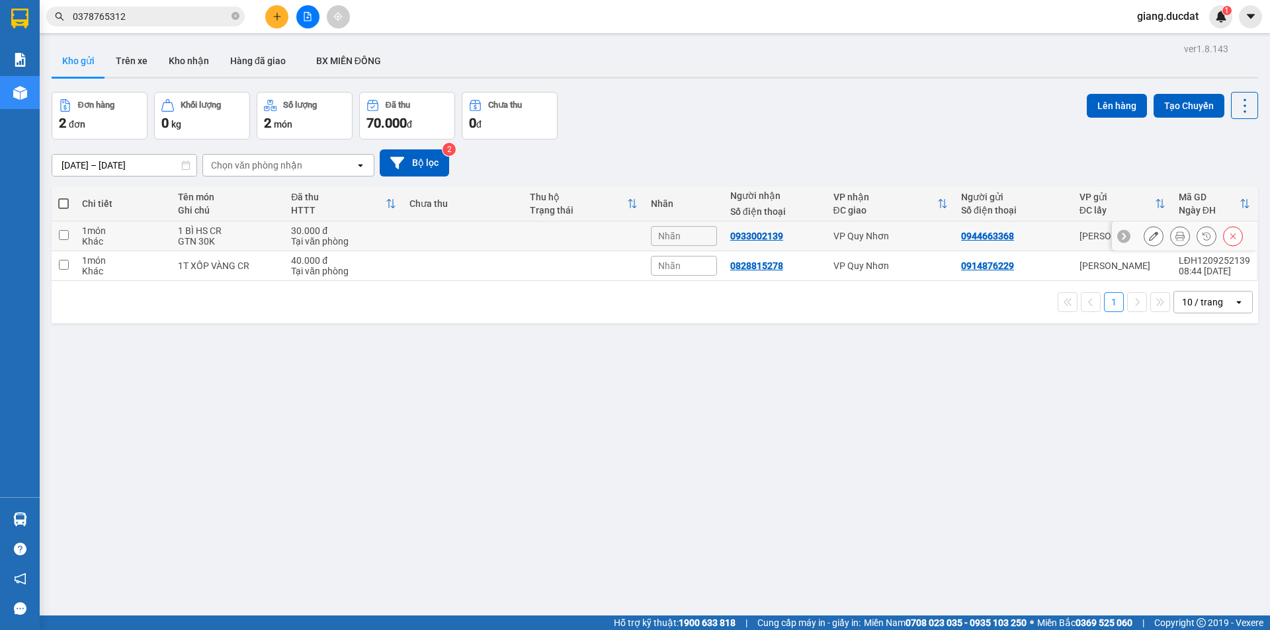
click at [62, 234] on input "checkbox" at bounding box center [64, 235] width 10 height 10
checkbox input "true"
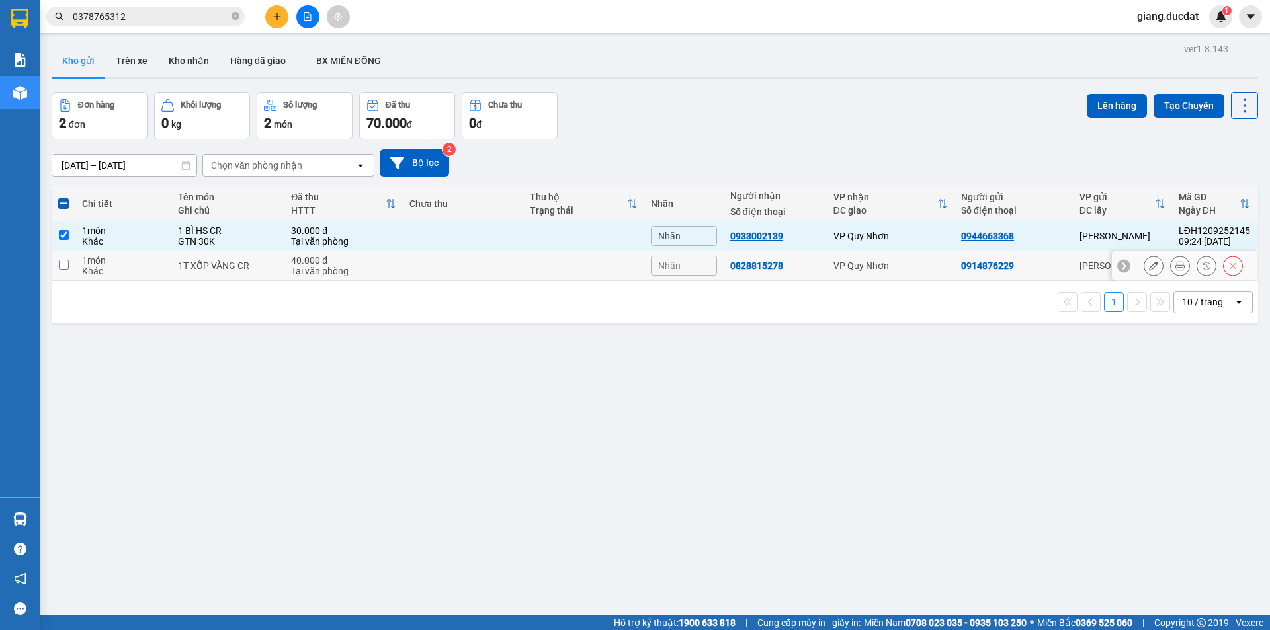
click at [65, 264] on input "checkbox" at bounding box center [64, 265] width 10 height 10
checkbox input "true"
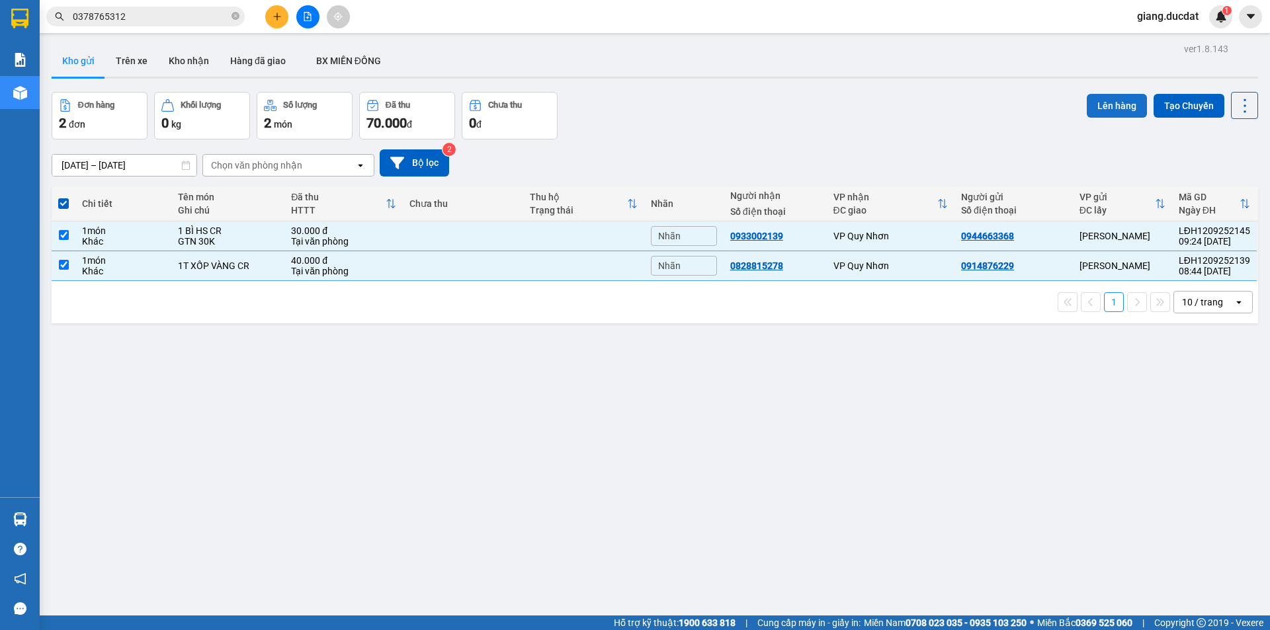
click at [1096, 101] on button "Lên hàng" at bounding box center [1117, 106] width 60 height 24
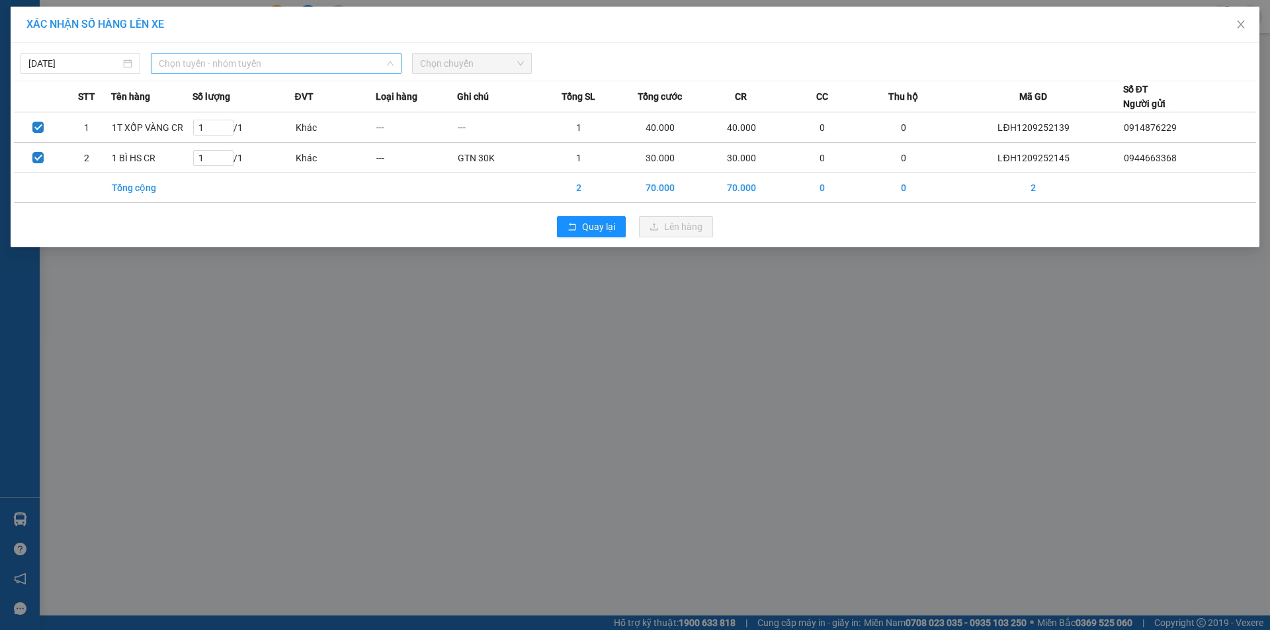
click at [269, 65] on span "Chọn tuyến - nhóm tuyến" at bounding box center [276, 64] width 235 height 20
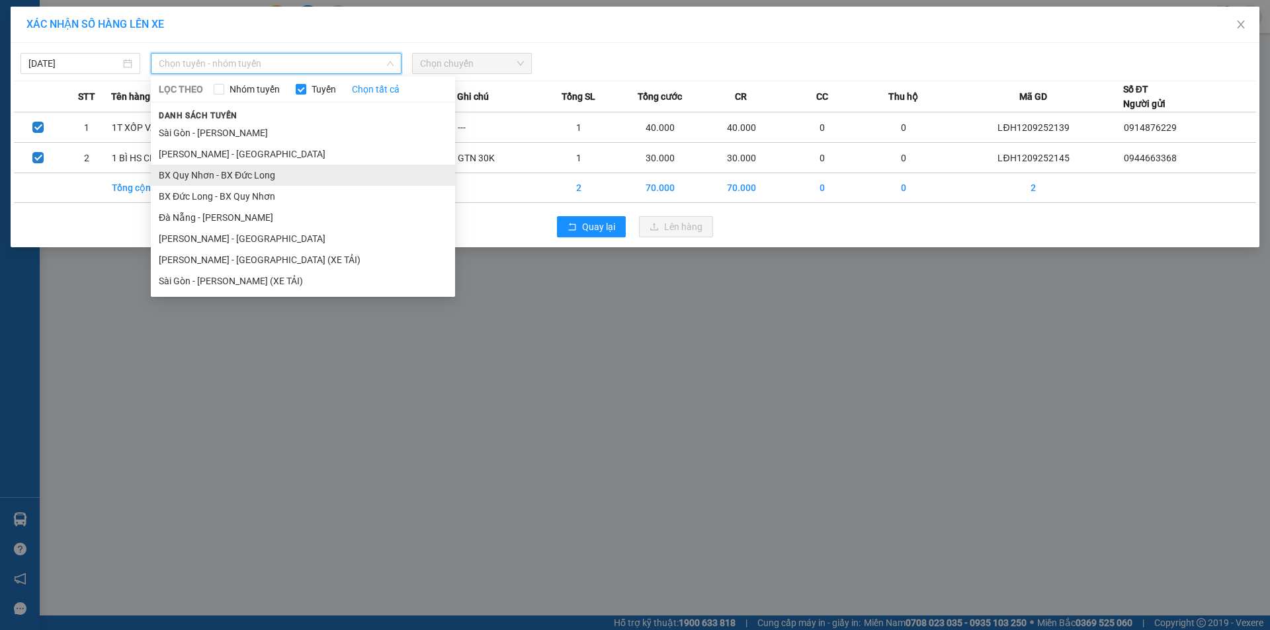
click at [240, 180] on li "BX Quy Nhơn - BX Đức Long" at bounding box center [303, 175] width 304 height 21
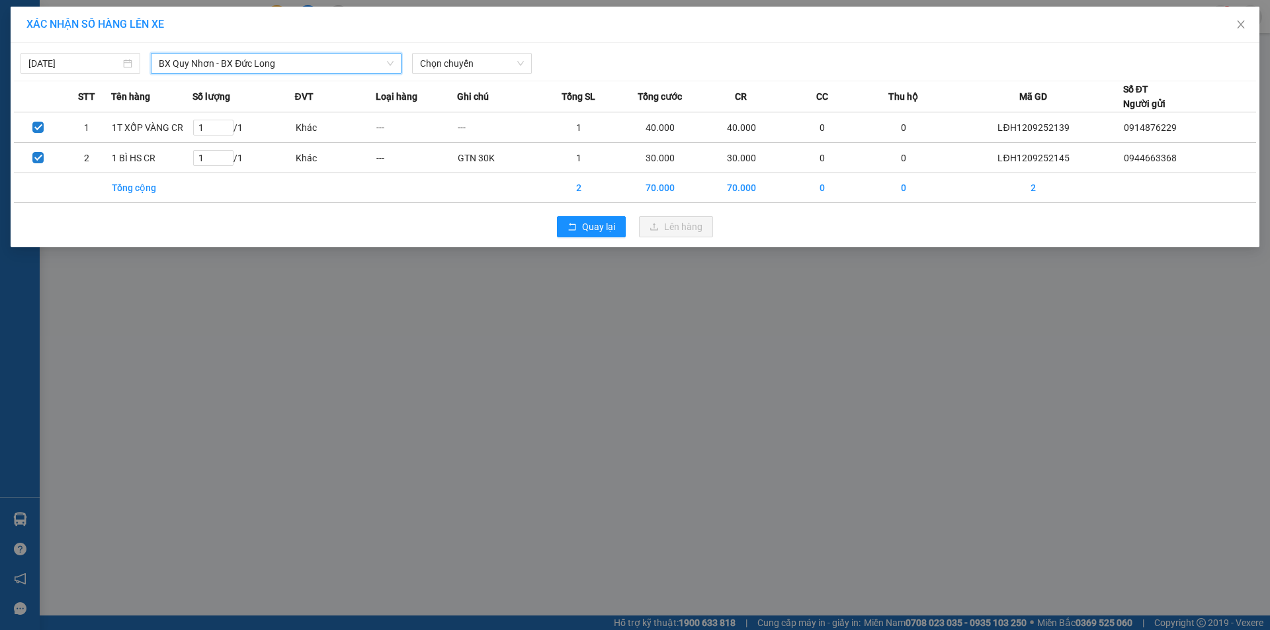
click at [244, 68] on span "BX Quy Nhơn - BX Đức Long" at bounding box center [276, 64] width 235 height 20
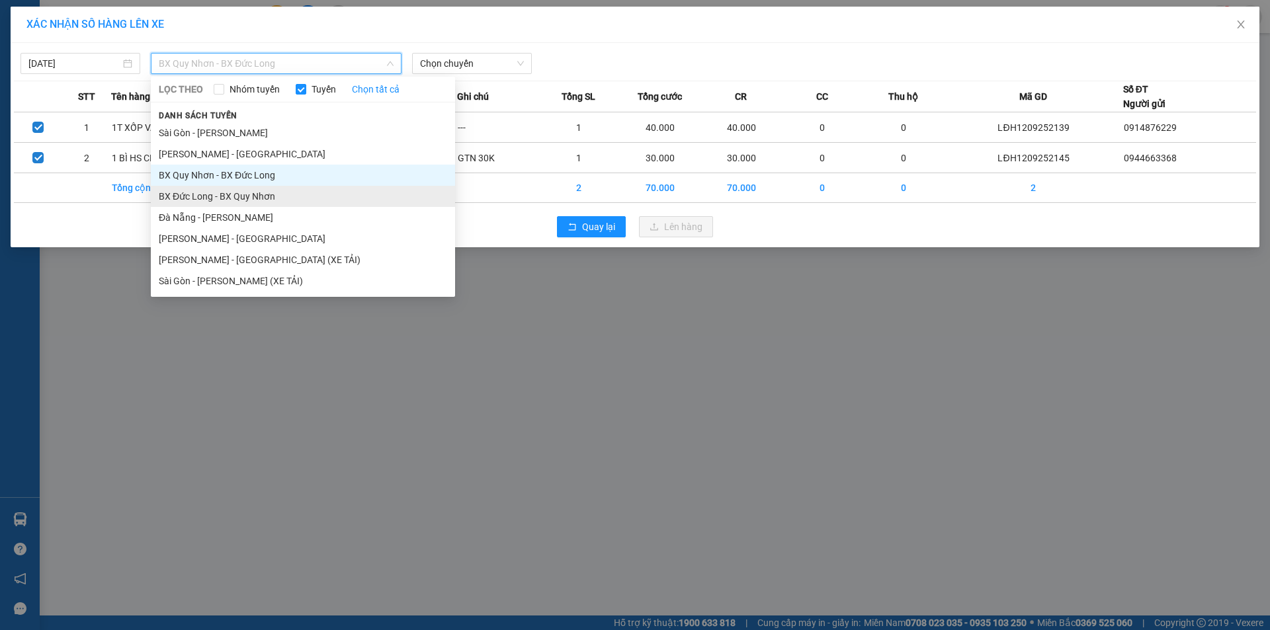
click at [239, 196] on li "BX Đức Long - BX Quy Nhơn" at bounding box center [303, 196] width 304 height 21
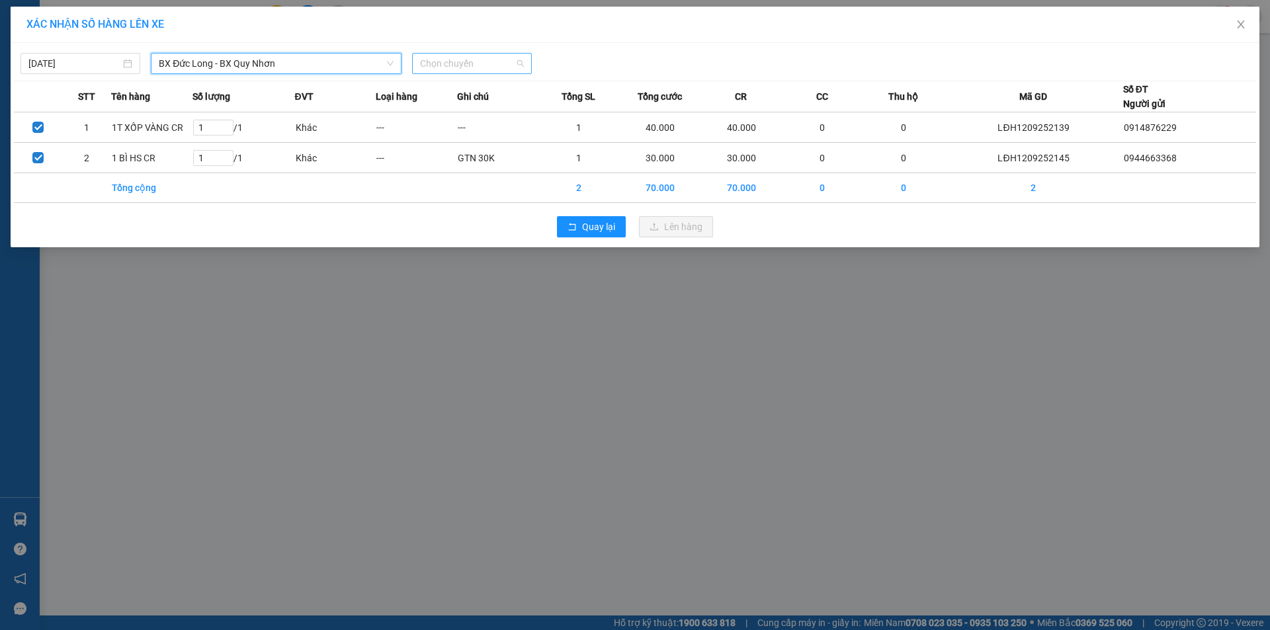
click at [450, 63] on span "Chọn chuyến" at bounding box center [472, 64] width 104 height 20
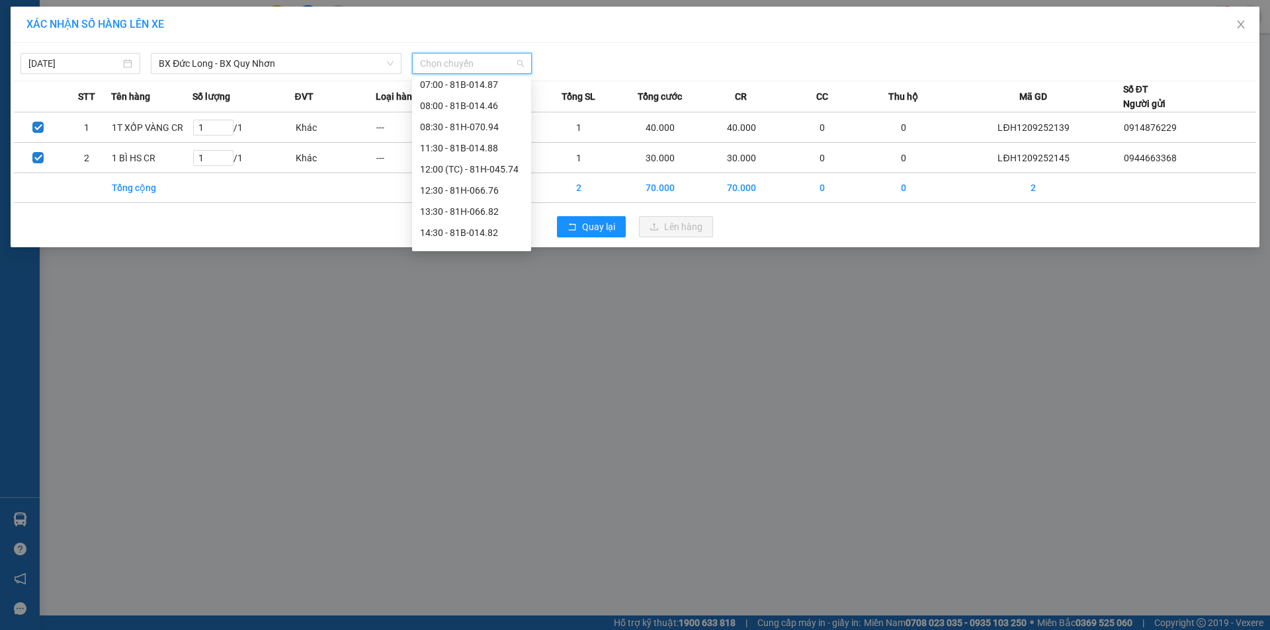
scroll to position [191, 0]
click at [455, 94] on div "11:30 - 81B-014.88" at bounding box center [471, 90] width 103 height 15
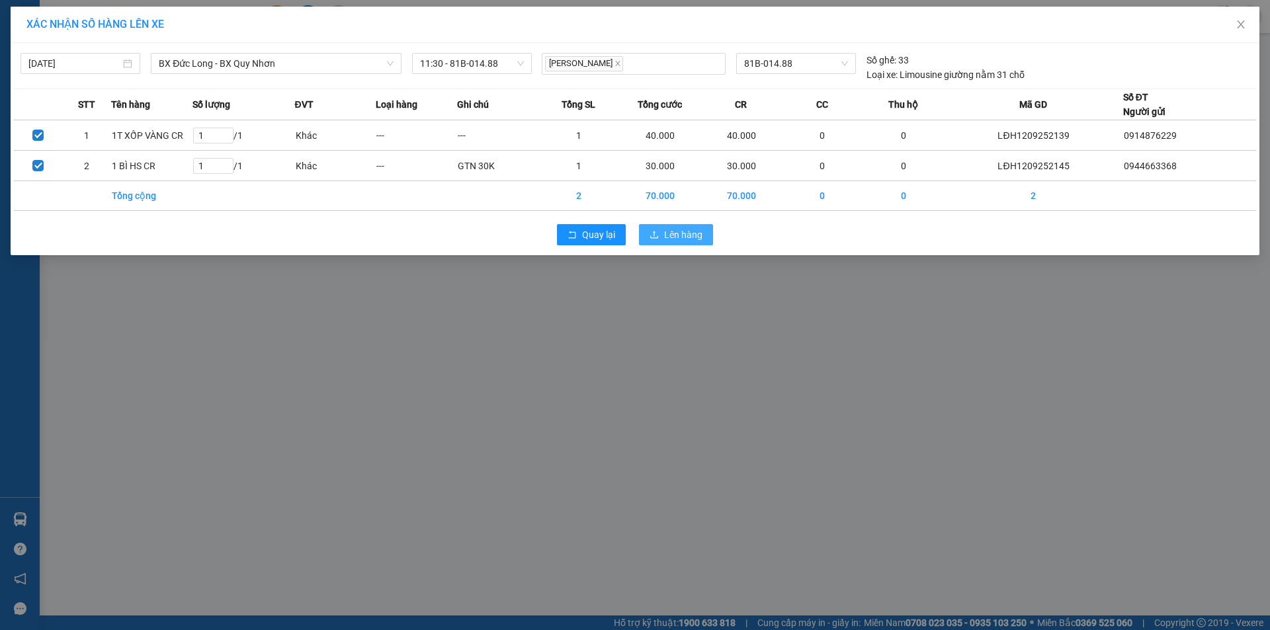
click at [682, 235] on span "Lên hàng" at bounding box center [683, 235] width 38 height 15
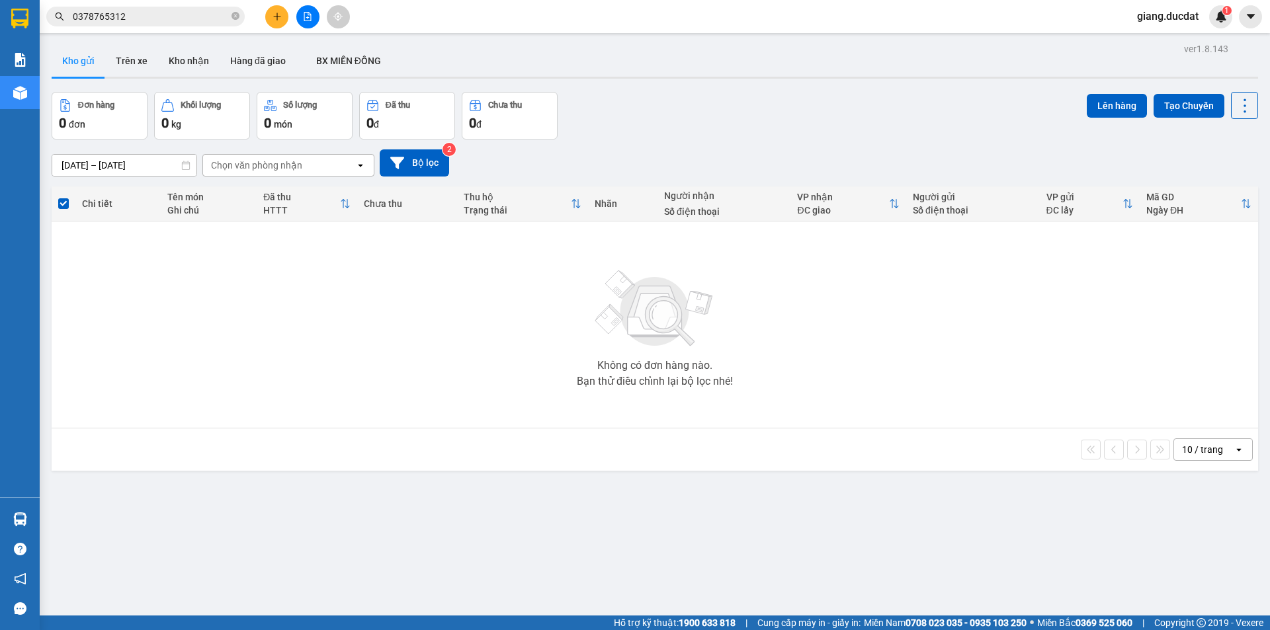
click at [302, 19] on button at bounding box center [307, 16] width 23 height 23
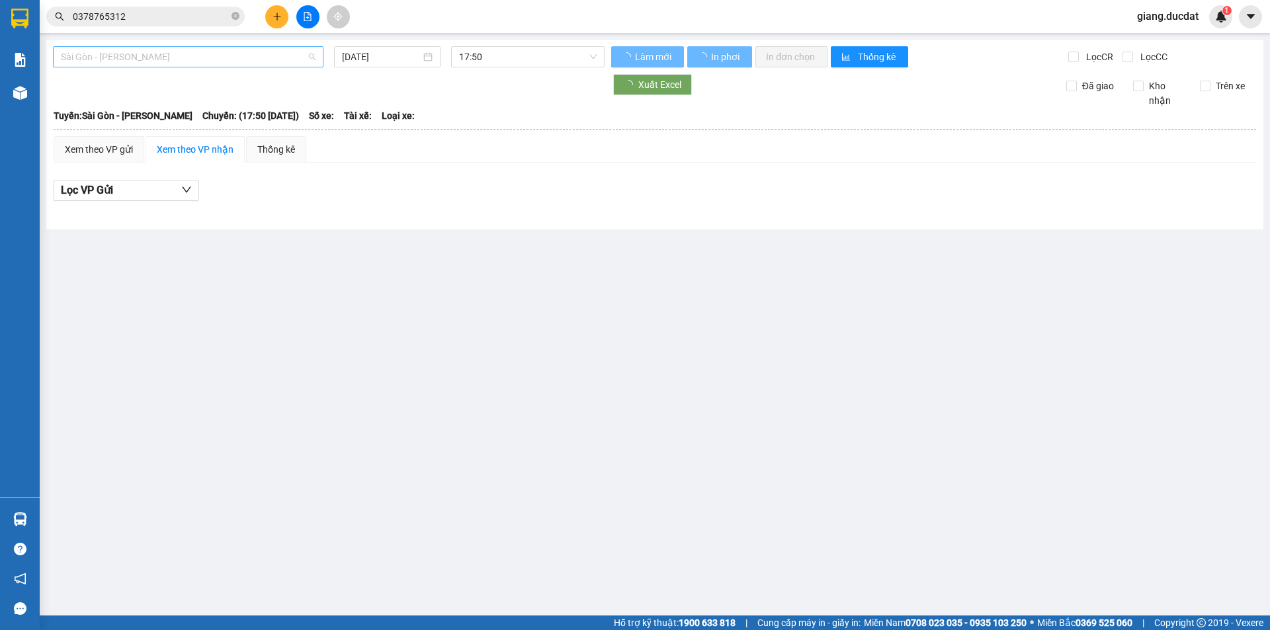
click at [154, 58] on span "Sài Gòn - Gia Lai" at bounding box center [188, 57] width 255 height 20
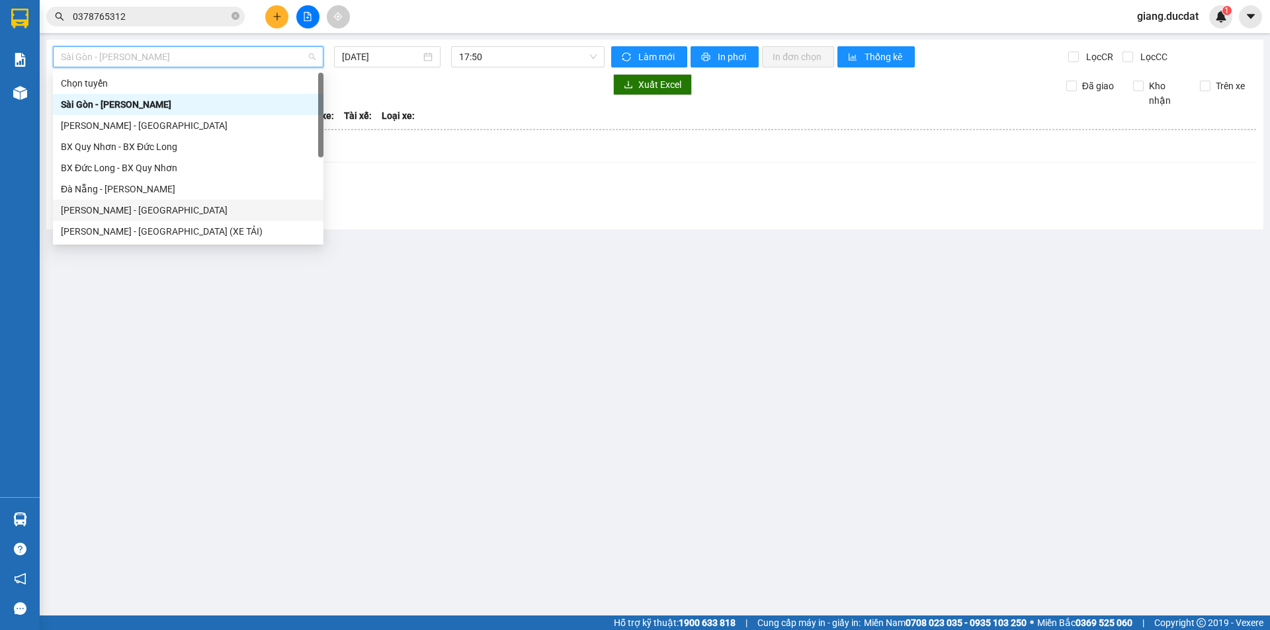
click at [139, 209] on div "Gia Lai - Đà Nẵng" at bounding box center [188, 210] width 255 height 15
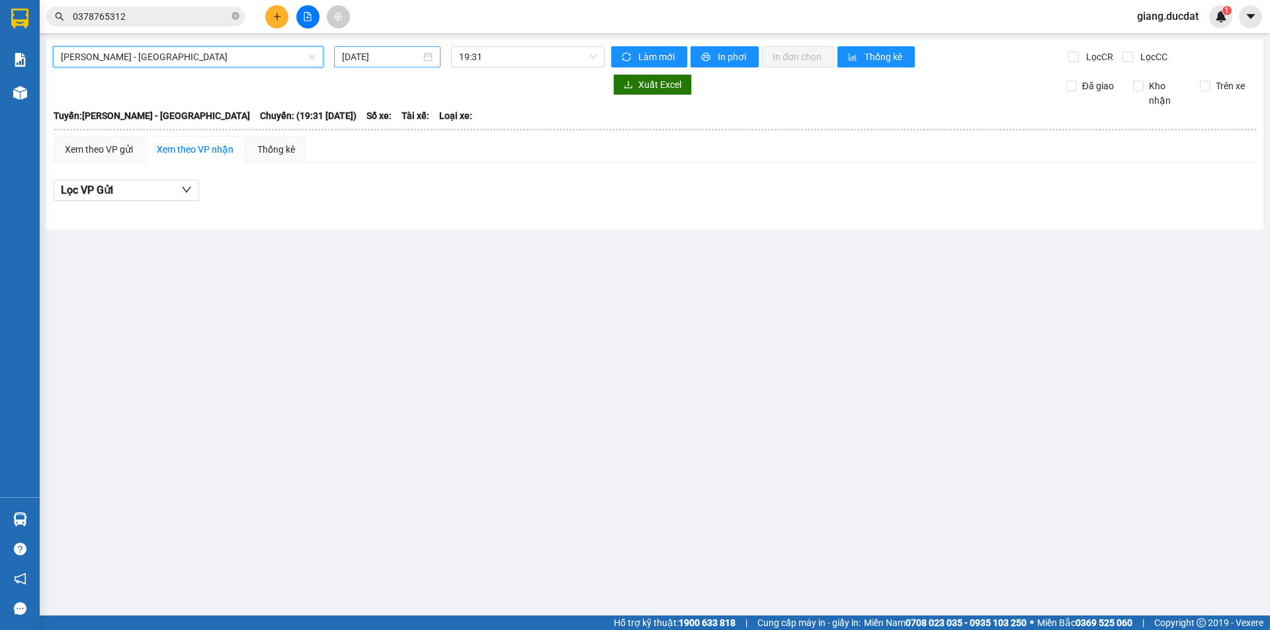
click at [362, 60] on input "12/09/2025" at bounding box center [381, 57] width 79 height 15
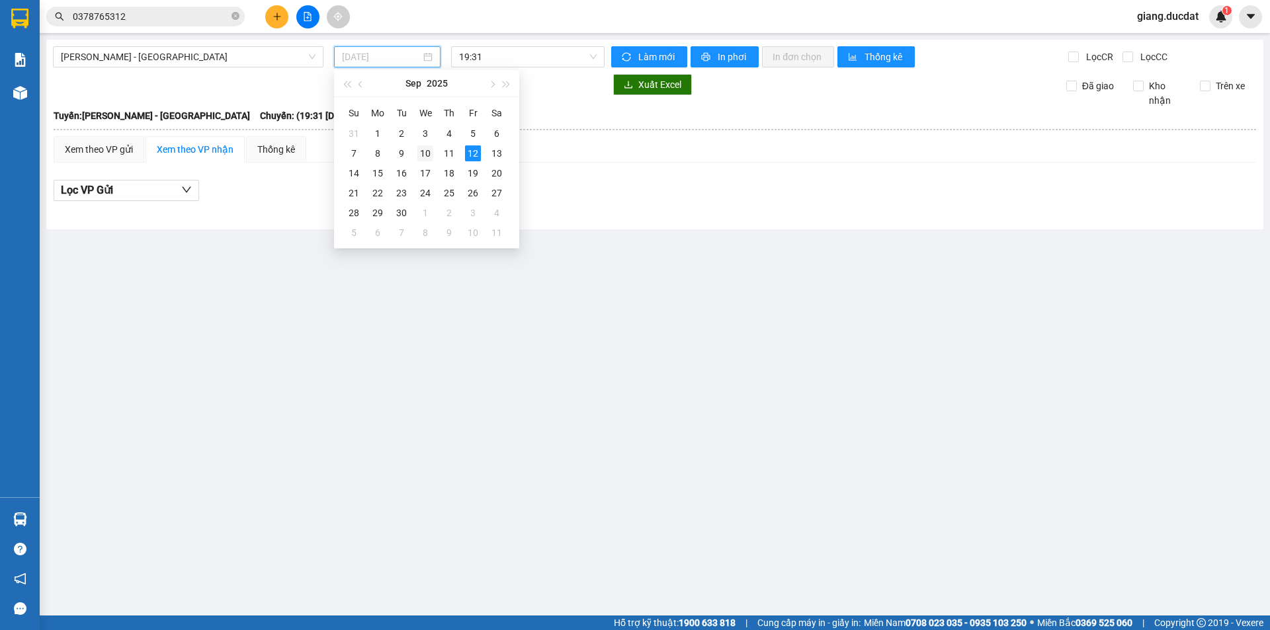
click at [427, 153] on div "10" at bounding box center [425, 154] width 16 height 16
type input "10/09/2025"
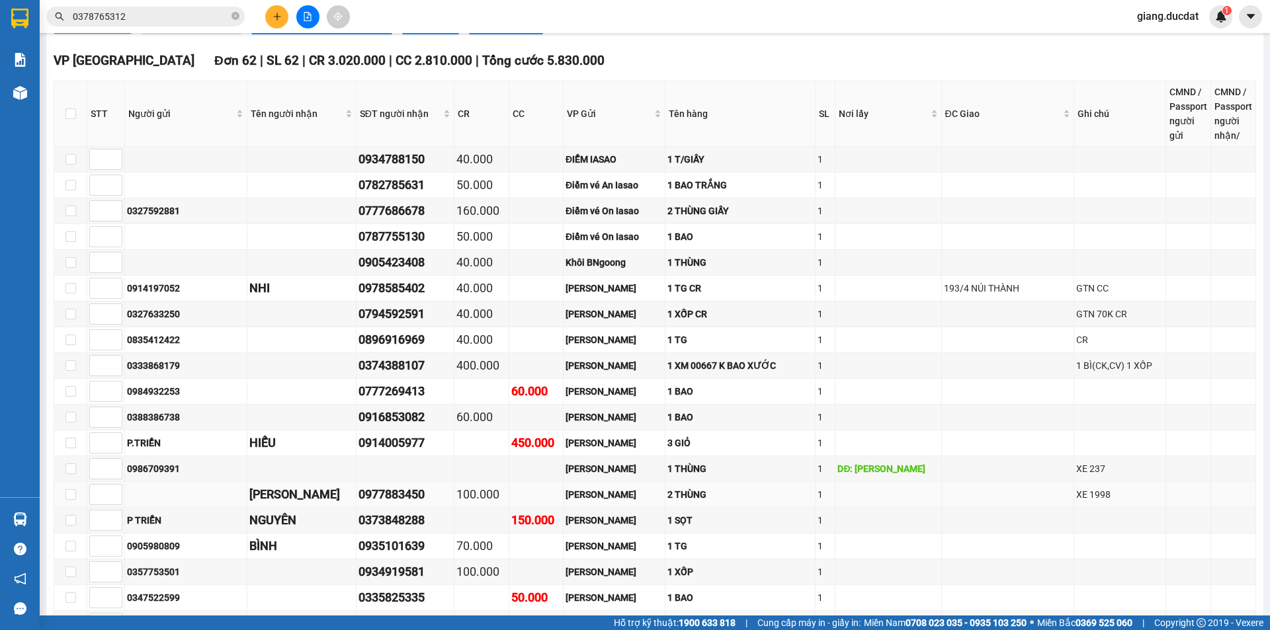
scroll to position [926, 0]
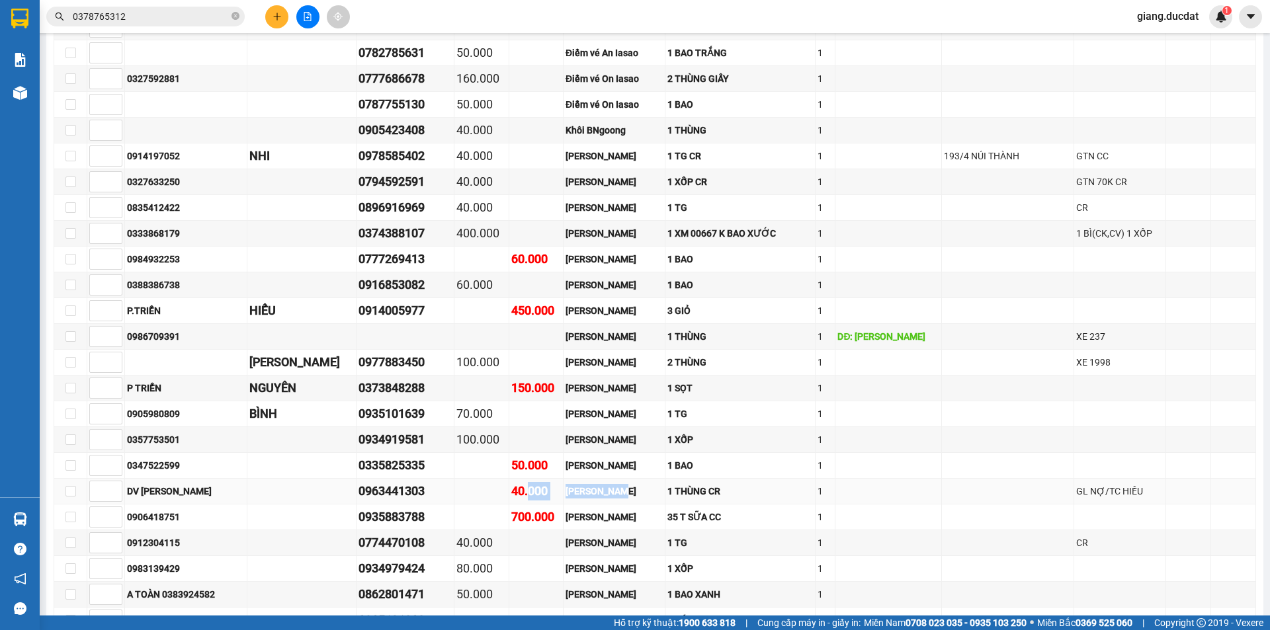
drag, startPoint x: 552, startPoint y: 496, endPoint x: 720, endPoint y: 496, distance: 167.4
click at [719, 497] on tr "DV HÀ HUY 0963441303 40.000 Lê Đại Hành 1 THÙNG CR 1 GL NỢ/TC HIẾU" at bounding box center [655, 492] width 1202 height 26
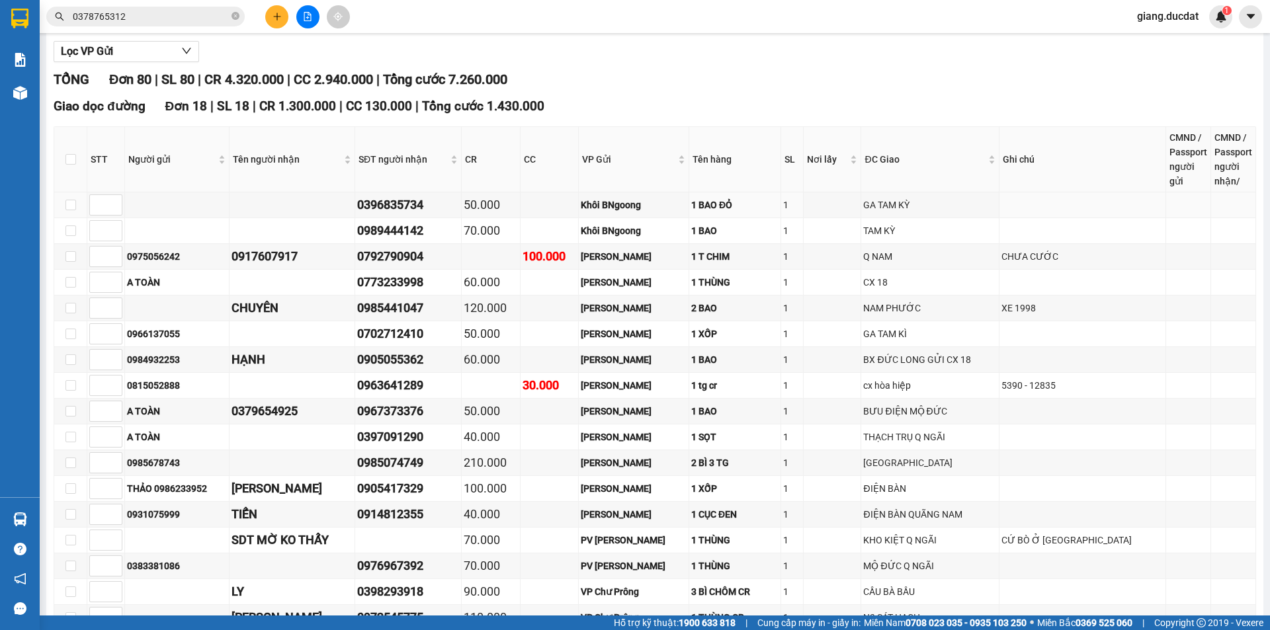
scroll to position [0, 0]
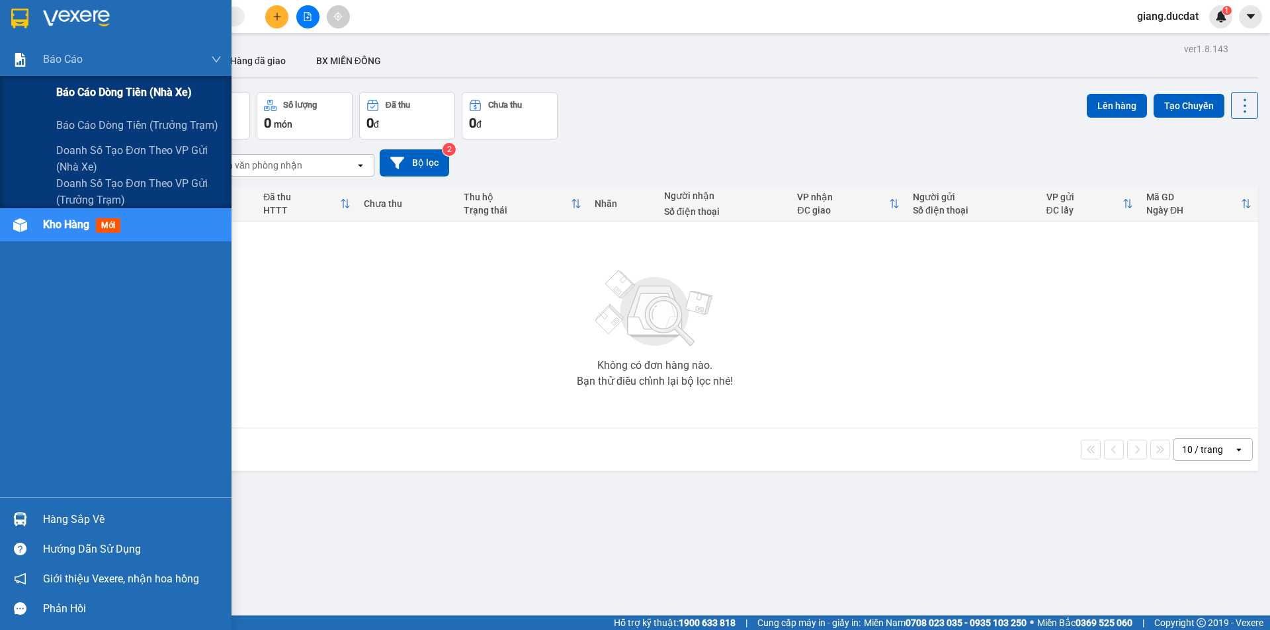
click at [68, 88] on span "Báo cáo dòng tiền (nhà xe)" at bounding box center [124, 92] width 136 height 17
